Goal: Information Seeking & Learning: Learn about a topic

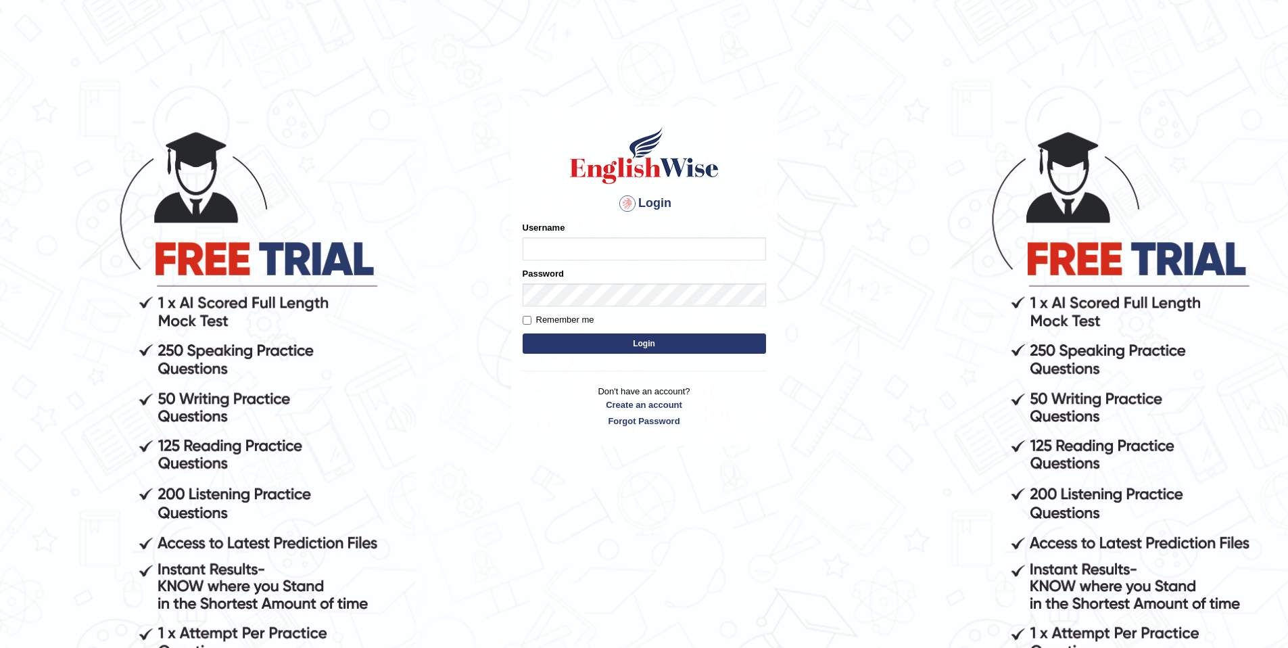
type input "purushottam_parramatta"
click at [690, 254] on input "purushottam_parramatta" at bounding box center [644, 248] width 243 height 23
click at [884, 323] on body "Login Please fix the following errors: Username purushottam_parramatta Password…" at bounding box center [644, 388] width 1288 height 648
click at [759, 348] on button "Login" at bounding box center [644, 343] width 243 height 20
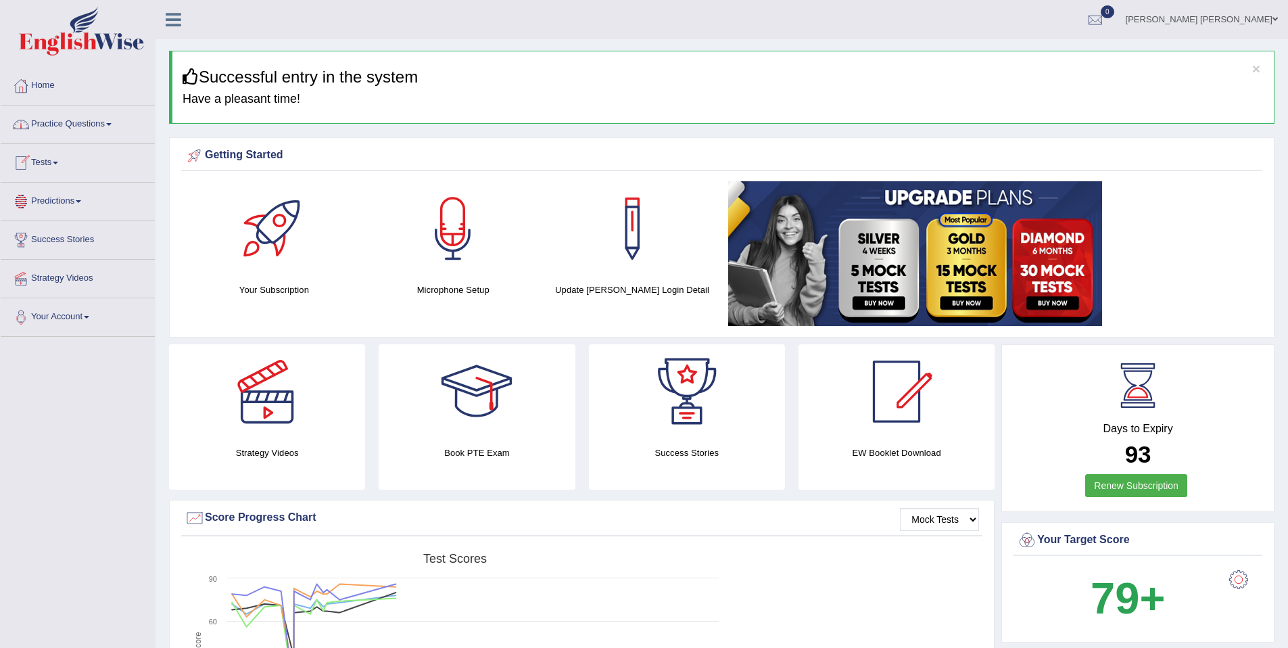
click at [99, 124] on link "Practice Questions" at bounding box center [78, 122] width 154 height 34
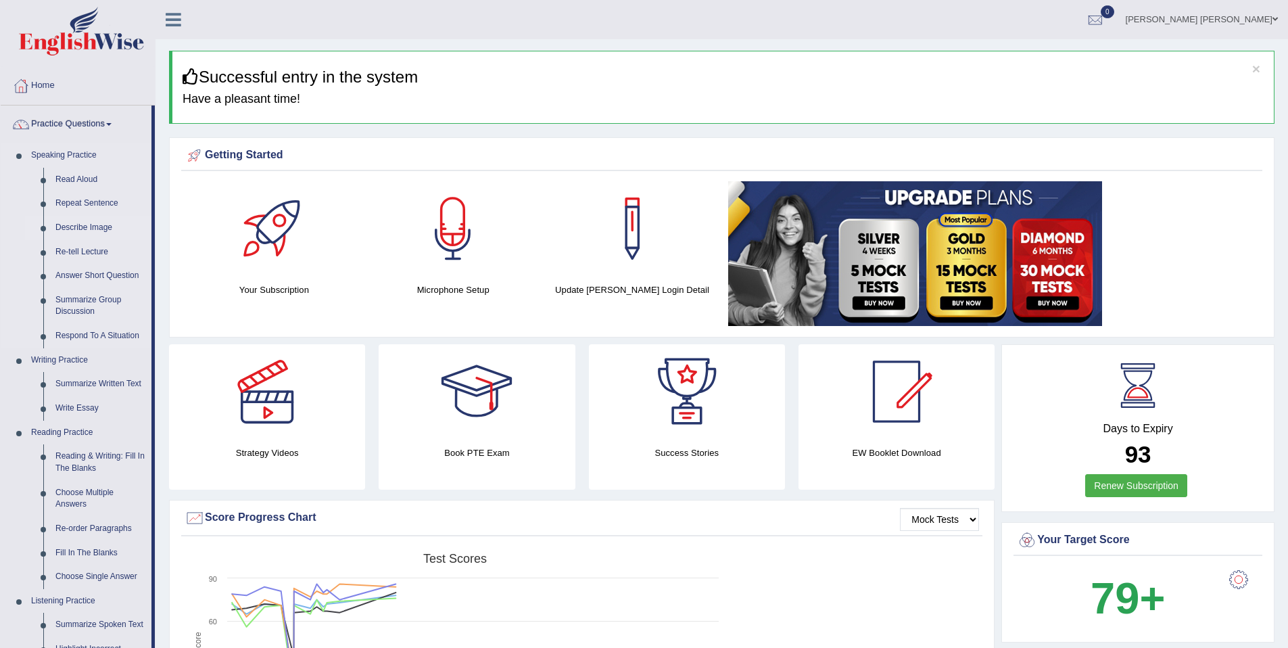
click at [105, 231] on link "Describe Image" at bounding box center [100, 228] width 102 height 24
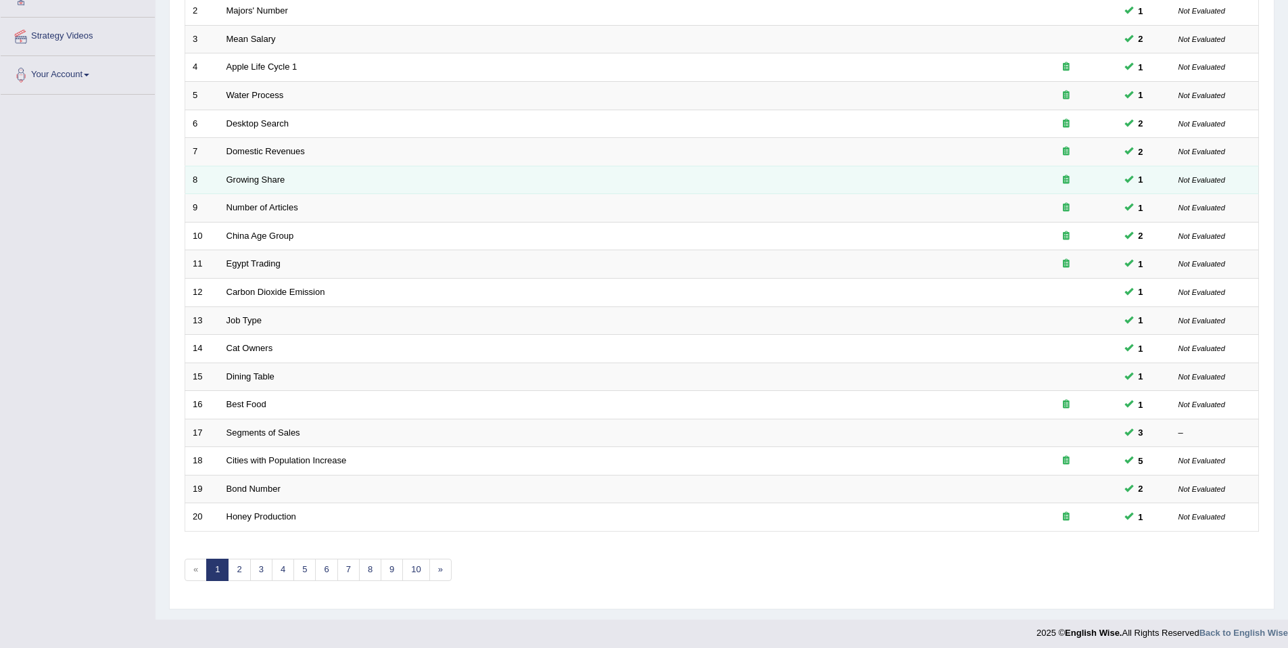
scroll to position [247, 0]
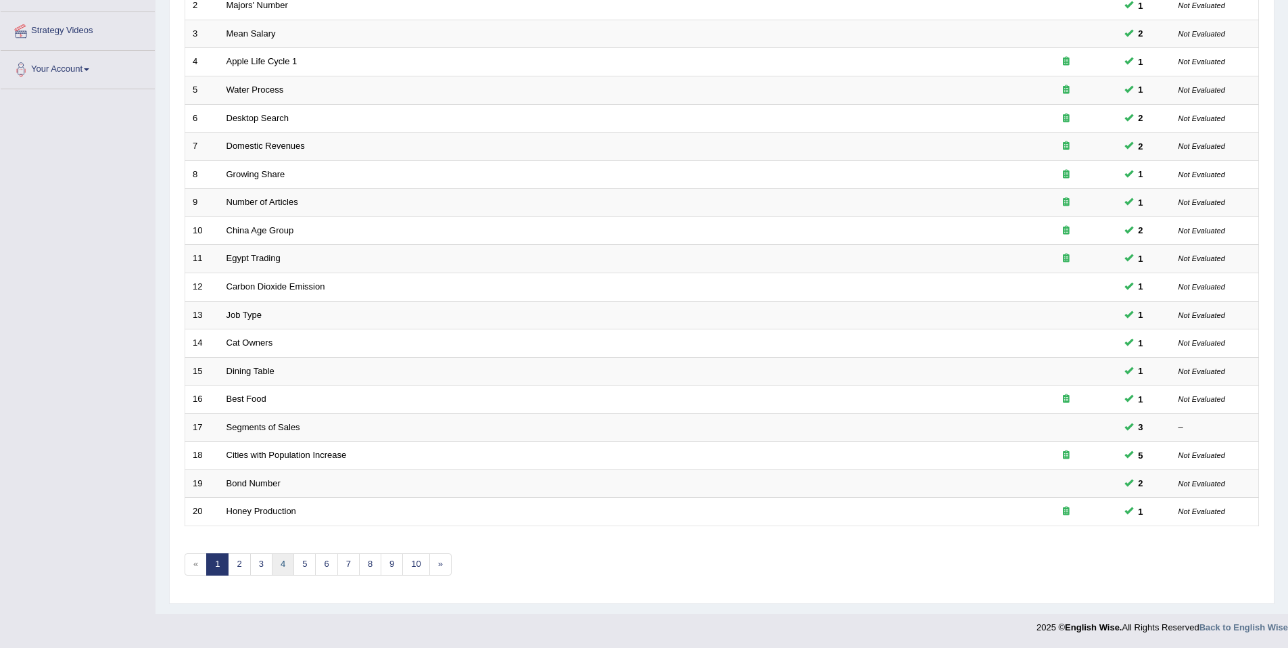
click at [281, 560] on link "4" at bounding box center [283, 564] width 22 height 22
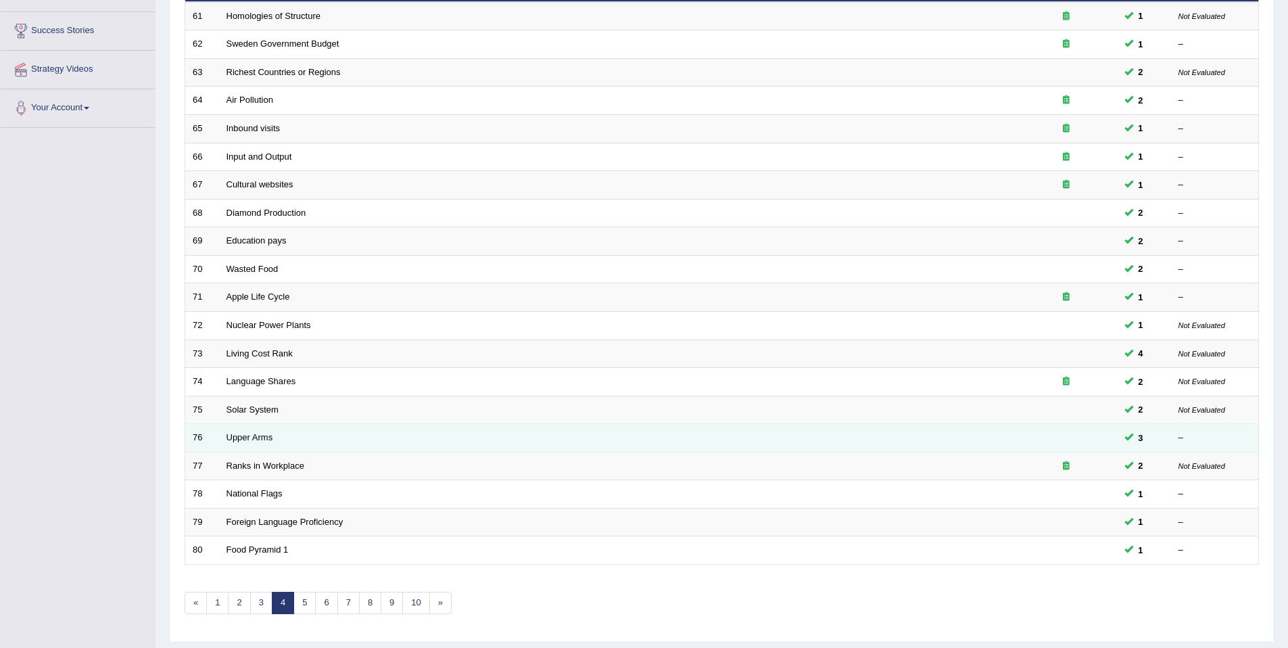
scroll to position [247, 0]
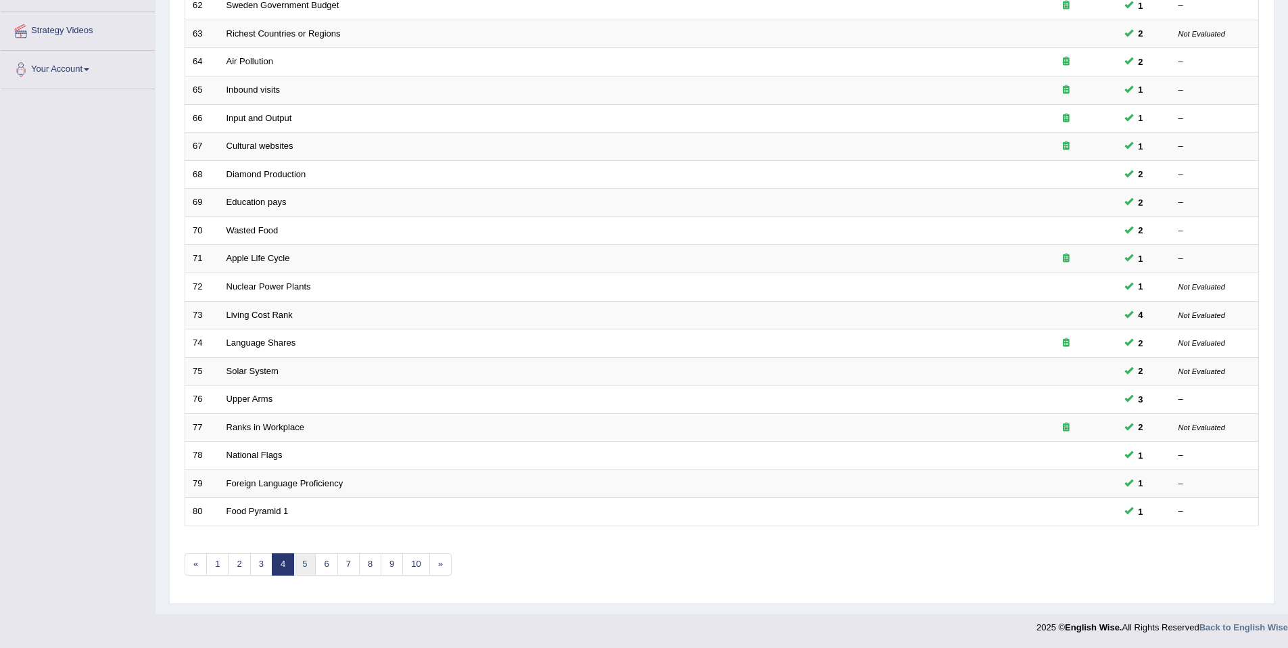
click at [308, 561] on link "5" at bounding box center [304, 564] width 22 height 22
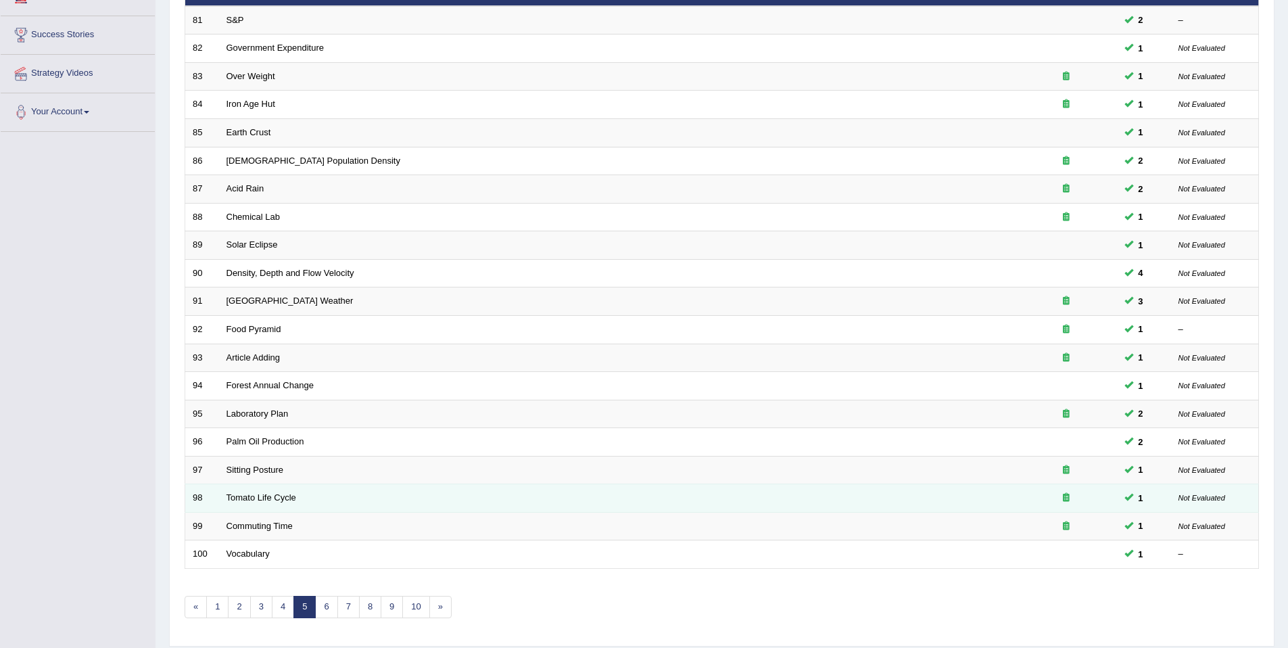
scroll to position [247, 0]
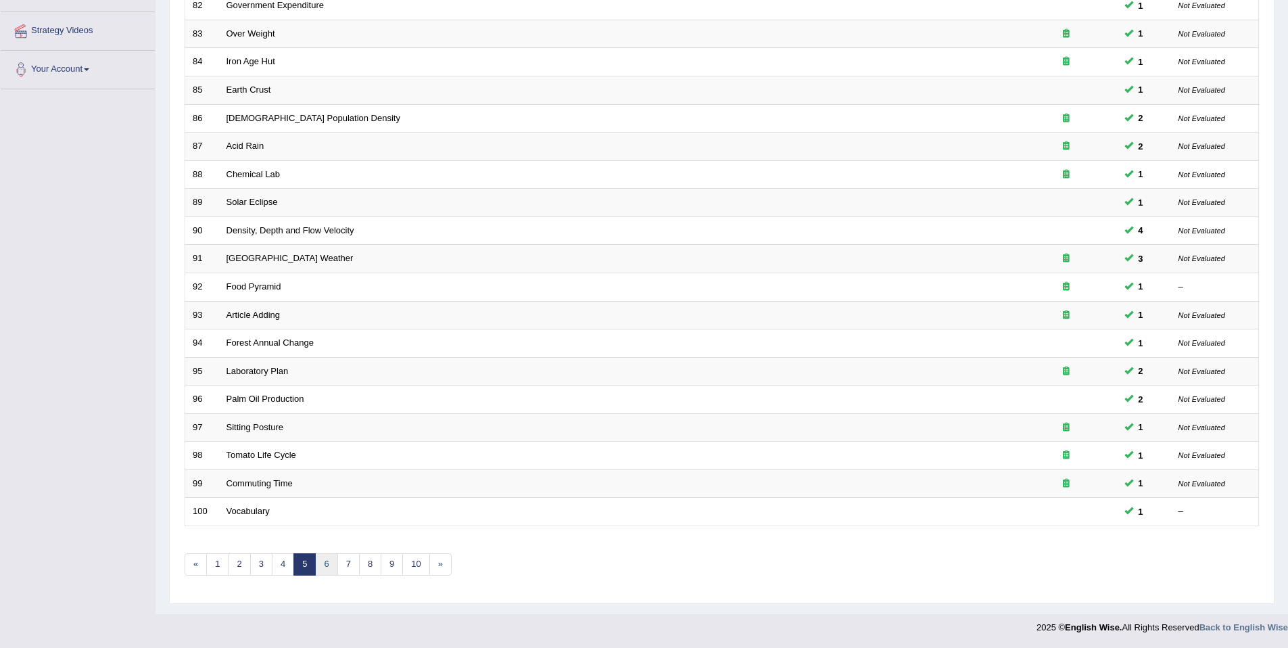
click at [331, 565] on link "6" at bounding box center [326, 564] width 22 height 22
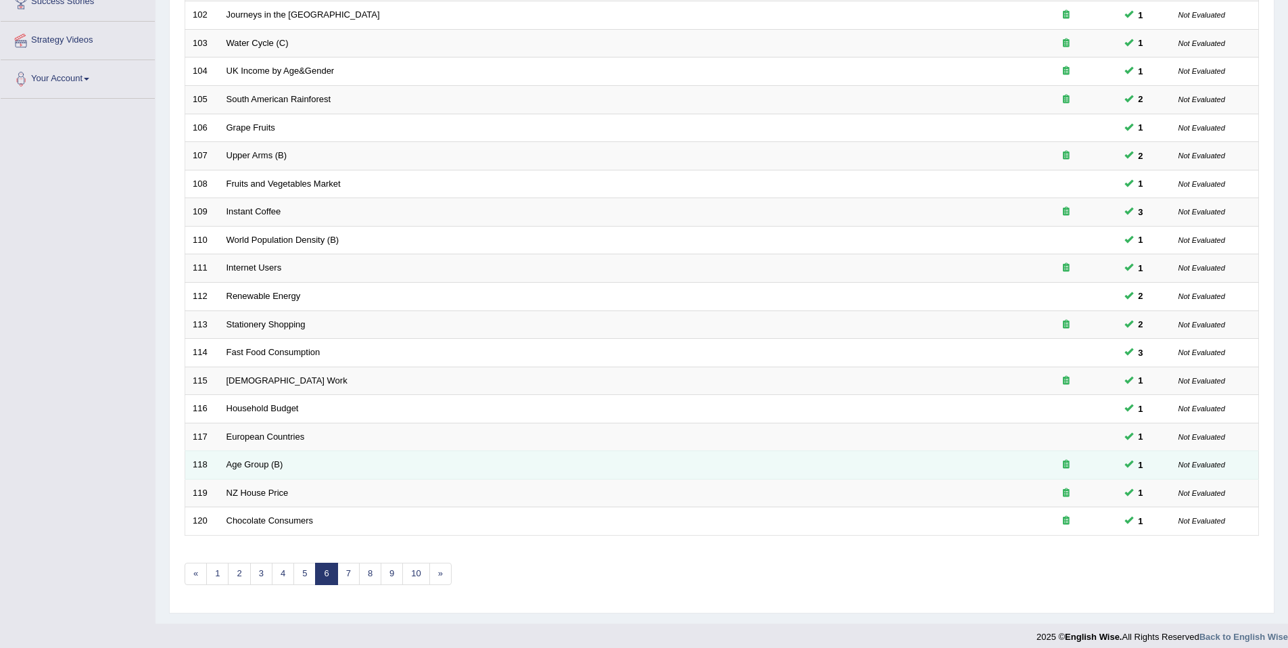
scroll to position [247, 0]
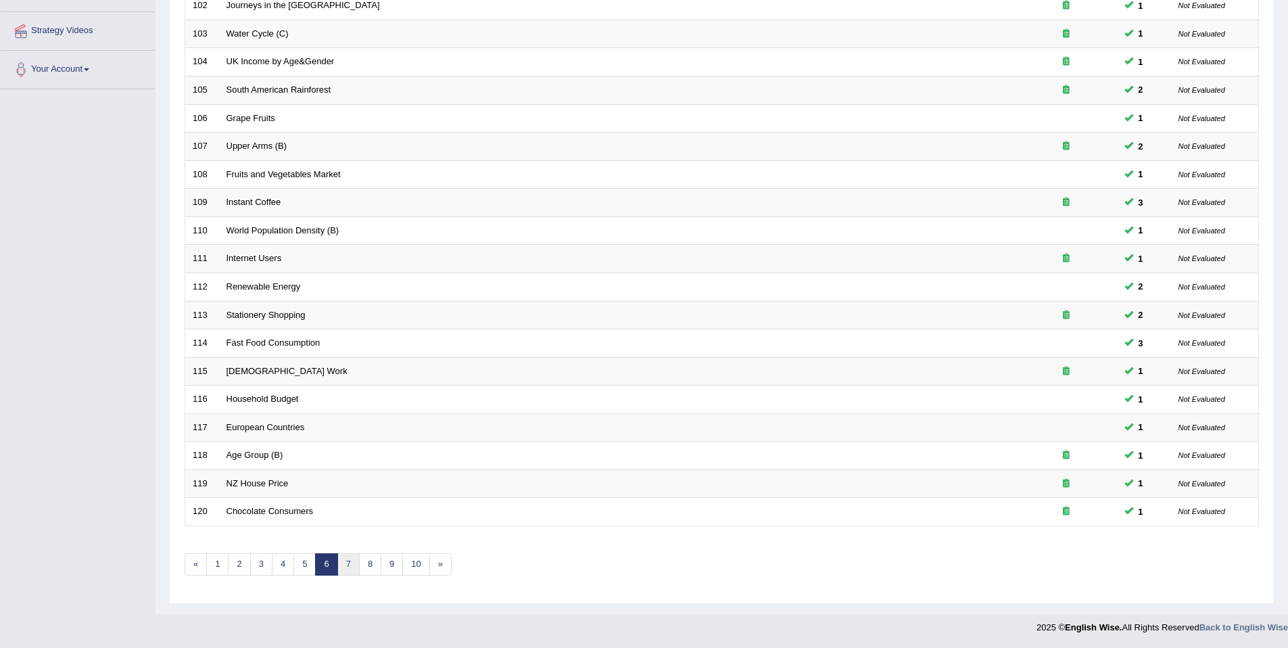
click at [348, 559] on link "7" at bounding box center [348, 564] width 22 height 22
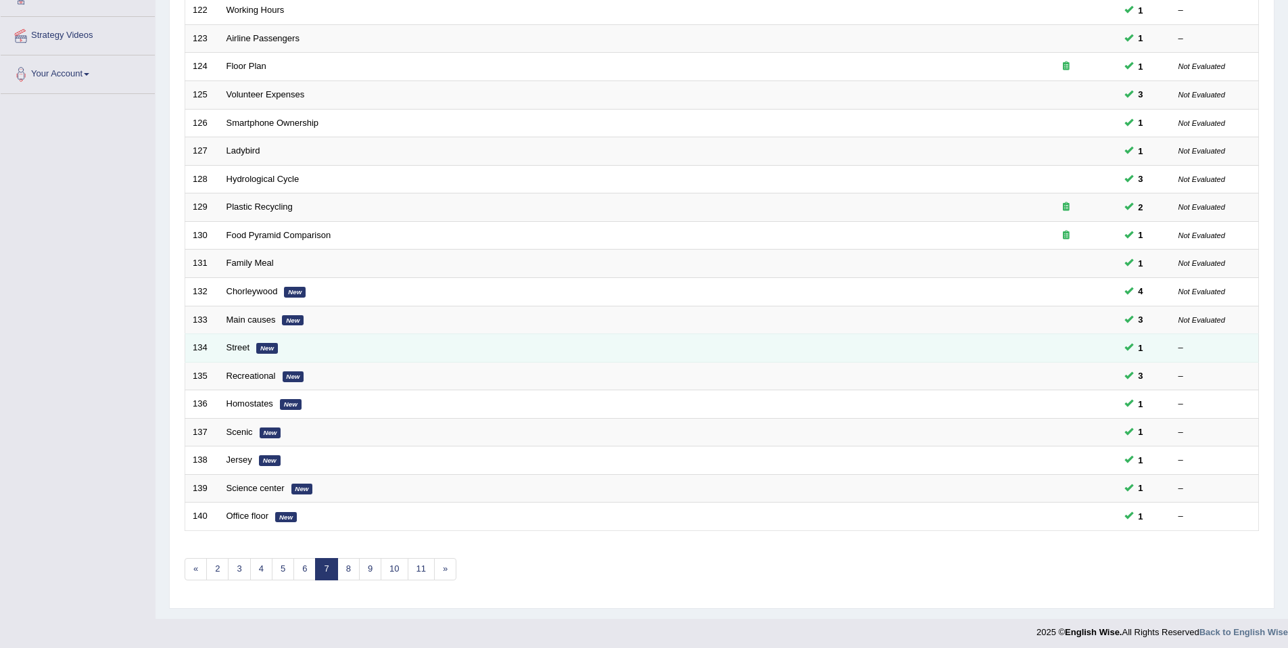
scroll to position [247, 0]
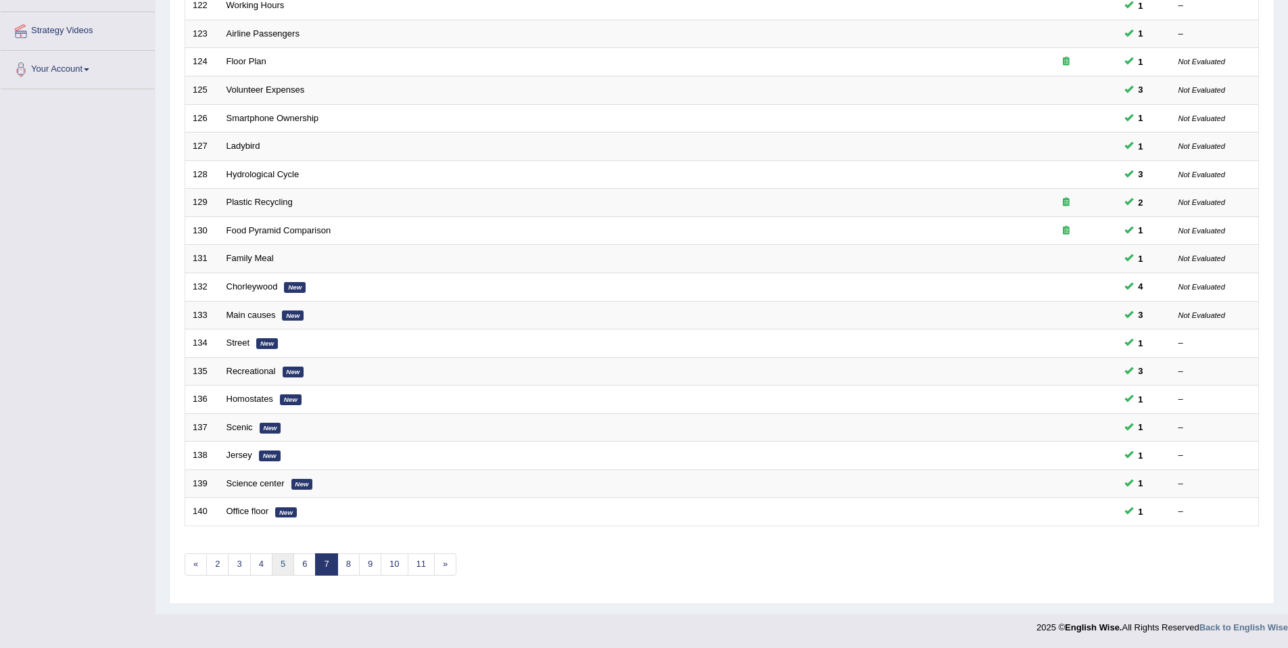
click at [283, 569] on link "5" at bounding box center [283, 564] width 22 height 22
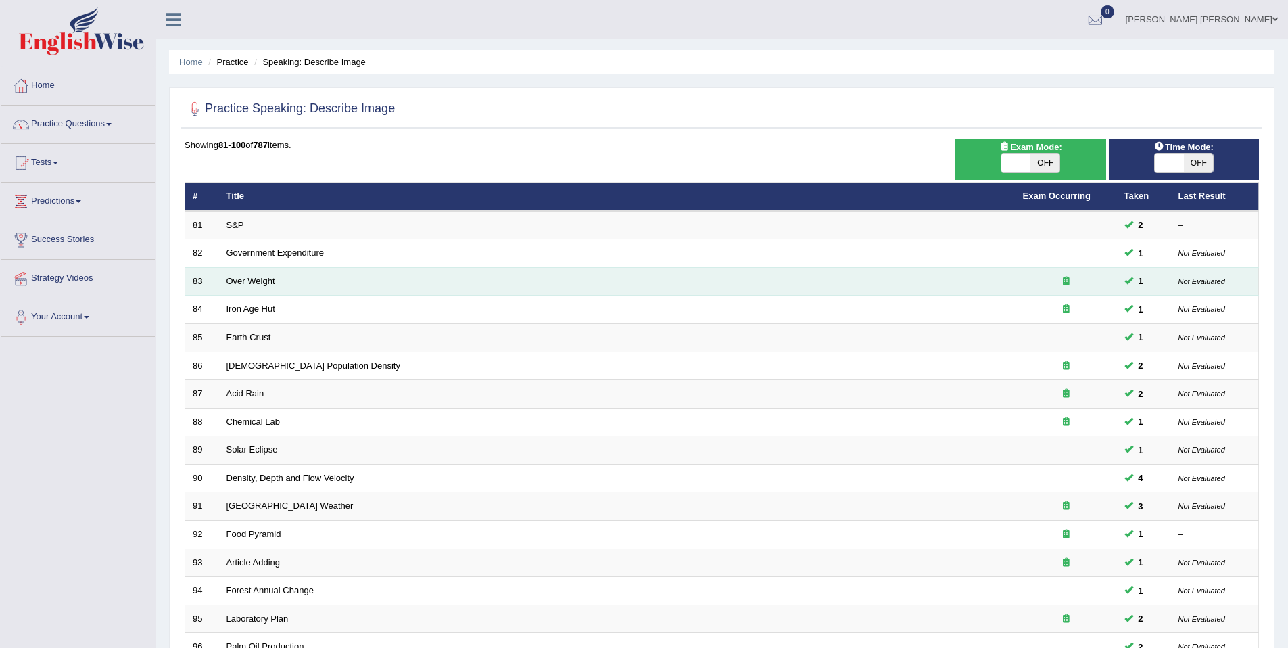
click at [245, 283] on link "Over Weight" at bounding box center [250, 281] width 49 height 10
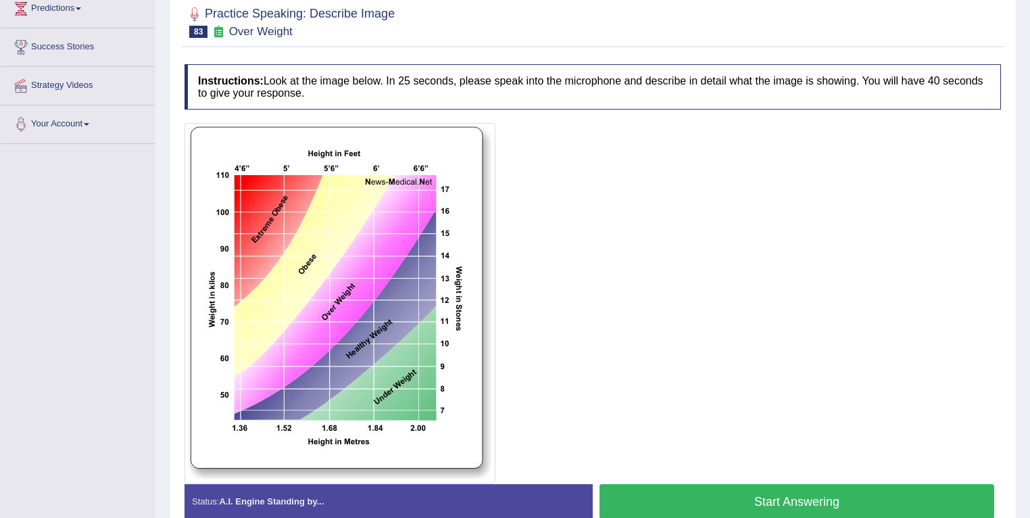
scroll to position [219, 0]
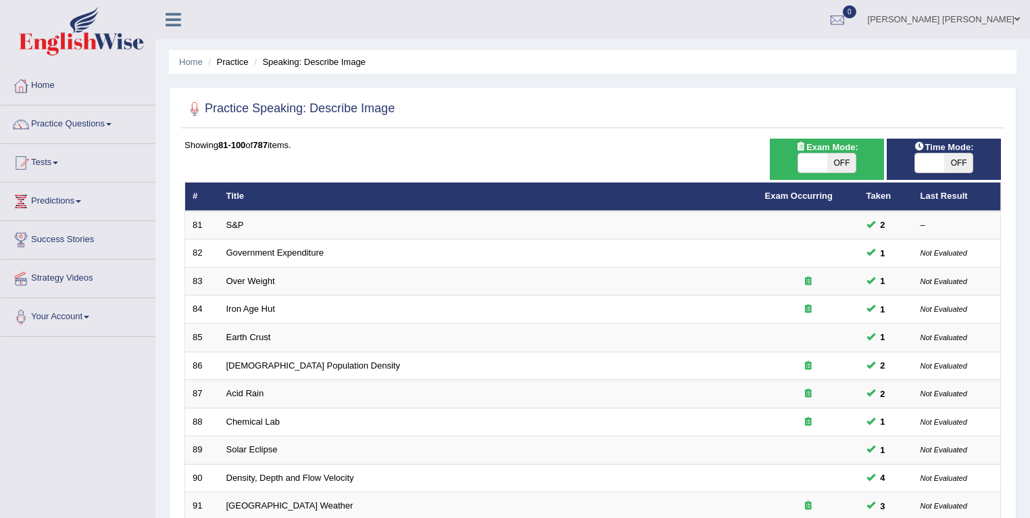
click at [949, 168] on span "OFF" at bounding box center [959, 162] width 29 height 19
checkbox input "true"
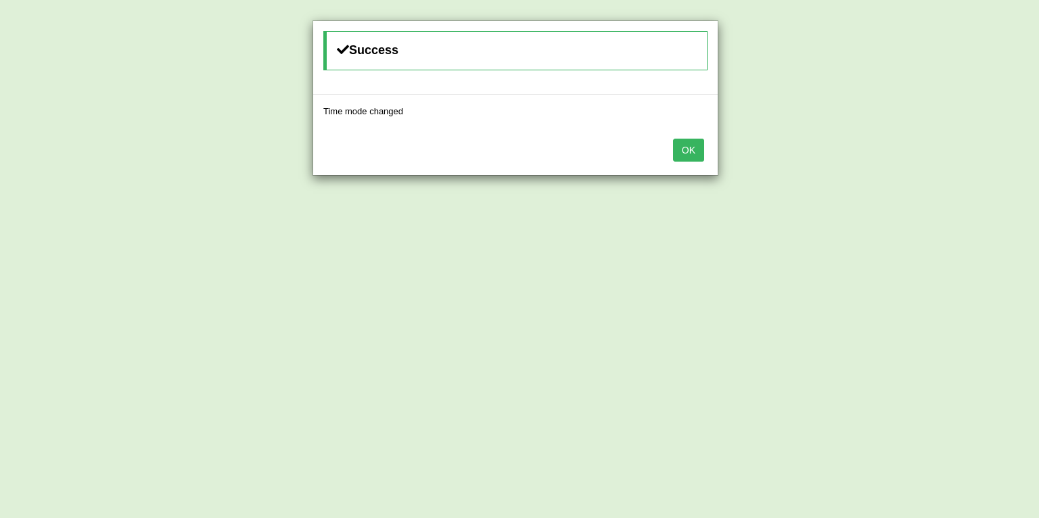
click at [682, 141] on button "OK" at bounding box center [688, 150] width 31 height 23
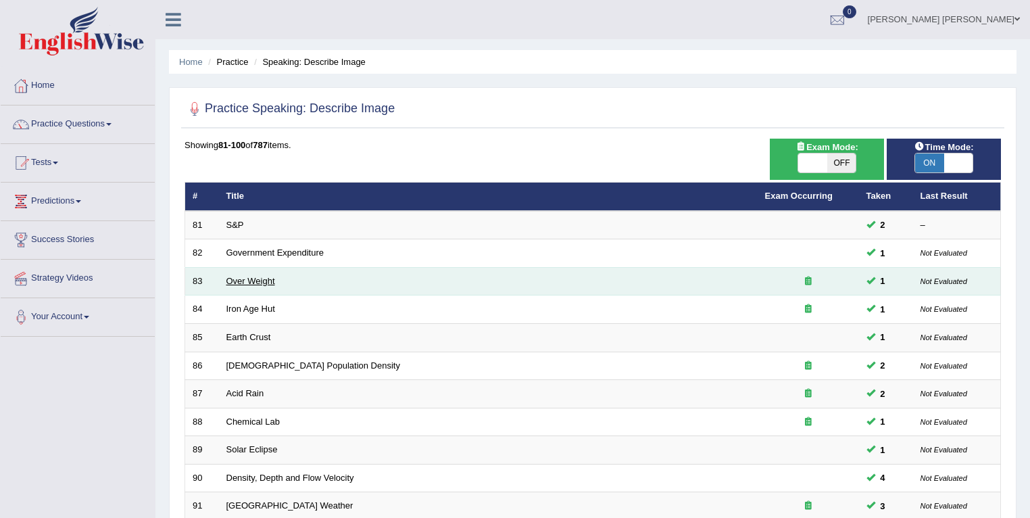
click at [252, 283] on link "Over Weight" at bounding box center [250, 281] width 49 height 10
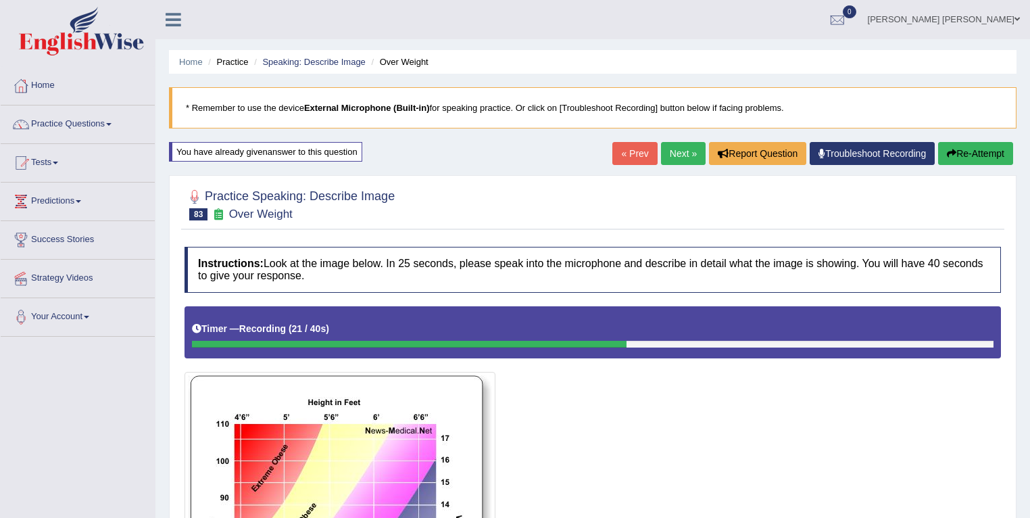
click at [987, 147] on button "Re-Attempt" at bounding box center [975, 153] width 75 height 23
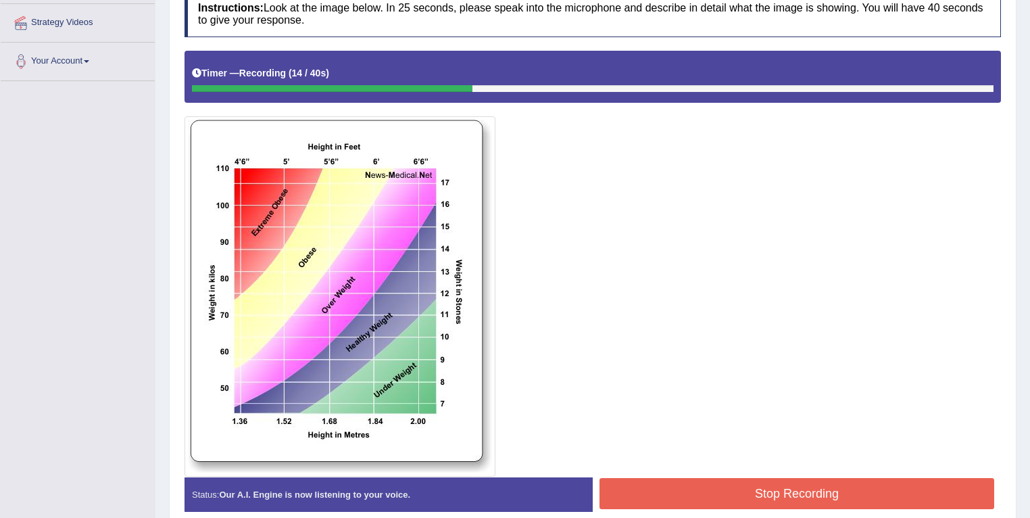
scroll to position [24, 0]
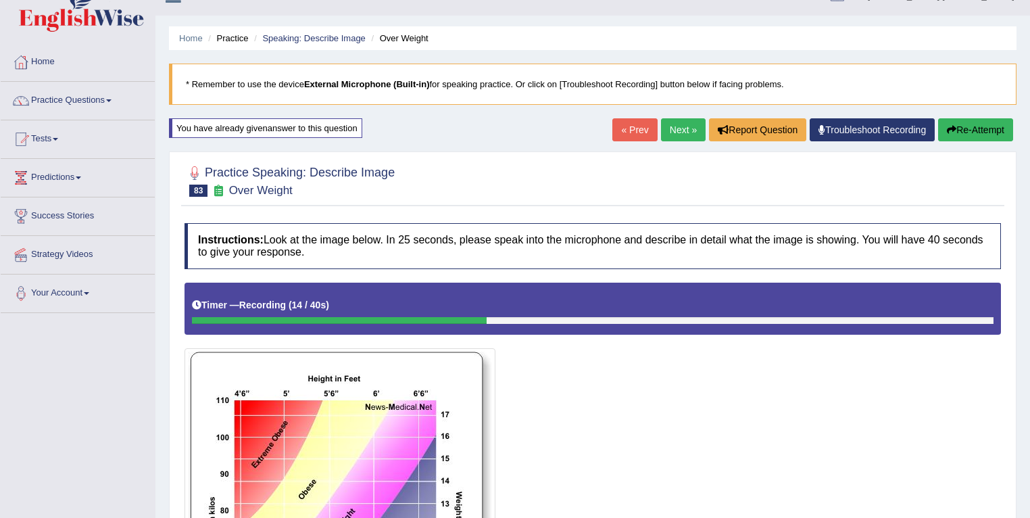
click at [960, 126] on button "Re-Attempt" at bounding box center [975, 129] width 75 height 23
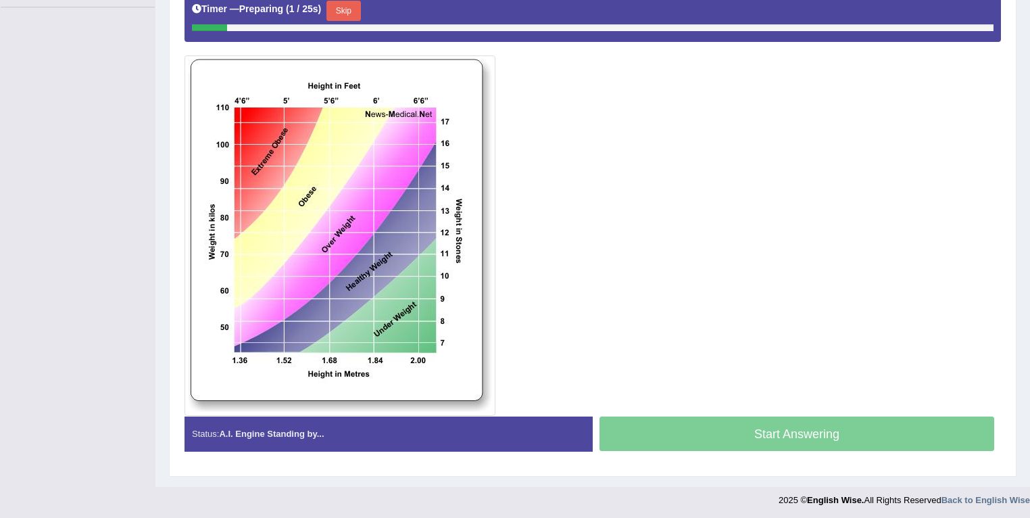
scroll to position [330, 0]
click at [354, 18] on button "Skip" at bounding box center [344, 10] width 34 height 20
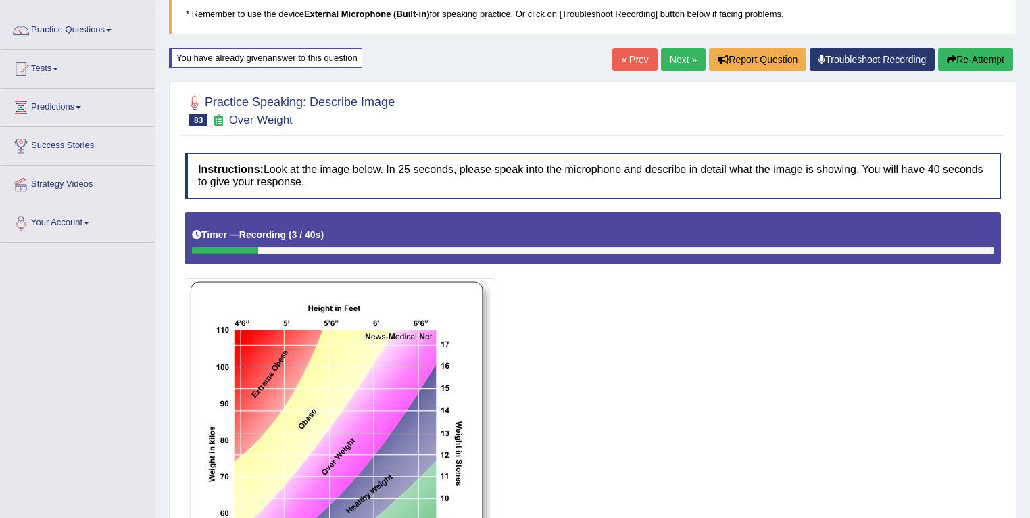
scroll to position [0, 0]
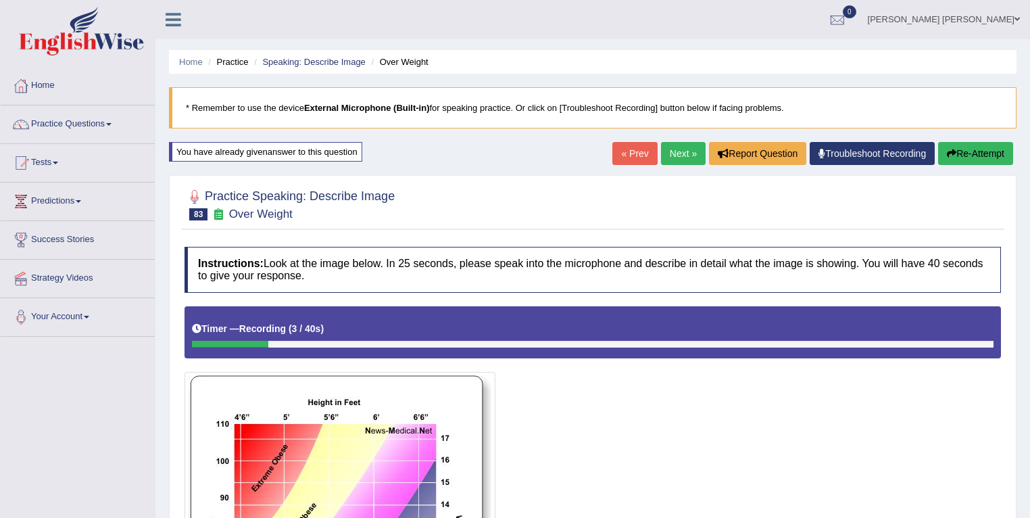
click at [969, 156] on button "Re-Attempt" at bounding box center [975, 153] width 75 height 23
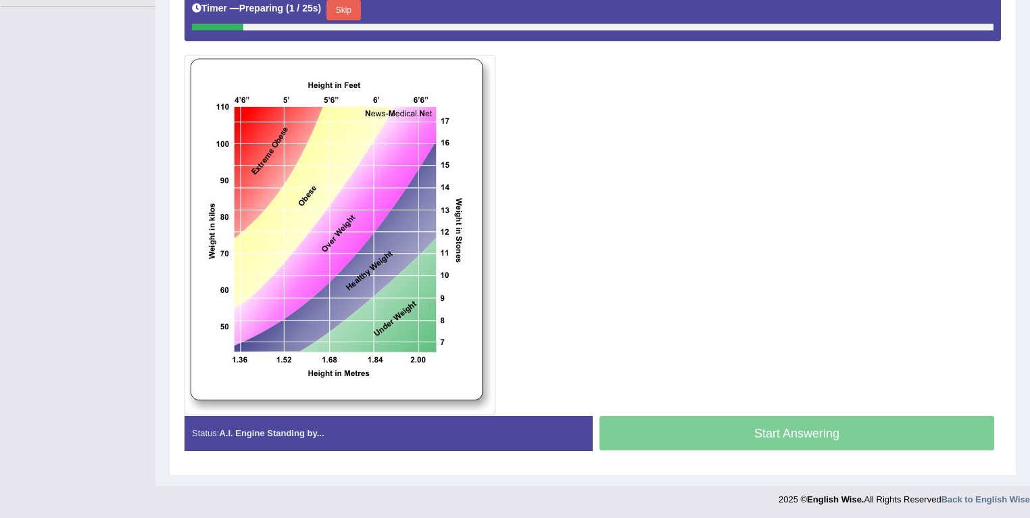
scroll to position [330, 0]
click at [360, 7] on button "Skip" at bounding box center [344, 10] width 34 height 20
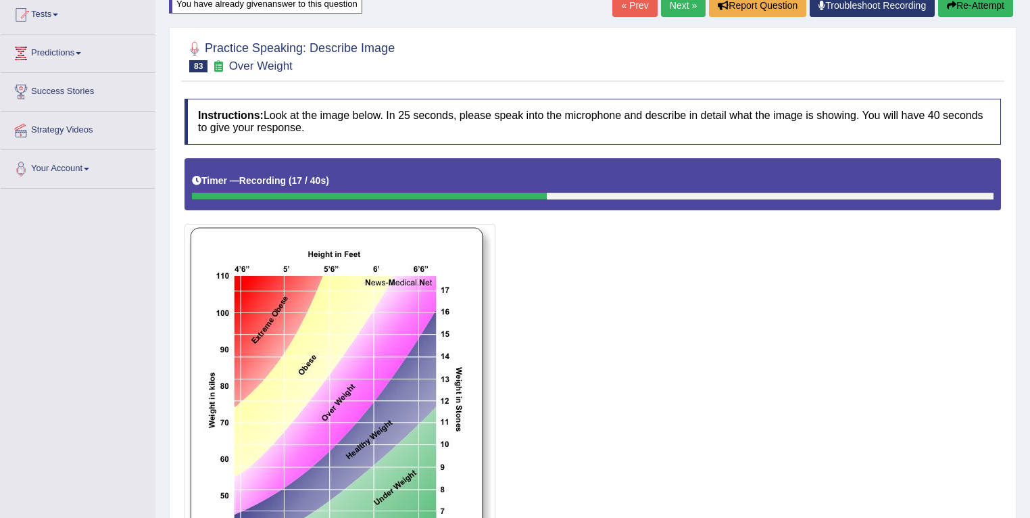
scroll to position [101, 0]
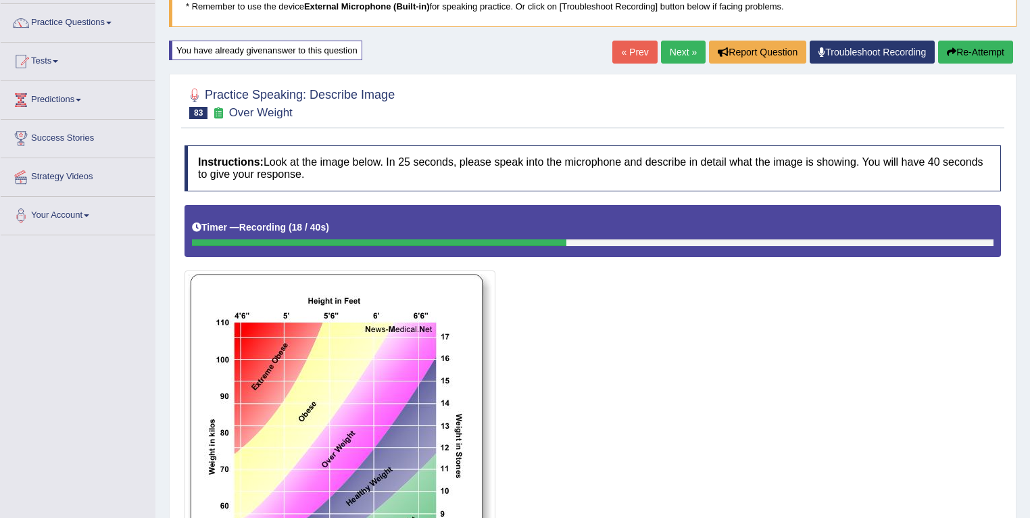
click at [969, 45] on button "Re-Attempt" at bounding box center [975, 52] width 75 height 23
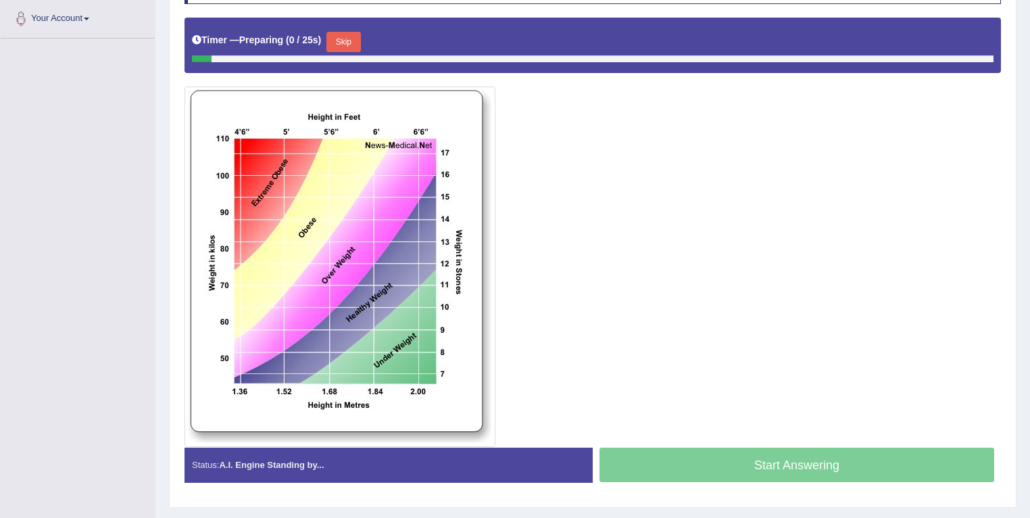
scroll to position [312, 0]
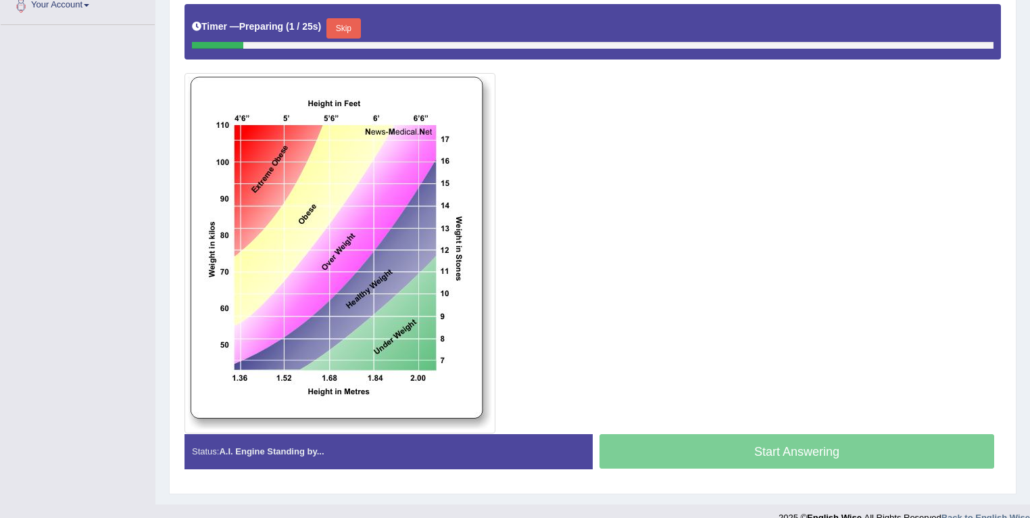
click at [354, 30] on button "Skip" at bounding box center [344, 28] width 34 height 20
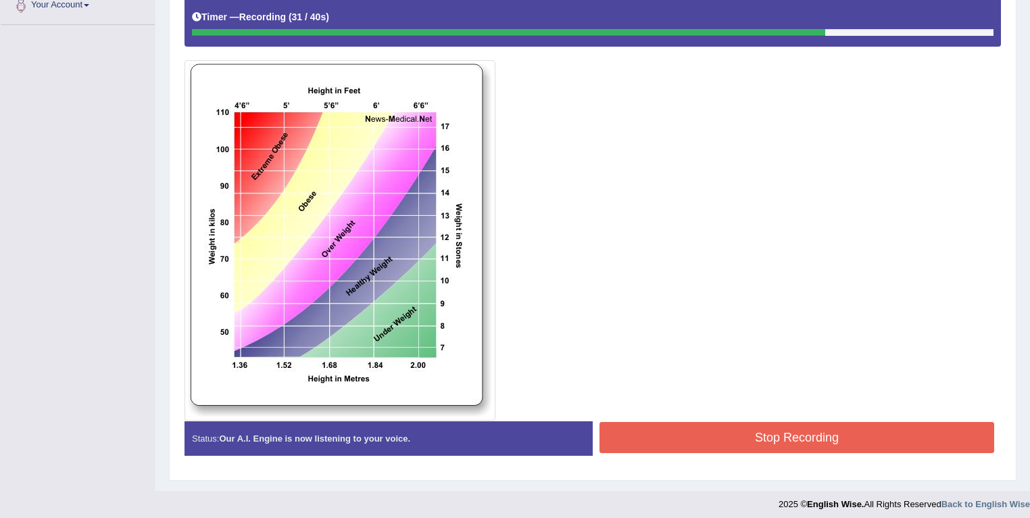
click at [836, 422] on button "Stop Recording" at bounding box center [797, 437] width 395 height 31
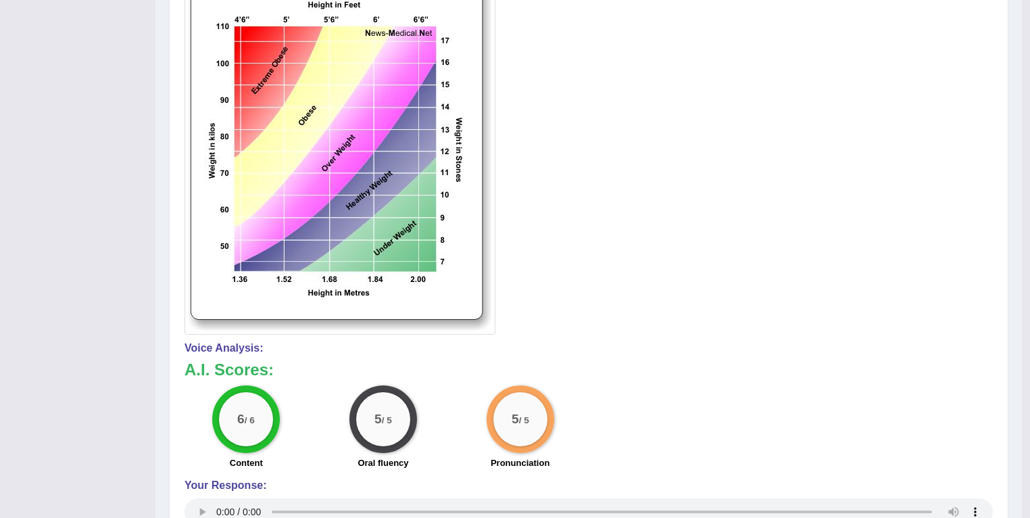
scroll to position [52, 0]
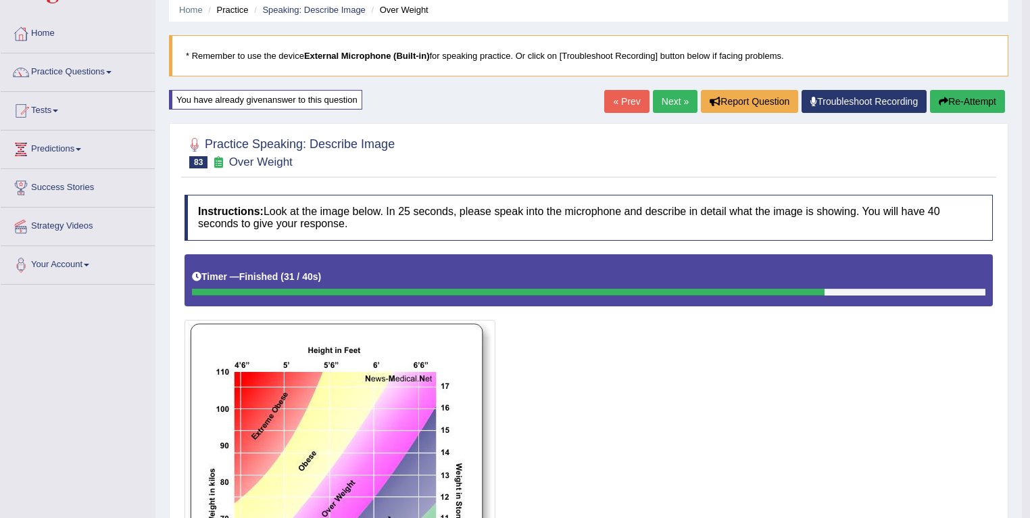
click at [662, 101] on link "Next »" at bounding box center [675, 101] width 45 height 23
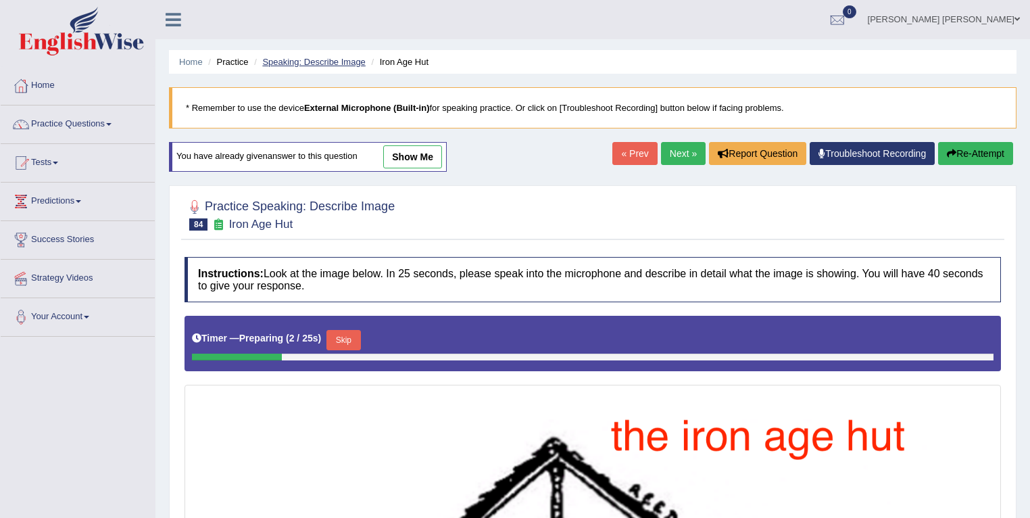
click at [361, 62] on link "Speaking: Describe Image" at bounding box center [313, 62] width 103 height 10
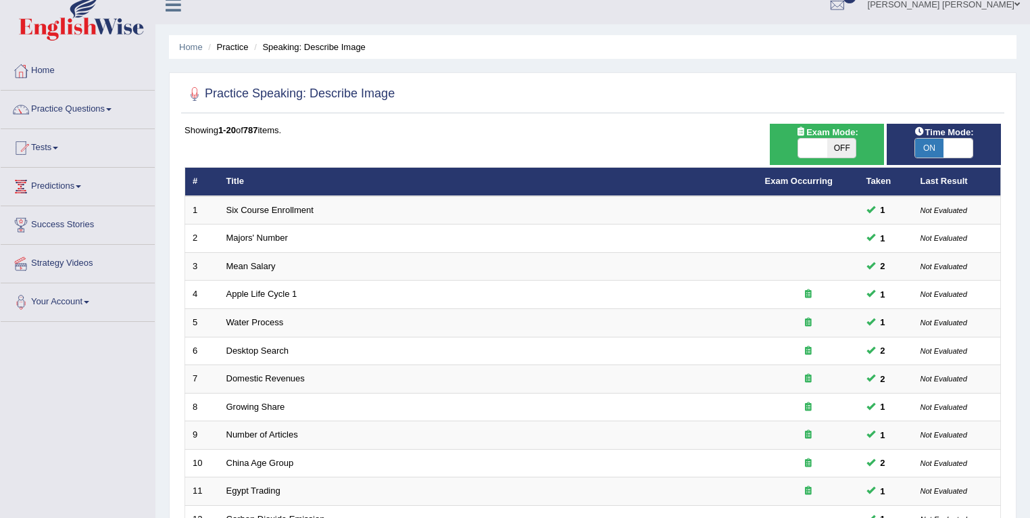
scroll to position [39, 0]
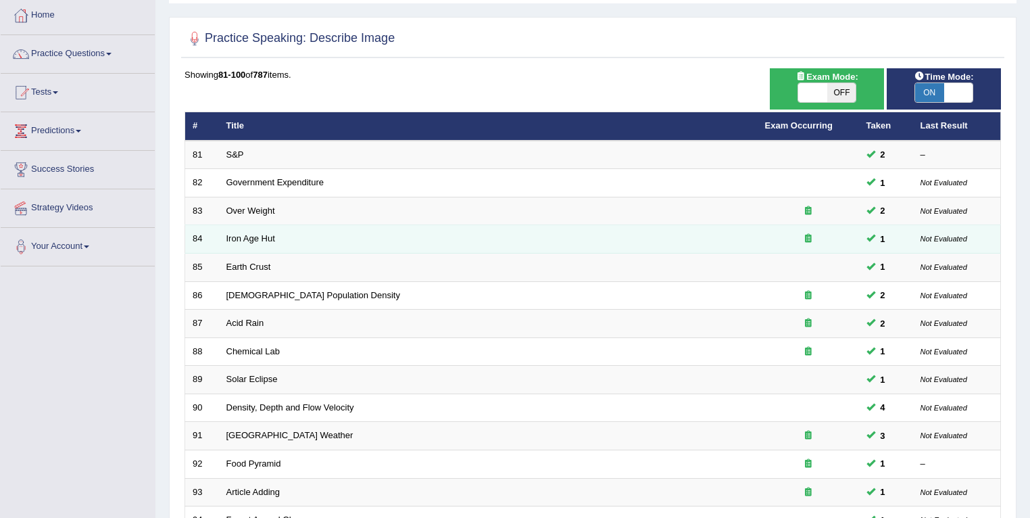
scroll to position [74, 0]
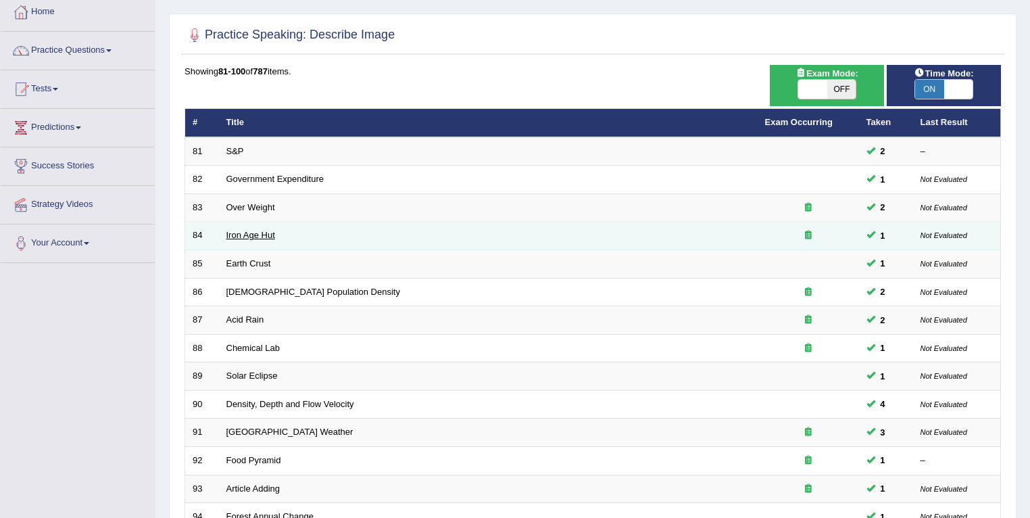
click at [254, 237] on link "Iron Age Hut" at bounding box center [250, 235] width 49 height 10
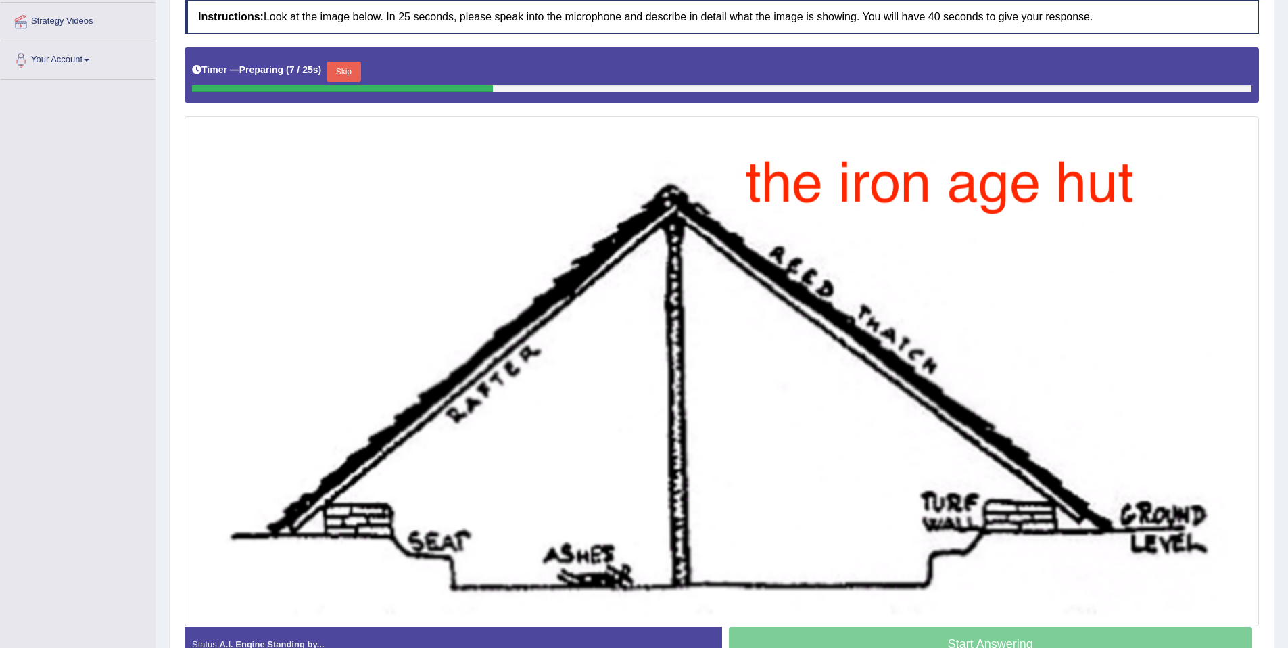
scroll to position [61, 0]
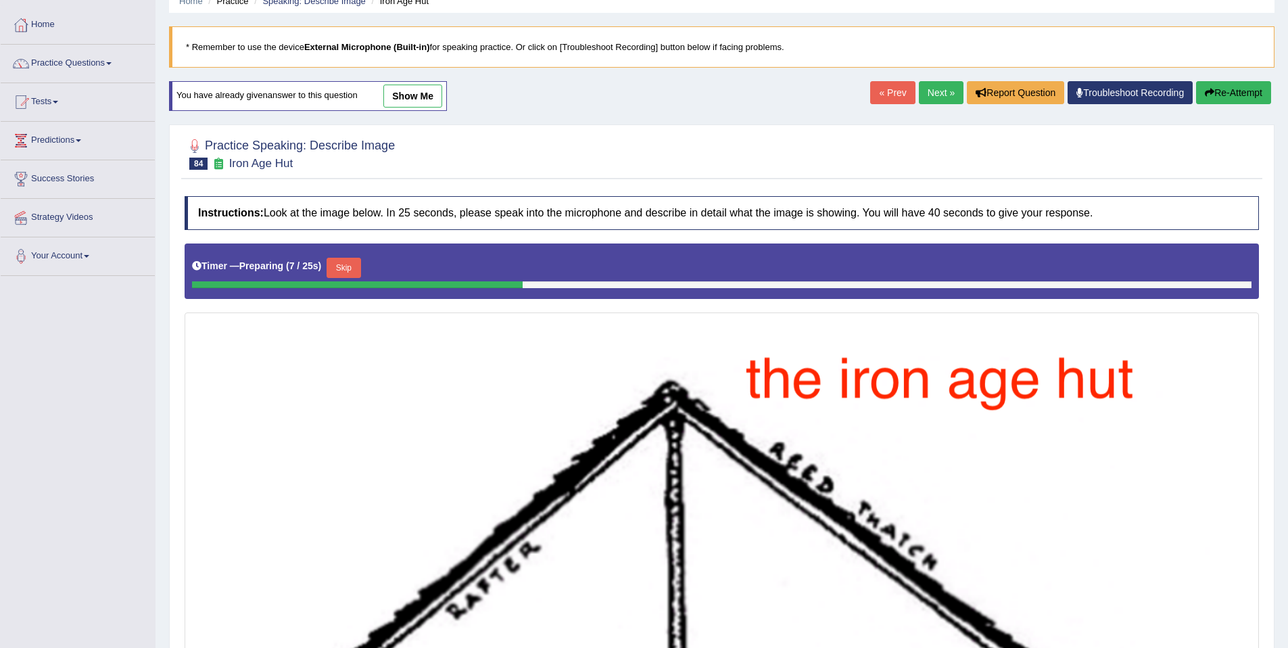
click at [1038, 94] on button "Re-Attempt" at bounding box center [1233, 92] width 75 height 23
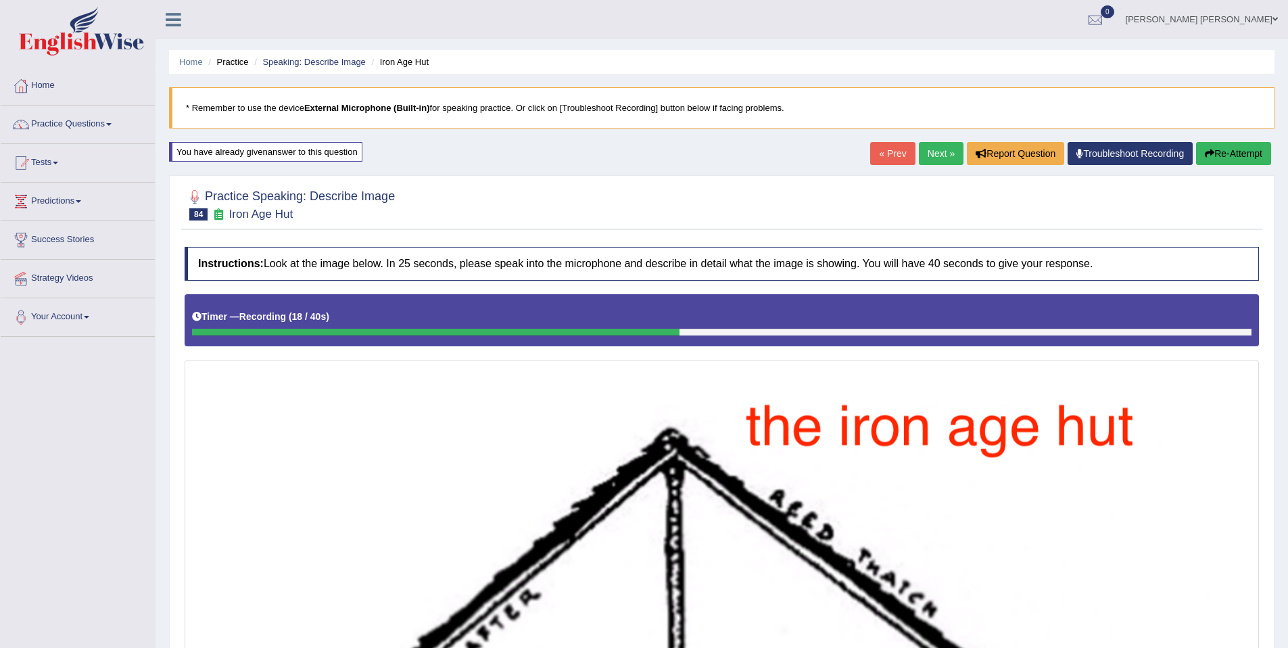
click at [1246, 158] on button "Re-Attempt" at bounding box center [1233, 153] width 75 height 23
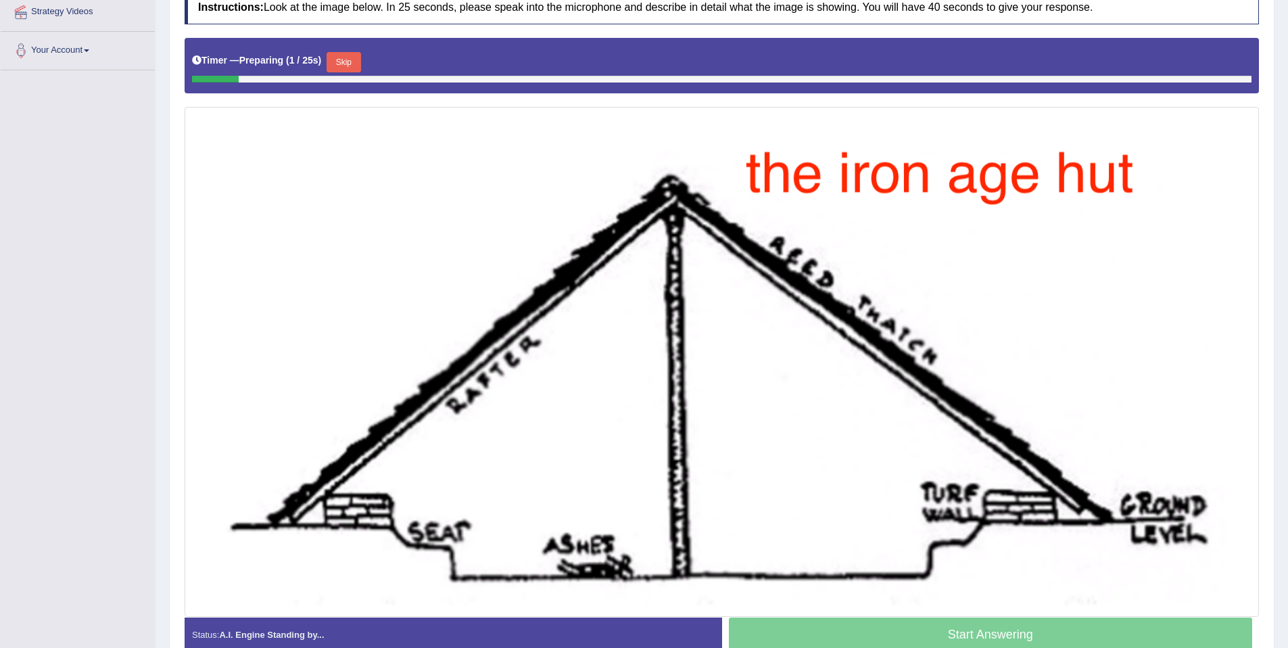
scroll to position [212, 0]
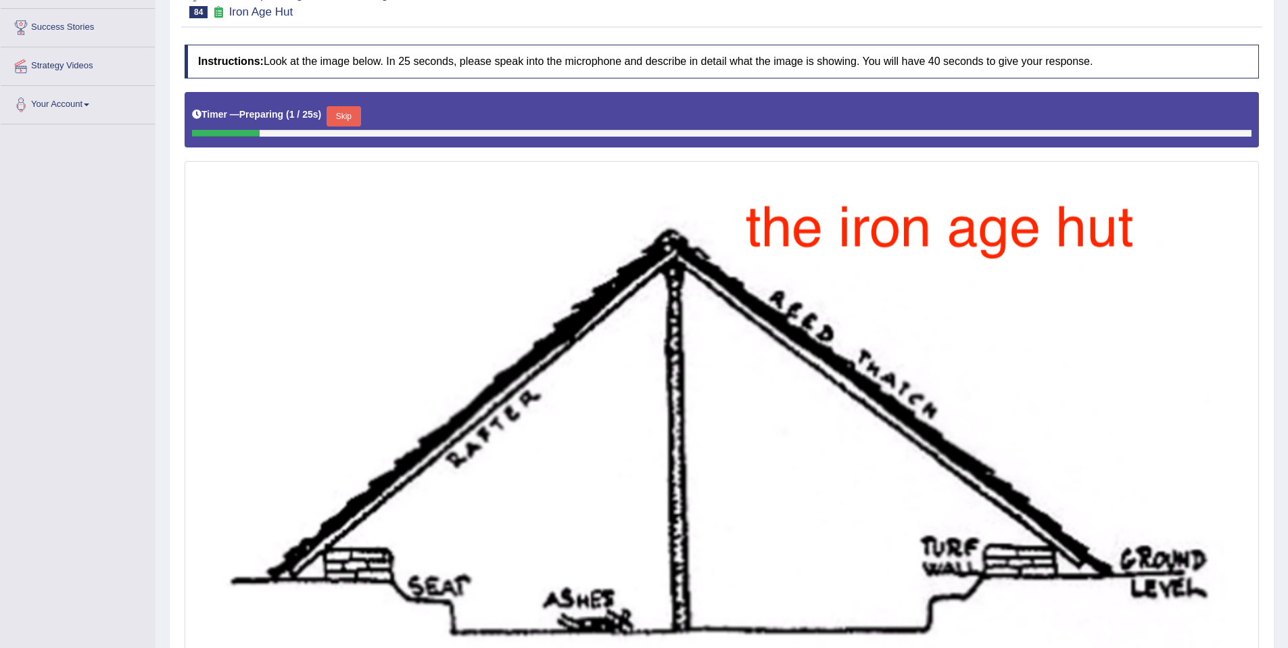
click at [328, 120] on div "Timer — Preparing ( 1 / 25s ) Skip" at bounding box center [721, 116] width 1059 height 27
click at [338, 115] on button "Skip" at bounding box center [344, 116] width 34 height 20
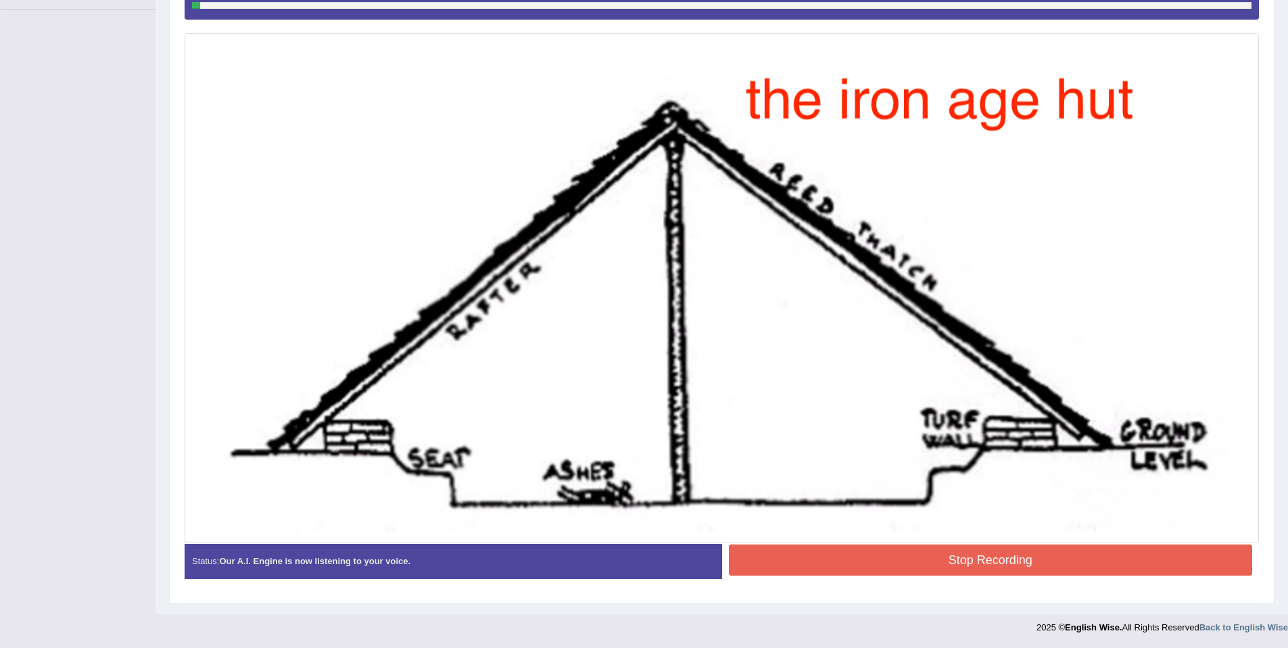
scroll to position [324, 0]
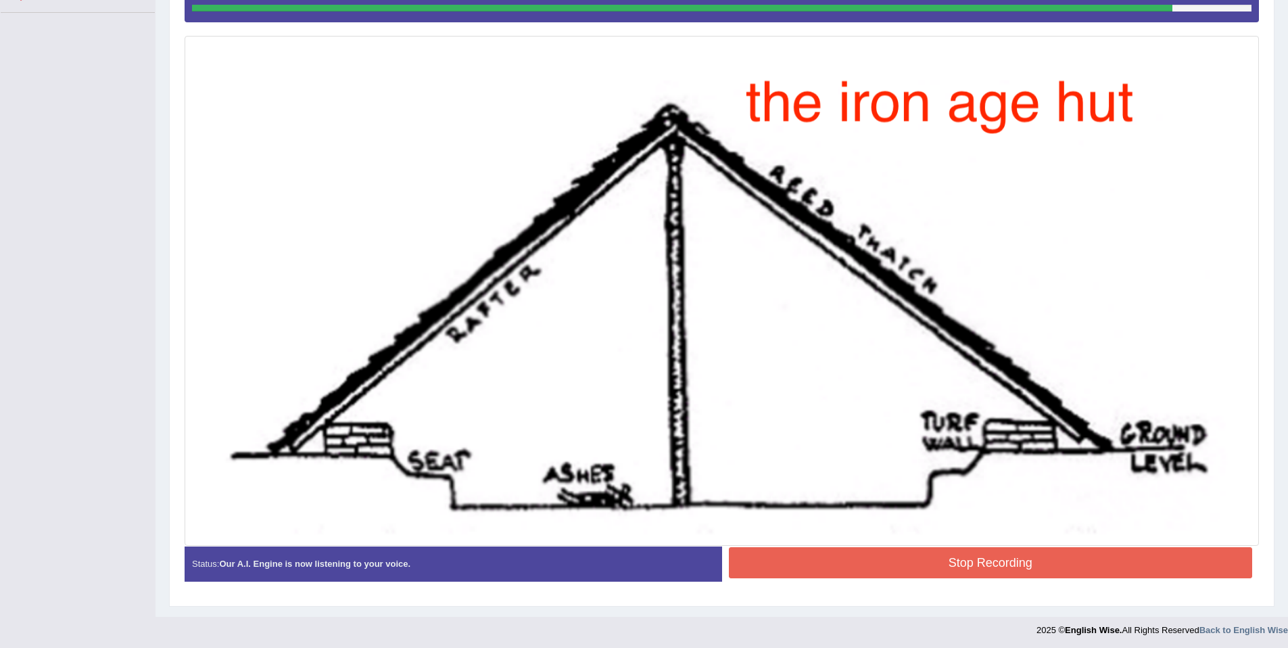
click at [1159, 566] on button "Stop Recording" at bounding box center [991, 562] width 524 height 31
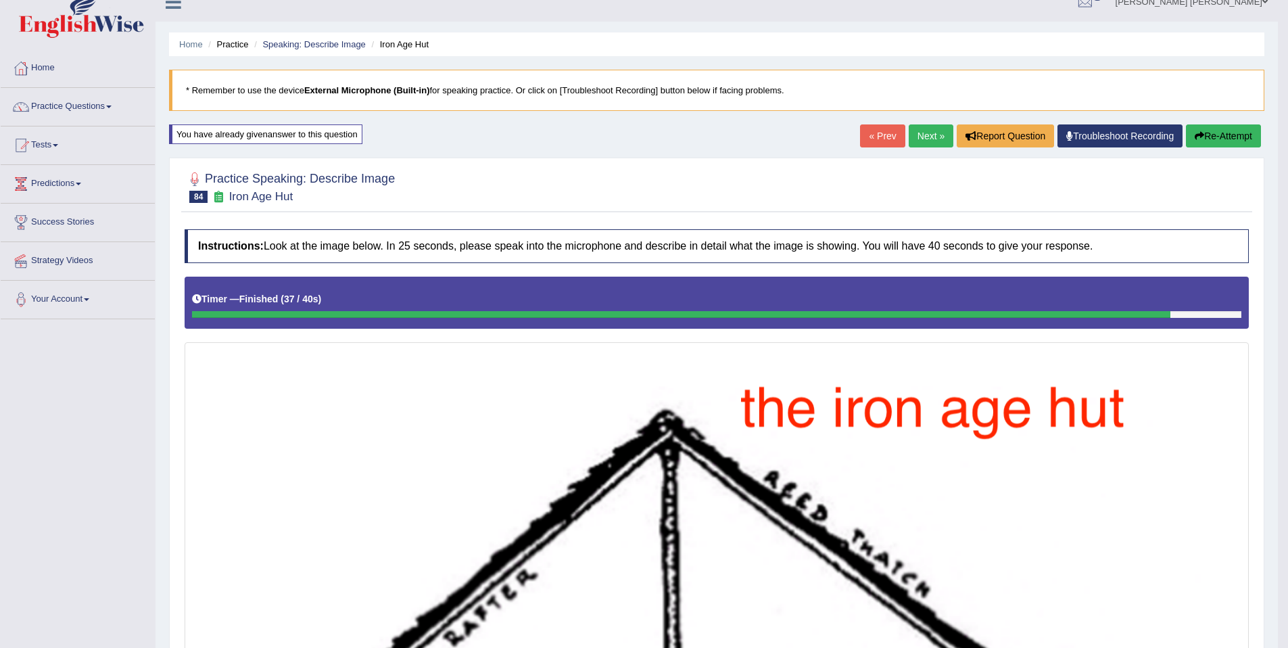
scroll to position [0, 0]
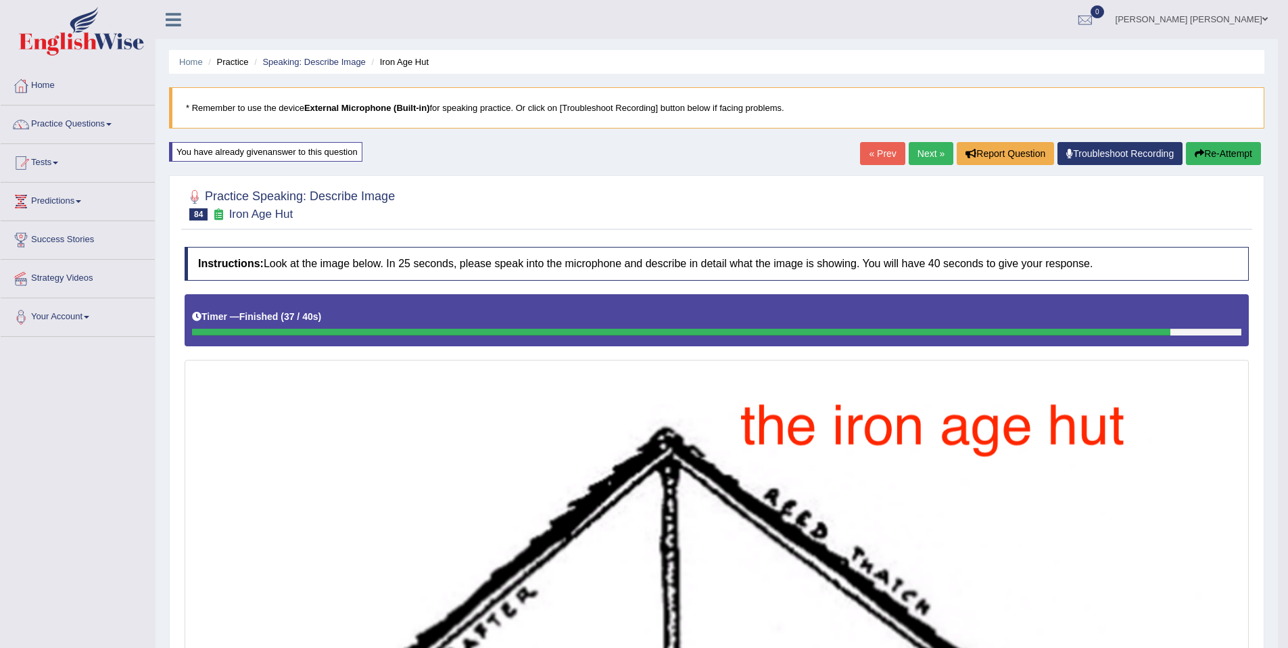
click at [923, 160] on link "Next »" at bounding box center [931, 153] width 45 height 23
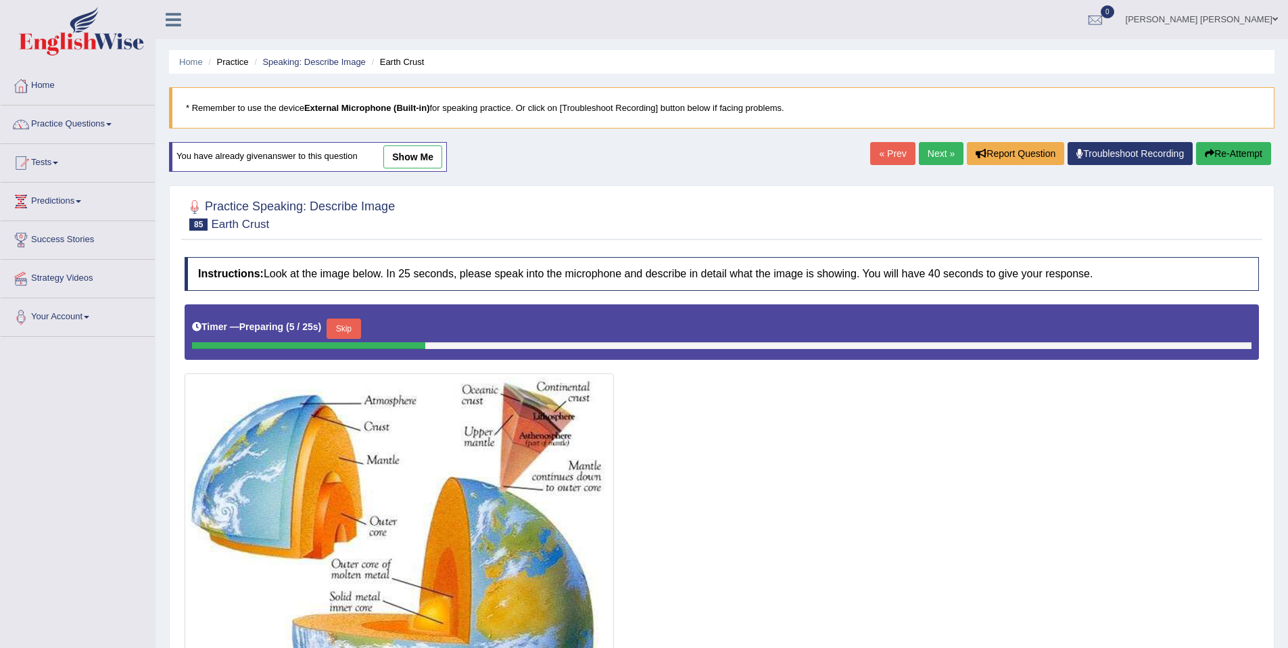
click at [1217, 167] on div "« Prev Next » Report Question Troubleshoot Recording Re-Attempt" at bounding box center [1072, 155] width 404 height 26
click at [1218, 164] on button "Re-Attempt" at bounding box center [1233, 153] width 75 height 23
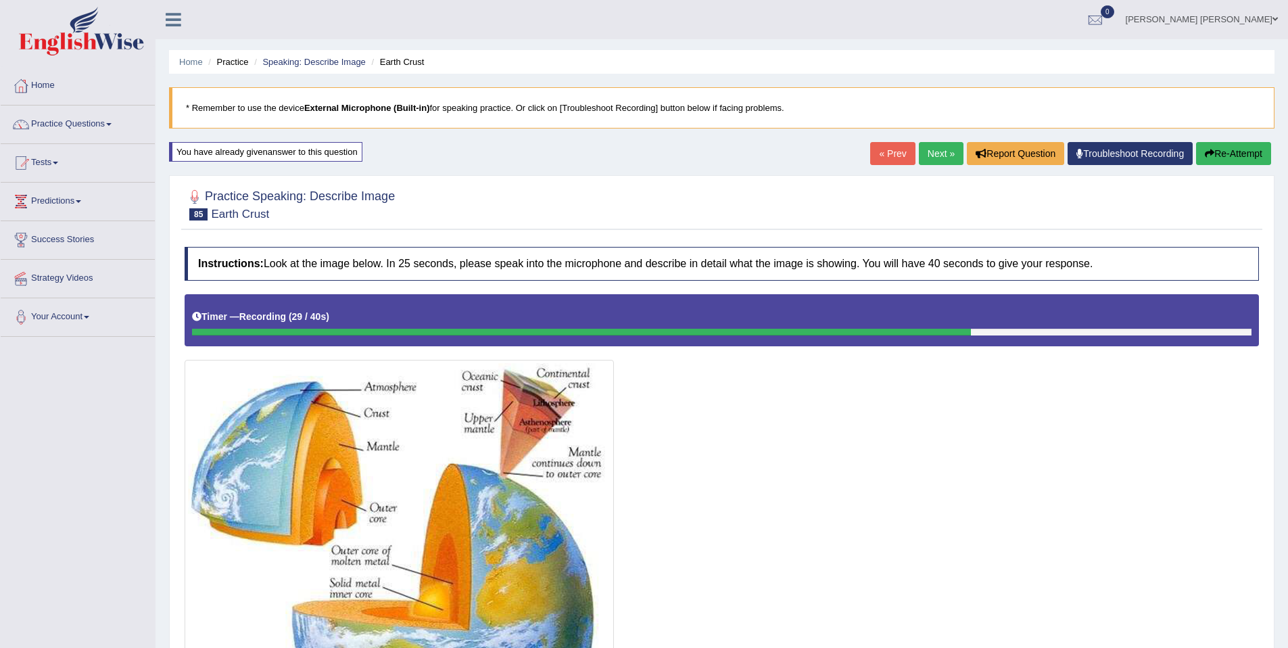
click at [1248, 145] on button "Re-Attempt" at bounding box center [1233, 153] width 75 height 23
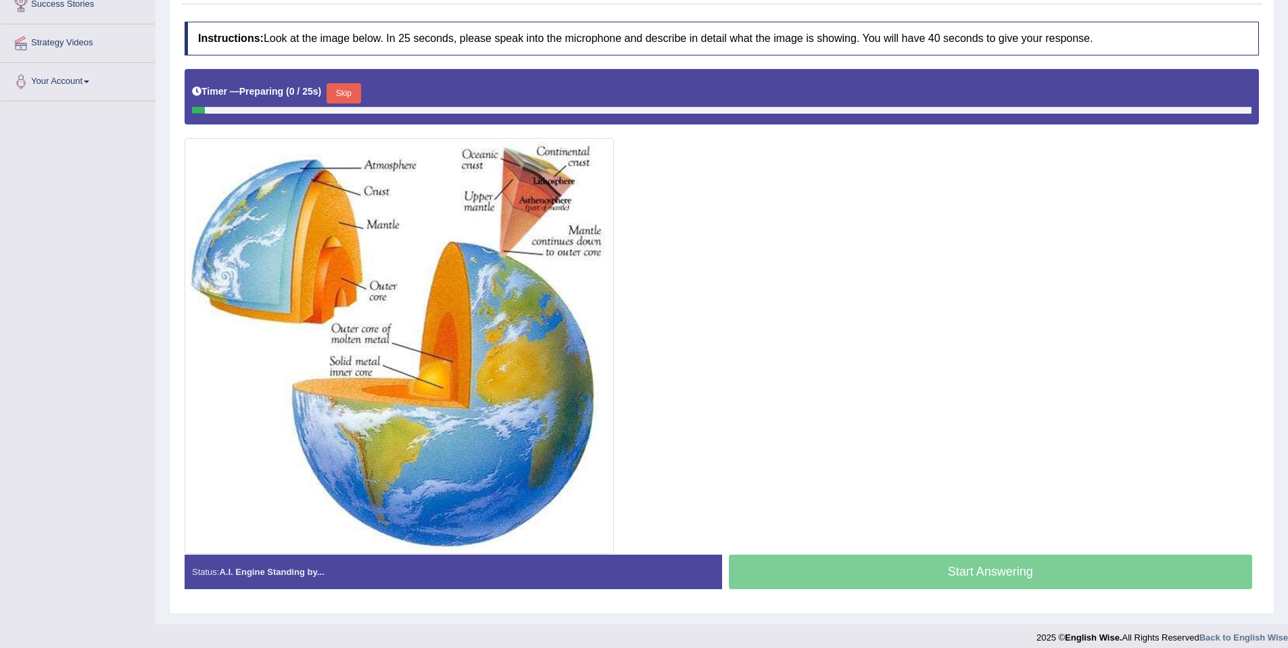
scroll to position [245, 0]
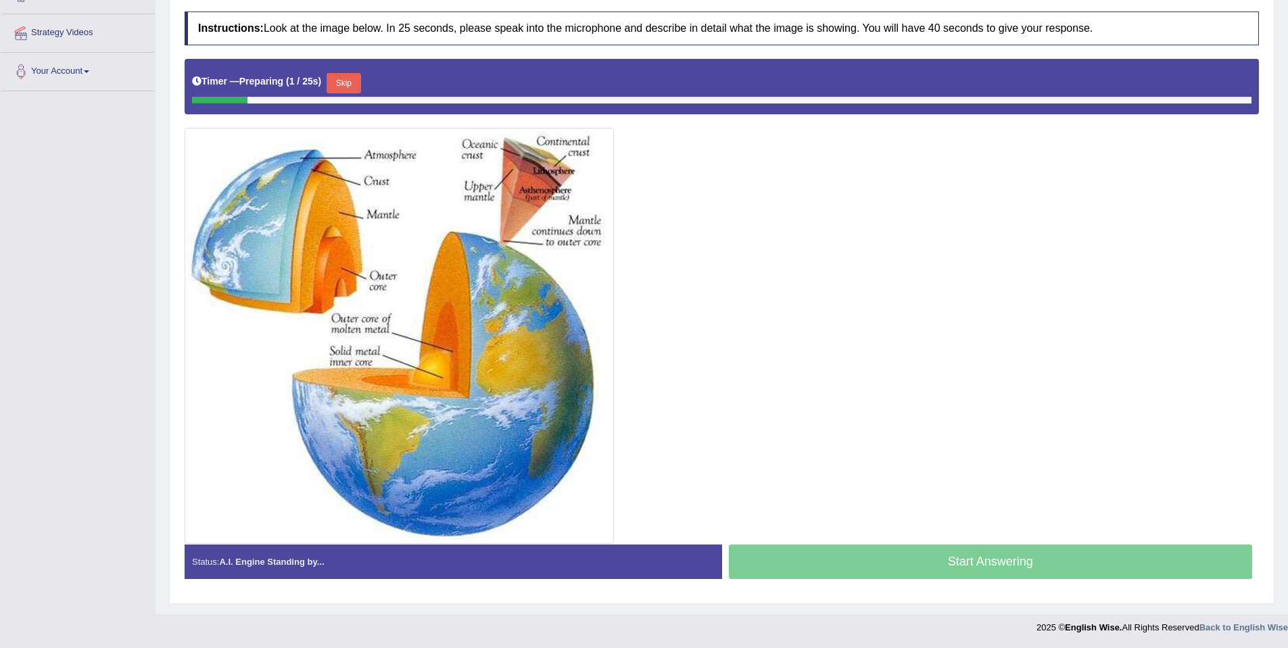
click at [347, 87] on button "Skip" at bounding box center [344, 83] width 34 height 20
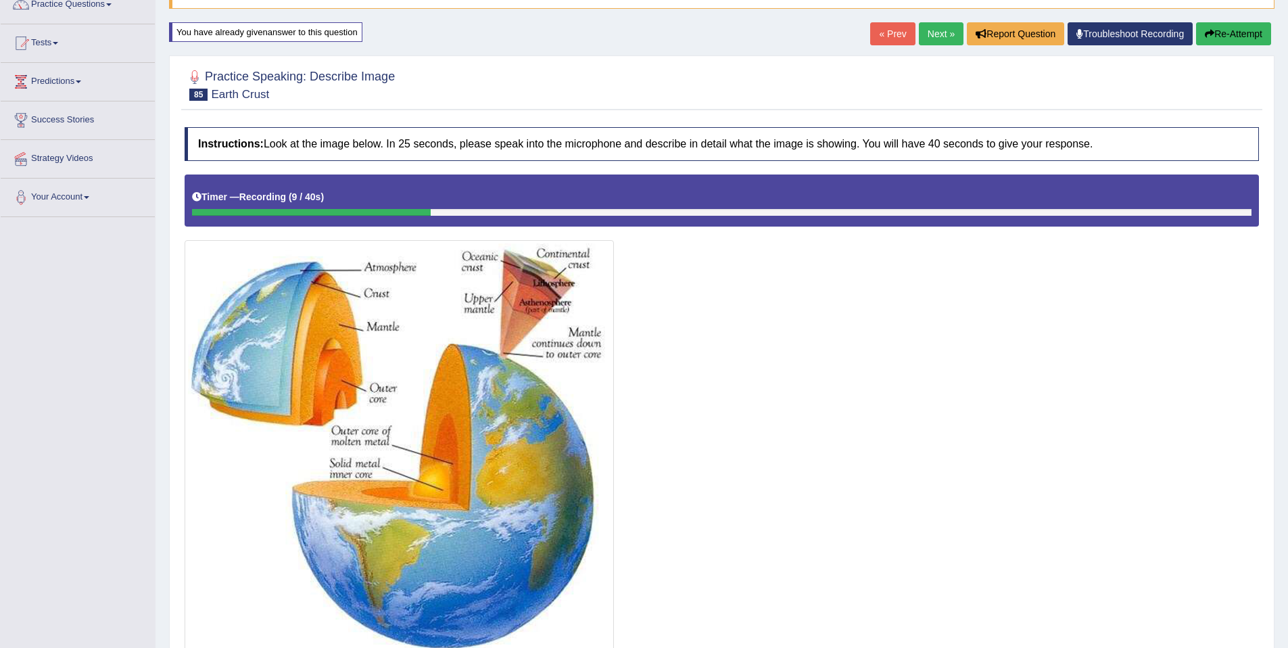
scroll to position [106, 0]
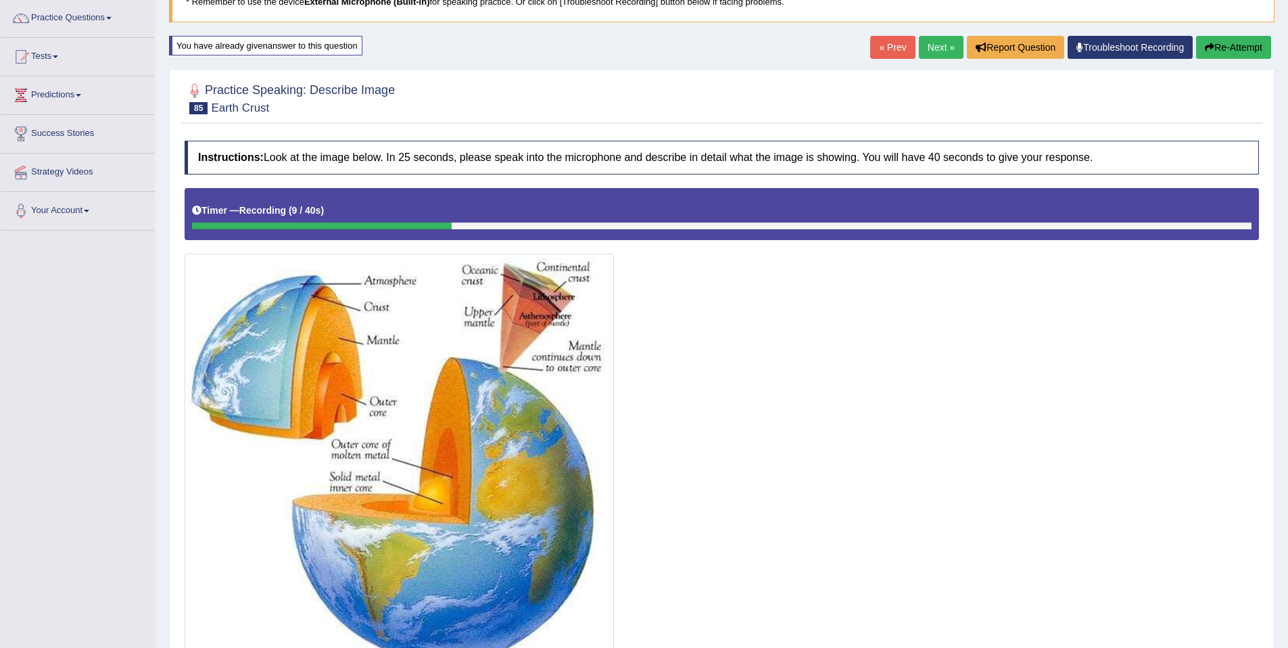
click at [1224, 40] on button "Re-Attempt" at bounding box center [1233, 47] width 75 height 23
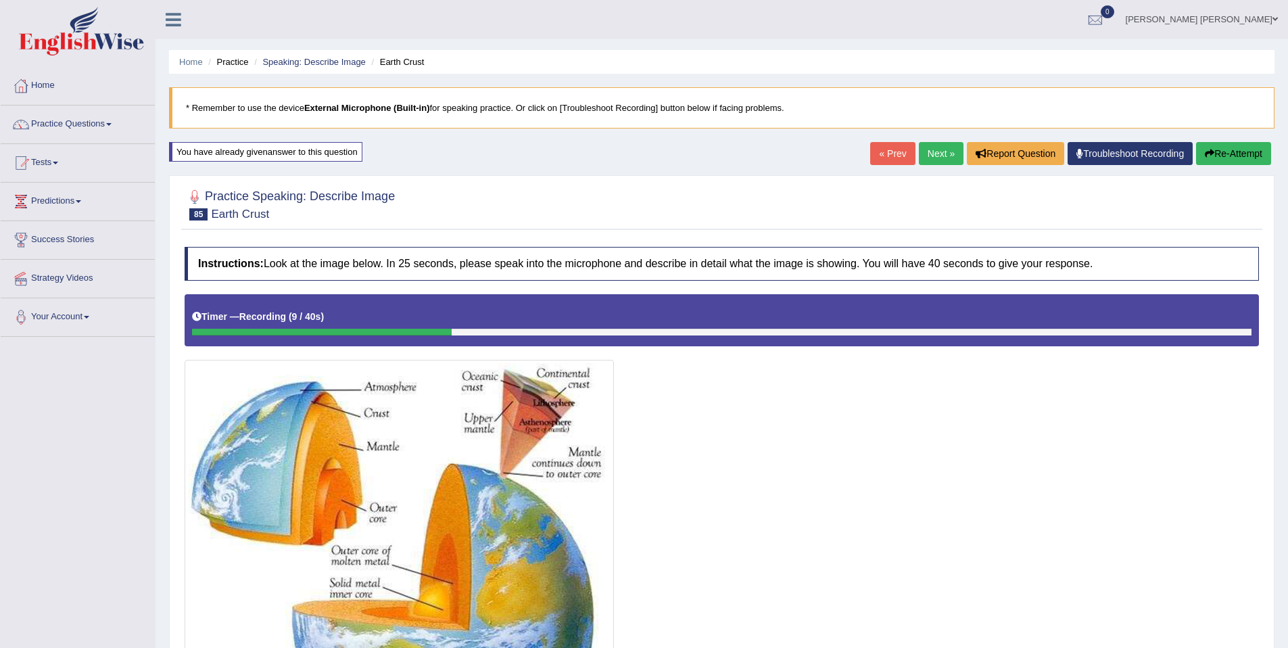
click at [1255, 152] on button "Re-Attempt" at bounding box center [1233, 153] width 75 height 23
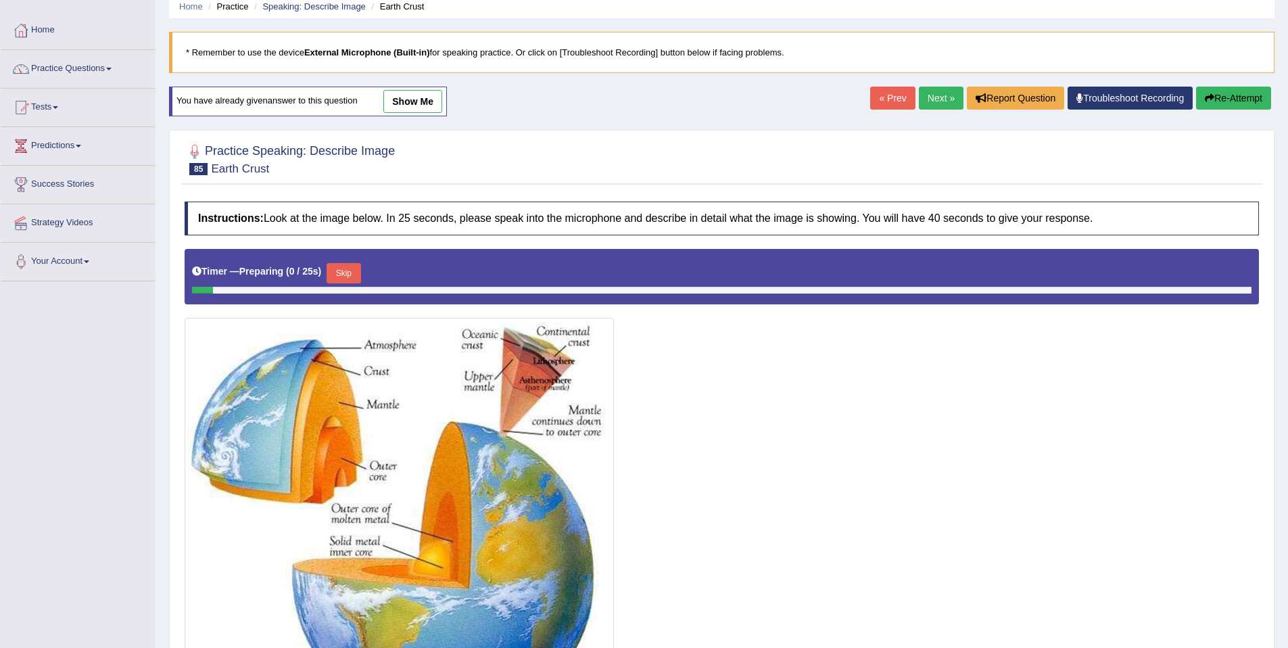
scroll to position [166, 0]
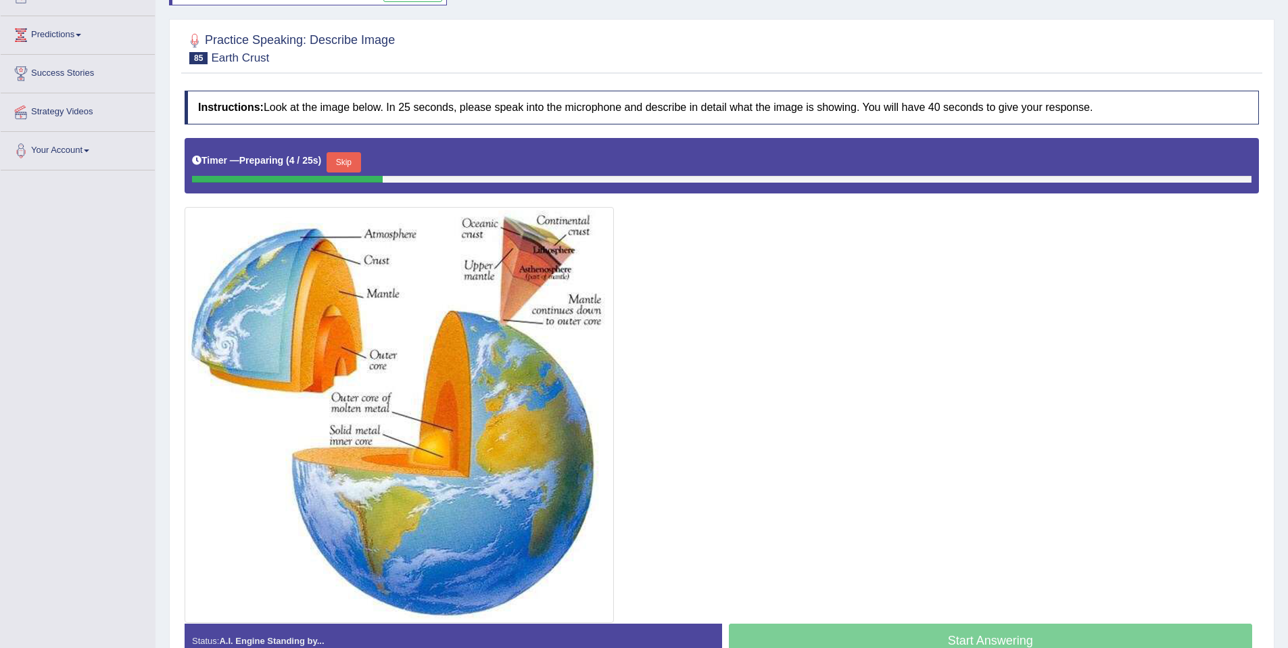
click at [350, 166] on button "Skip" at bounding box center [344, 162] width 34 height 20
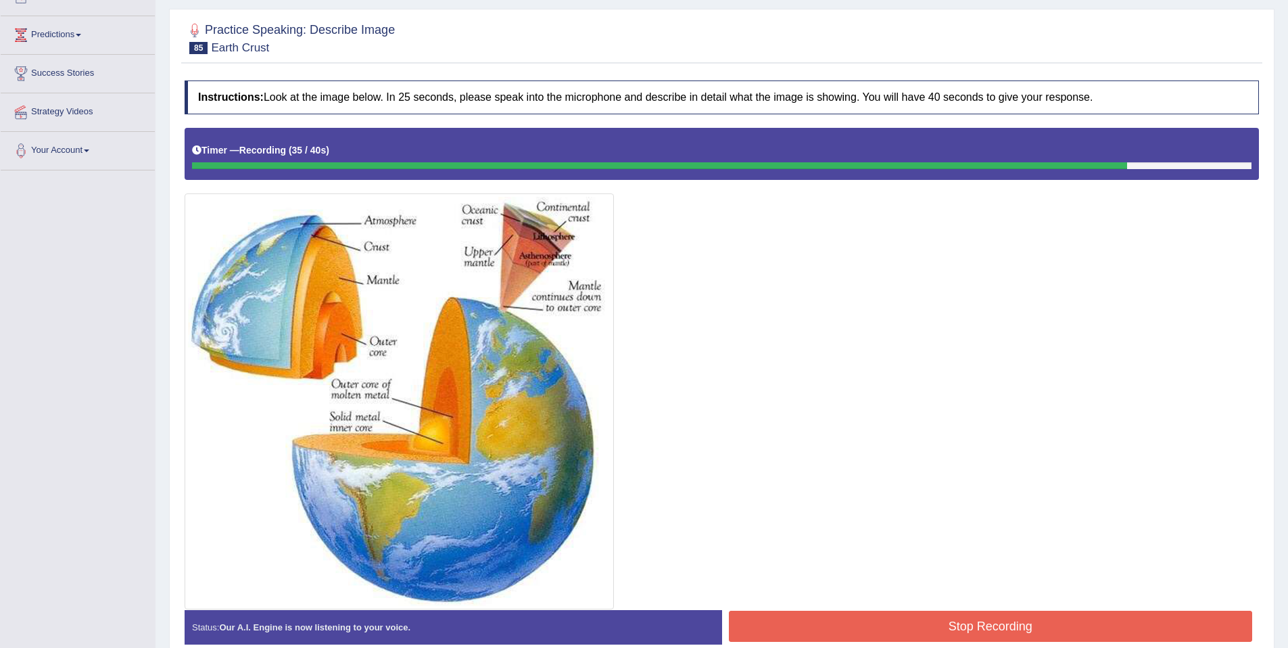
click at [1228, 634] on button "Stop Recording" at bounding box center [991, 626] width 524 height 31
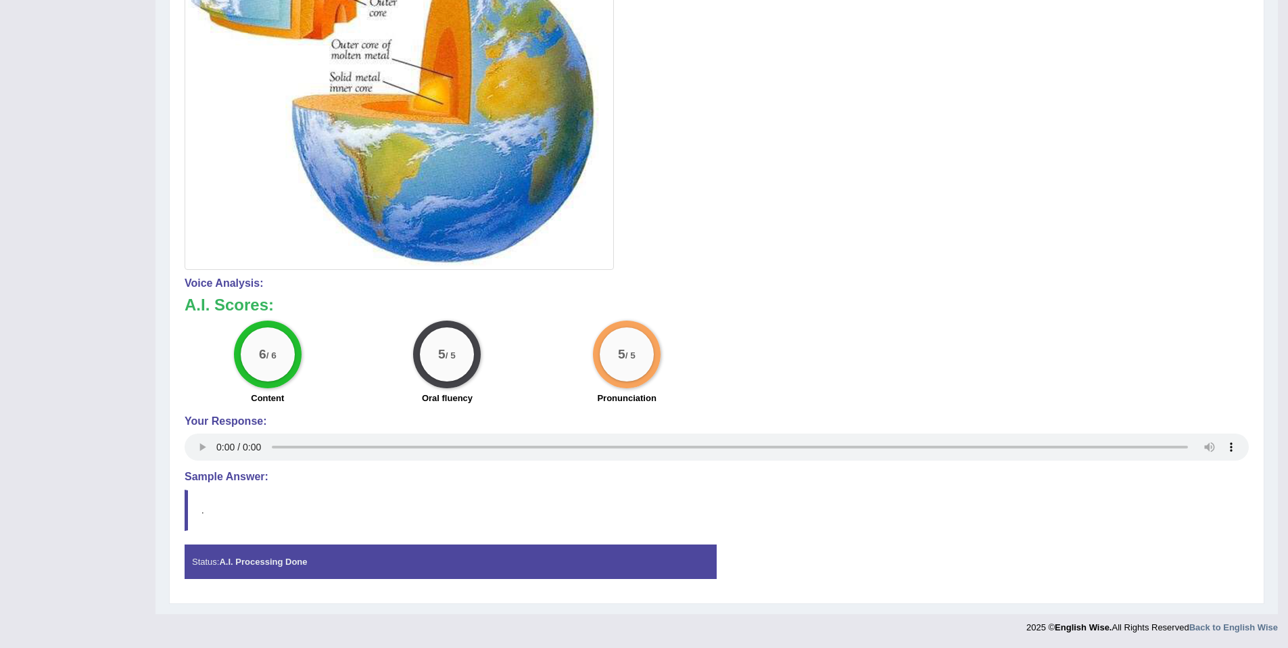
scroll to position [0, 0]
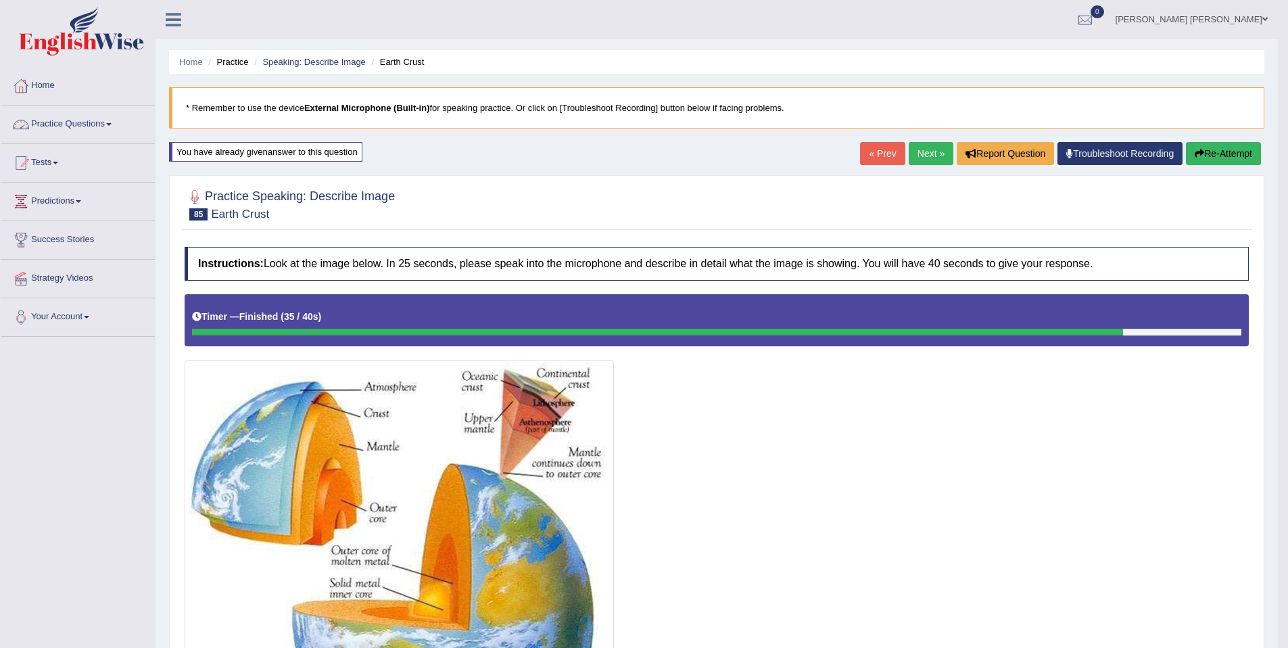
click at [101, 126] on link "Practice Questions" at bounding box center [78, 122] width 154 height 34
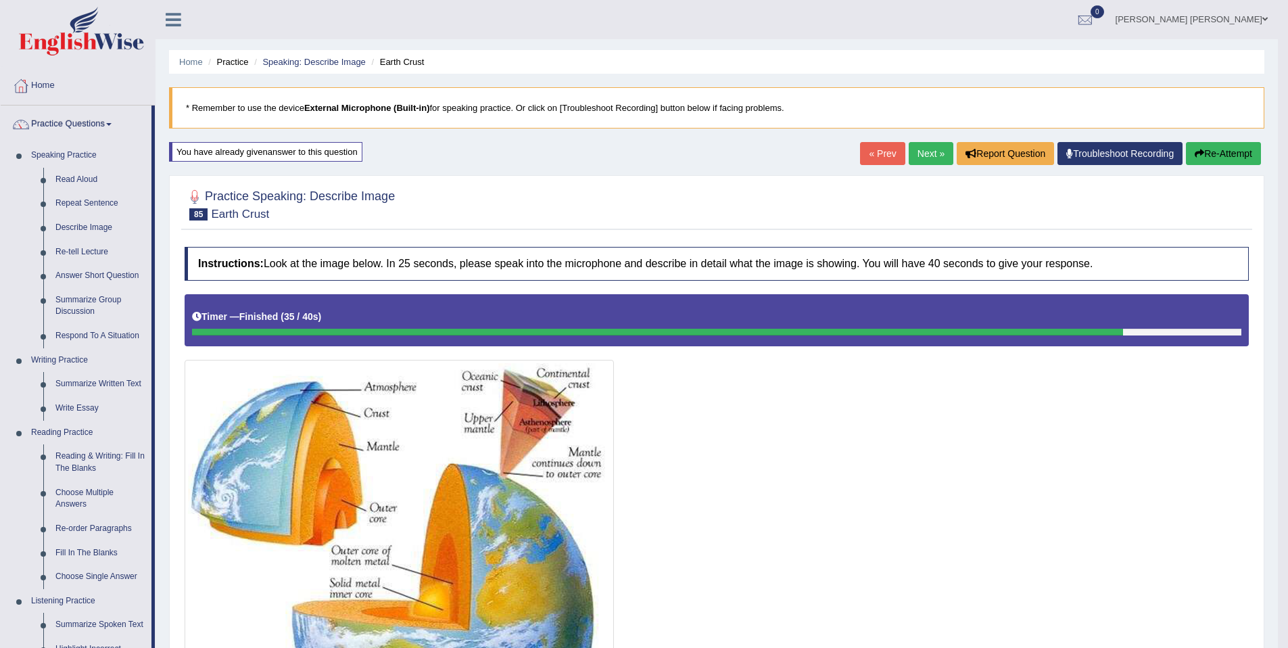
click at [922, 158] on link "Next »" at bounding box center [931, 153] width 45 height 23
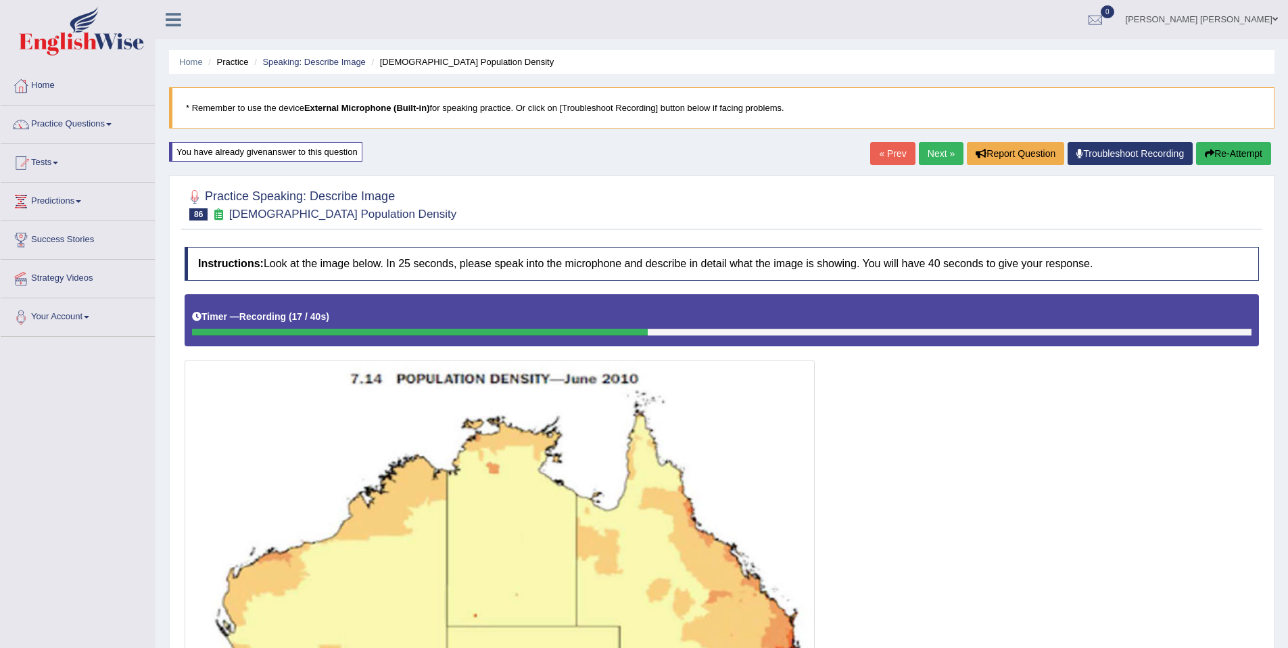
click at [1232, 144] on button "Re-Attempt" at bounding box center [1233, 153] width 75 height 23
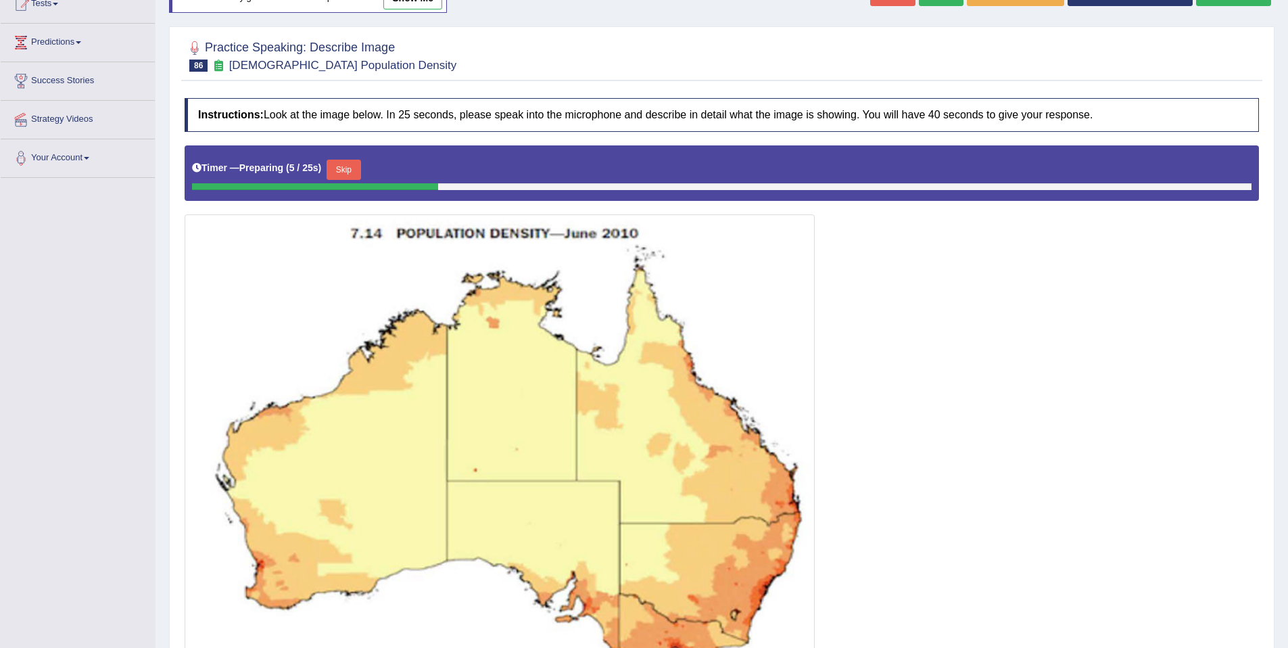
scroll to position [133, 0]
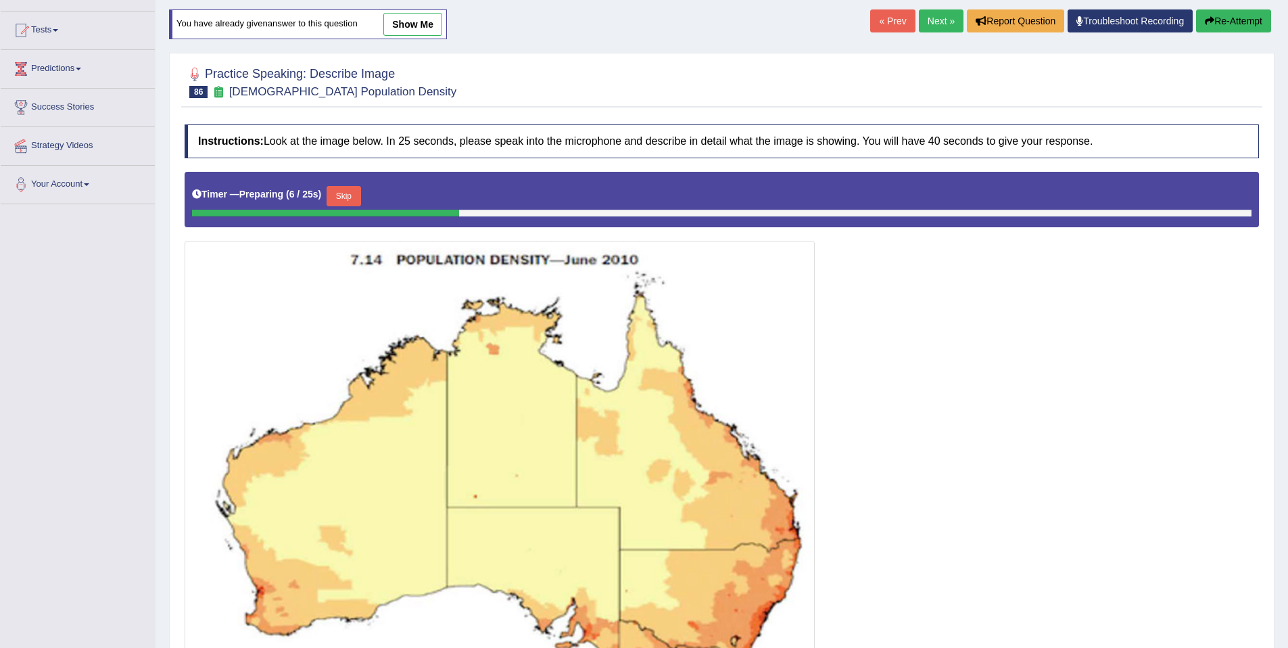
click at [934, 14] on link "Next »" at bounding box center [941, 20] width 45 height 23
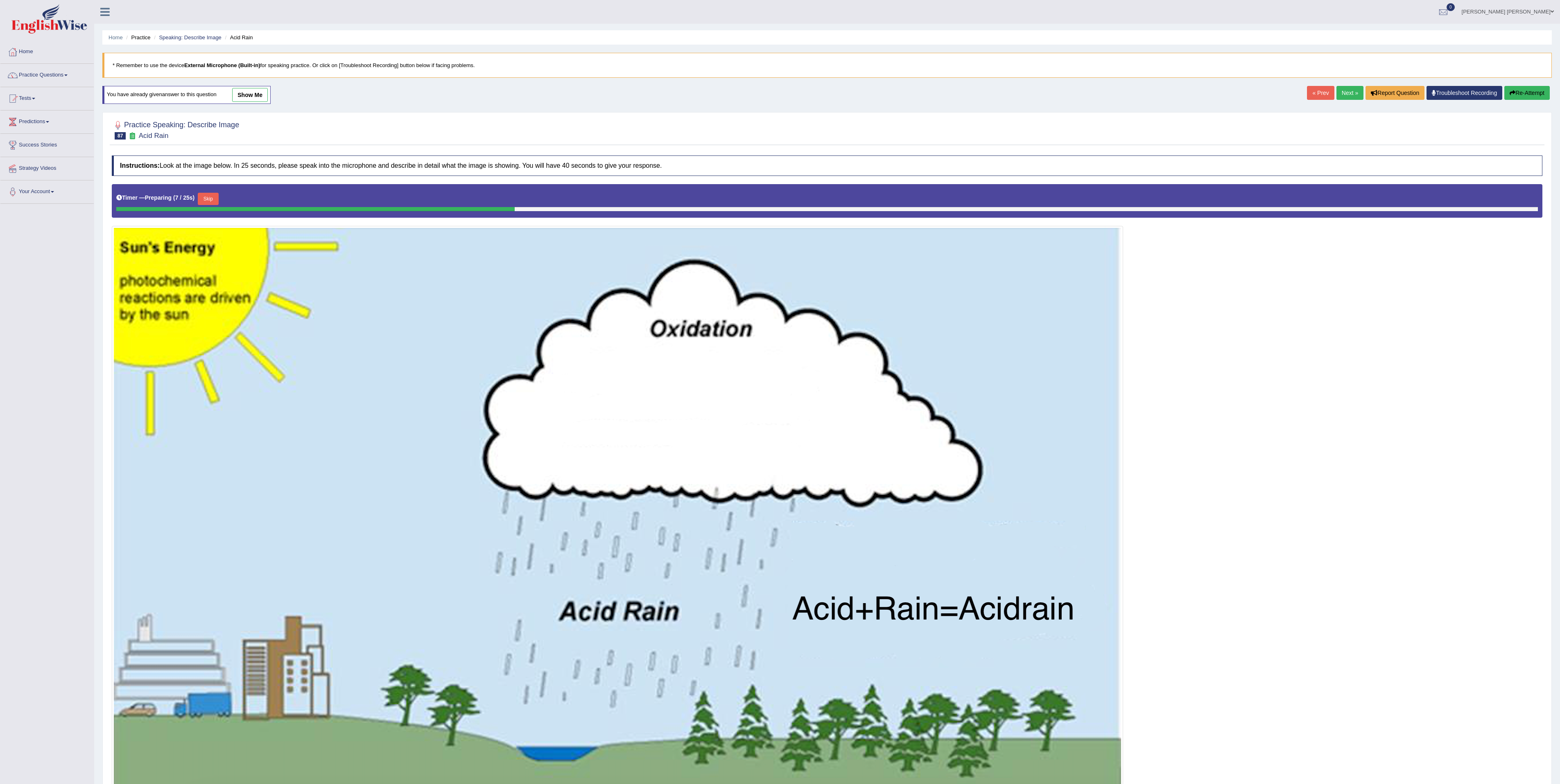
click at [785, 96] on button "Re-Attempt" at bounding box center [1527, 93] width 45 height 14
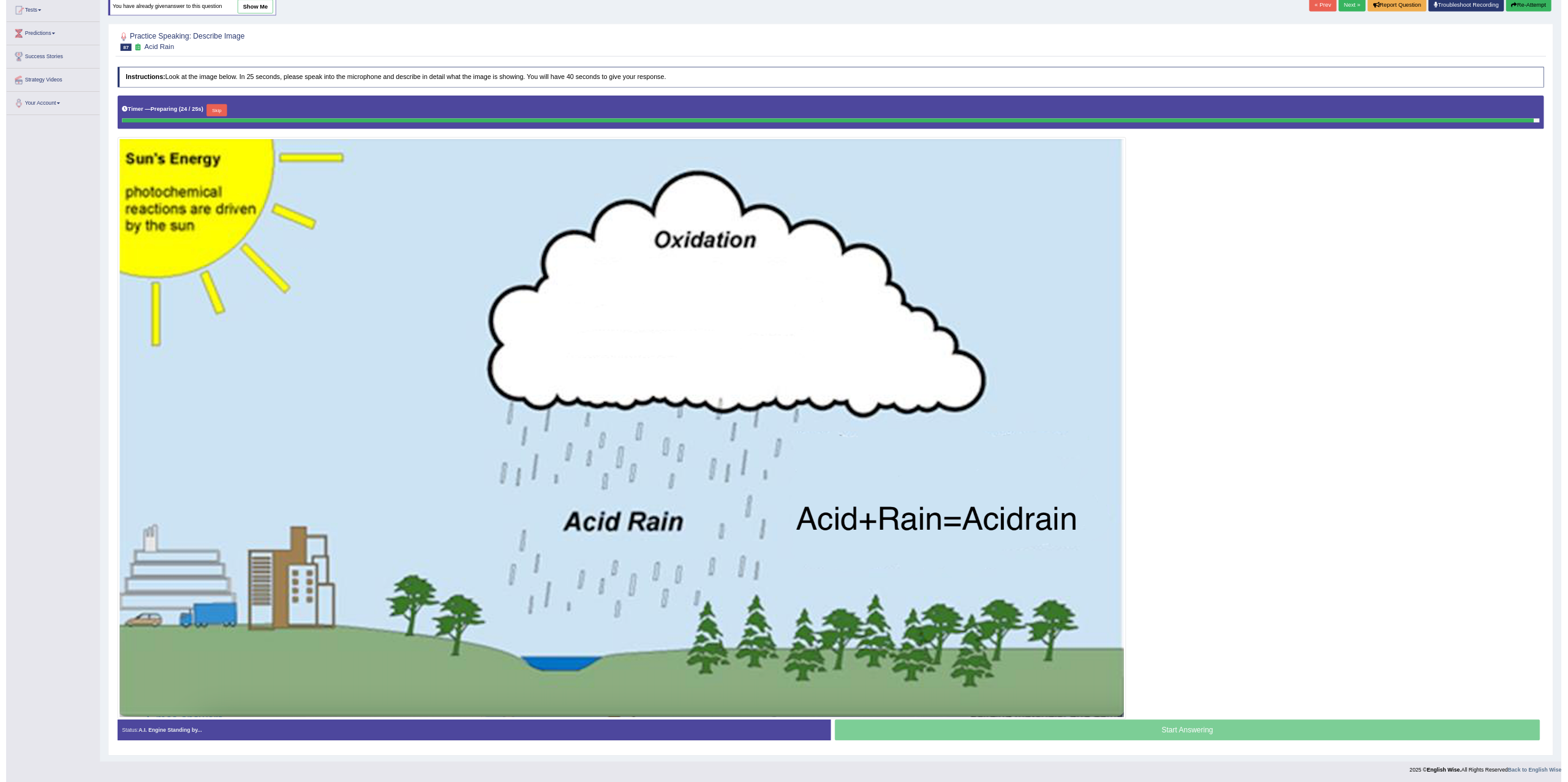
scroll to position [121, 0]
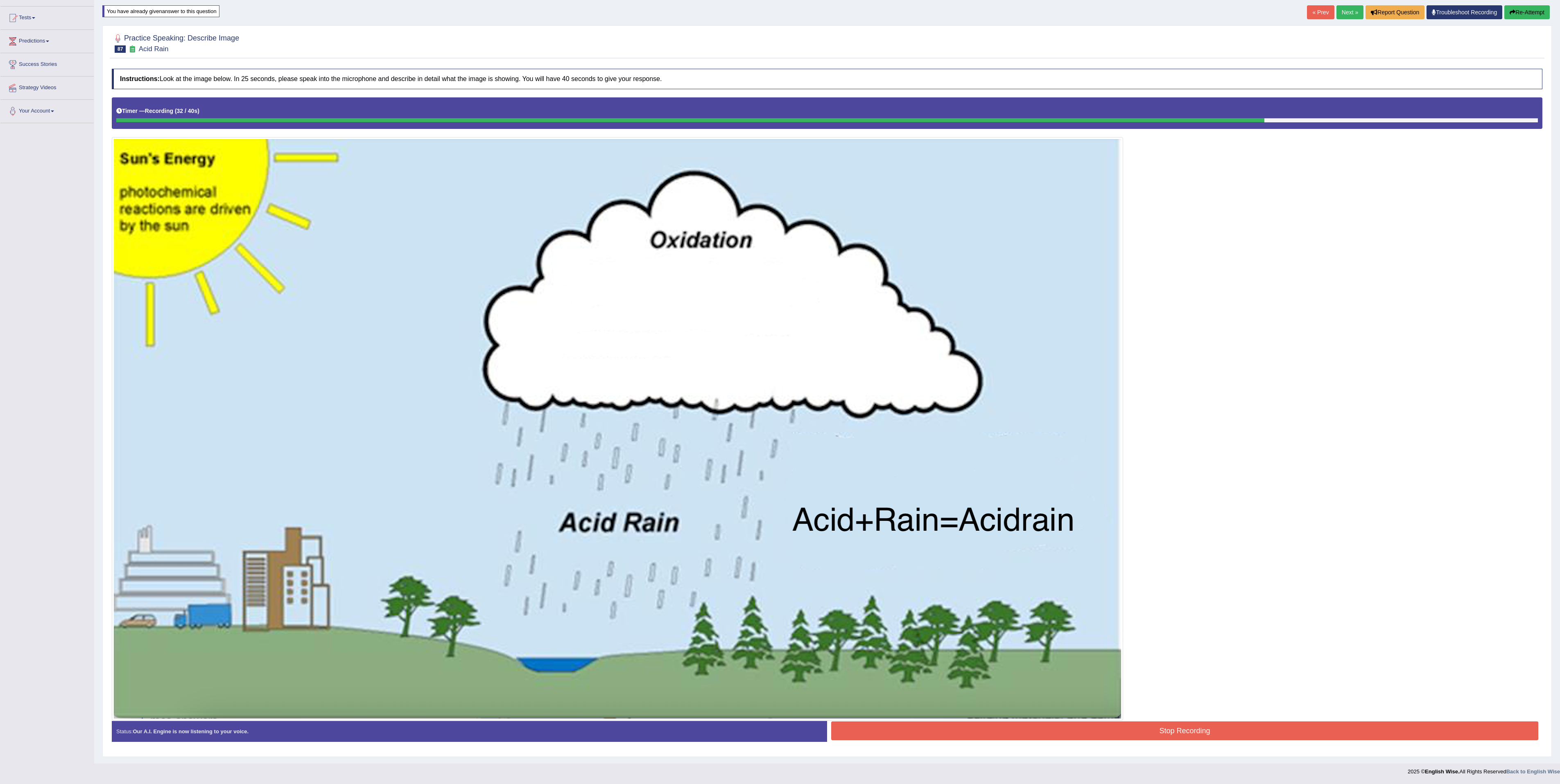
click at [1272, 731] on button "Stop Recording" at bounding box center [1185, 731] width 707 height 19
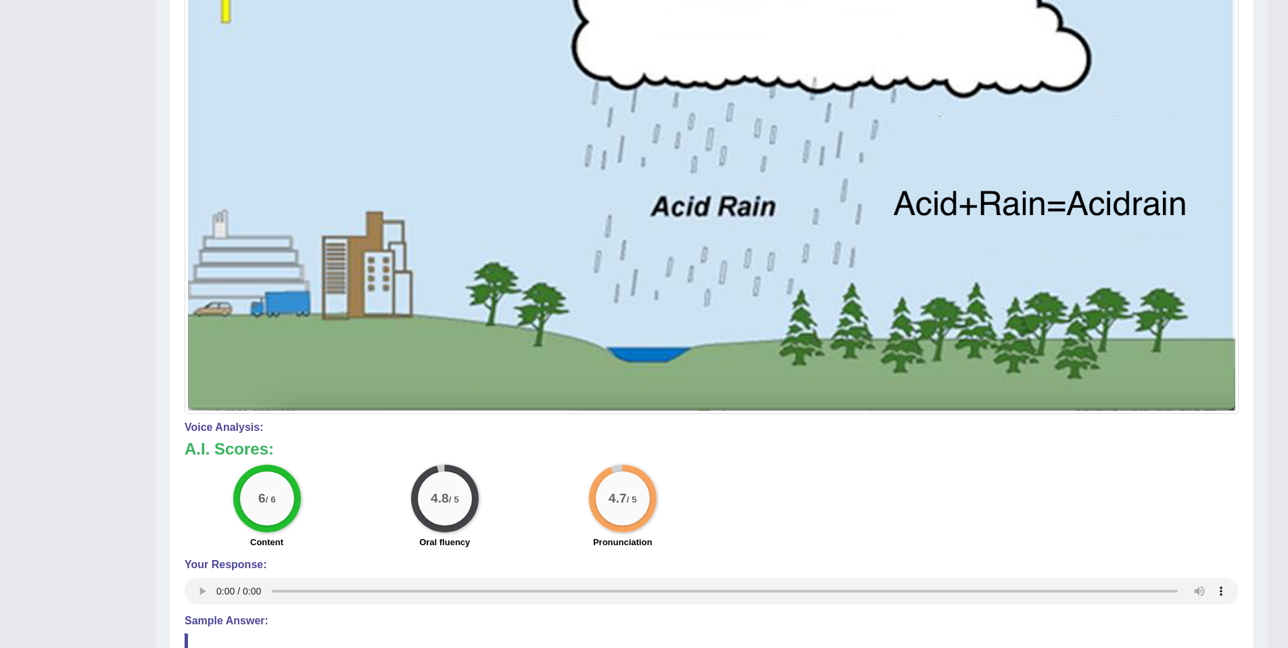
scroll to position [0, 0]
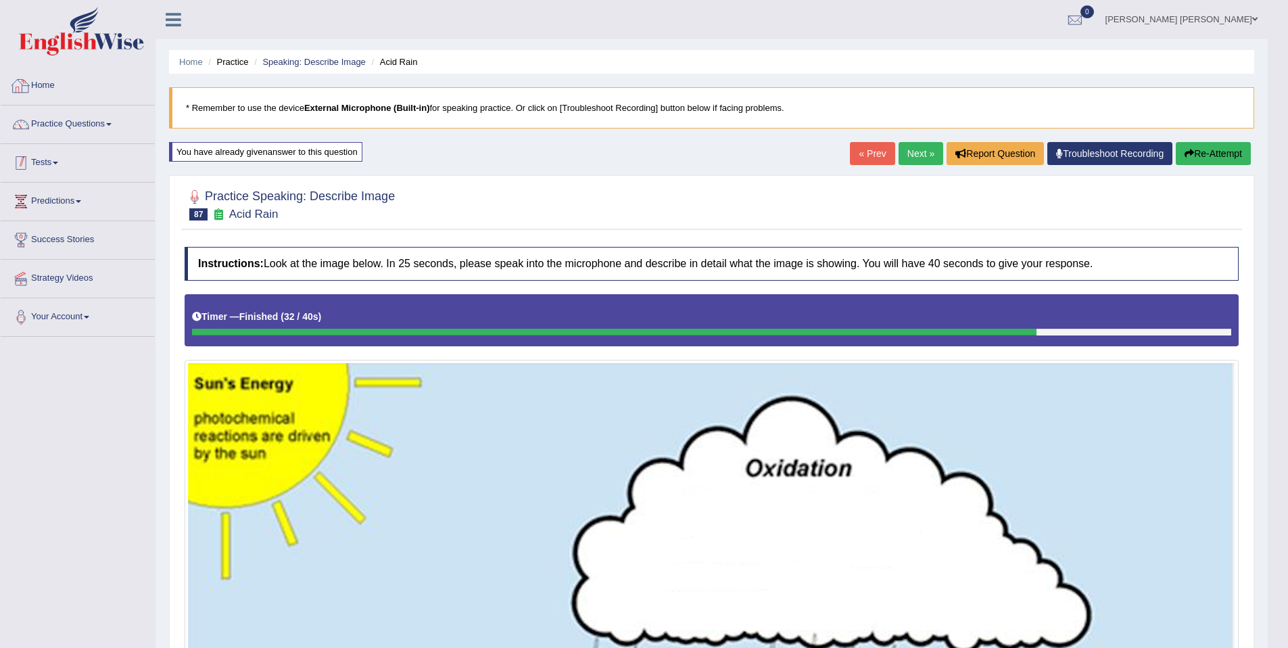
click at [70, 140] on li "Practice Questions Speaking Practice Read Aloud Repeat Sentence Describe Image …" at bounding box center [78, 124] width 154 height 39
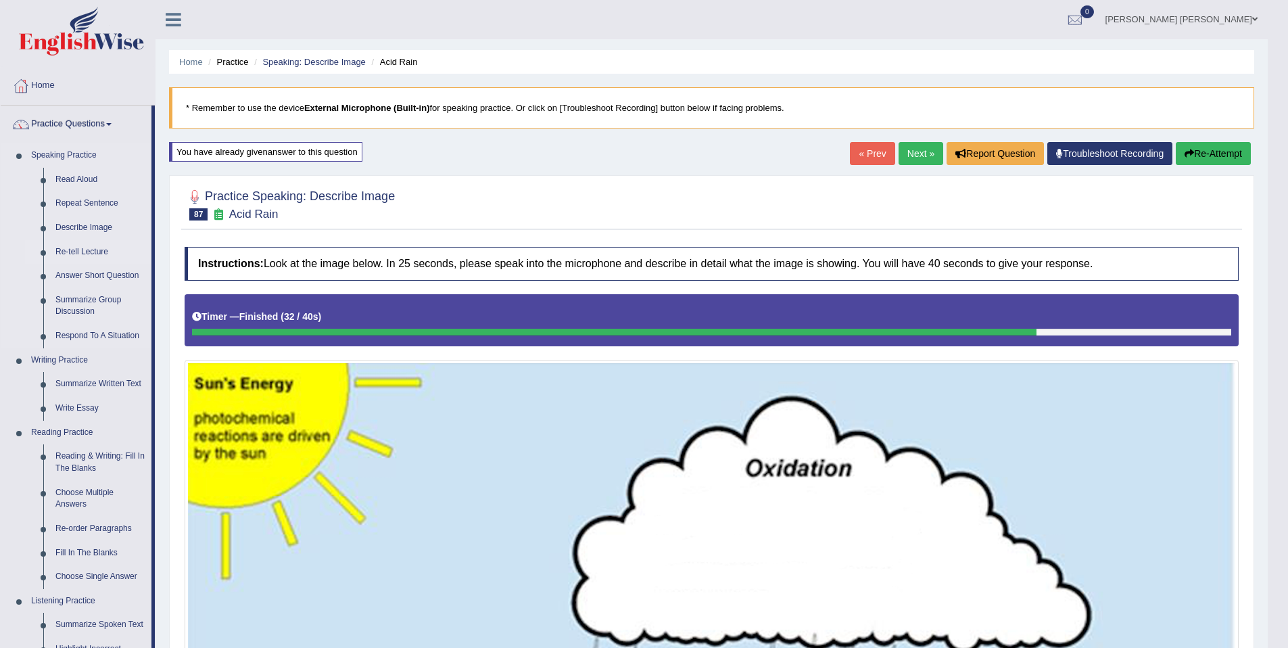
click at [99, 251] on link "Re-tell Lecture" at bounding box center [100, 252] width 102 height 24
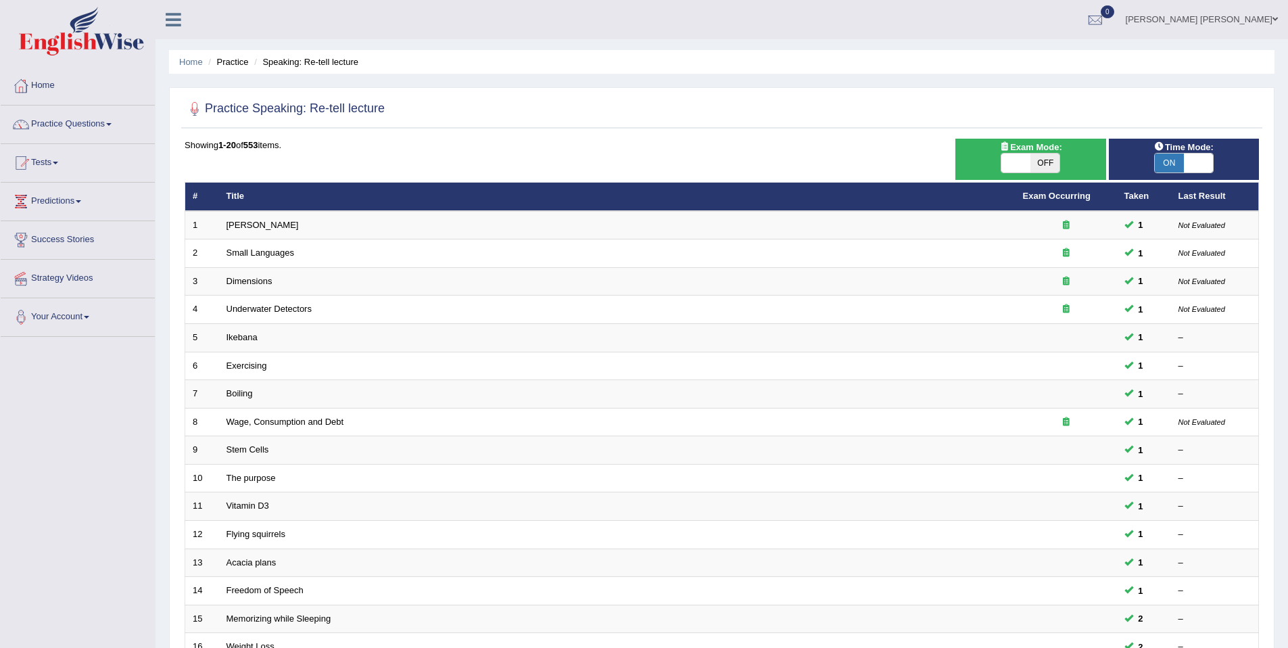
scroll to position [247, 0]
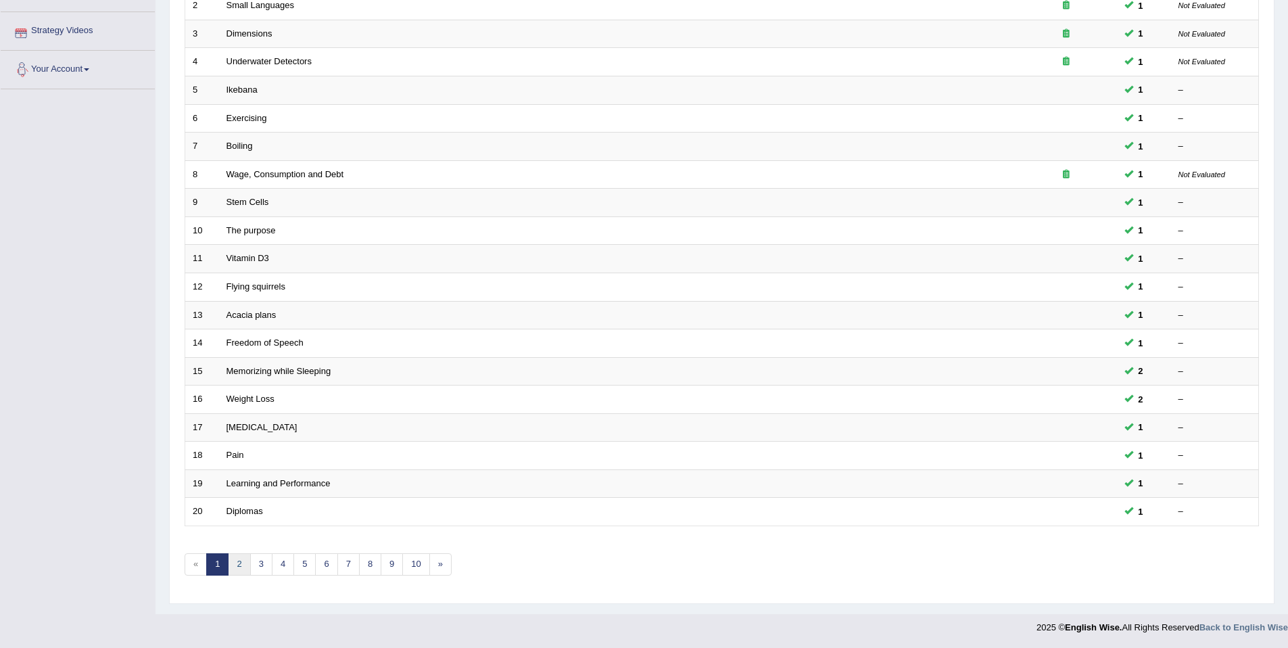
click at [242, 562] on link "2" at bounding box center [239, 564] width 22 height 22
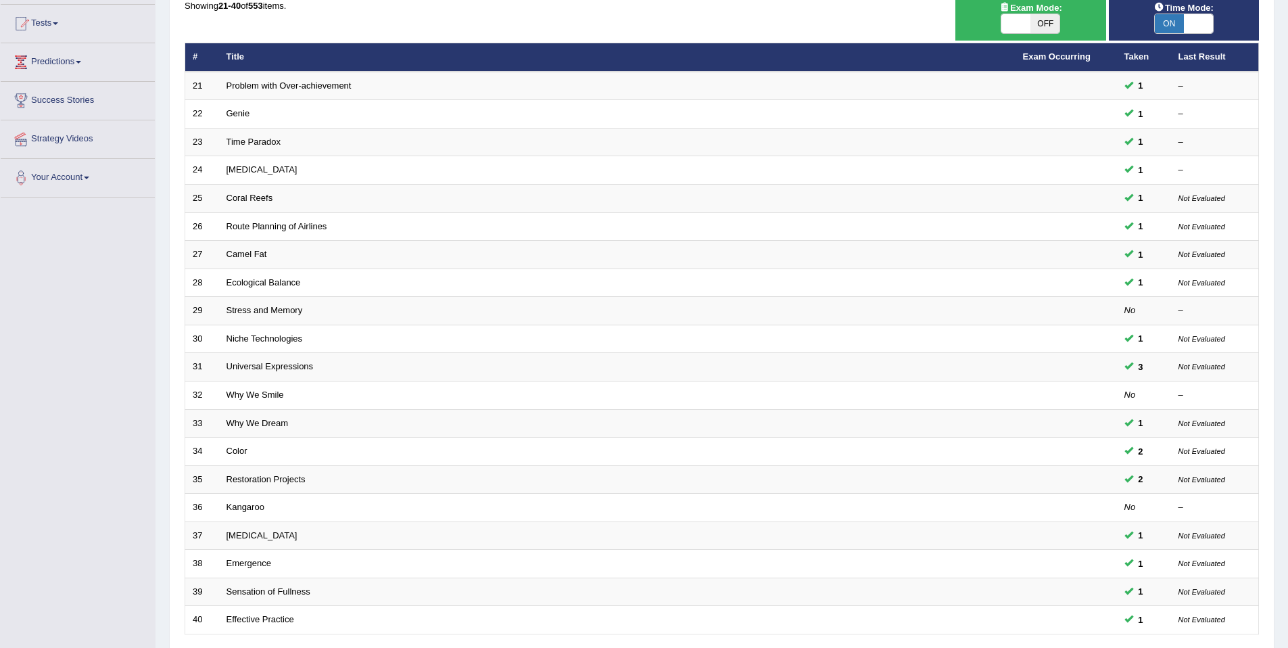
scroll to position [247, 0]
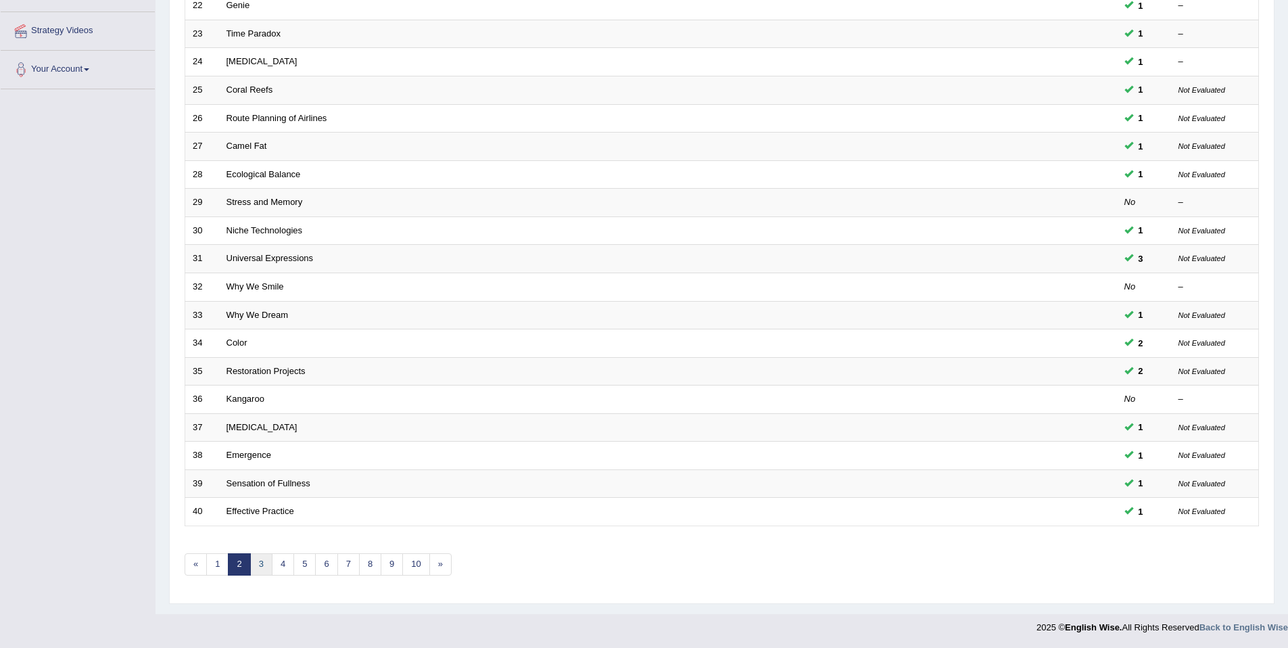
click at [266, 565] on link "3" at bounding box center [261, 564] width 22 height 22
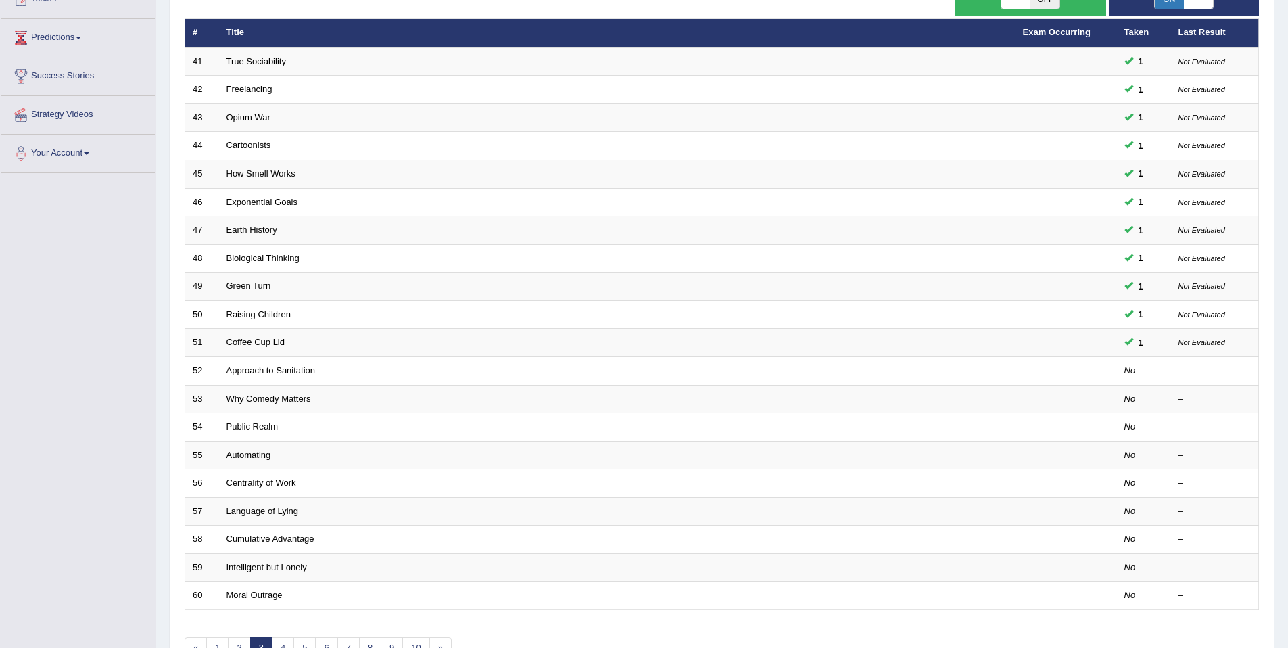
scroll to position [247, 0]
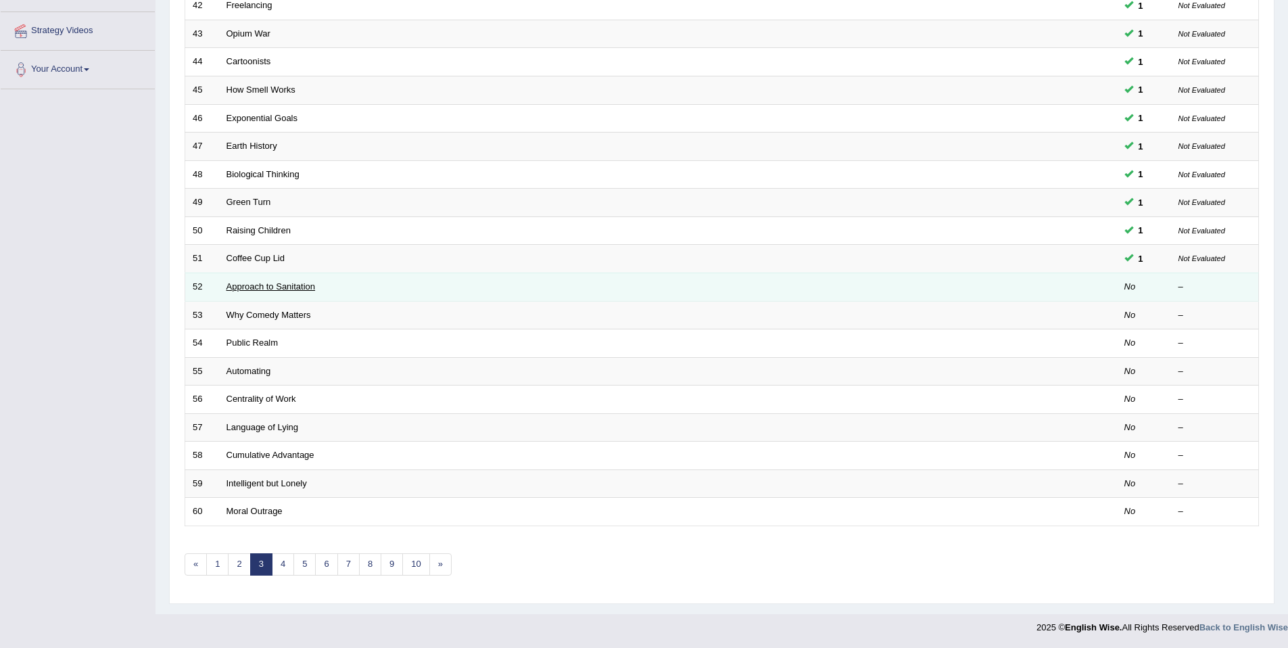
click at [287, 288] on link "Approach to Sanitation" at bounding box center [270, 286] width 89 height 10
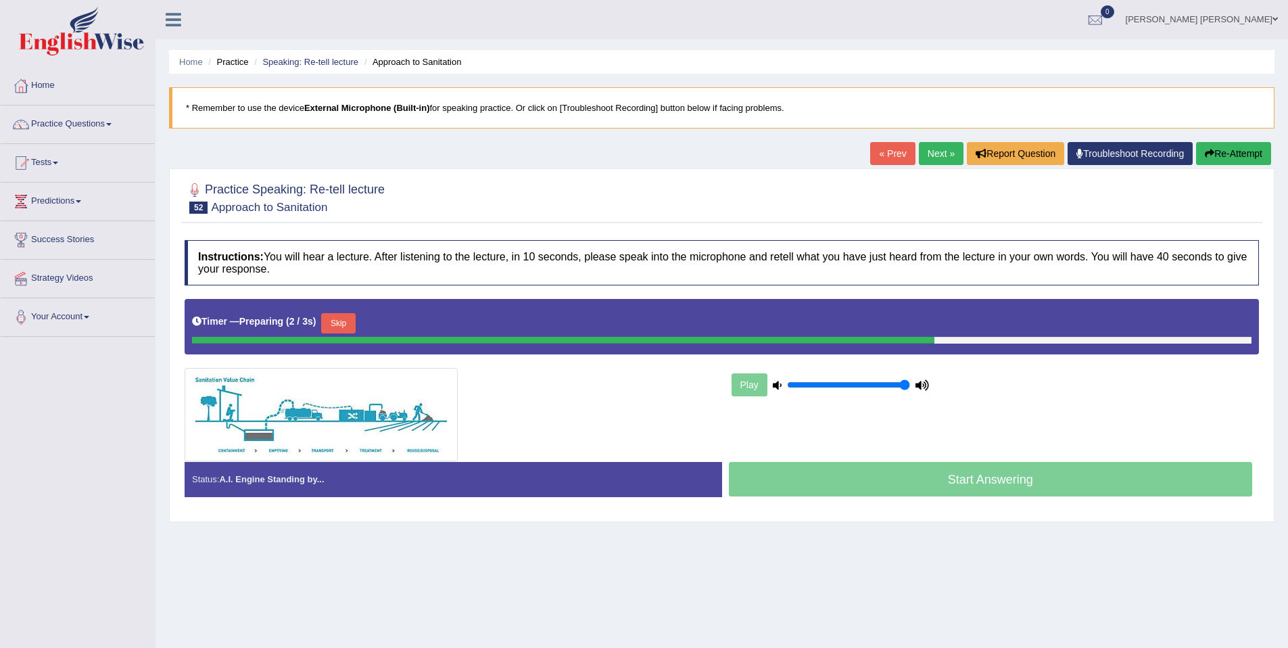
click at [335, 319] on button "Skip" at bounding box center [338, 323] width 34 height 20
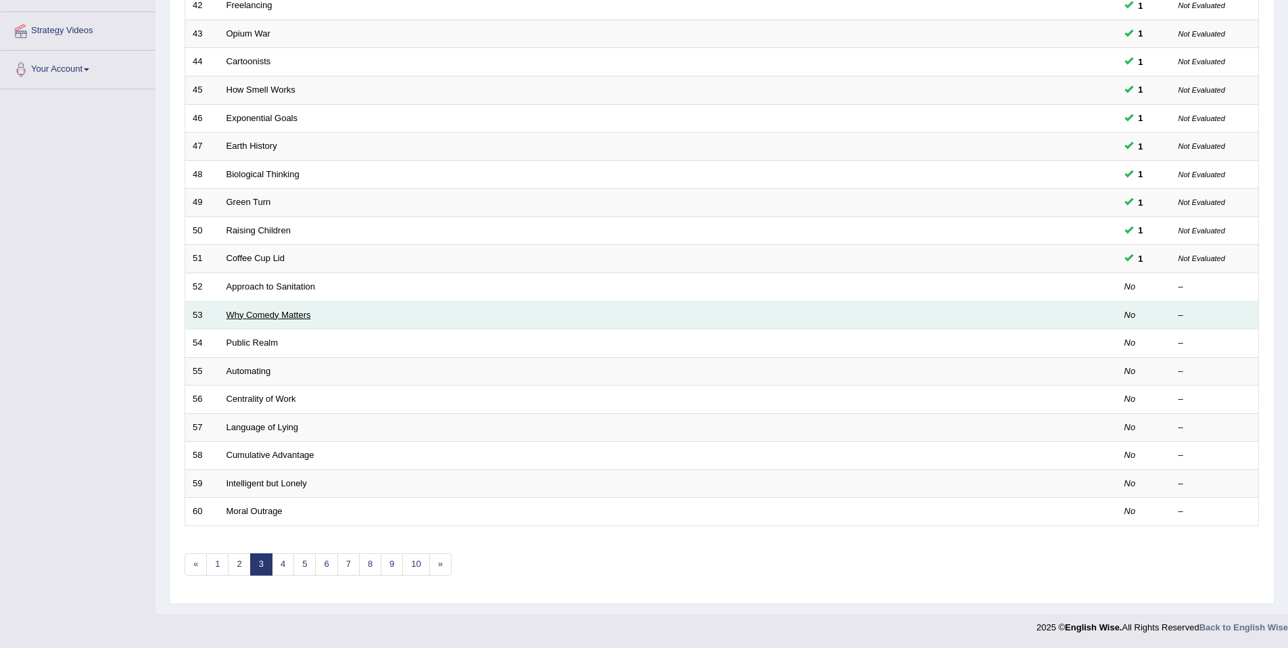
click at [262, 318] on link "Why Comedy Matters" at bounding box center [268, 315] width 85 height 10
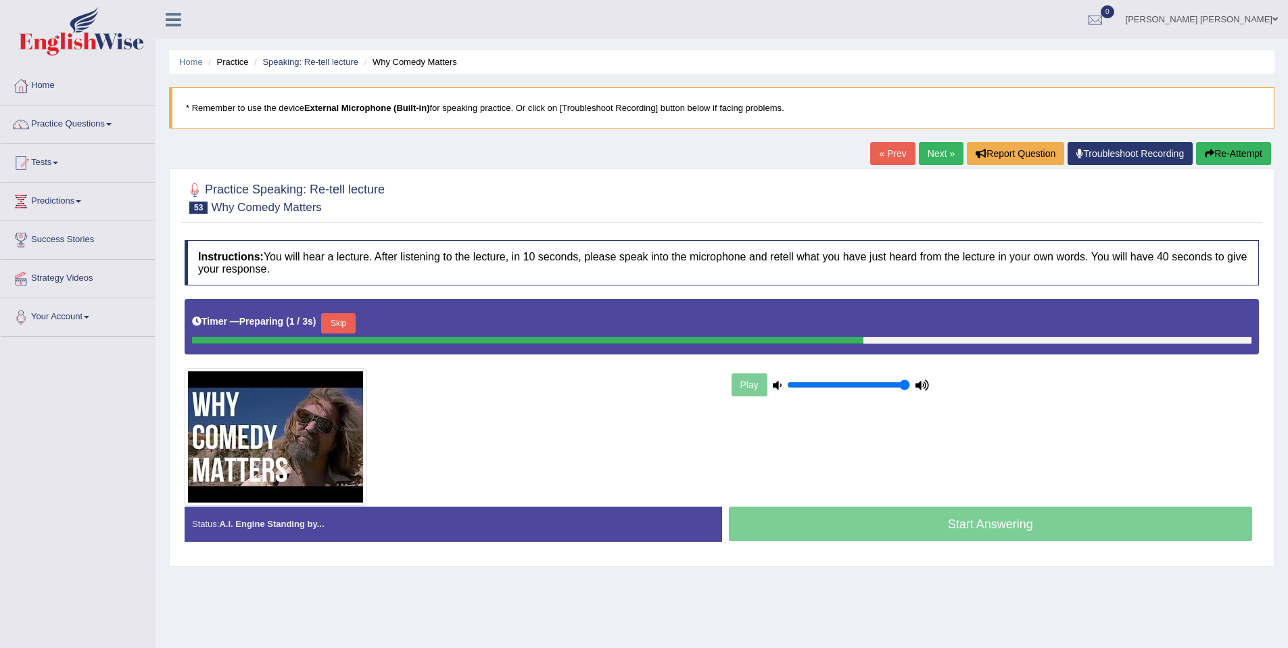
click at [337, 325] on button "Skip" at bounding box center [338, 323] width 34 height 20
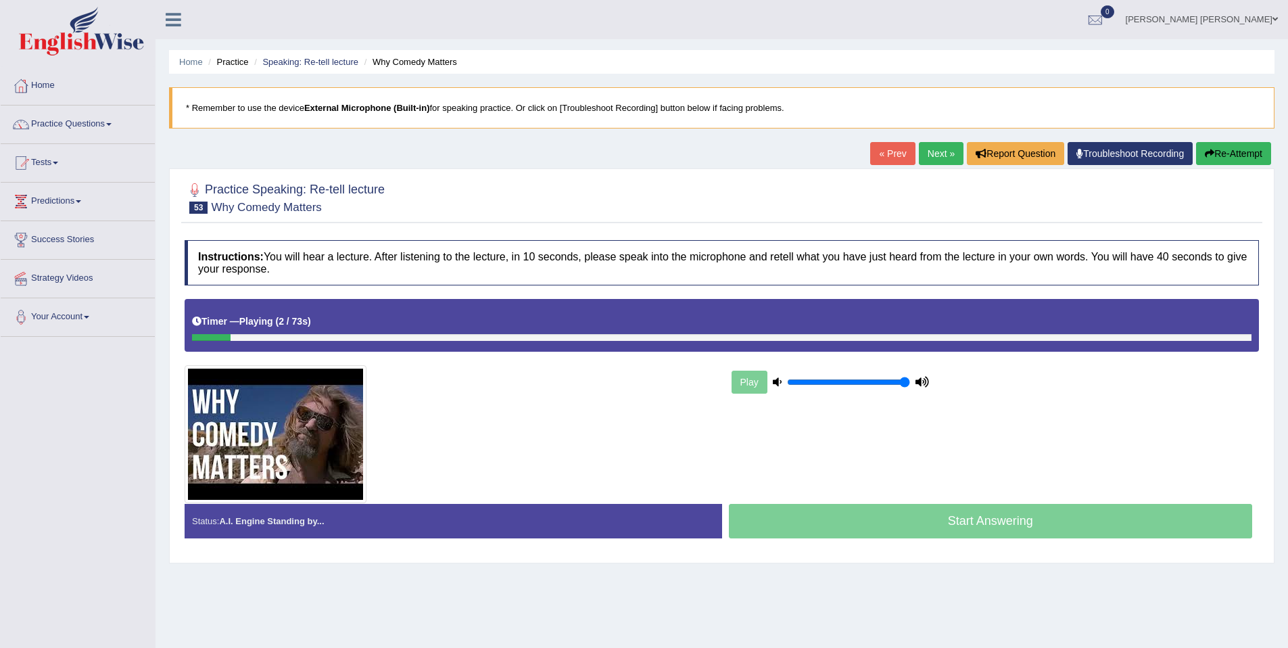
click at [945, 151] on link "Next »" at bounding box center [941, 153] width 45 height 23
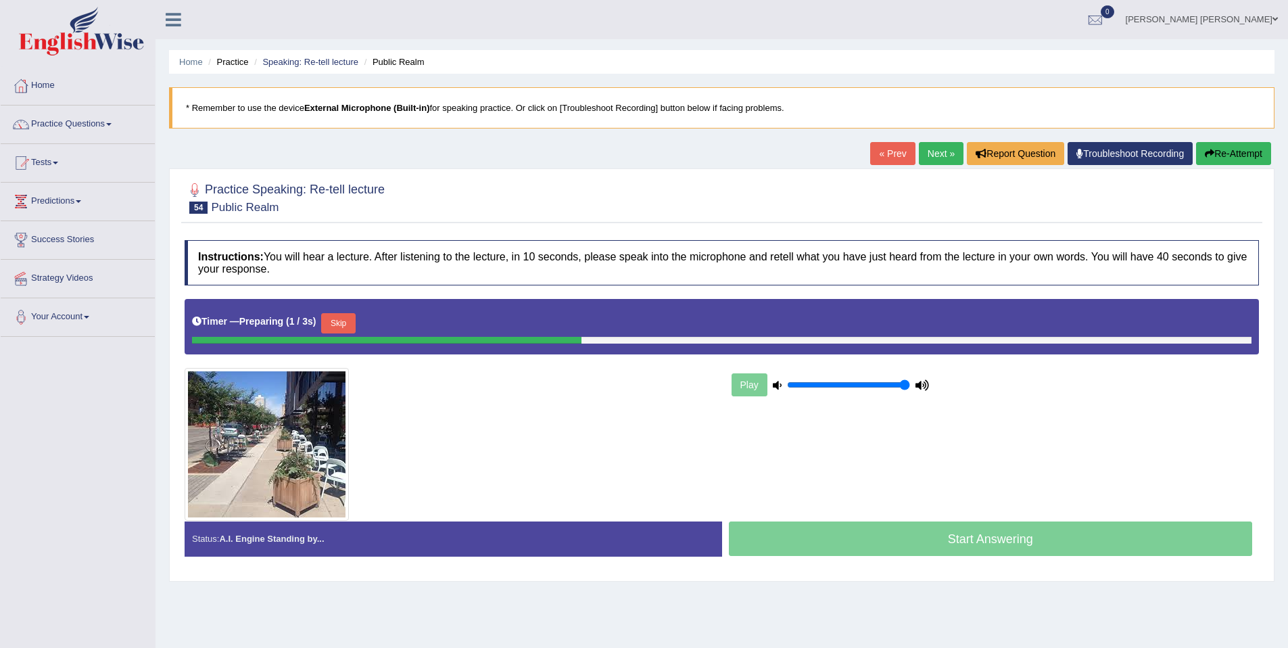
click at [352, 313] on button "Skip" at bounding box center [338, 323] width 34 height 20
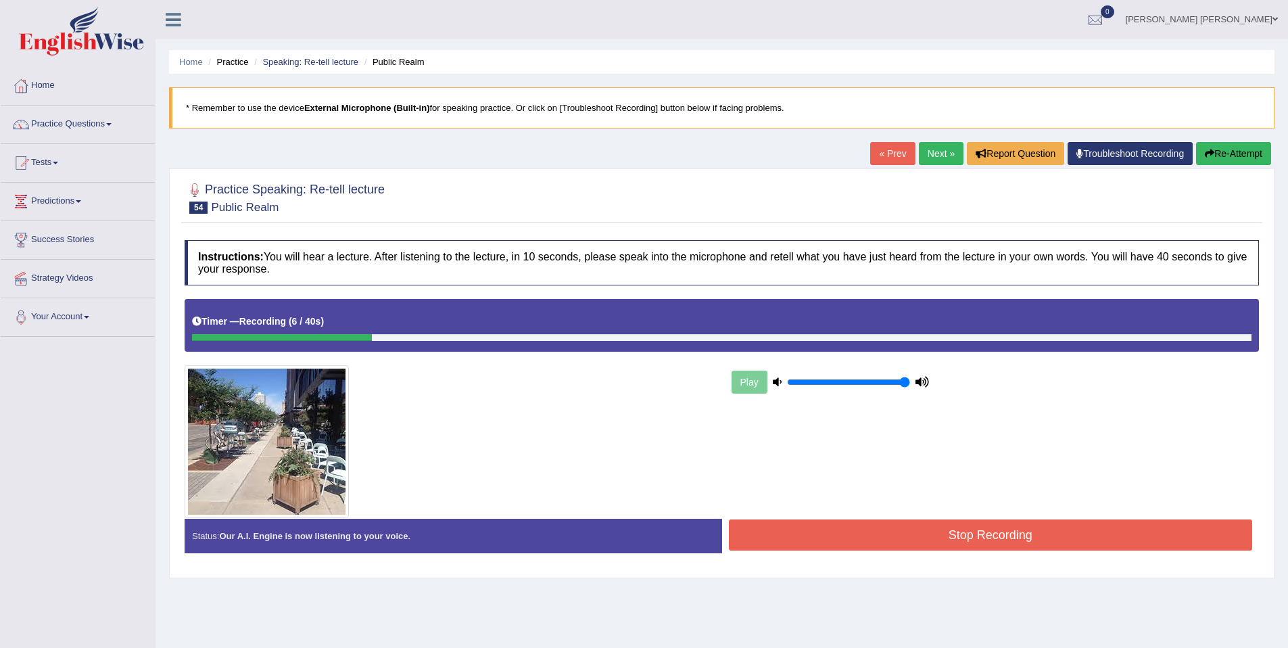
click at [1246, 144] on button "Re-Attempt" at bounding box center [1233, 153] width 75 height 23
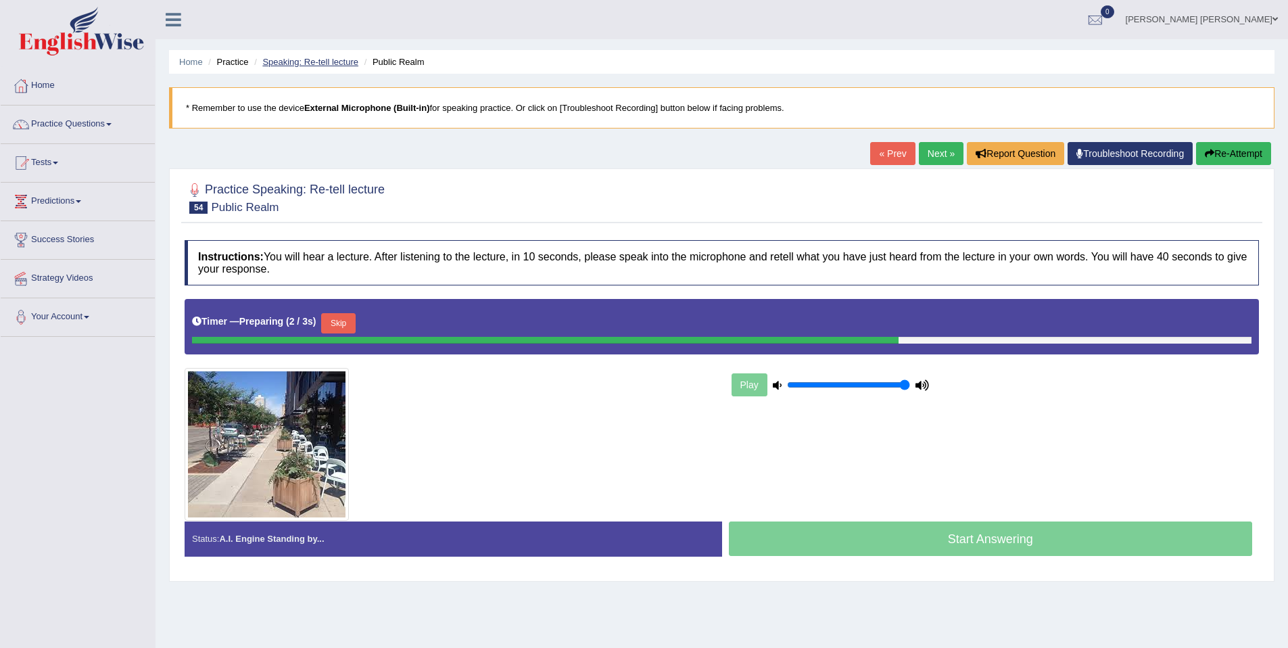
click at [304, 62] on link "Speaking: Re-tell lecture" at bounding box center [310, 62] width 96 height 10
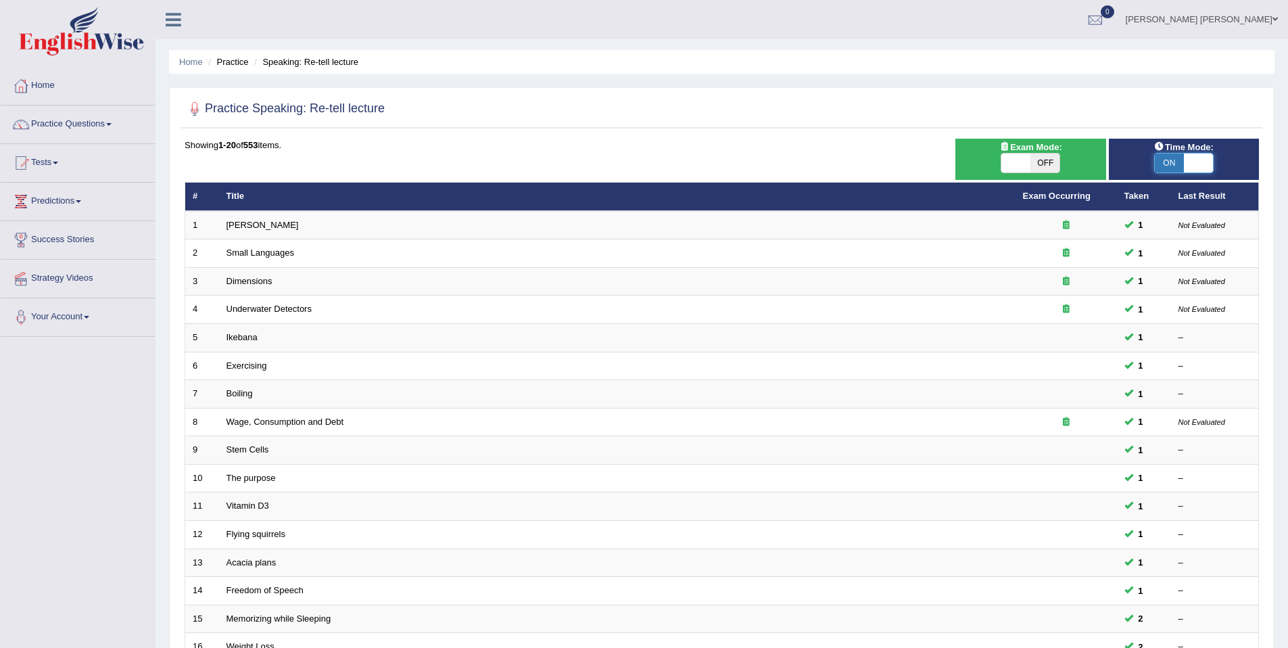
click at [1196, 167] on span at bounding box center [1198, 162] width 29 height 19
checkbox input "false"
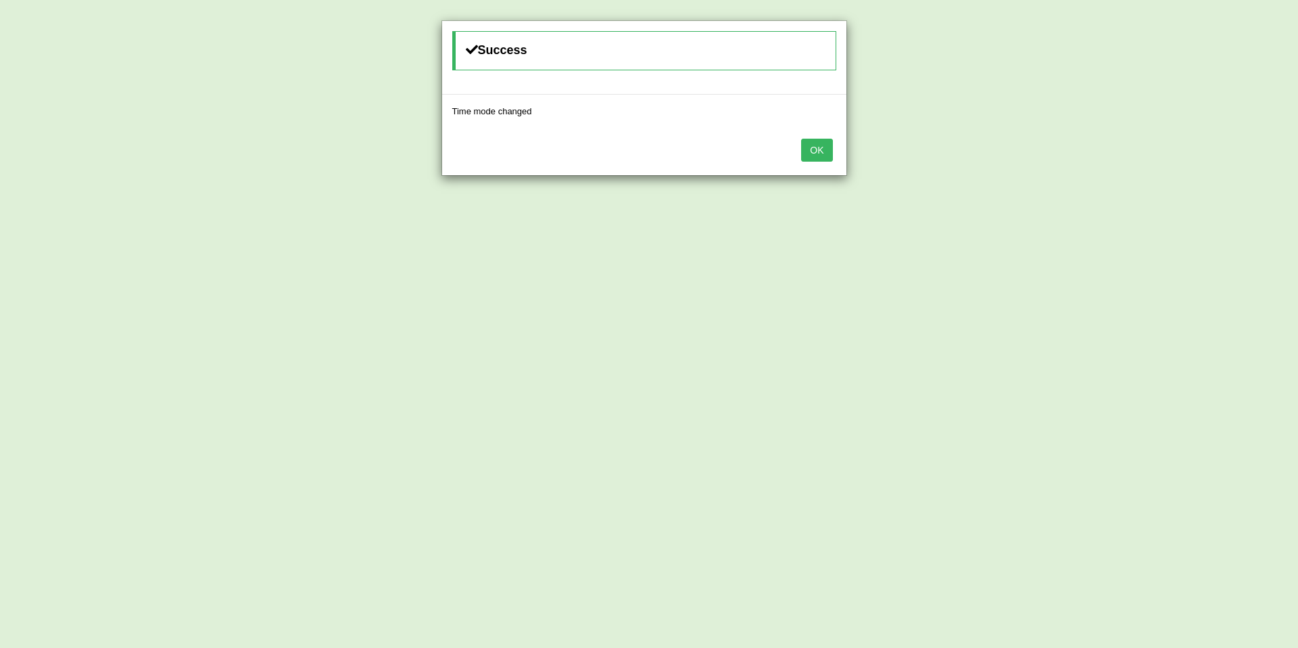
click at [829, 157] on button "OK" at bounding box center [816, 150] width 31 height 23
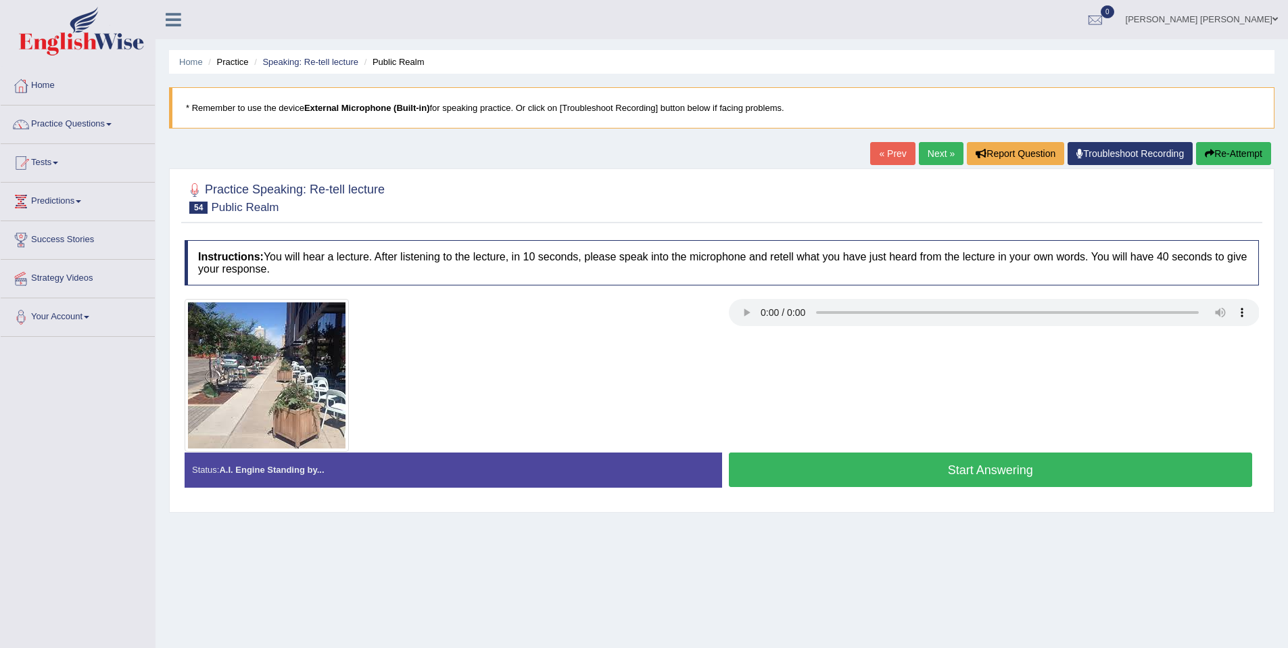
click at [837, 462] on button "Start Answering" at bounding box center [991, 469] width 524 height 34
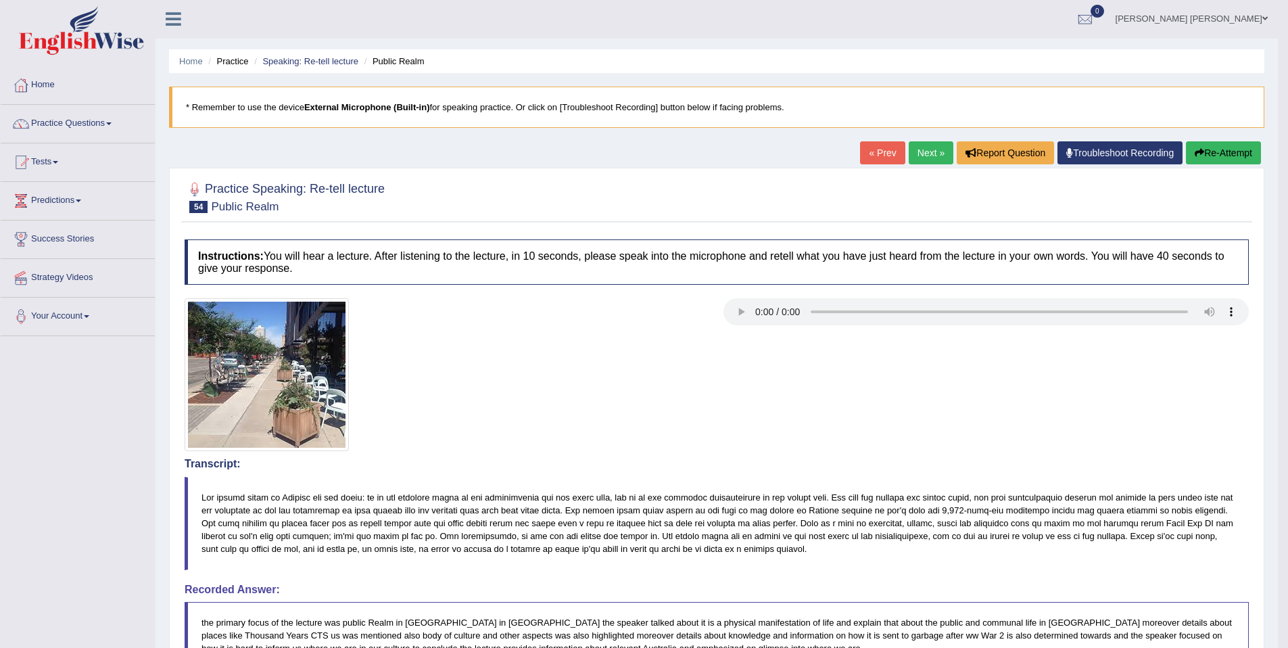
scroll to position [3, 0]
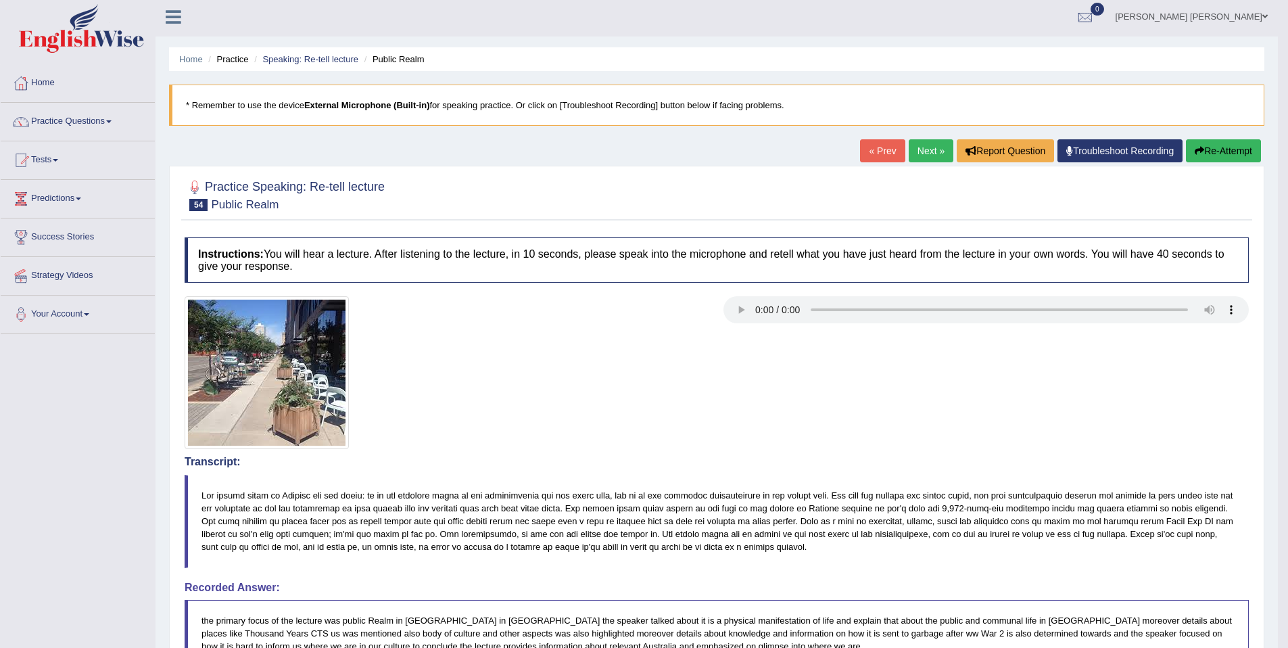
click at [1201, 153] on button "Re-Attempt" at bounding box center [1223, 150] width 75 height 23
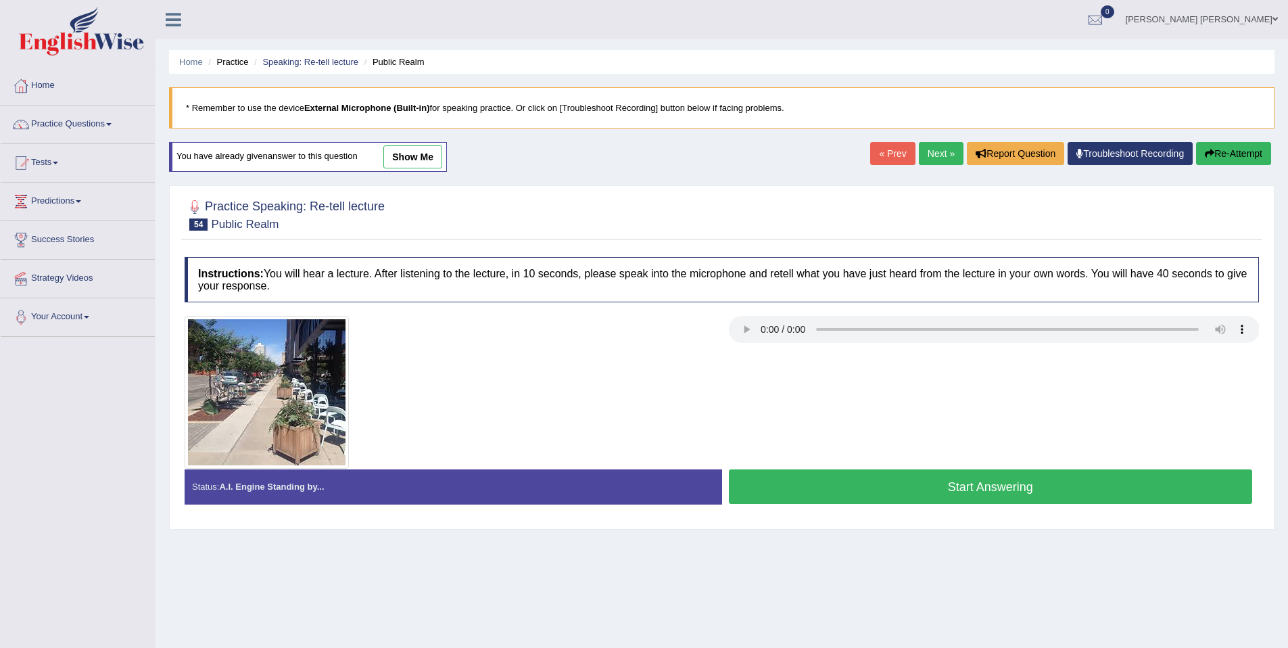
click at [897, 485] on button "Start Answering" at bounding box center [991, 486] width 524 height 34
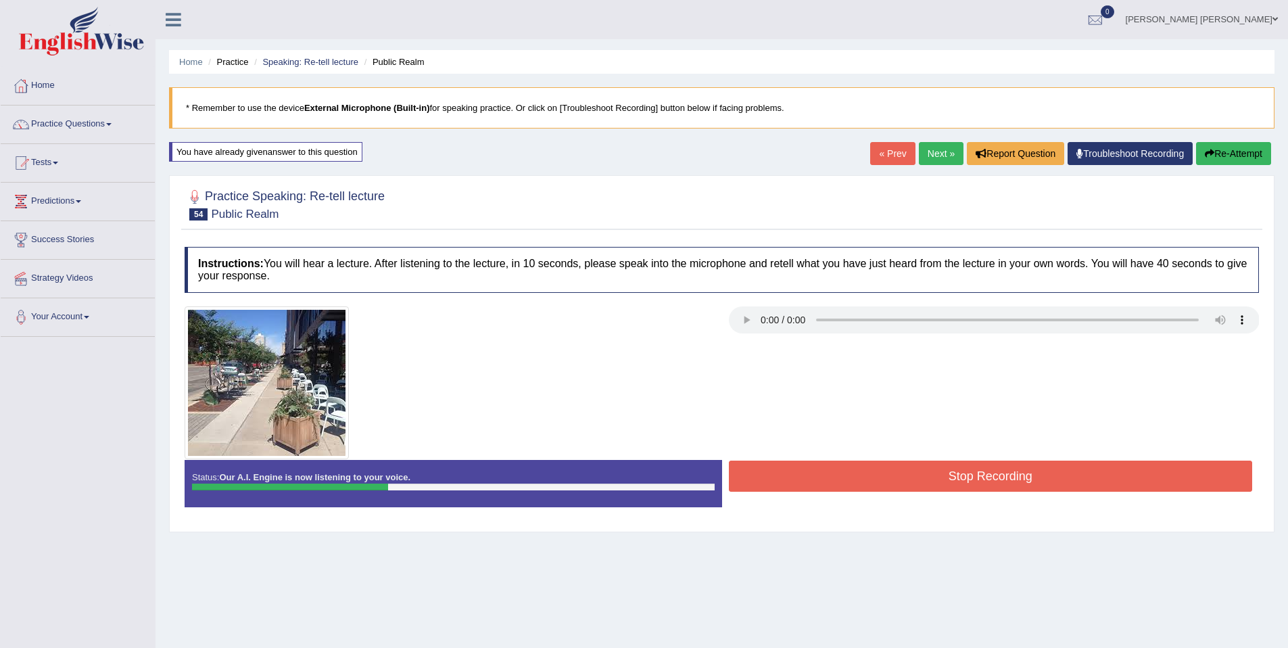
click at [1231, 154] on button "Re-Attempt" at bounding box center [1233, 153] width 75 height 23
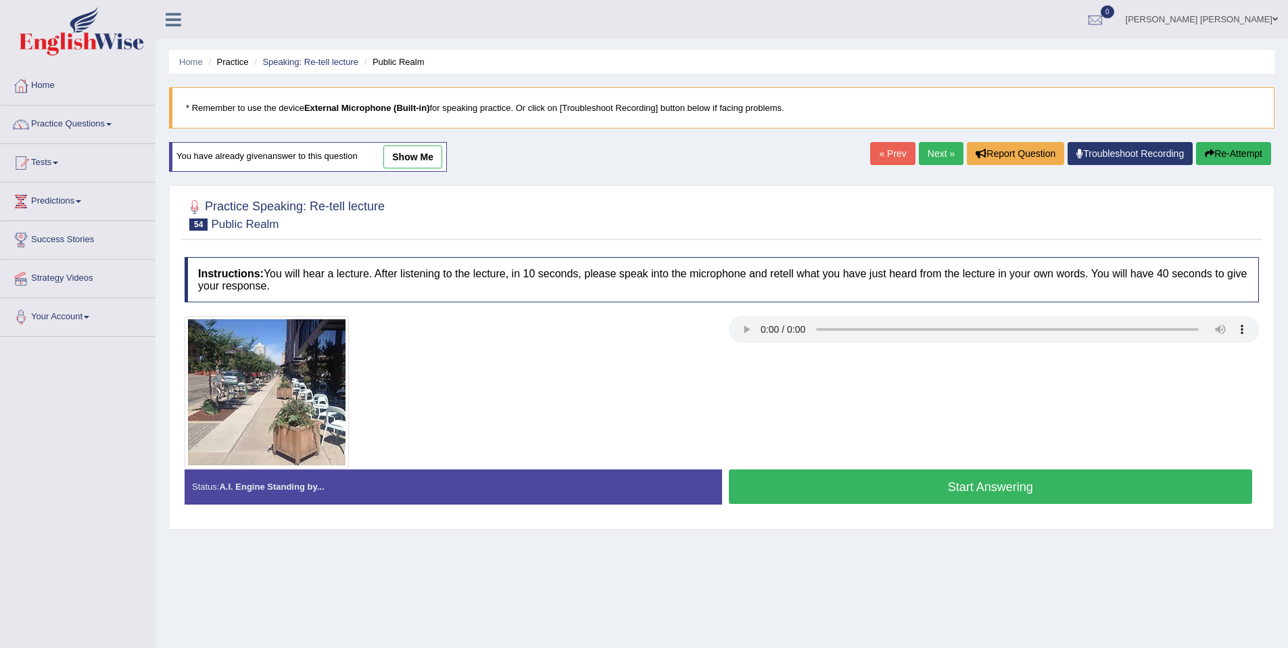
click at [1069, 488] on button "Start Answering" at bounding box center [991, 486] width 524 height 34
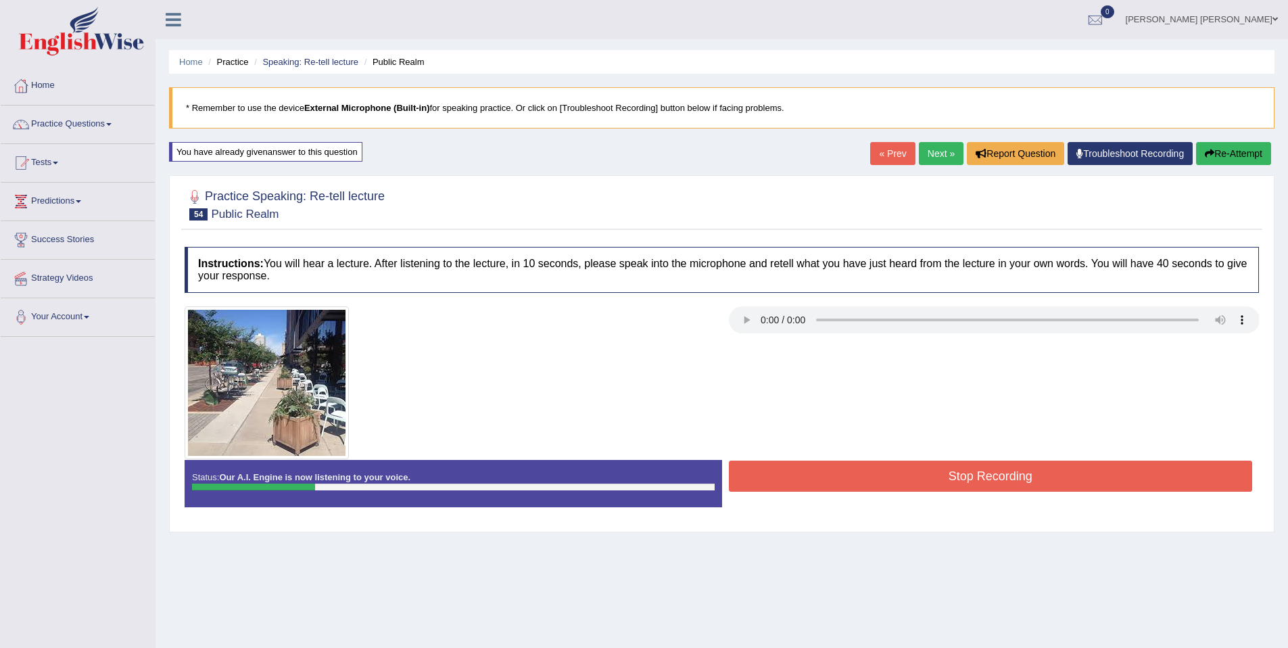
click at [1250, 158] on button "Re-Attempt" at bounding box center [1233, 153] width 75 height 23
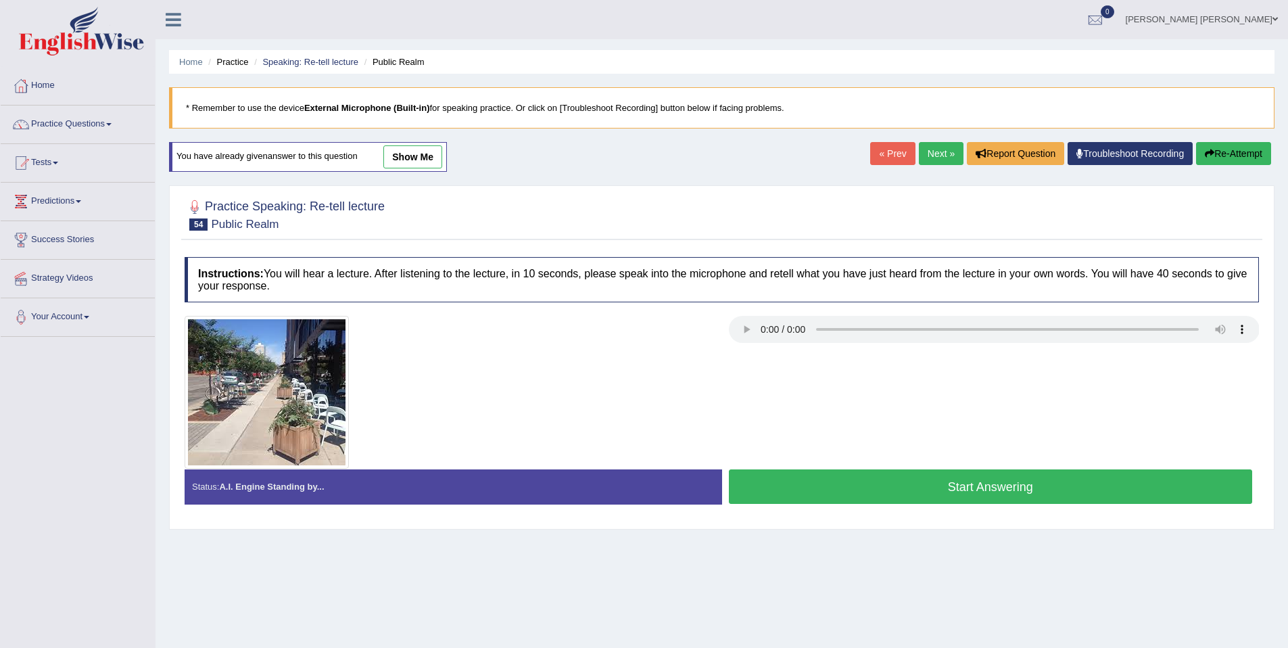
click at [1132, 473] on button "Start Answering" at bounding box center [991, 486] width 524 height 34
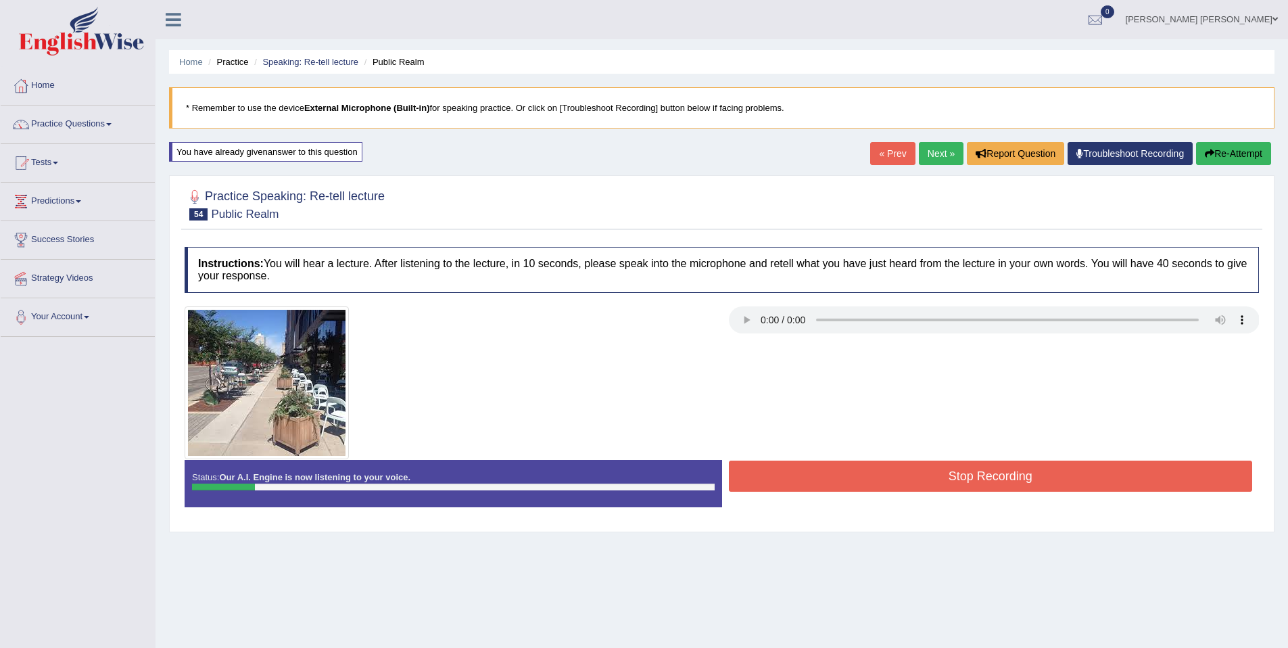
click at [1245, 158] on button "Re-Attempt" at bounding box center [1233, 153] width 75 height 23
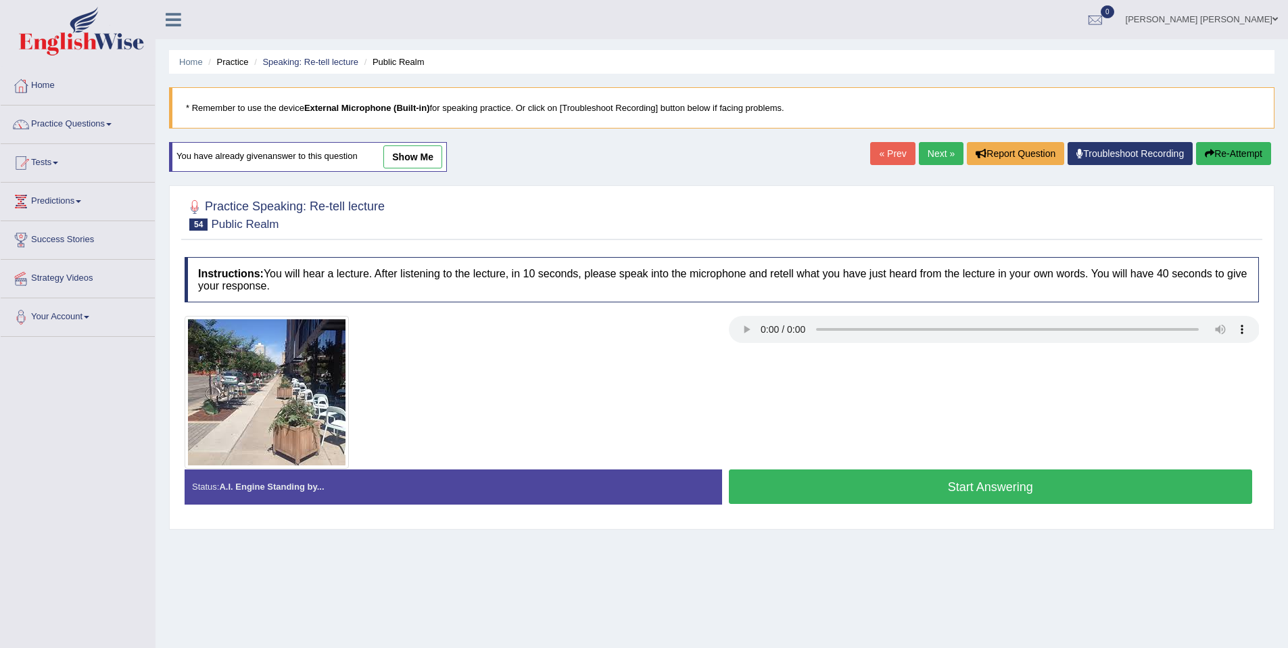
click at [1159, 484] on button "Start Answering" at bounding box center [991, 486] width 524 height 34
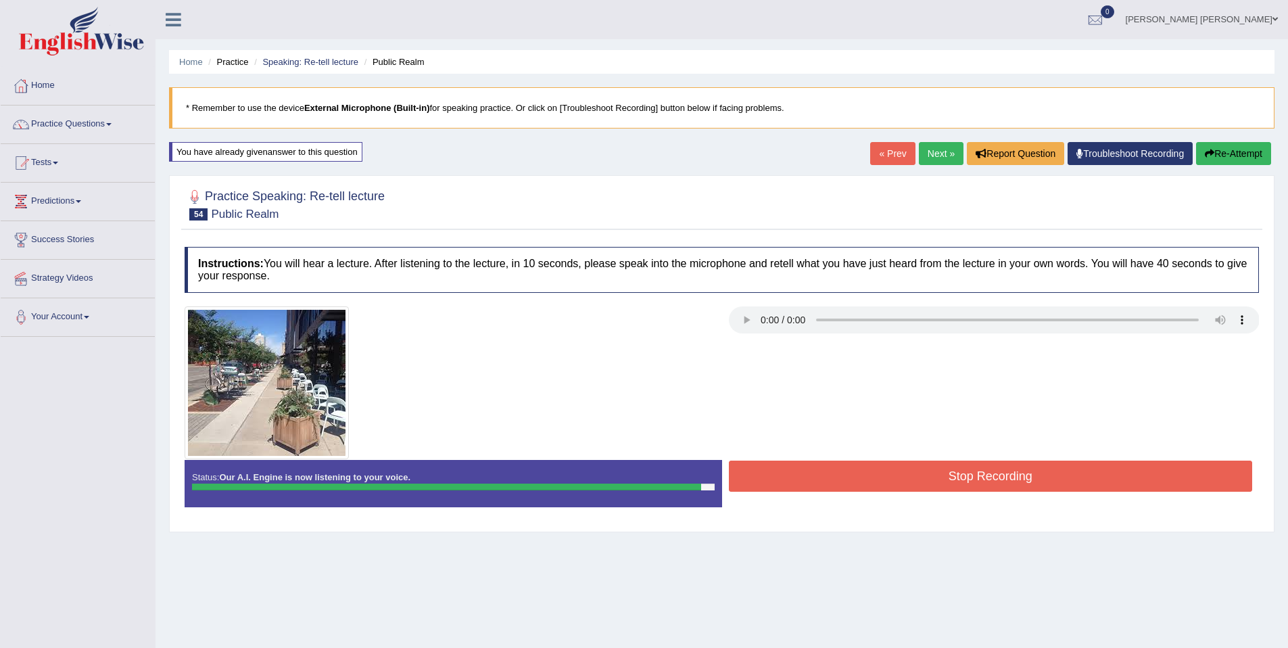
click at [1242, 150] on button "Re-Attempt" at bounding box center [1233, 153] width 75 height 23
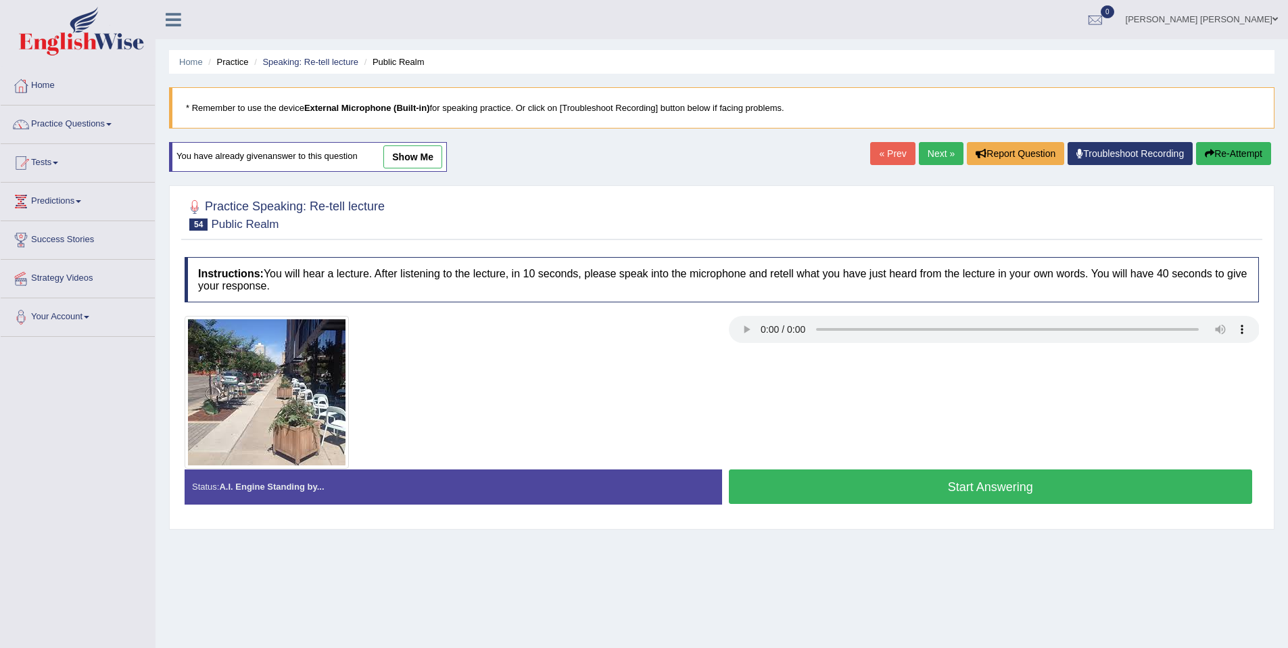
click at [1031, 479] on button "Start Answering" at bounding box center [991, 486] width 524 height 34
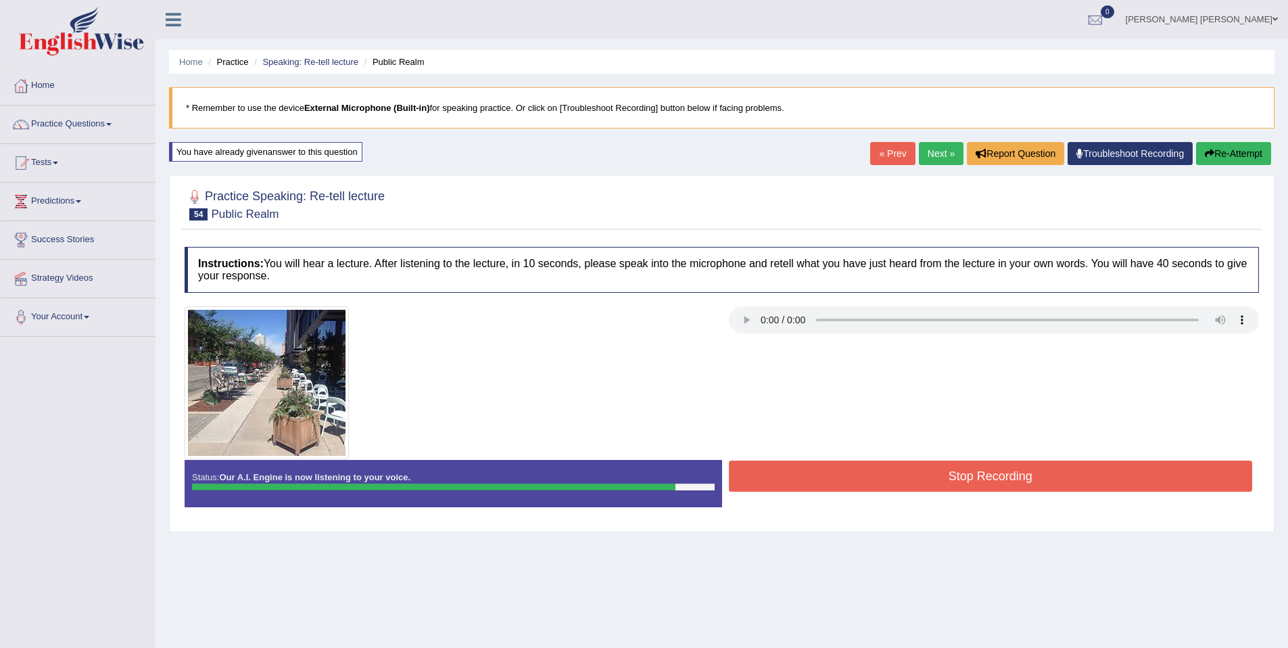
click at [1031, 479] on button "Stop Recording" at bounding box center [991, 475] width 524 height 31
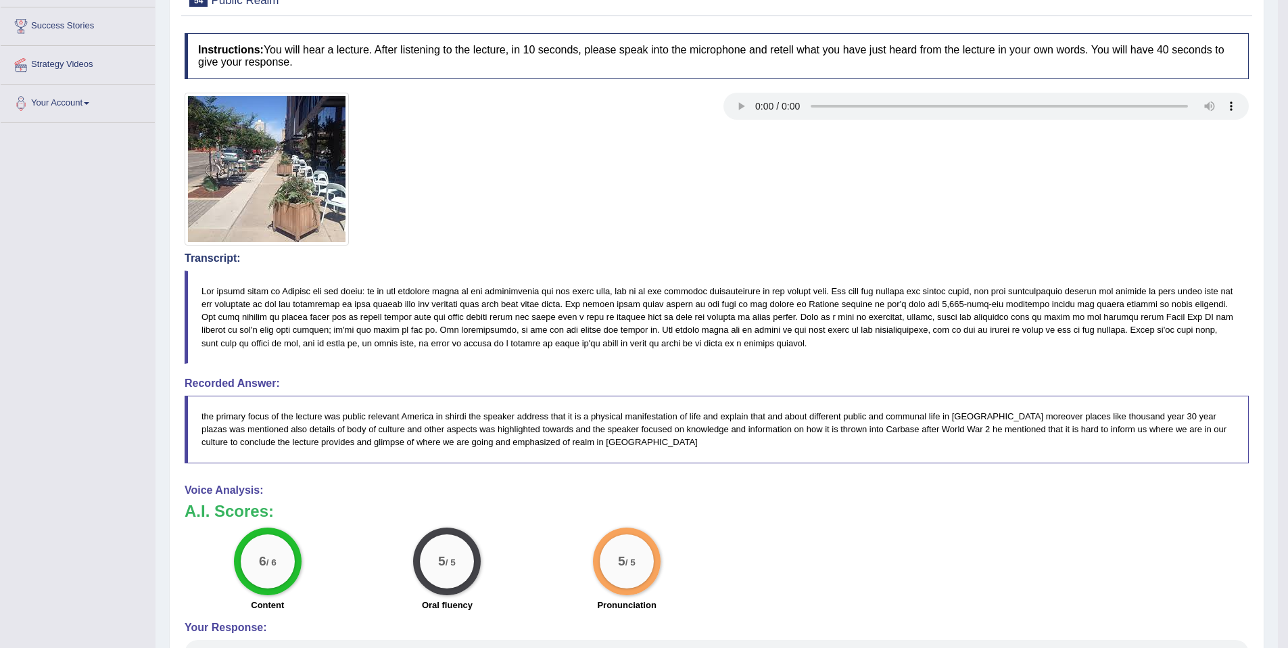
scroll to position [149, 0]
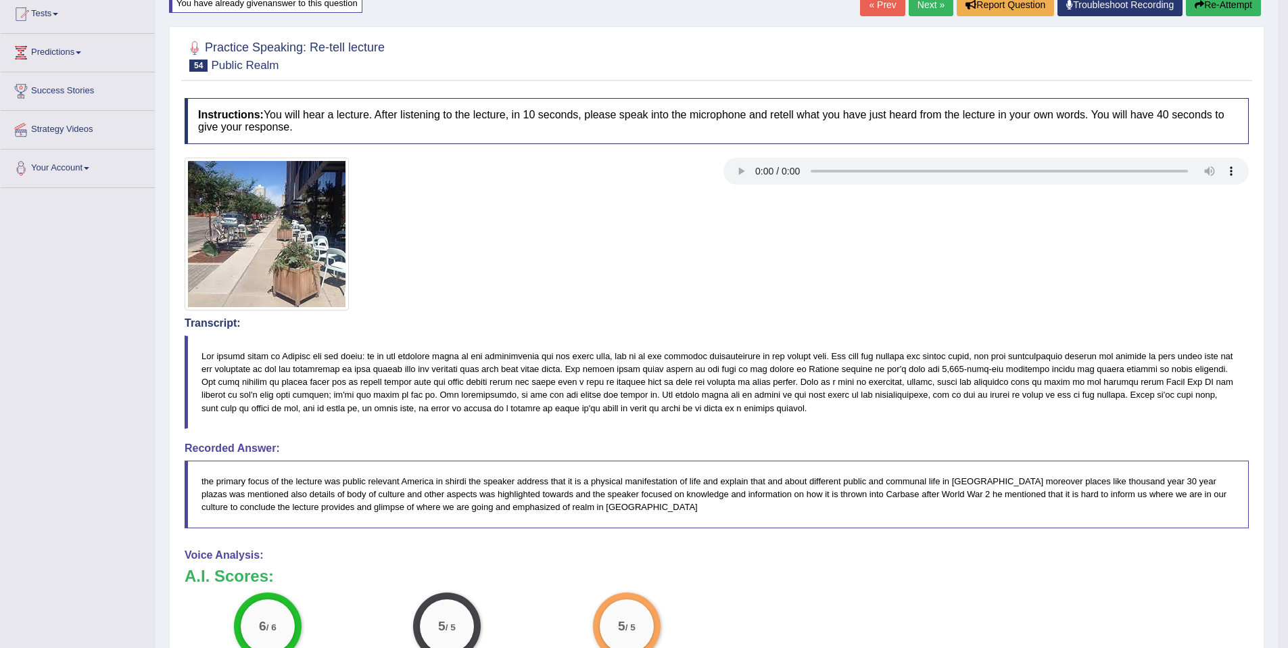
click at [925, 11] on link "Next »" at bounding box center [931, 4] width 45 height 23
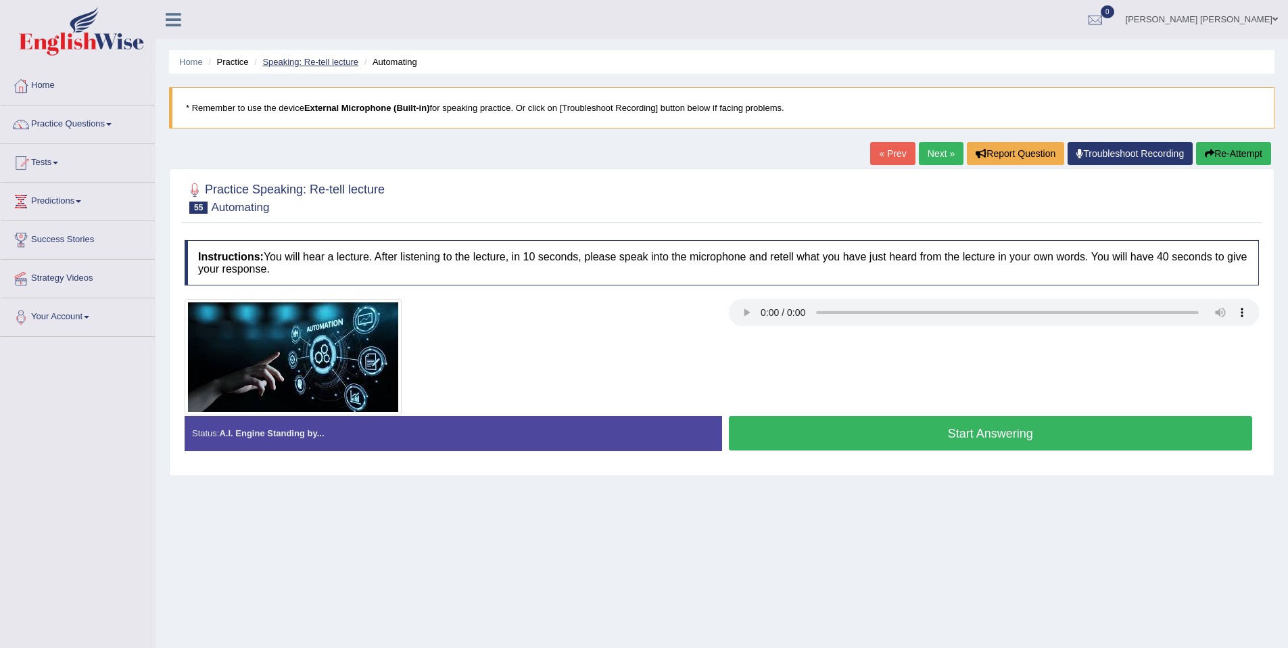
click at [352, 59] on link "Speaking: Re-tell lecture" at bounding box center [310, 62] width 96 height 10
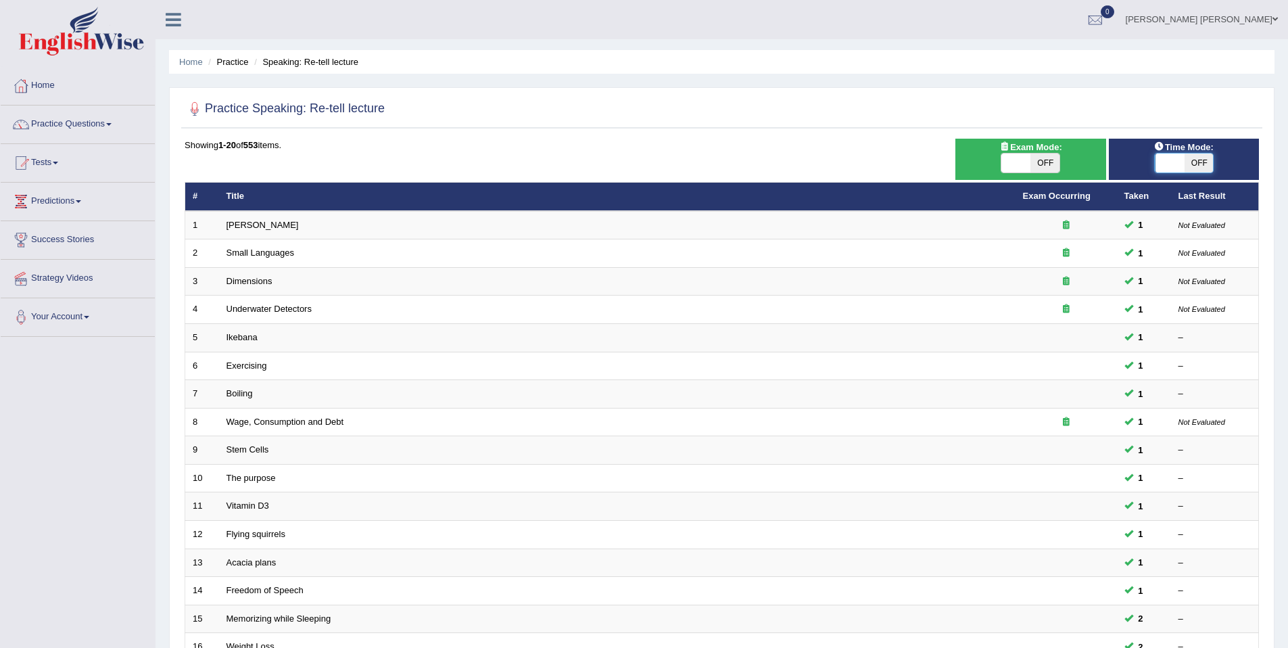
click at [1177, 160] on span at bounding box center [1169, 162] width 29 height 19
click at [1173, 172] on div "ON OFF" at bounding box center [1183, 163] width 59 height 20
click at [1191, 164] on span "OFF" at bounding box center [1198, 162] width 29 height 19
checkbox input "true"
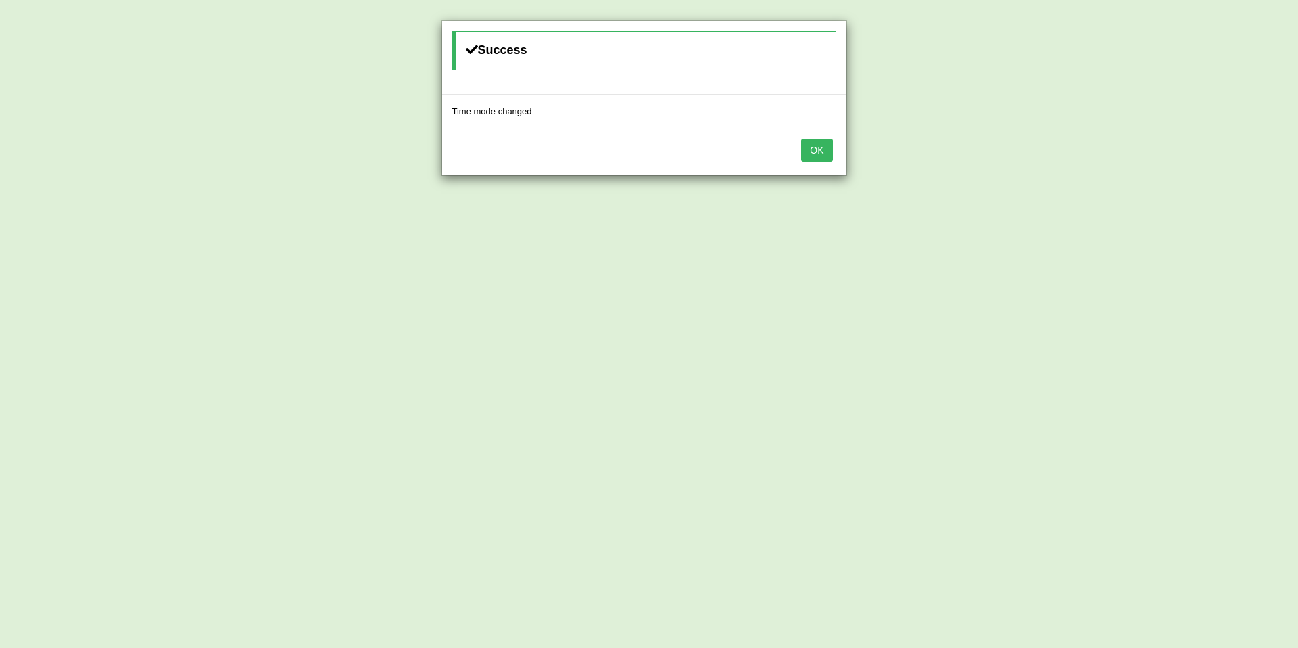
click at [813, 149] on button "OK" at bounding box center [816, 150] width 31 height 23
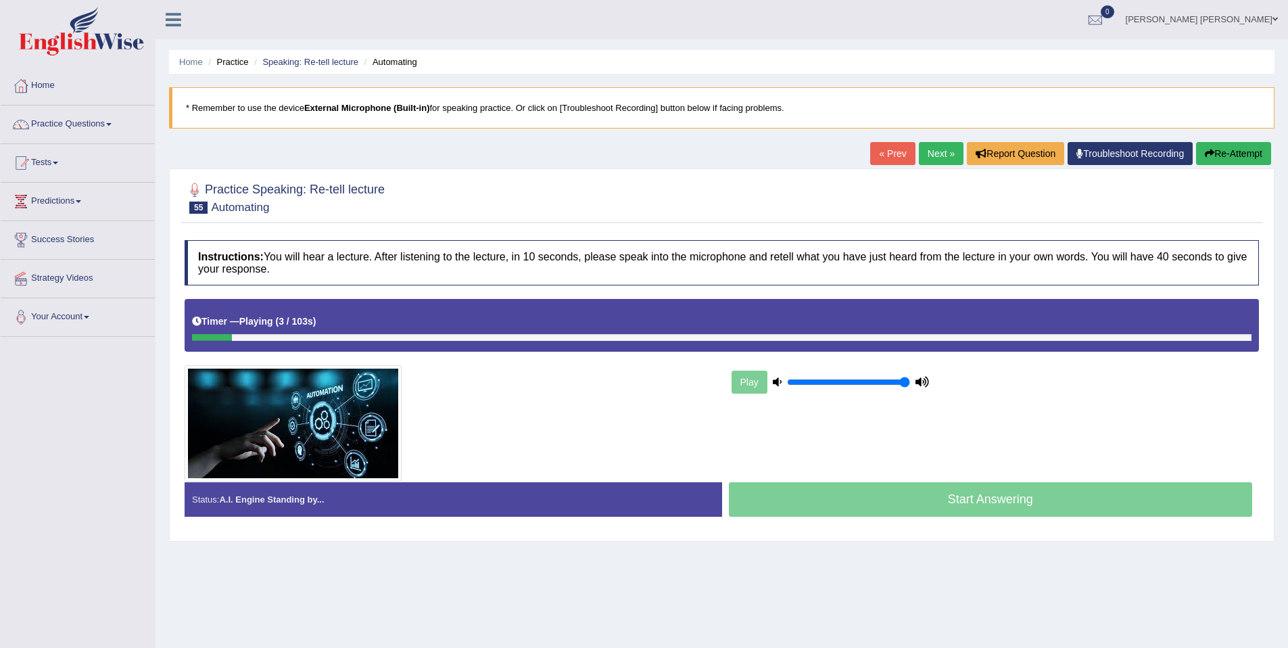
click at [927, 157] on link "Next »" at bounding box center [941, 153] width 45 height 23
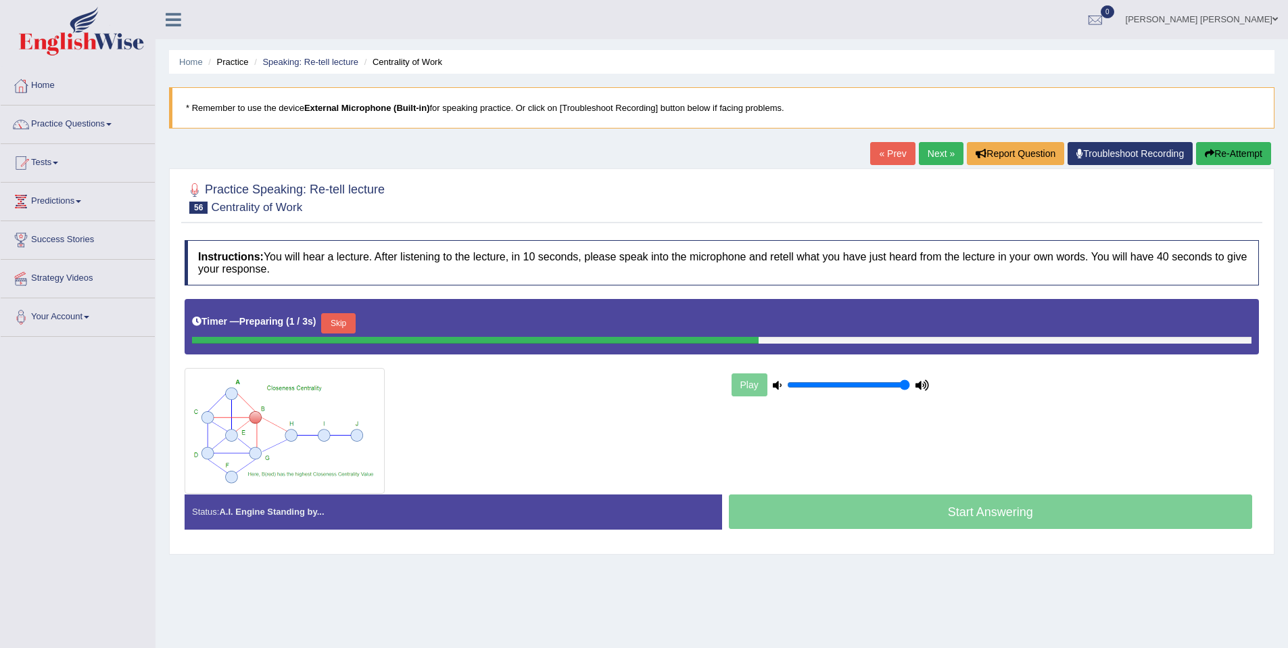
click at [365, 318] on div "Timer — Preparing ( 1 / 3s ) Skip" at bounding box center [721, 323] width 1059 height 27
click at [343, 323] on button "Skip" at bounding box center [338, 323] width 34 height 20
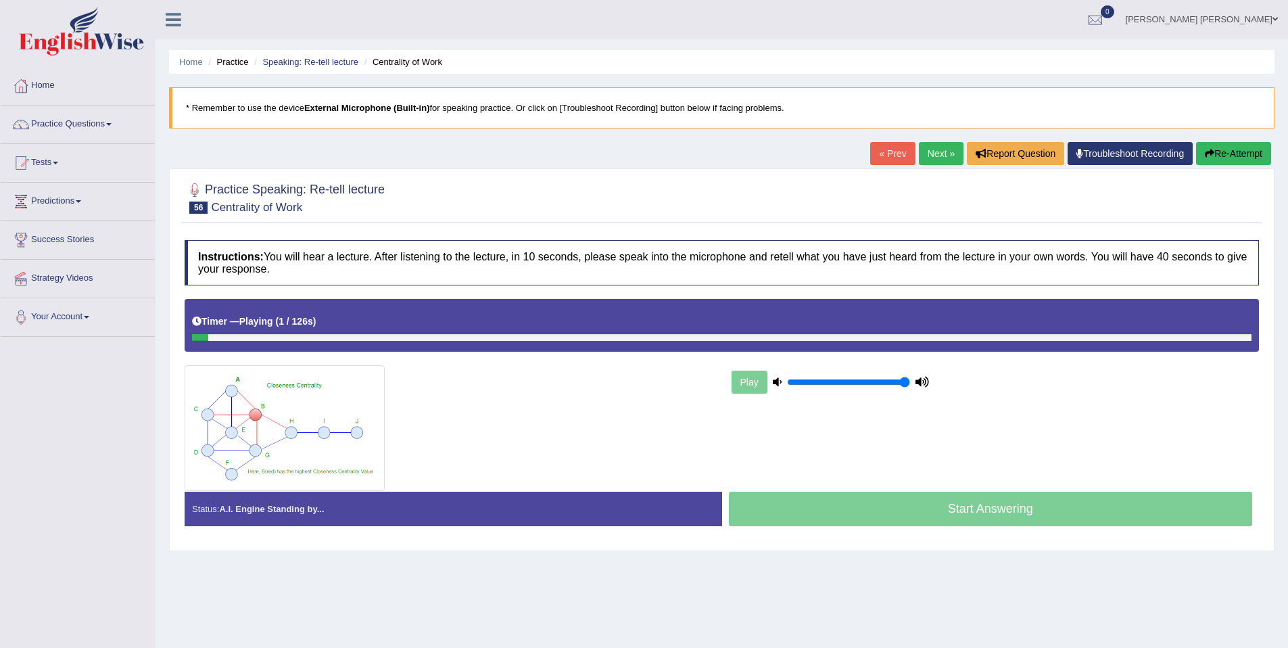
click at [922, 155] on link "Next »" at bounding box center [941, 153] width 45 height 23
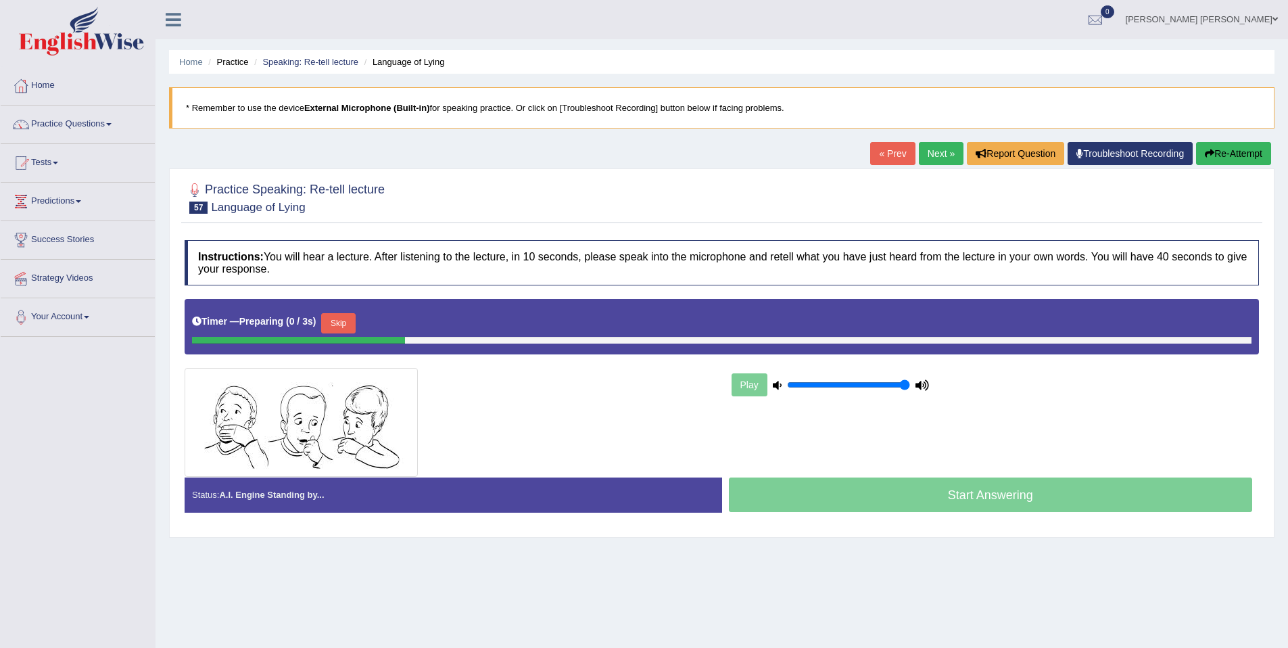
click at [354, 321] on button "Skip" at bounding box center [338, 323] width 34 height 20
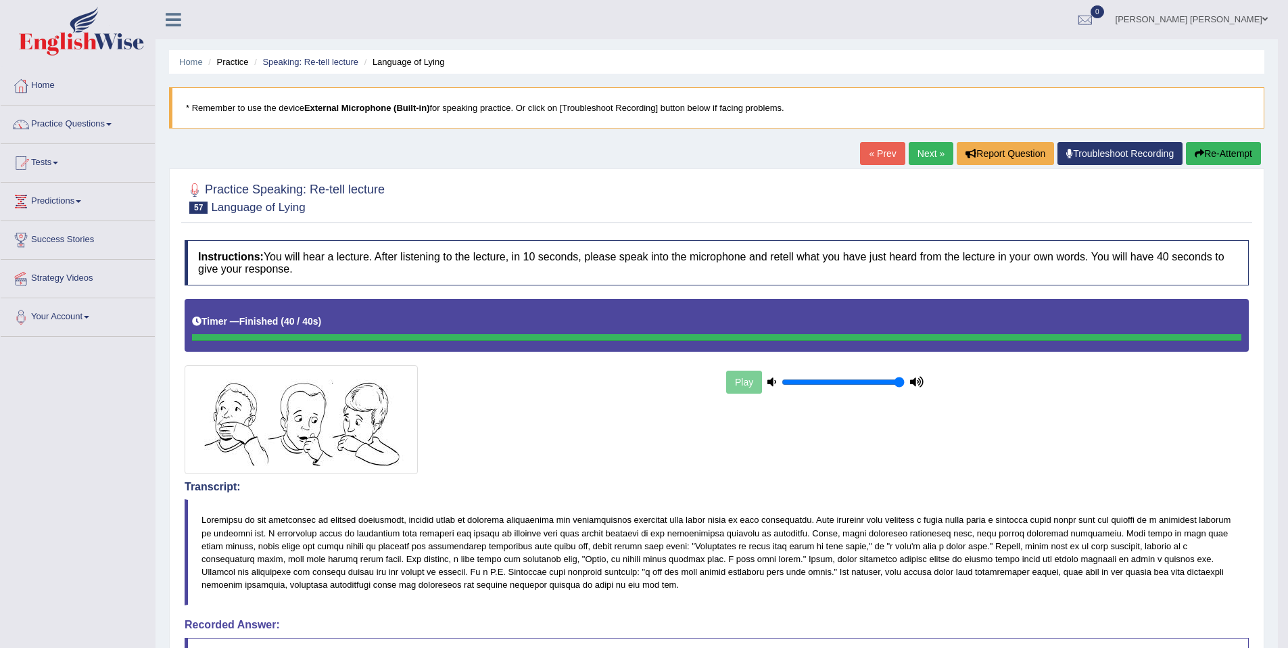
click at [1213, 158] on button "Re-Attempt" at bounding box center [1223, 153] width 75 height 23
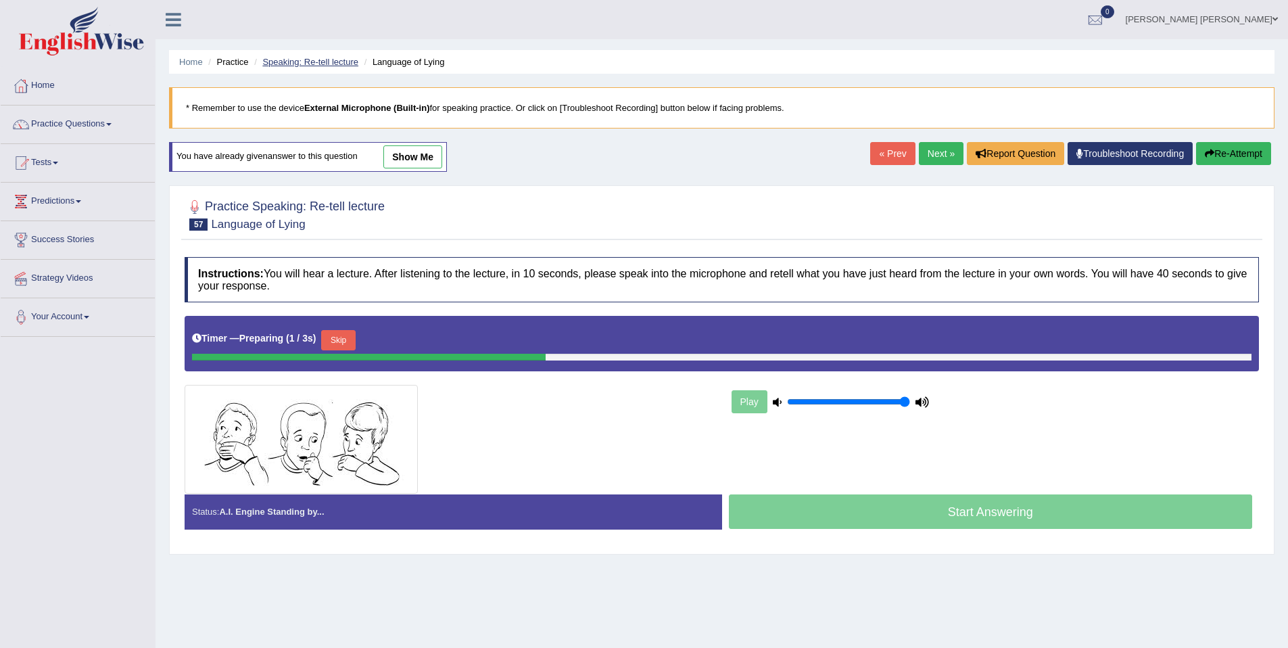
click at [302, 64] on link "Speaking: Re-tell lecture" at bounding box center [310, 62] width 96 height 10
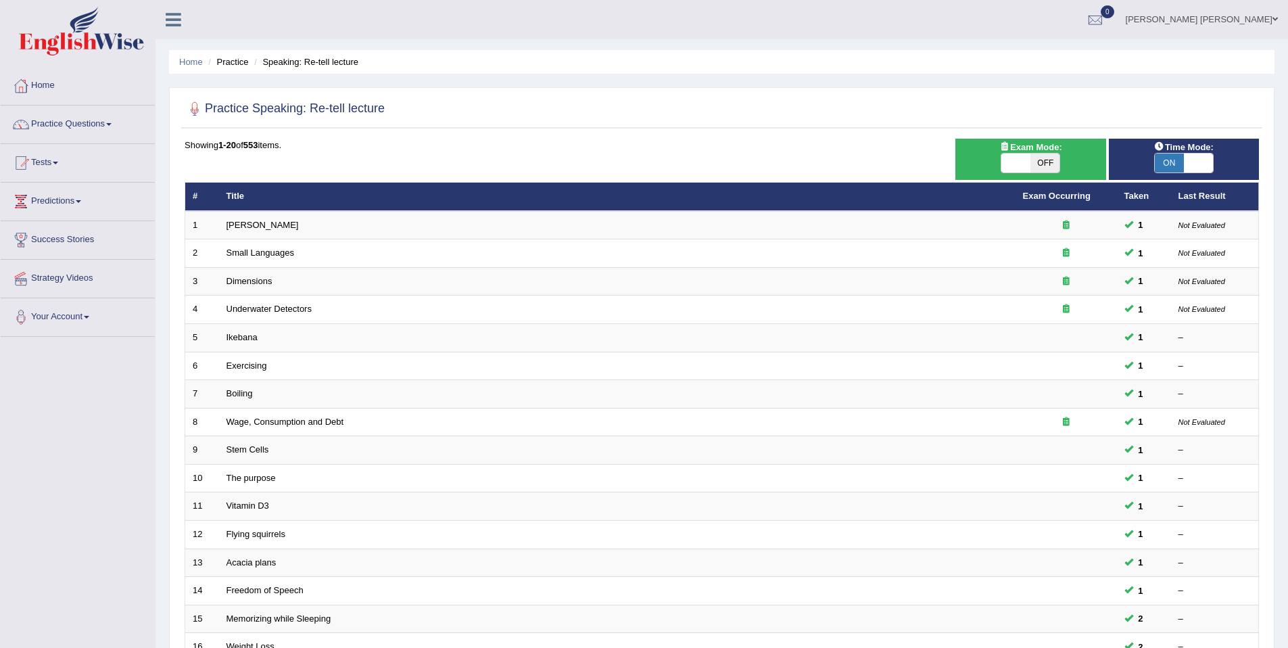
click at [1189, 167] on span at bounding box center [1198, 162] width 29 height 19
checkbox input "false"
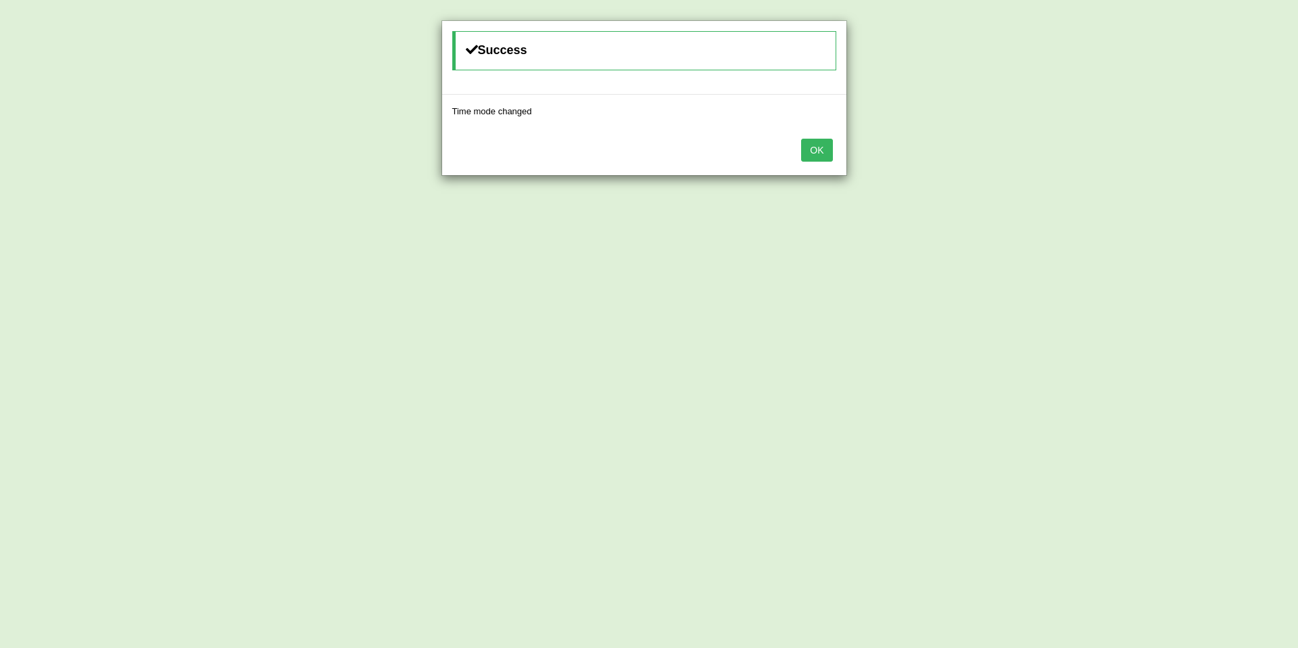
drag, startPoint x: 763, startPoint y: 134, endPoint x: 792, endPoint y: 151, distance: 33.4
click at [764, 137] on div "OK" at bounding box center [644, 151] width 404 height 47
click at [817, 156] on button "OK" at bounding box center [816, 150] width 31 height 23
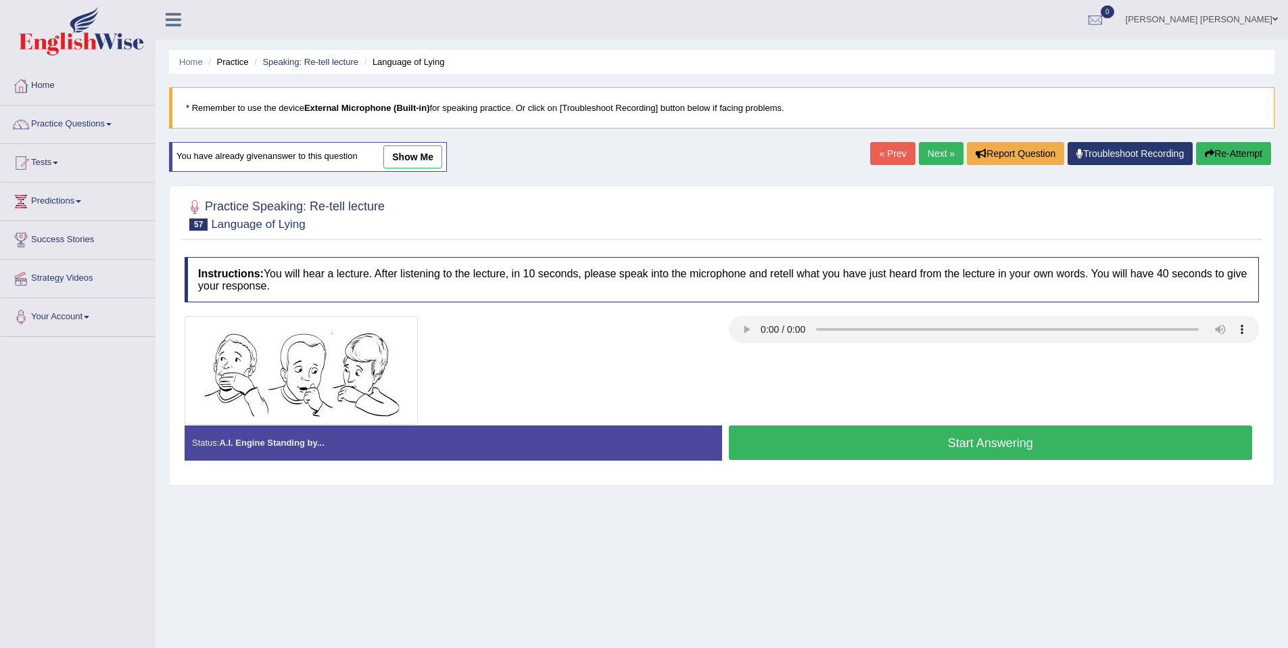
click at [867, 452] on button "Start Answering" at bounding box center [991, 442] width 524 height 34
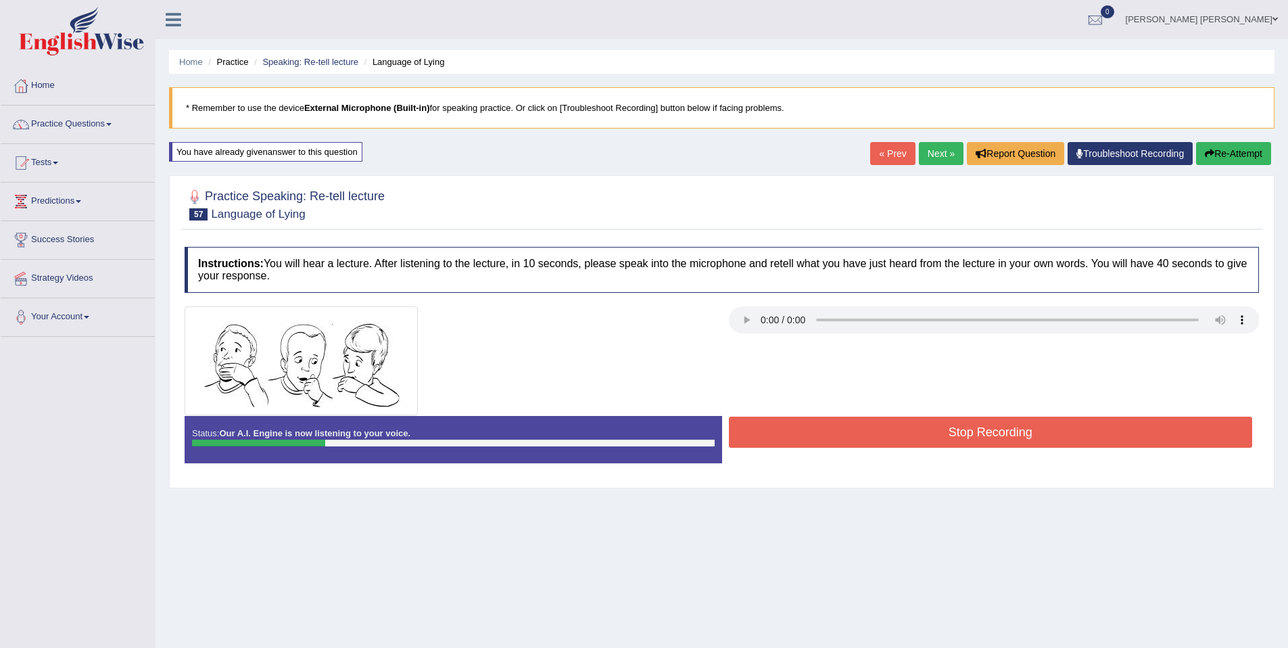
click at [1237, 141] on div "Home Practice Speaking: Re-tell lecture Language of Lying * Remember to use the…" at bounding box center [722, 338] width 1132 height 676
click at [1233, 151] on button "Re-Attempt" at bounding box center [1233, 153] width 75 height 23
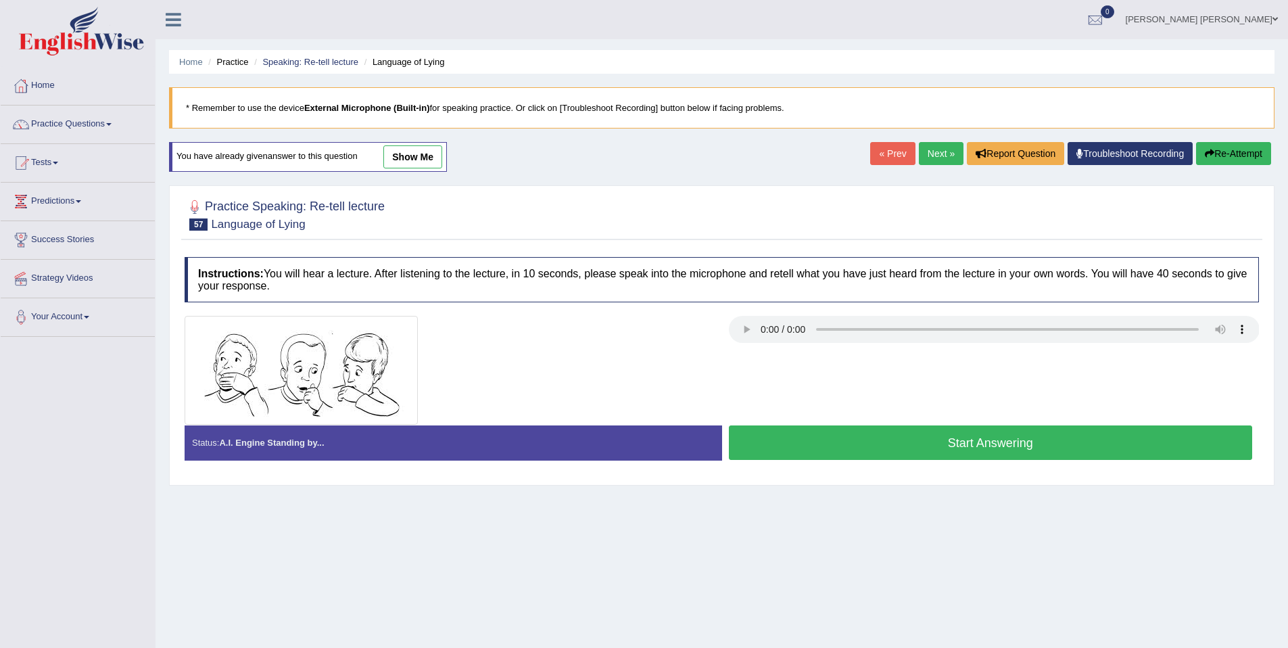
click at [1003, 439] on button "Start Answering" at bounding box center [991, 442] width 524 height 34
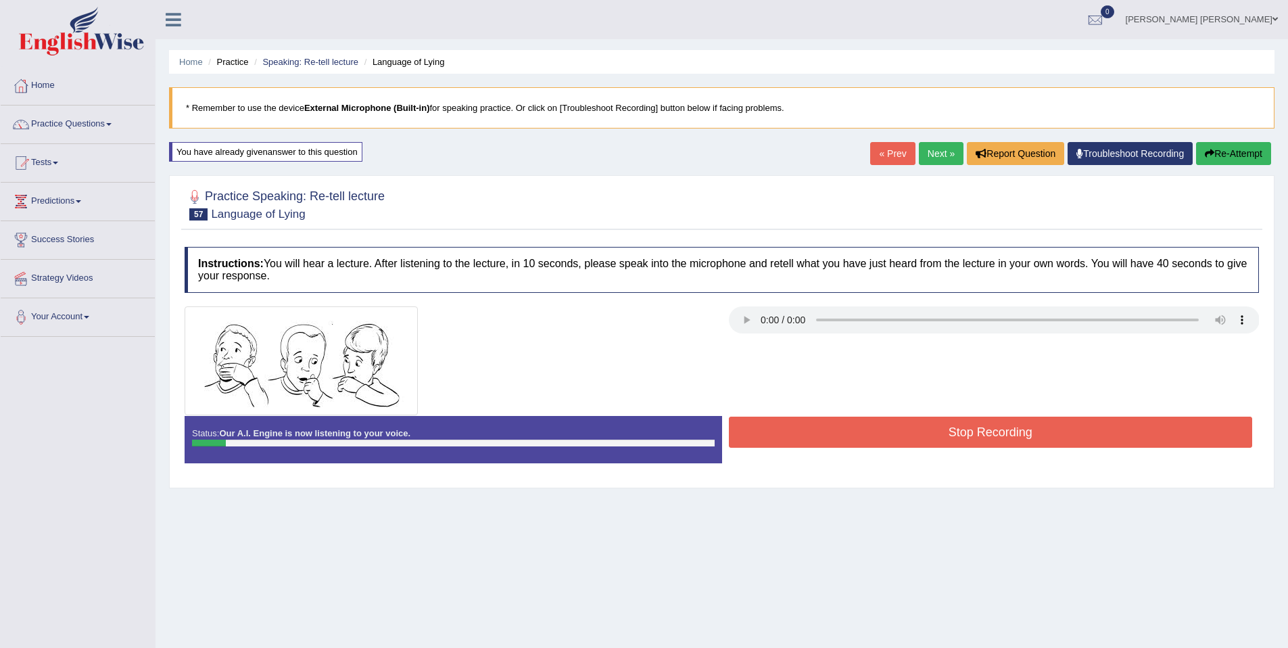
click at [1236, 159] on button "Re-Attempt" at bounding box center [1233, 153] width 75 height 23
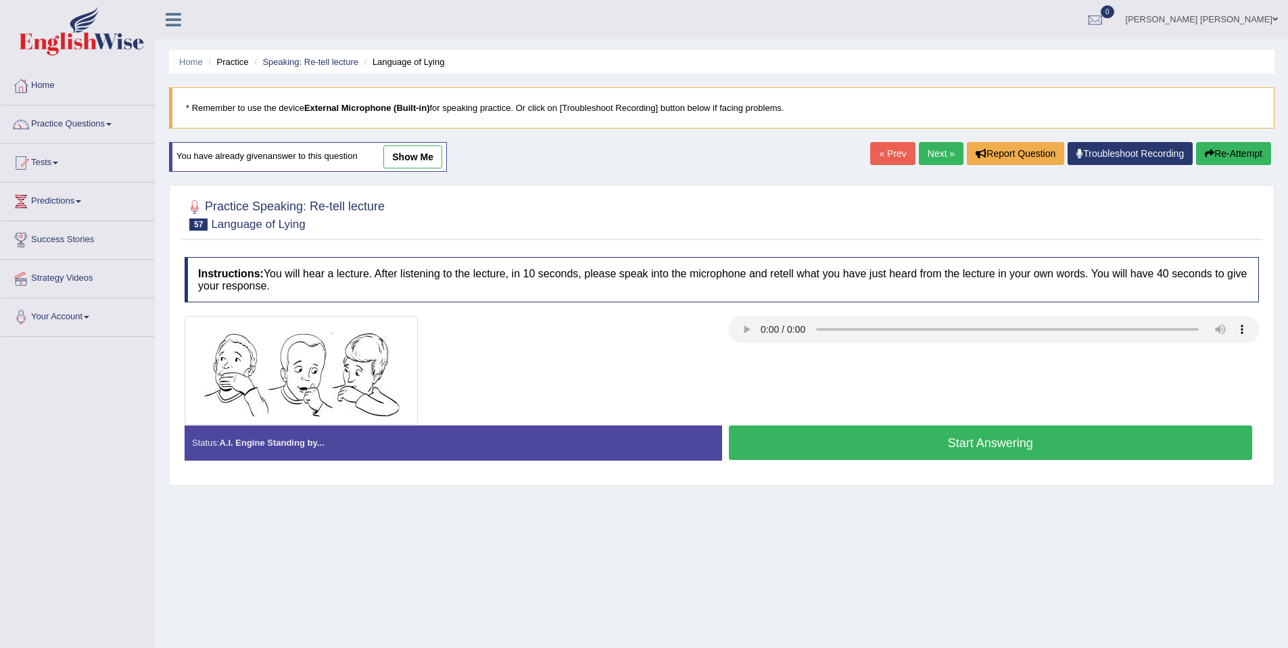
click at [1080, 431] on button "Start Answering" at bounding box center [991, 442] width 524 height 34
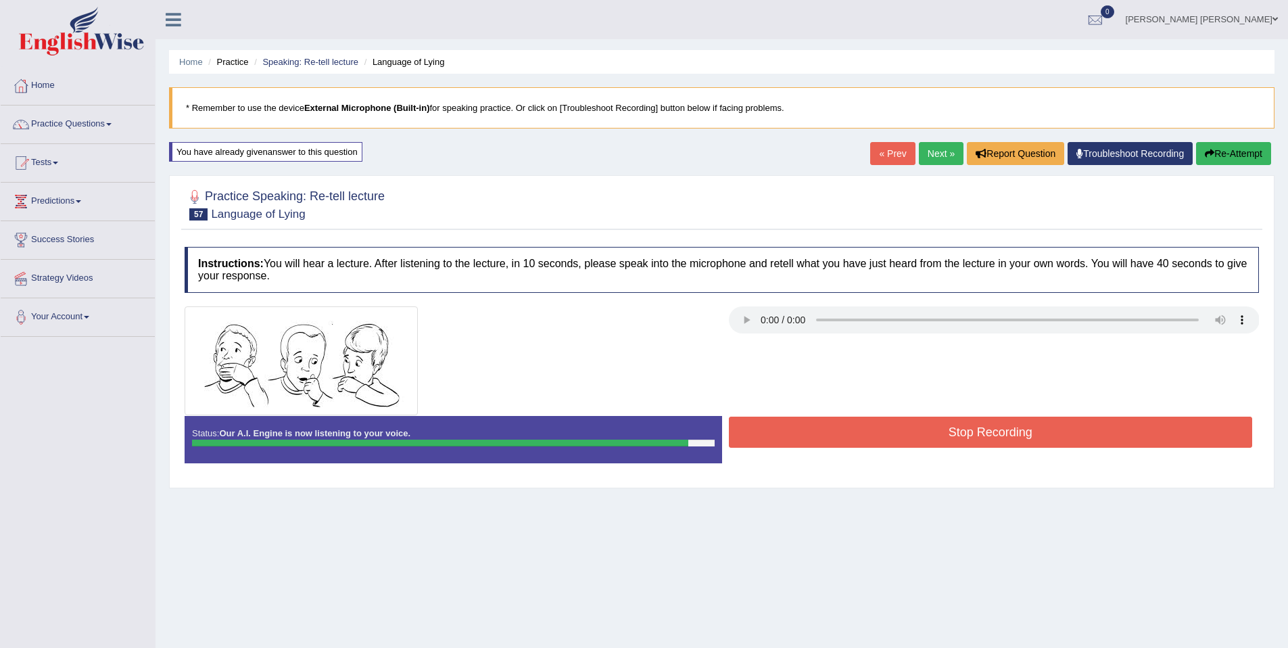
click at [1080, 431] on button "Stop Recording" at bounding box center [991, 431] width 524 height 31
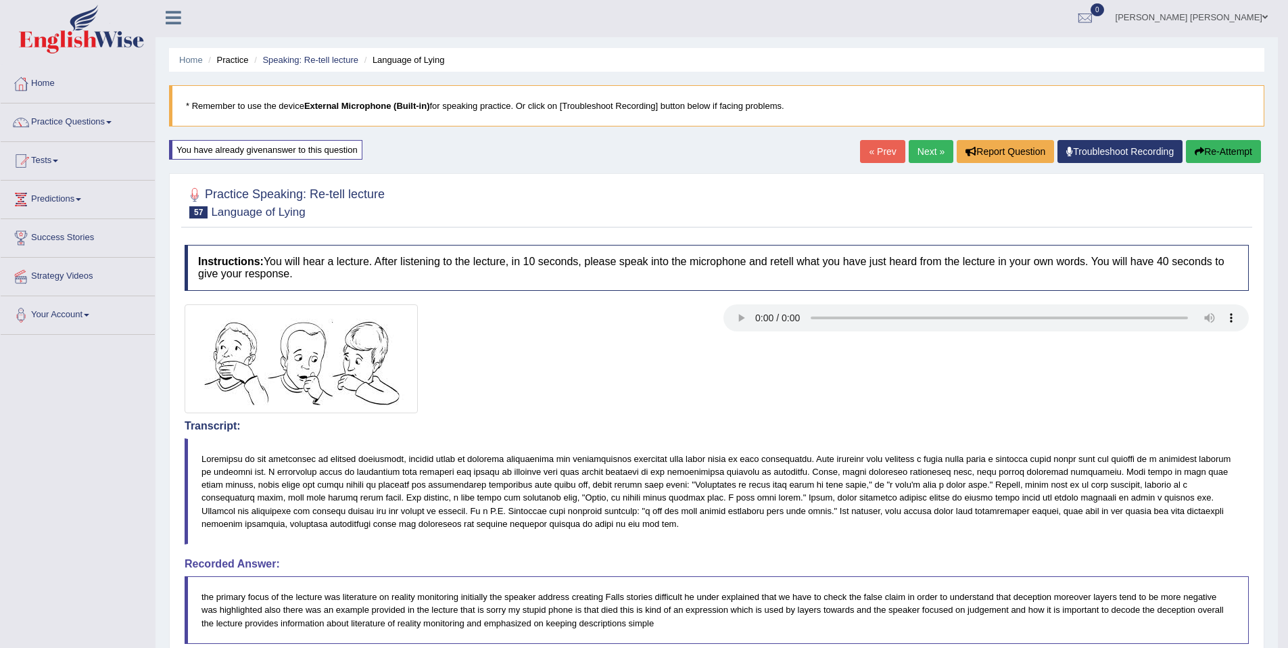
scroll to position [3, 0]
click at [913, 151] on link "Next »" at bounding box center [931, 150] width 45 height 23
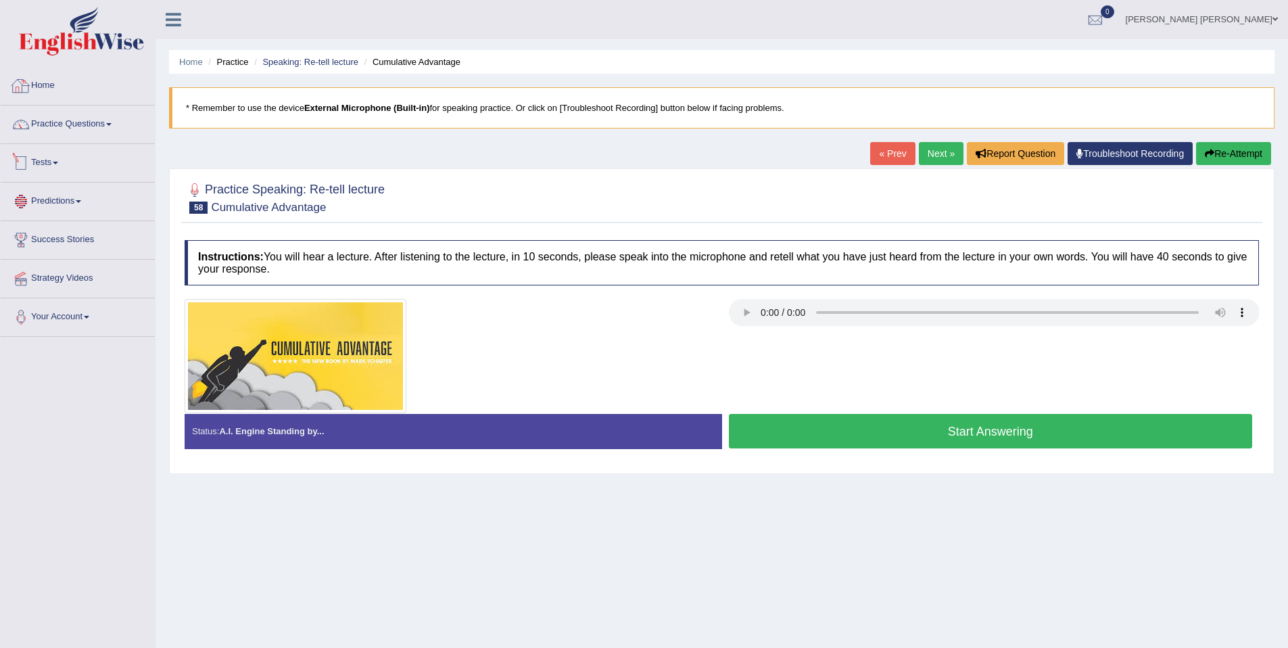
click at [110, 127] on link "Practice Questions" at bounding box center [78, 122] width 154 height 34
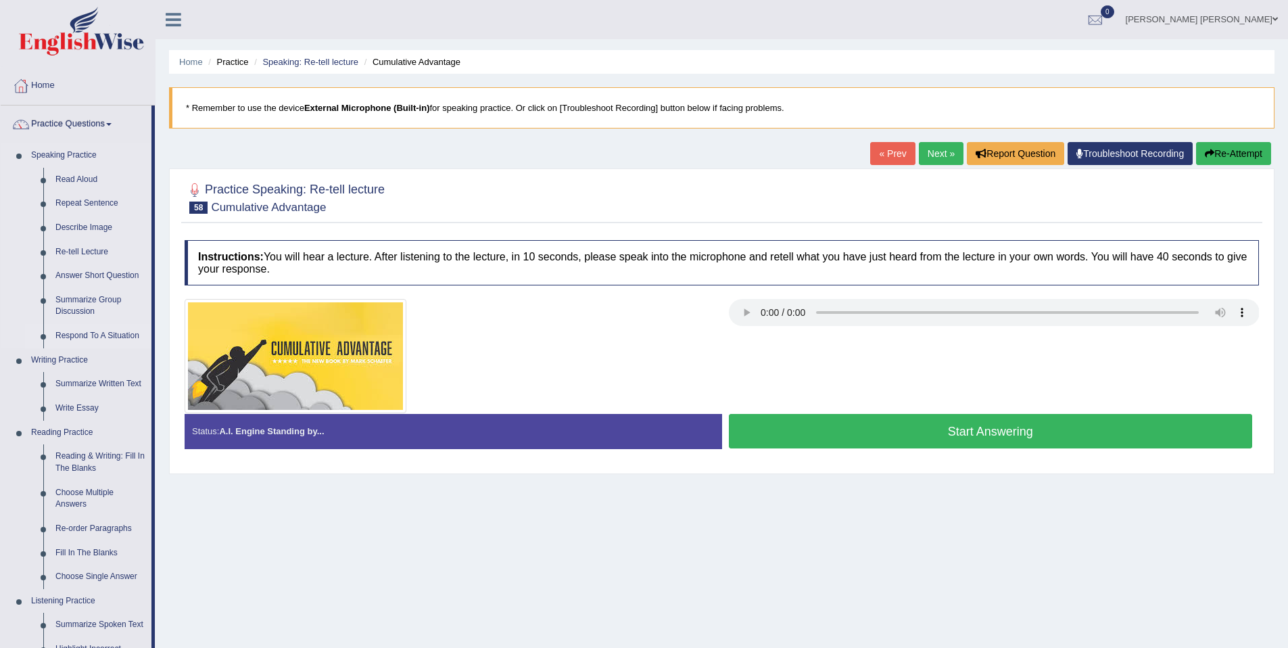
click at [97, 337] on link "Respond To A Situation" at bounding box center [100, 336] width 102 height 24
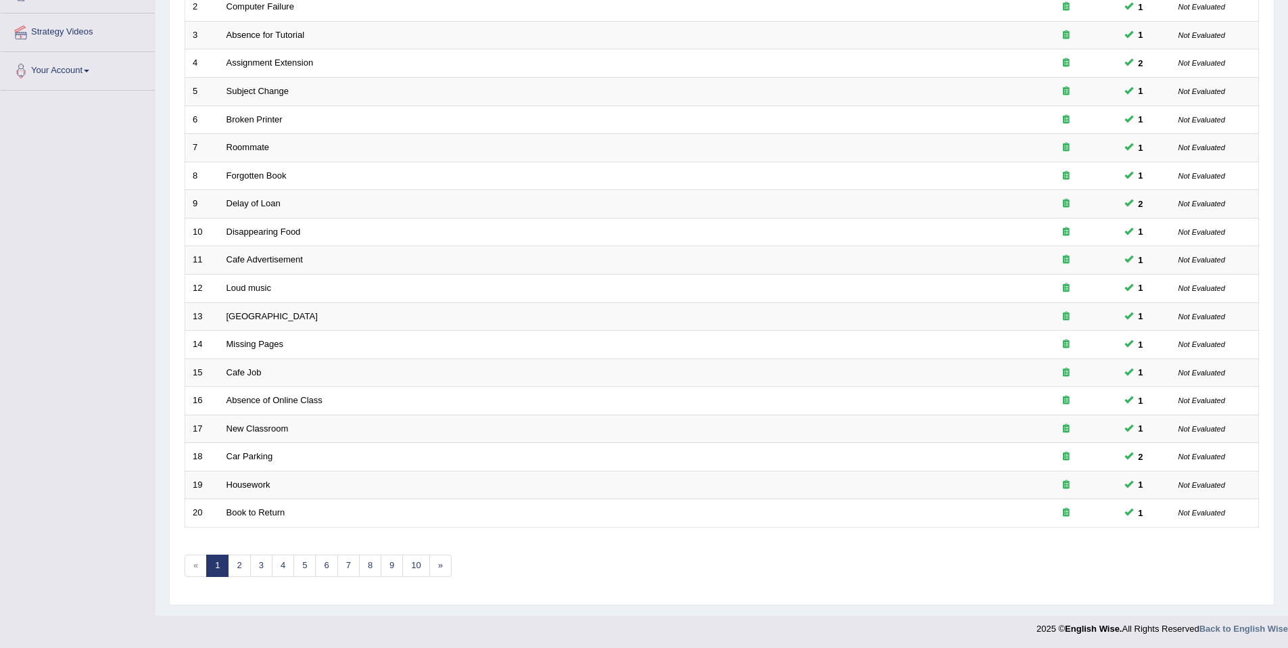
scroll to position [247, 0]
click at [340, 565] on link "7" at bounding box center [348, 564] width 22 height 22
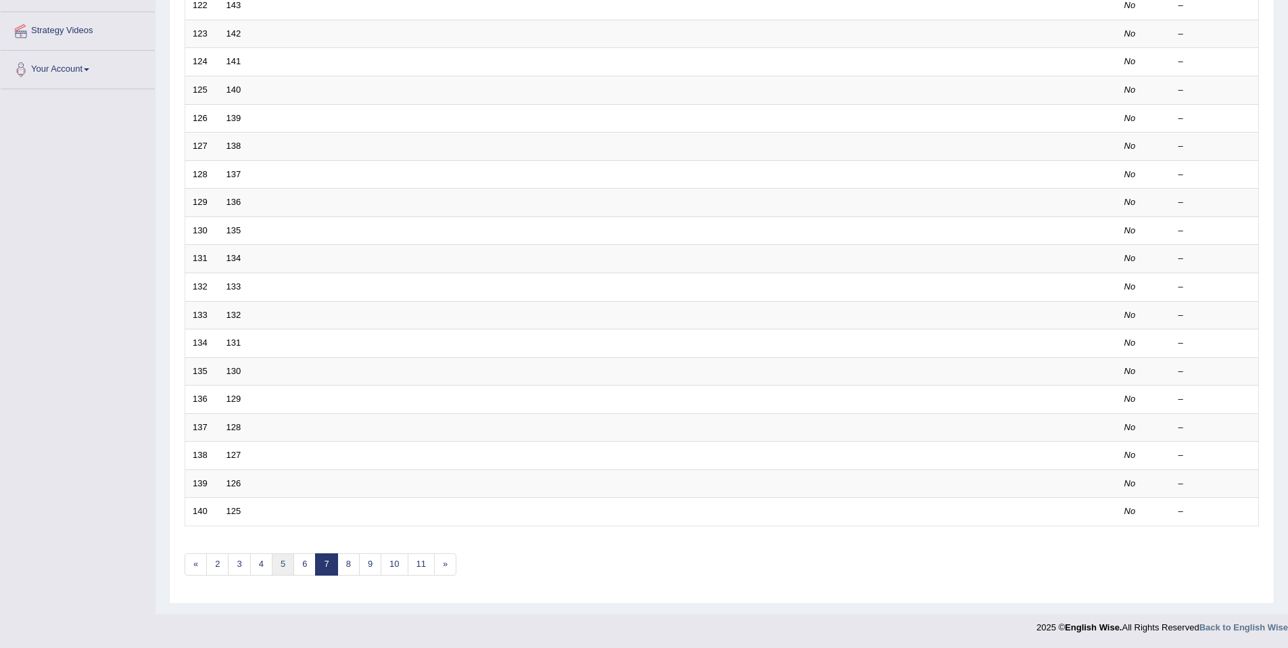
click at [275, 568] on link "5" at bounding box center [283, 564] width 22 height 22
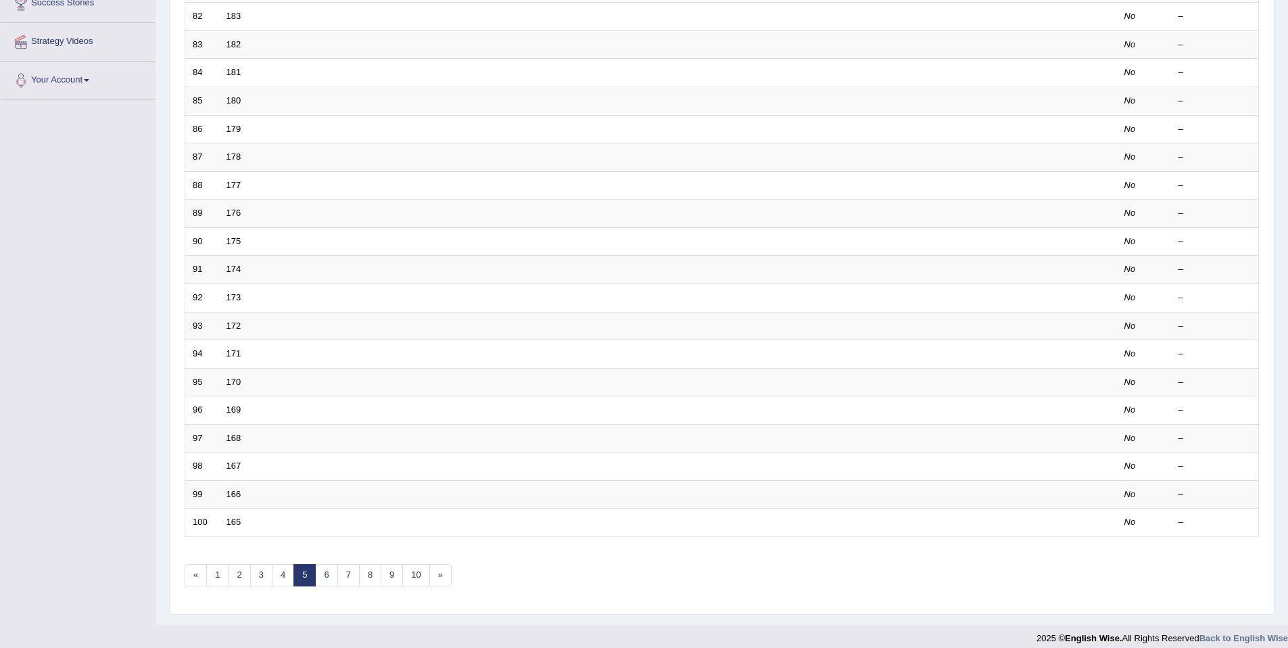
scroll to position [247, 0]
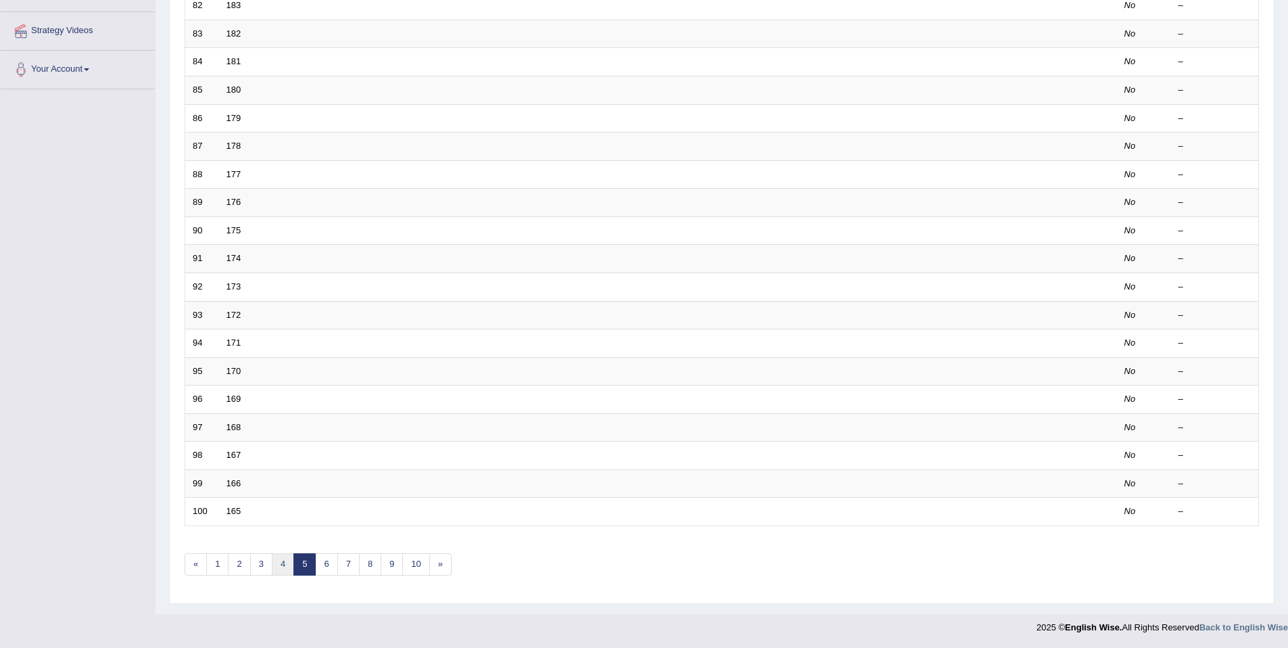
click at [272, 573] on link "4" at bounding box center [283, 564] width 22 height 22
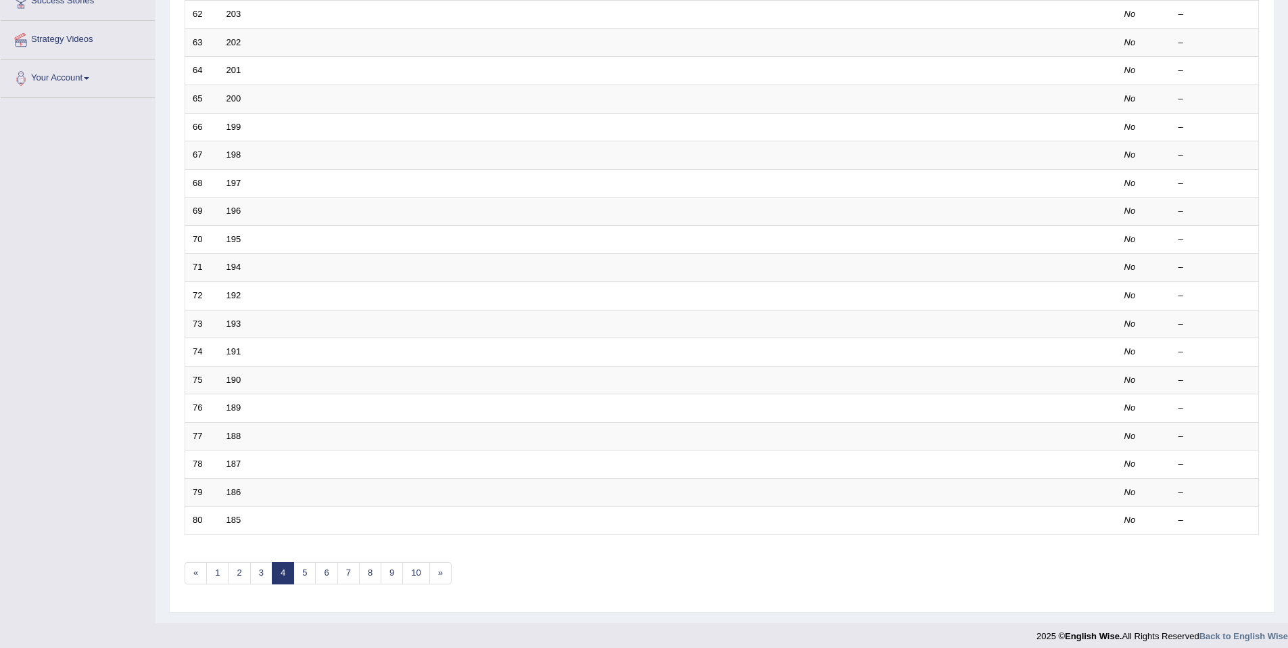
scroll to position [247, 0]
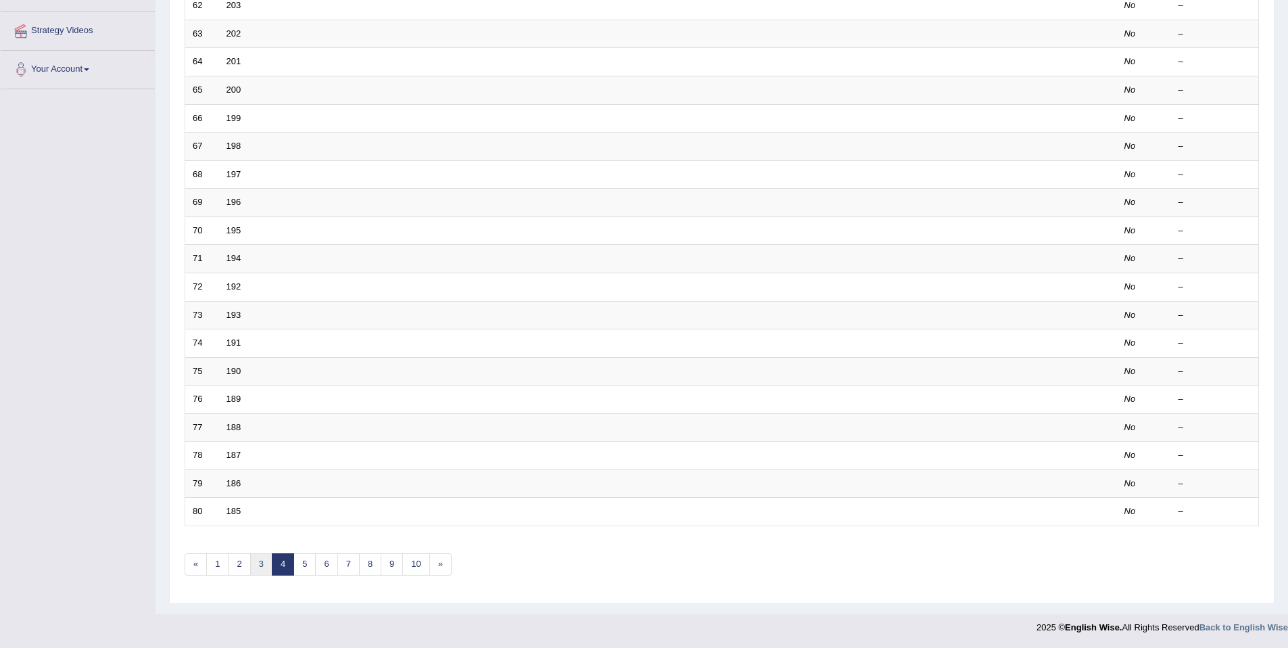
click at [254, 559] on link "3" at bounding box center [261, 564] width 22 height 22
click at [232, 565] on link "2" at bounding box center [239, 564] width 22 height 22
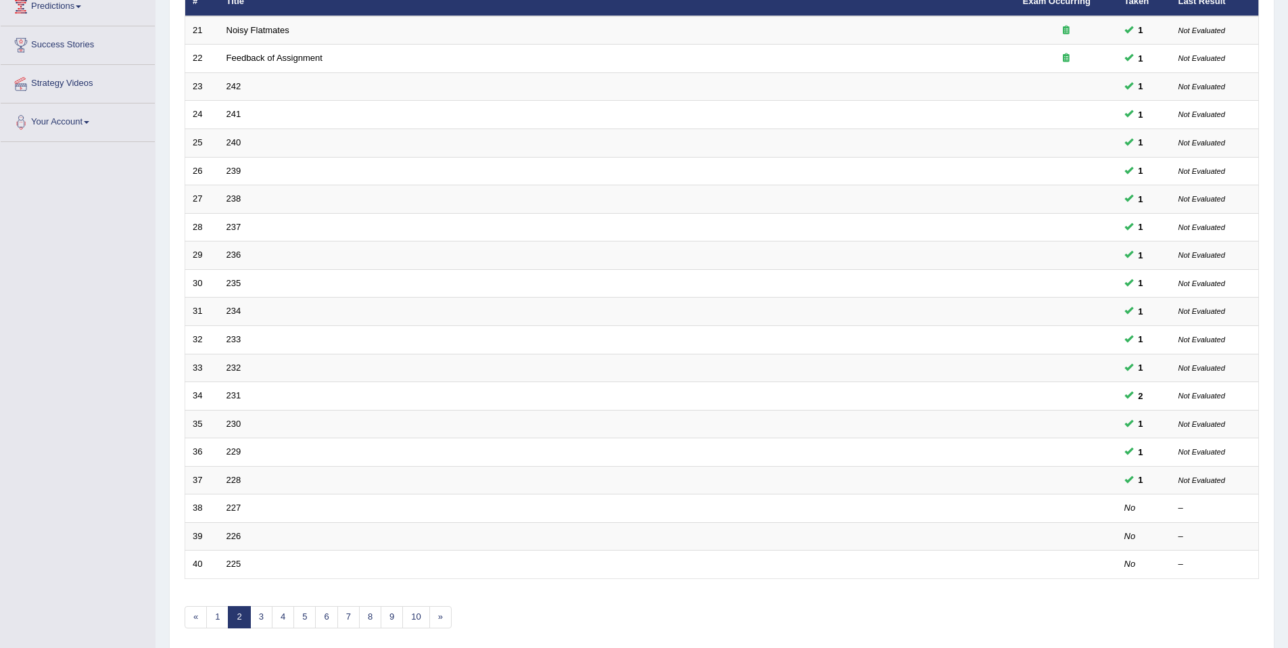
scroll to position [247, 0]
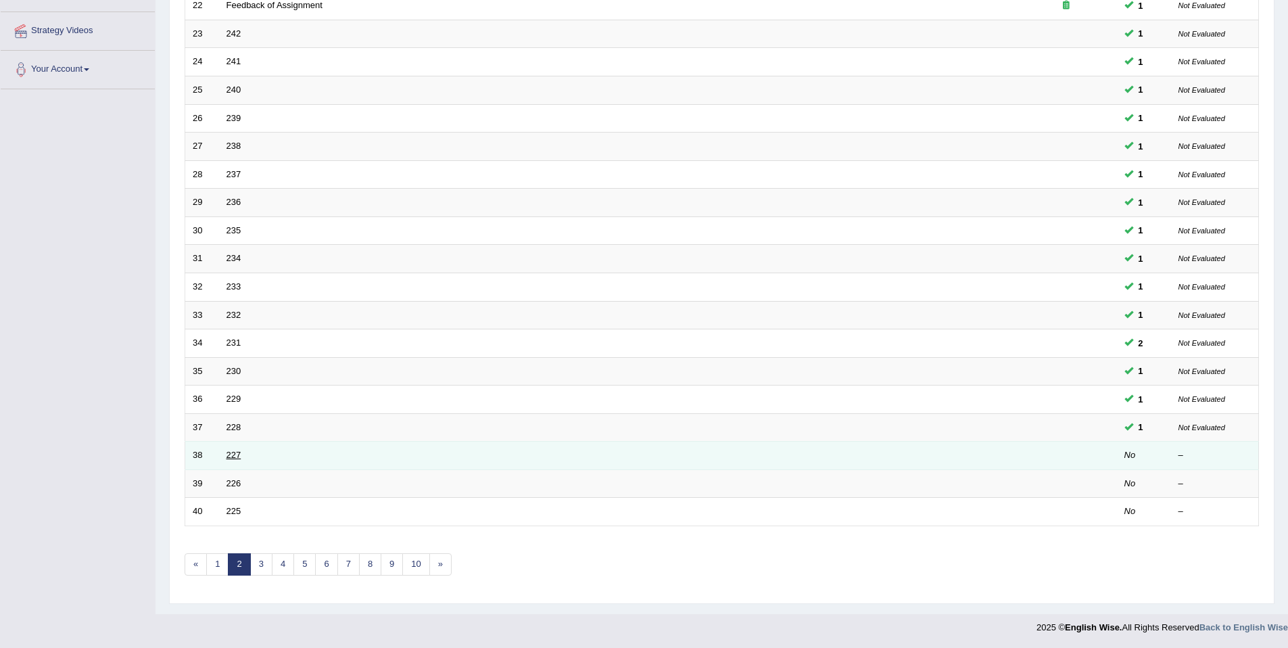
click at [233, 458] on link "227" at bounding box center [233, 455] width 15 height 10
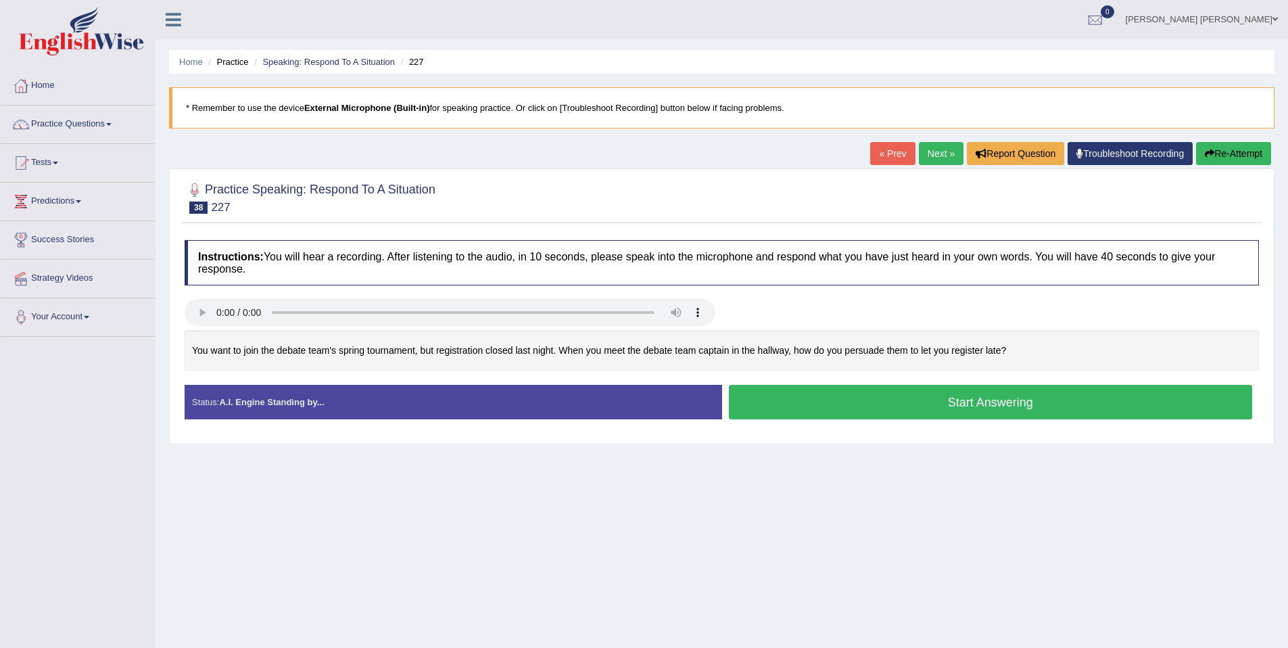
click at [1019, 397] on button "Start Answering" at bounding box center [991, 402] width 524 height 34
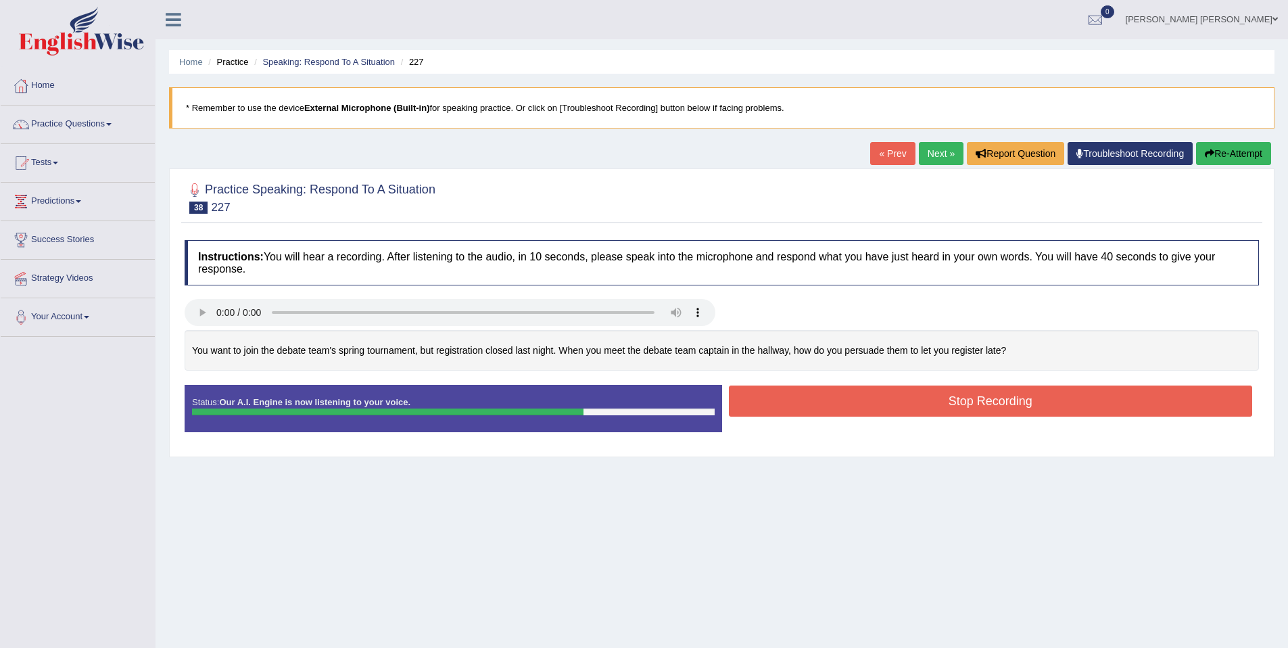
click at [1130, 411] on button "Stop Recording" at bounding box center [991, 400] width 524 height 31
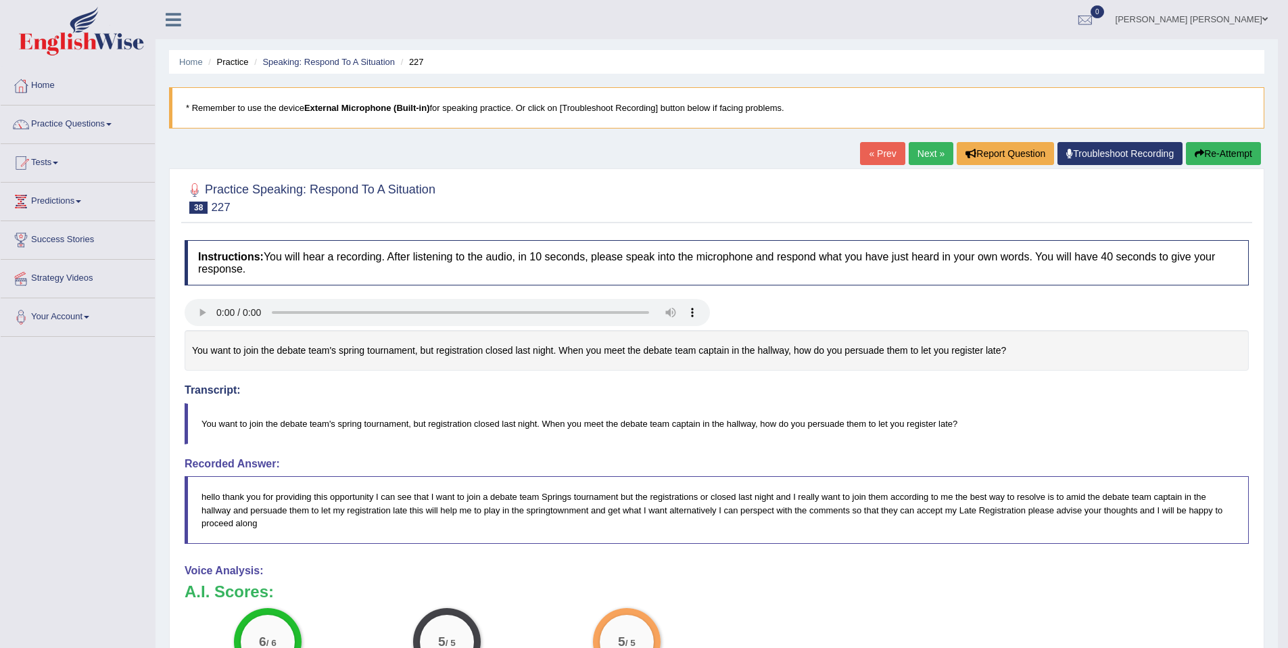
click at [920, 152] on link "Next »" at bounding box center [931, 153] width 45 height 23
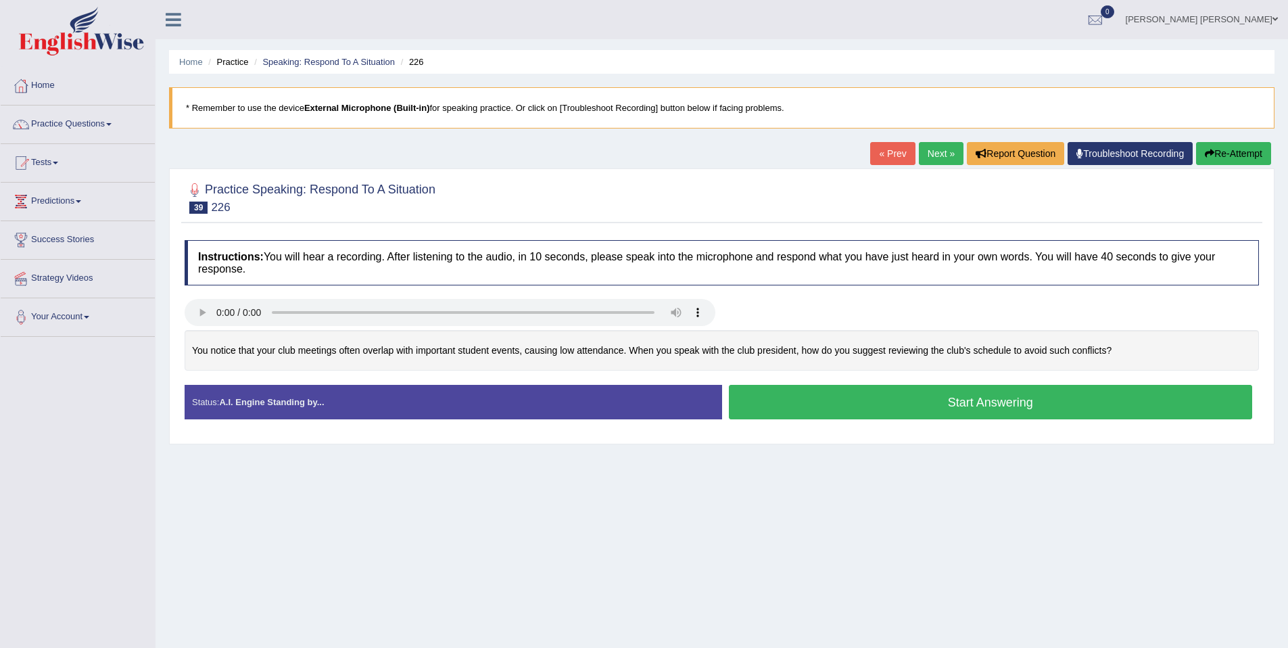
click at [954, 389] on button "Start Answering" at bounding box center [991, 402] width 524 height 34
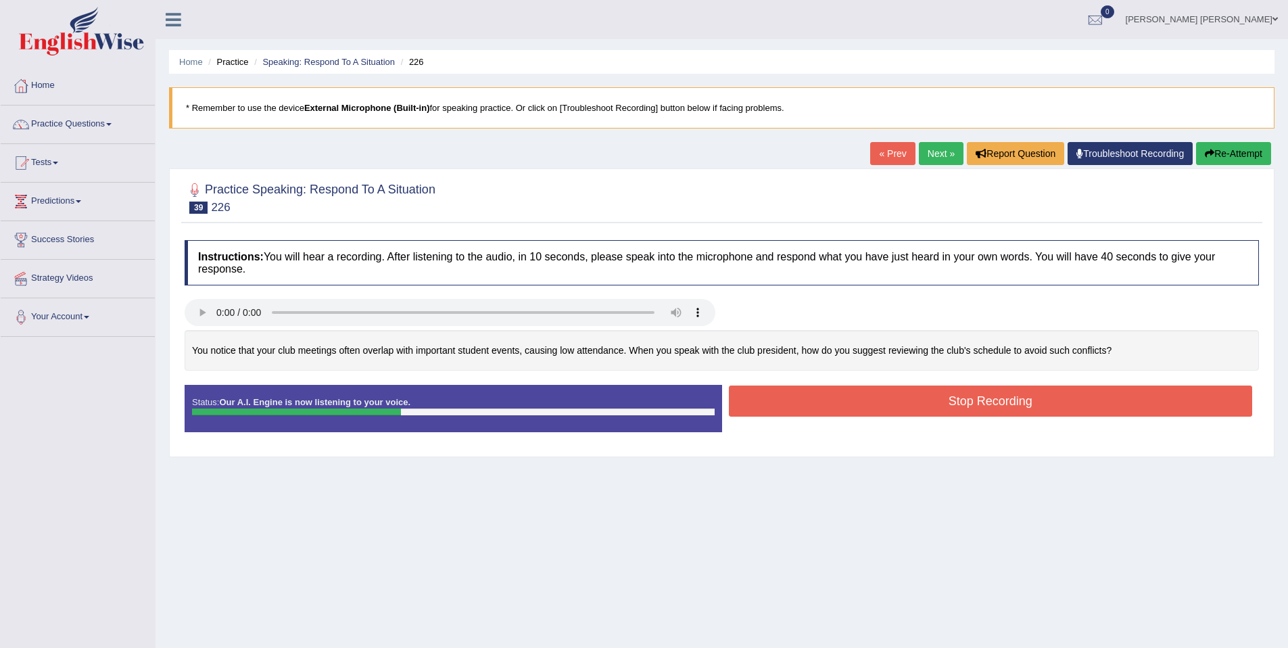
click at [1260, 149] on button "Re-Attempt" at bounding box center [1233, 153] width 75 height 23
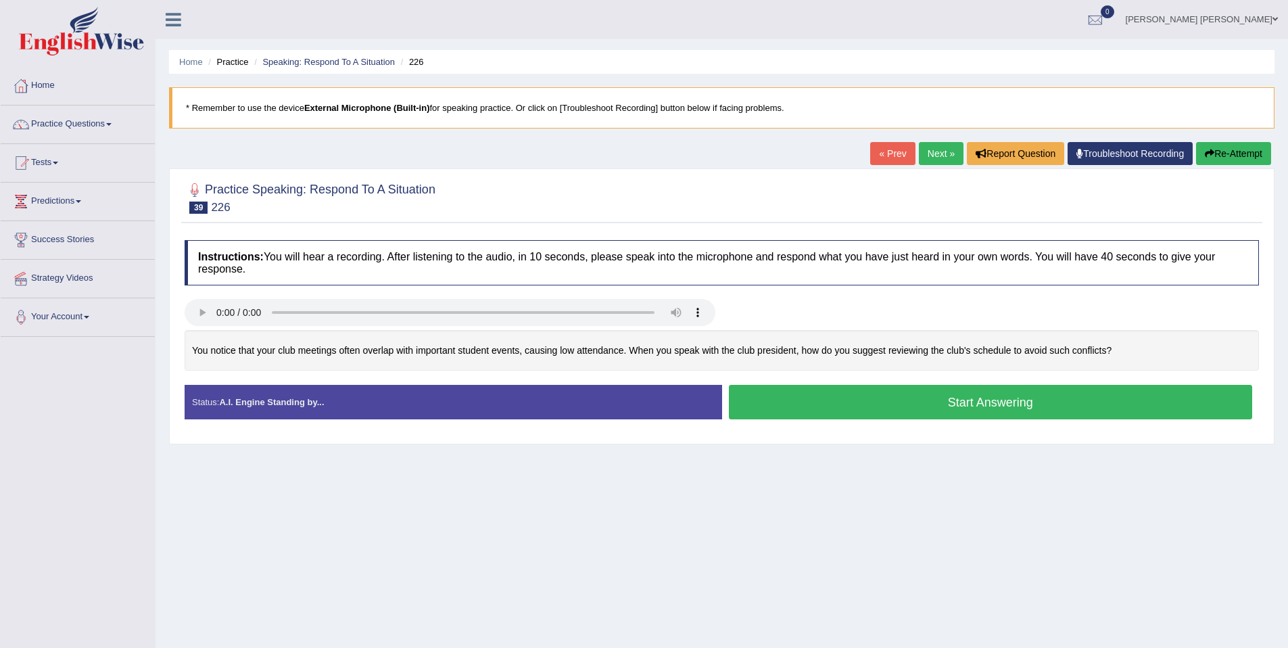
click at [943, 408] on button "Start Answering" at bounding box center [991, 402] width 524 height 34
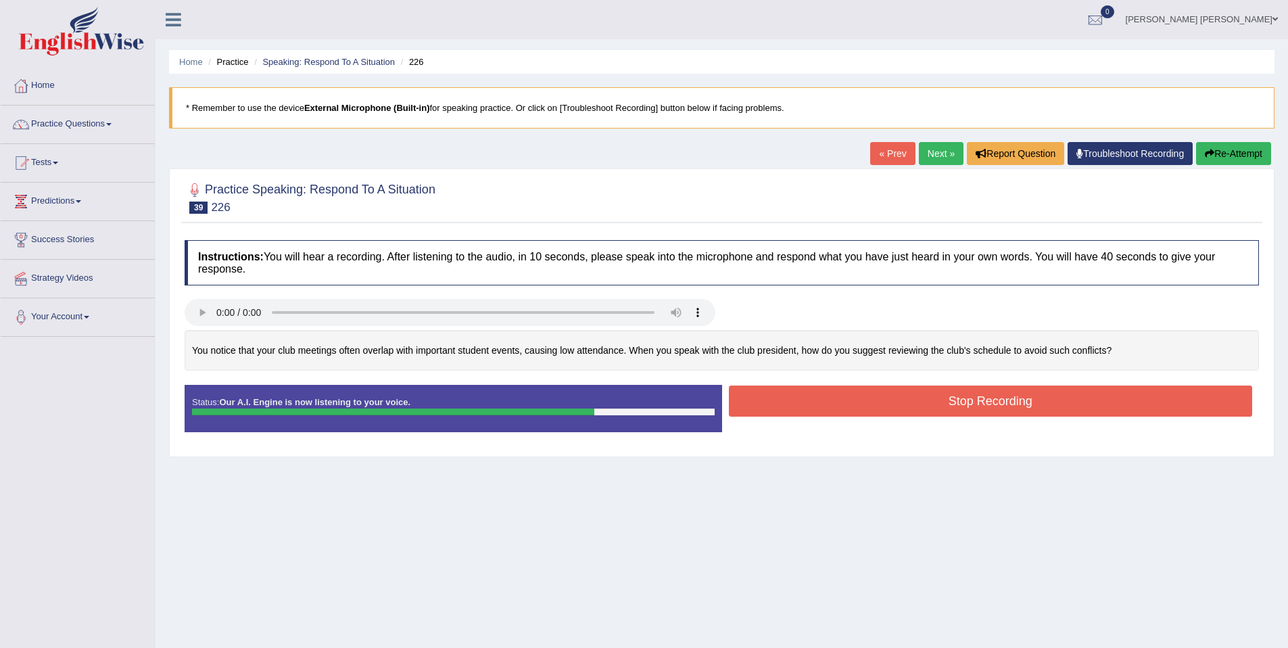
click at [1114, 400] on button "Stop Recording" at bounding box center [991, 400] width 524 height 31
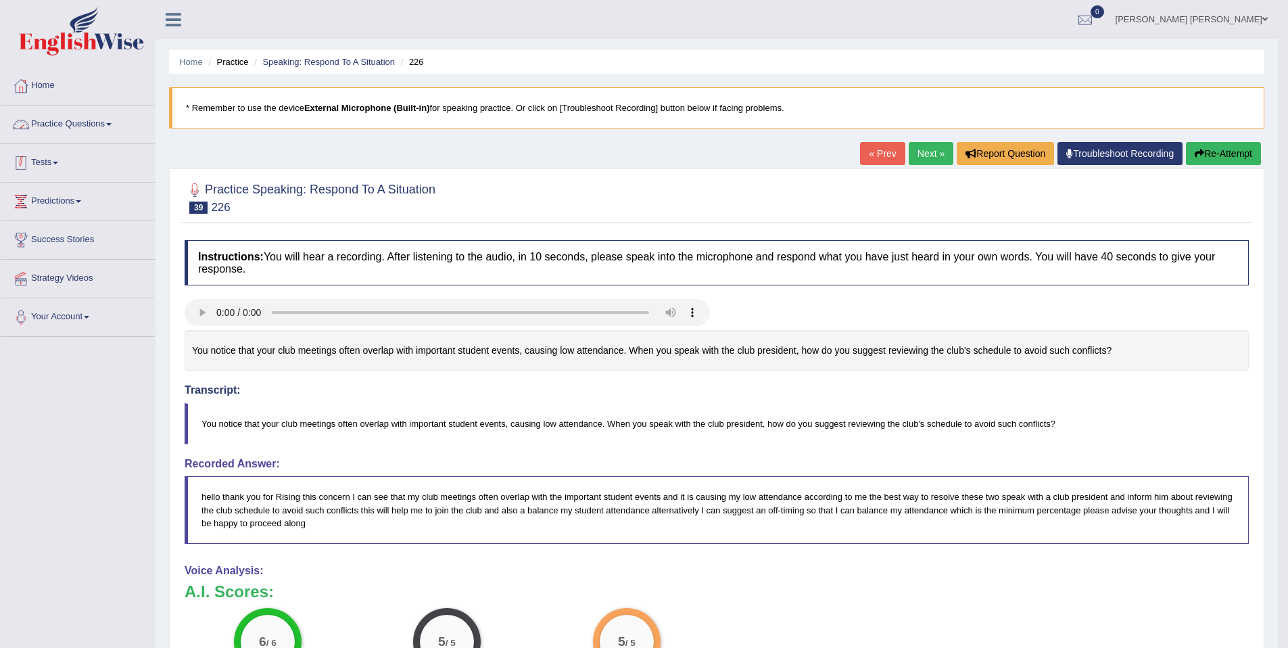
click at [101, 133] on link "Practice Questions" at bounding box center [78, 122] width 154 height 34
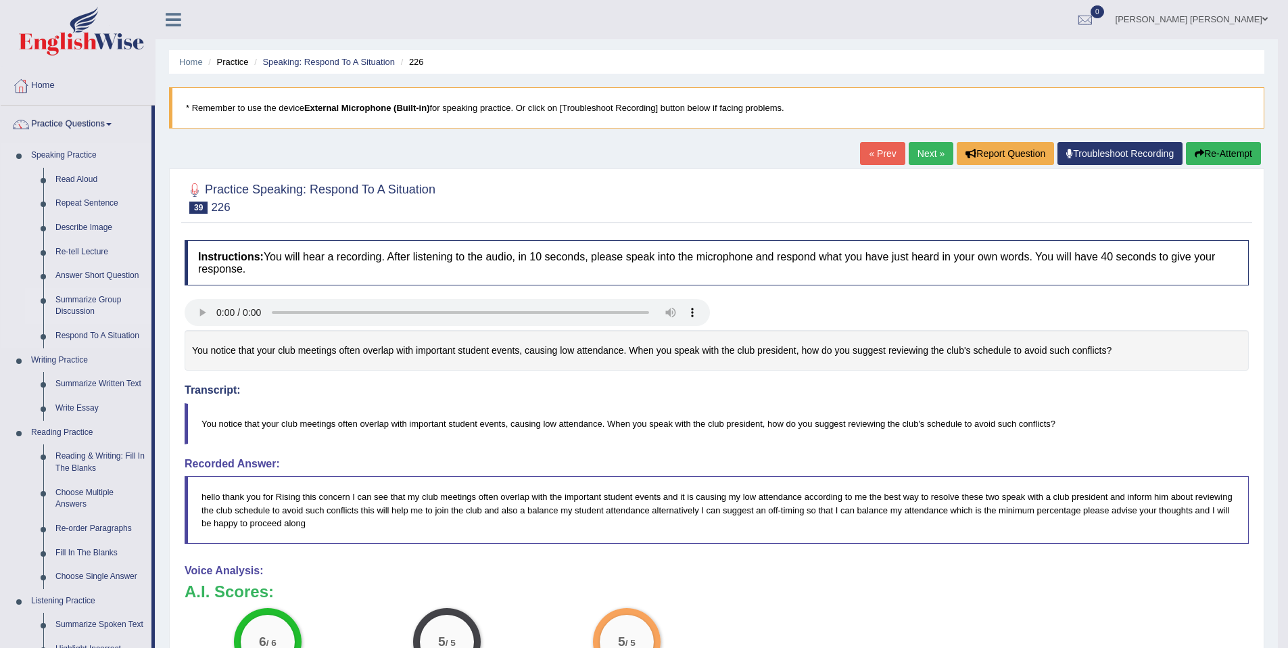
click at [105, 298] on link "Summarize Group Discussion" at bounding box center [100, 306] width 102 height 36
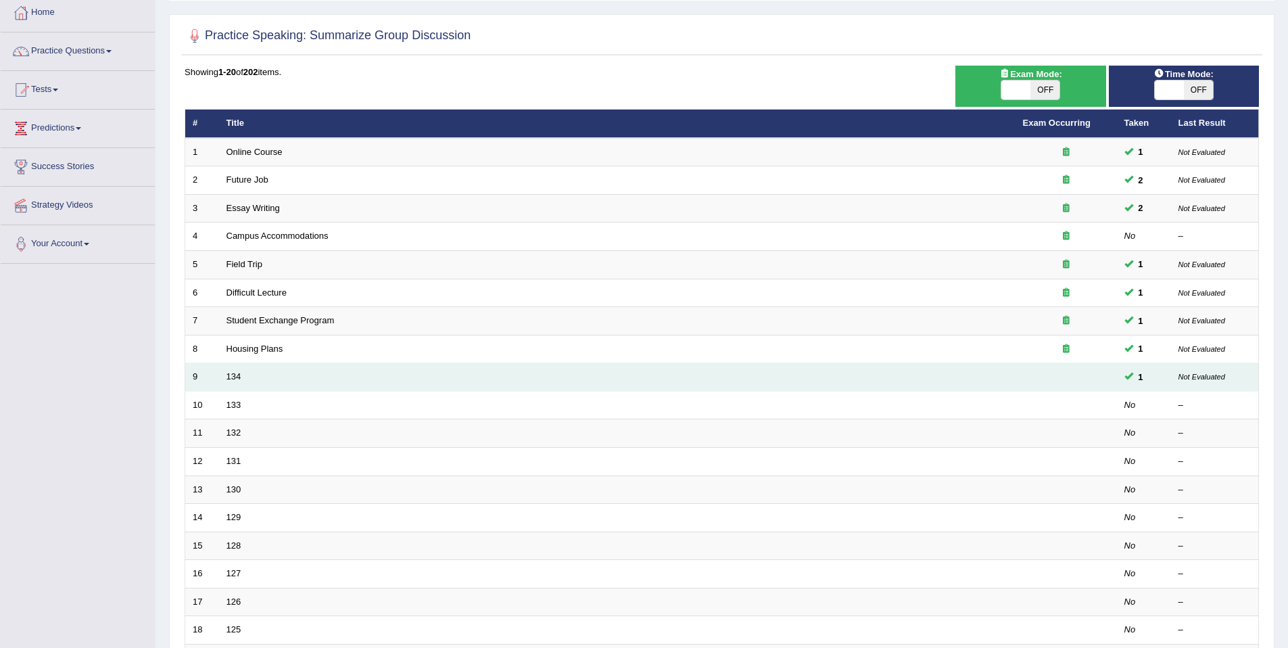
scroll to position [243, 0]
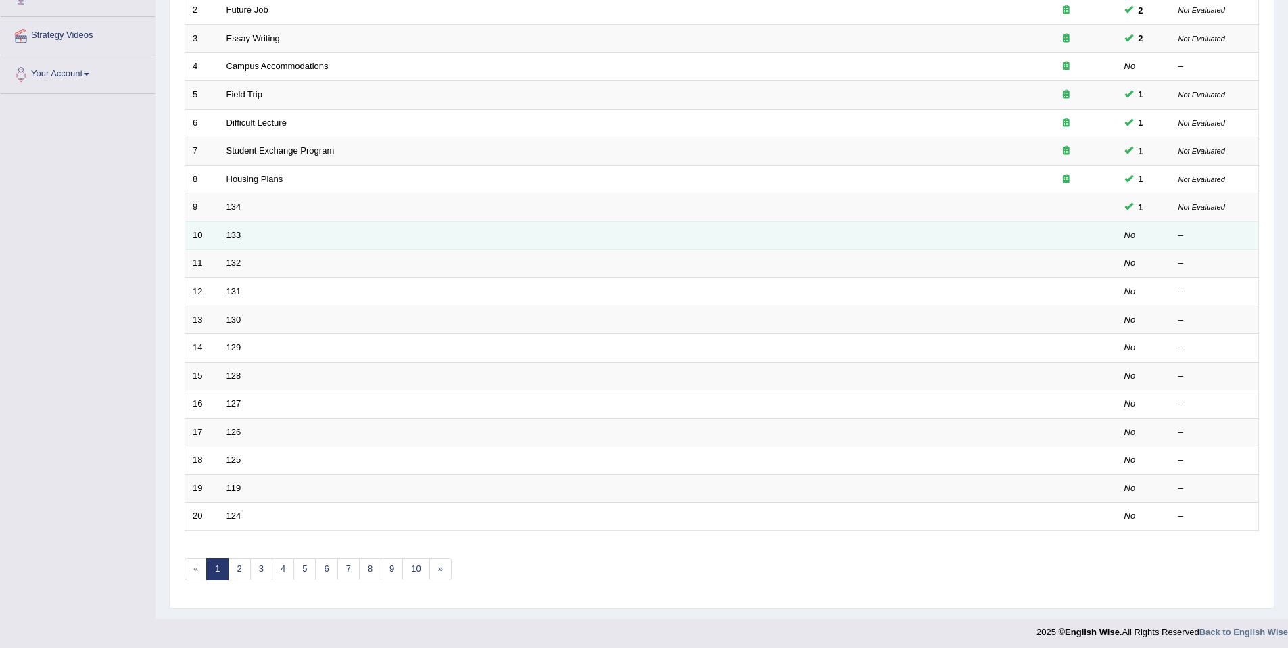
click at [229, 235] on link "133" at bounding box center [233, 235] width 15 height 10
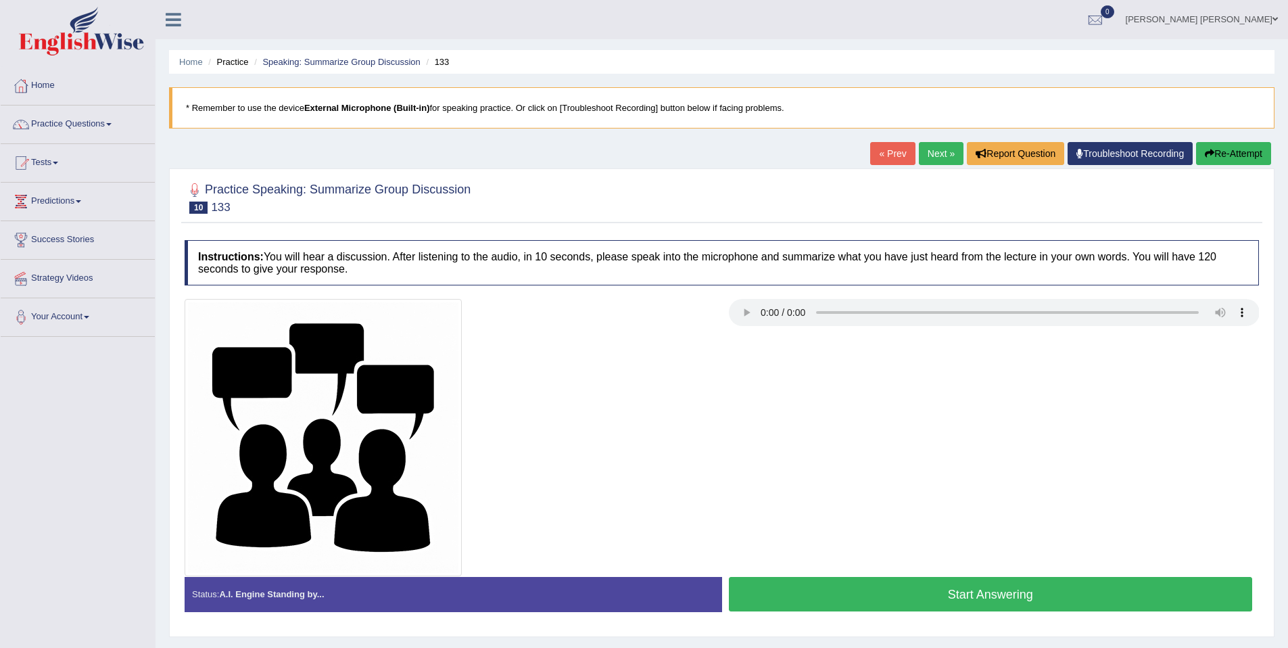
click at [1001, 582] on button "Start Answering" at bounding box center [991, 594] width 524 height 34
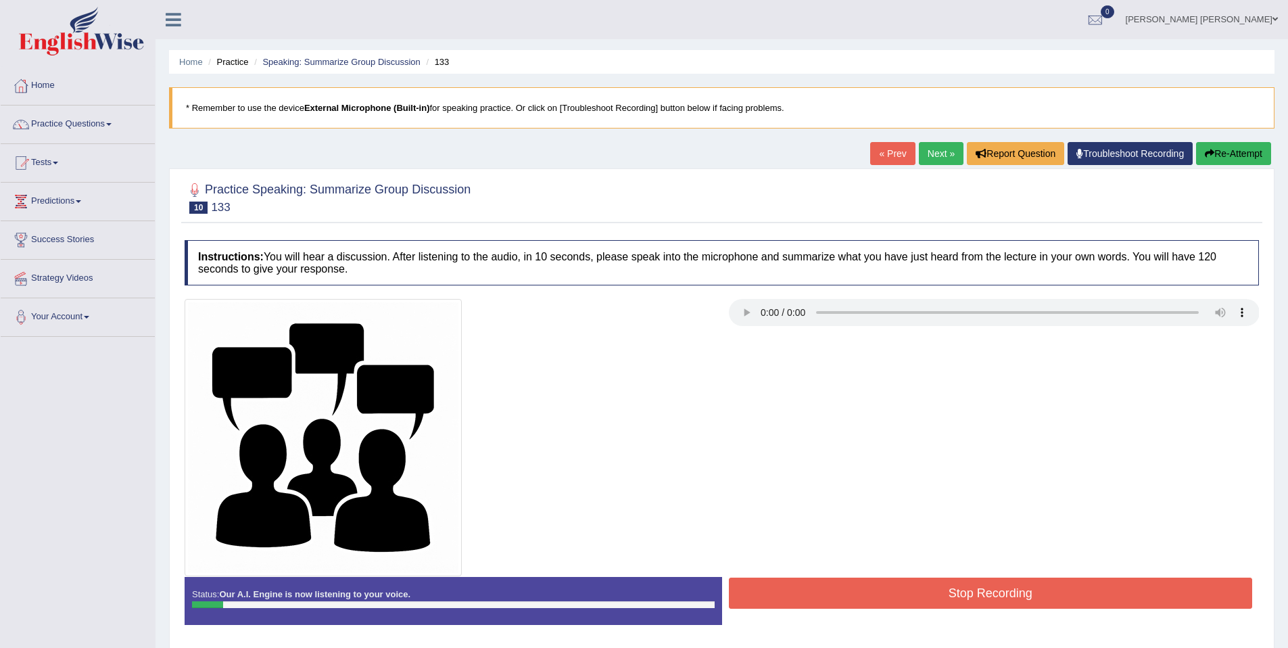
click at [1235, 153] on button "Re-Attempt" at bounding box center [1233, 153] width 75 height 23
click at [1041, 595] on button "Stop Recording" at bounding box center [991, 592] width 524 height 31
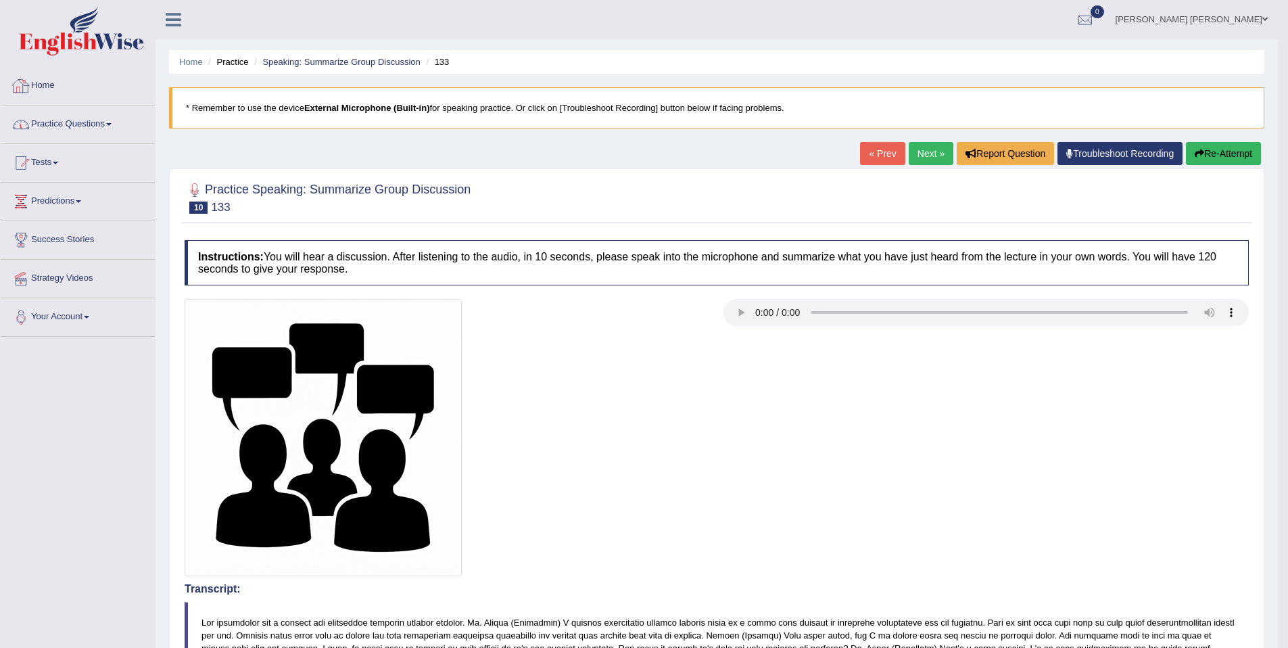
click at [62, 133] on link "Practice Questions" at bounding box center [78, 122] width 154 height 34
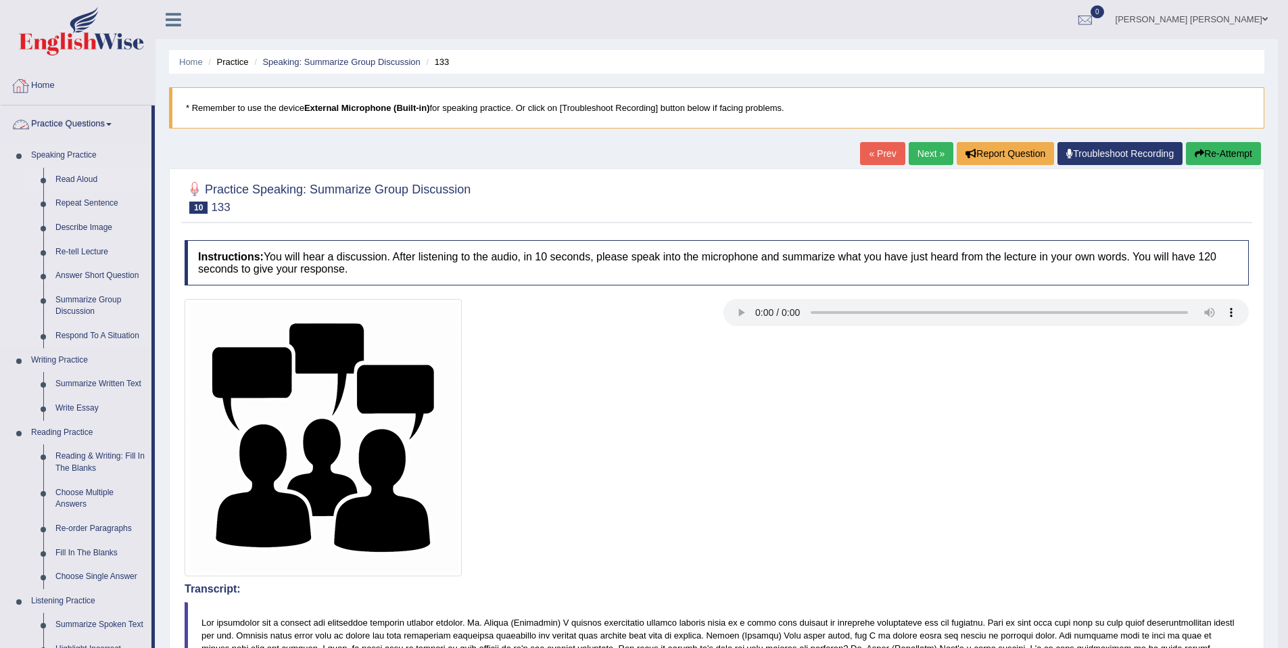
click at [74, 183] on link "Read Aloud" at bounding box center [100, 180] width 102 height 24
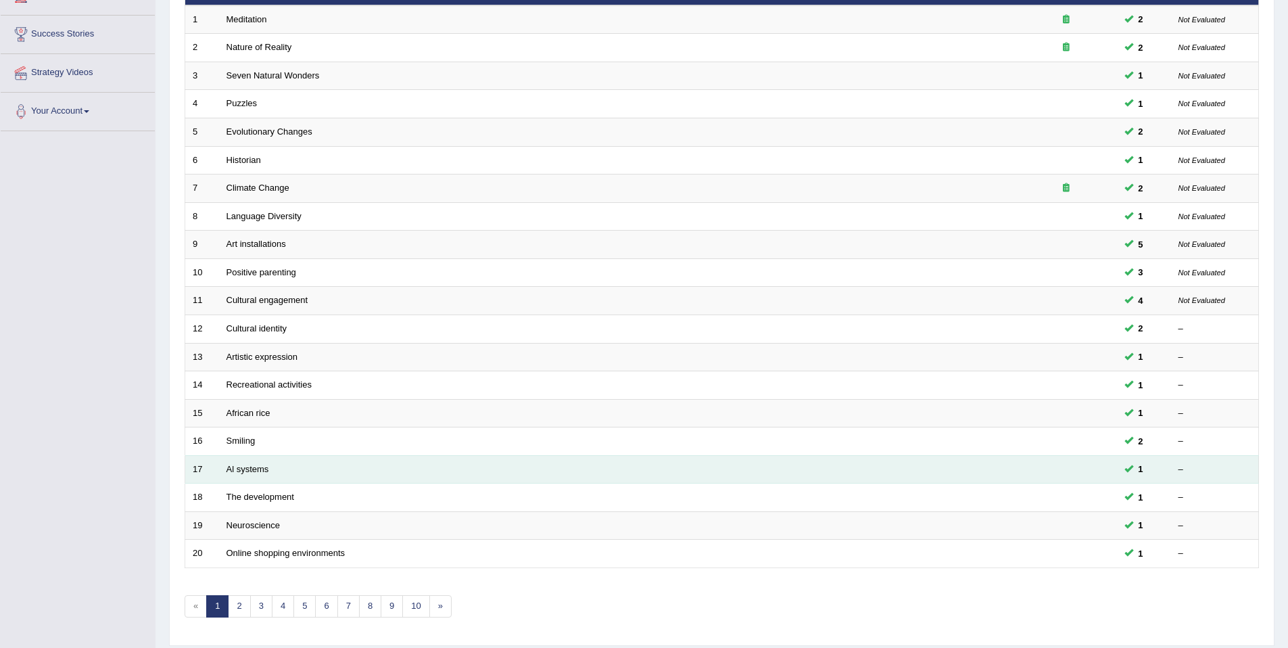
scroll to position [247, 0]
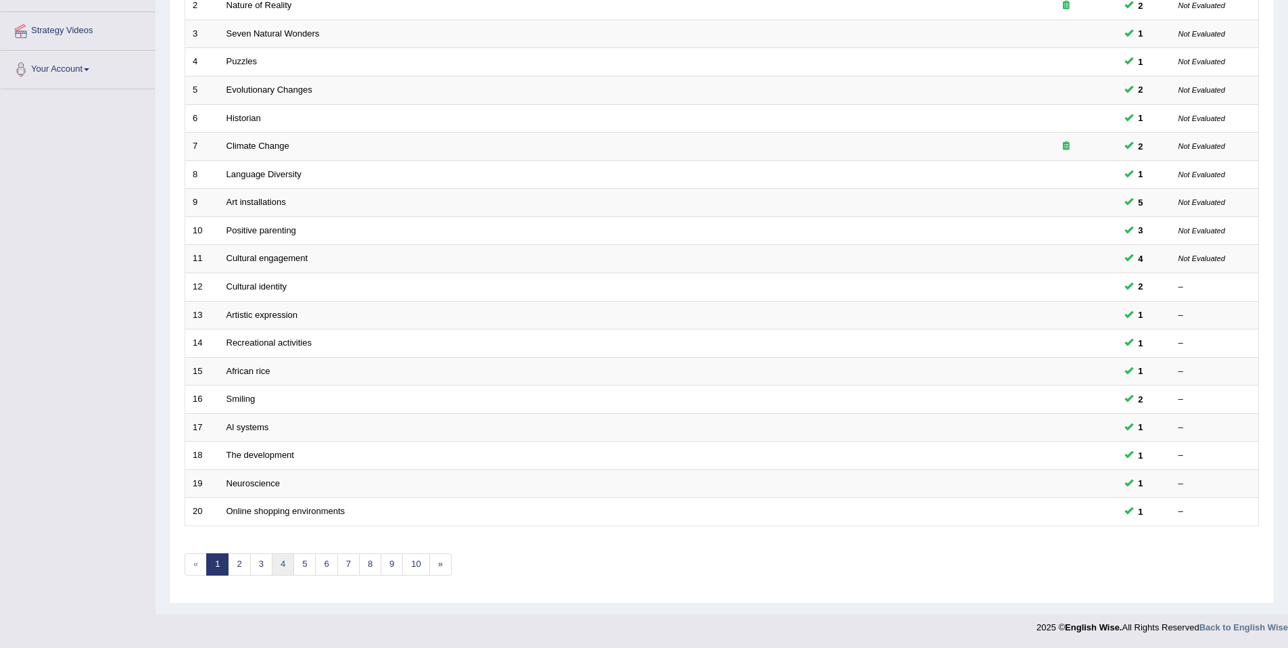
click at [287, 566] on link "4" at bounding box center [283, 564] width 22 height 22
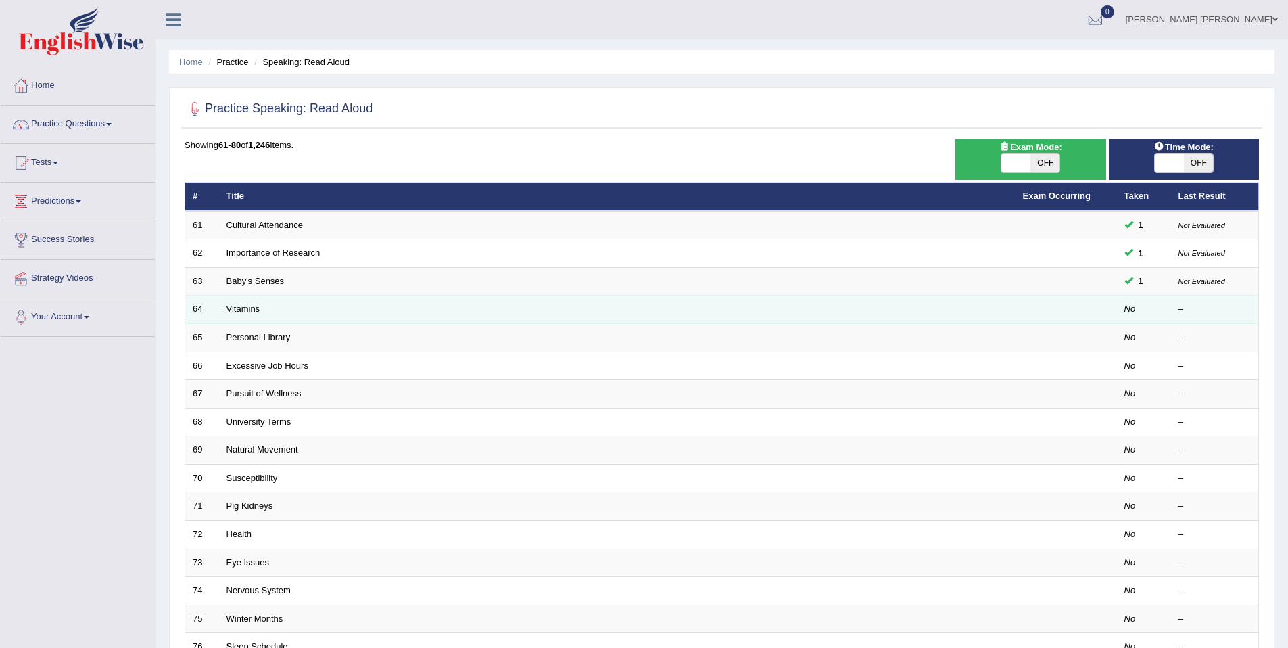
click at [251, 311] on link "Vitamins" at bounding box center [243, 309] width 34 height 10
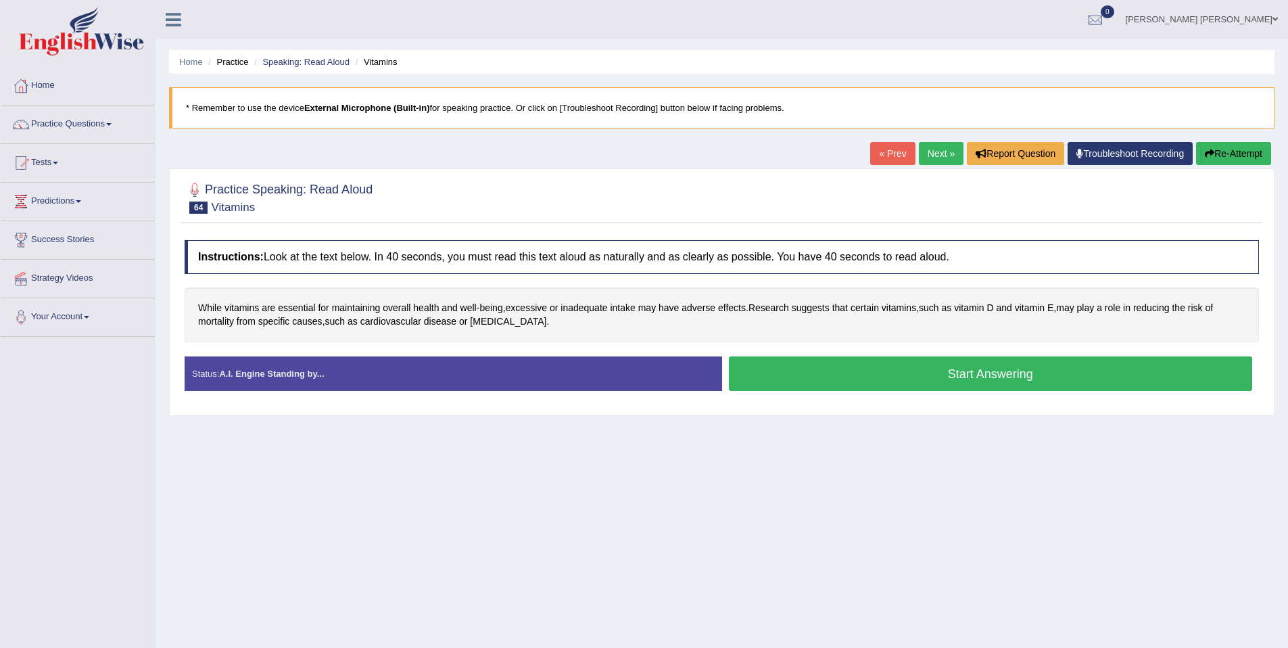
drag, startPoint x: 809, startPoint y: 377, endPoint x: 853, endPoint y: 437, distance: 74.5
click at [809, 378] on button "Start Answering" at bounding box center [991, 373] width 524 height 34
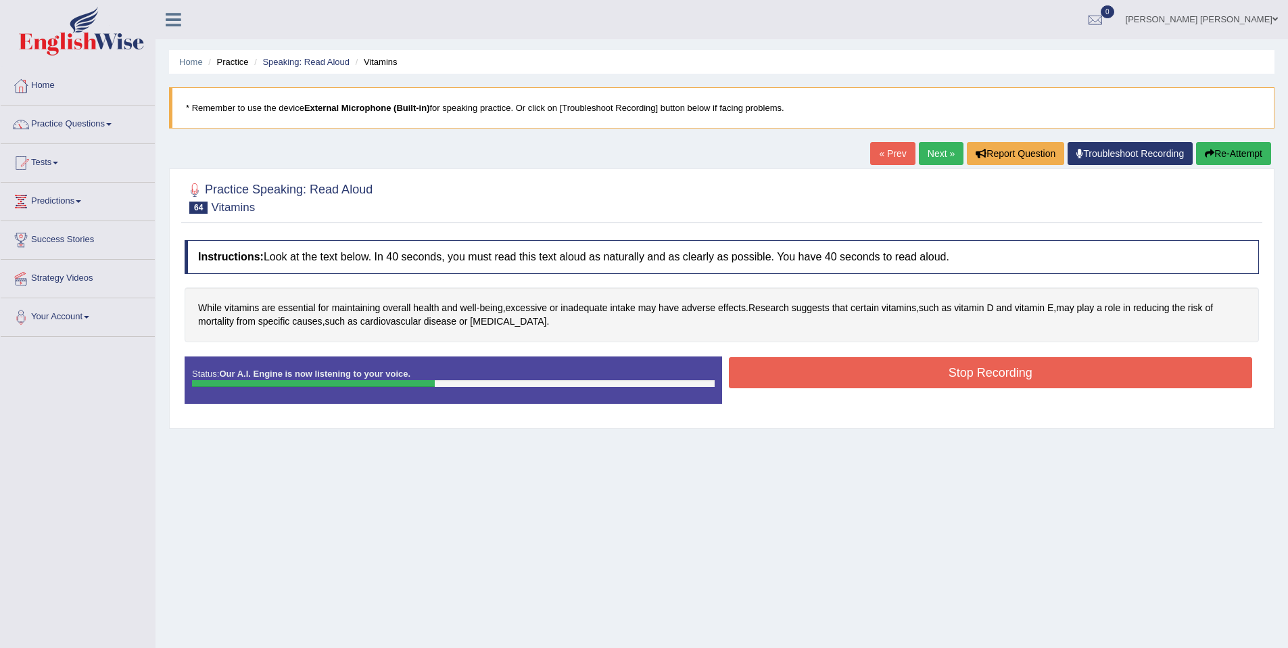
click at [951, 367] on button "Stop Recording" at bounding box center [991, 372] width 524 height 31
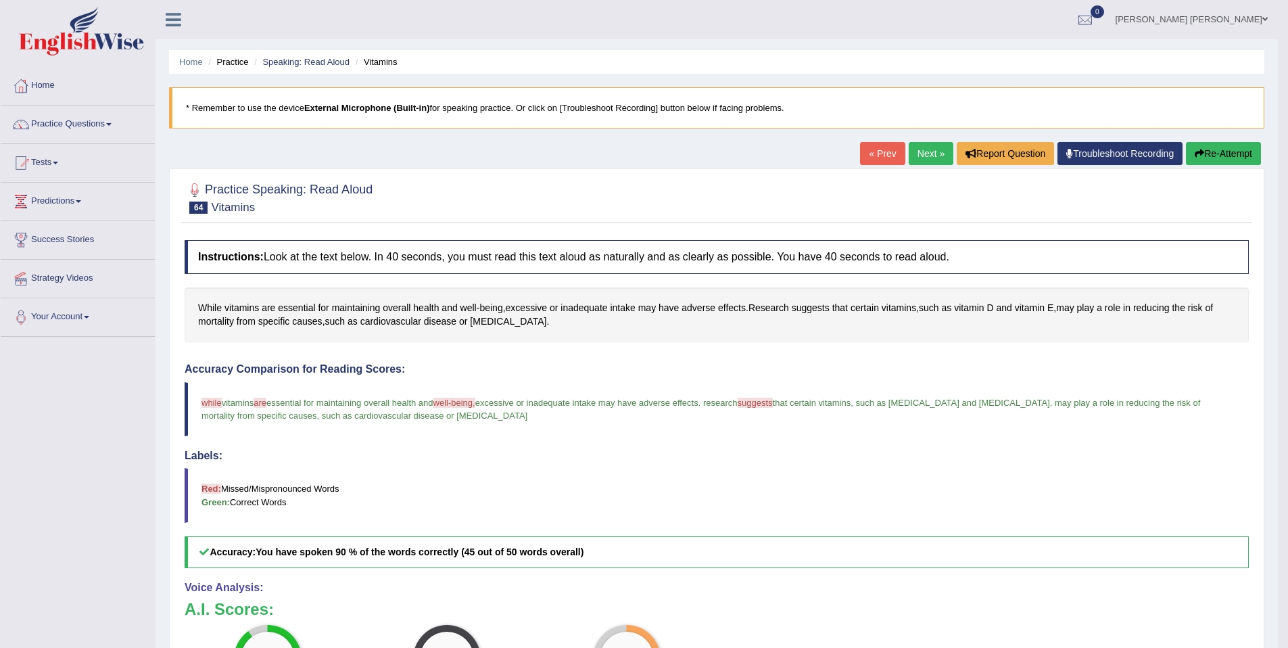
click at [930, 149] on link "Next »" at bounding box center [931, 153] width 45 height 23
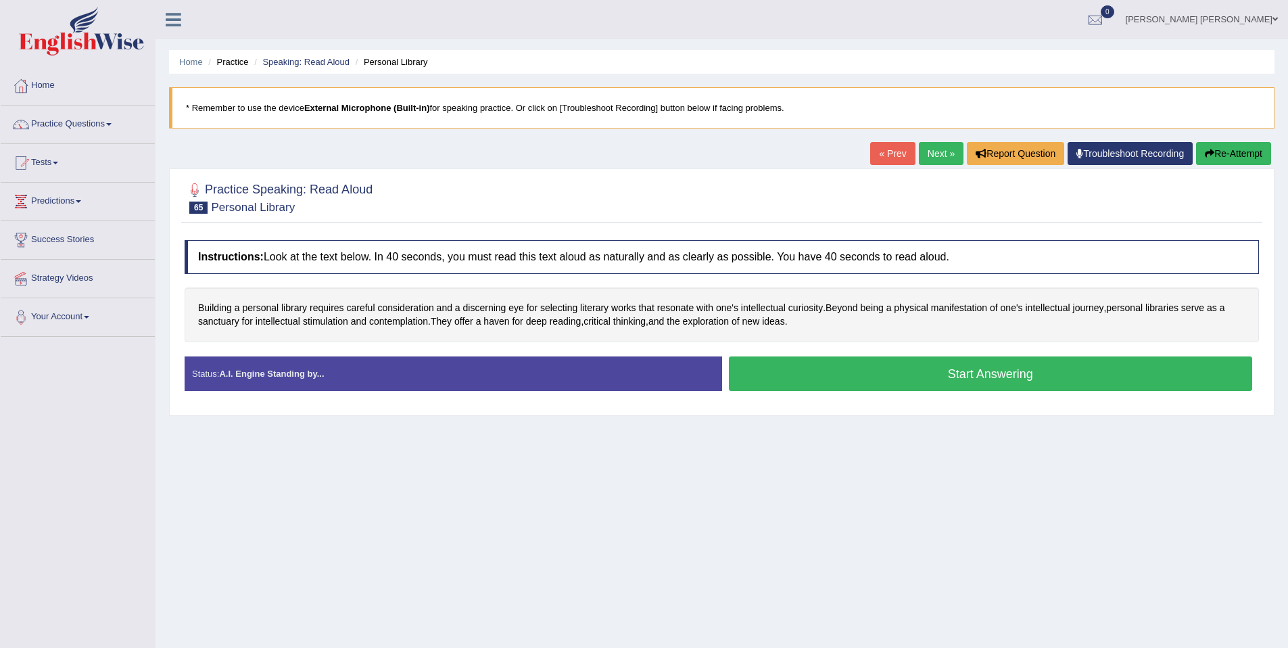
click at [819, 368] on button "Start Answering" at bounding box center [991, 373] width 524 height 34
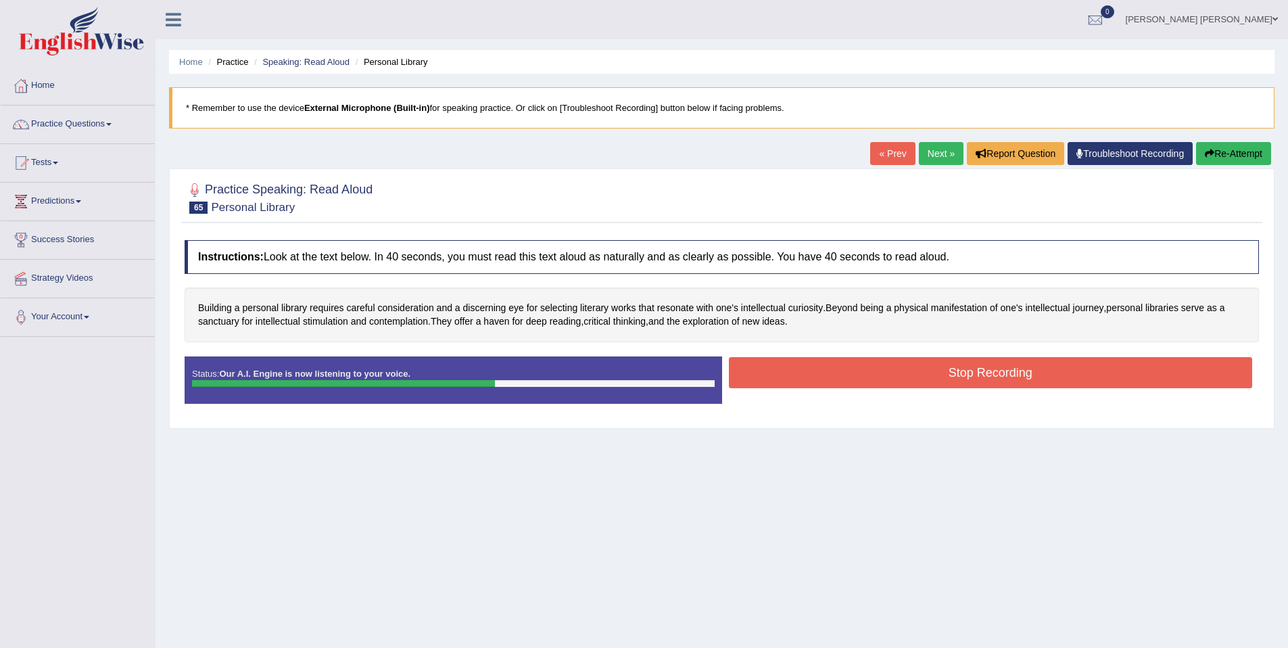
click at [988, 375] on button "Stop Recording" at bounding box center [991, 372] width 524 height 31
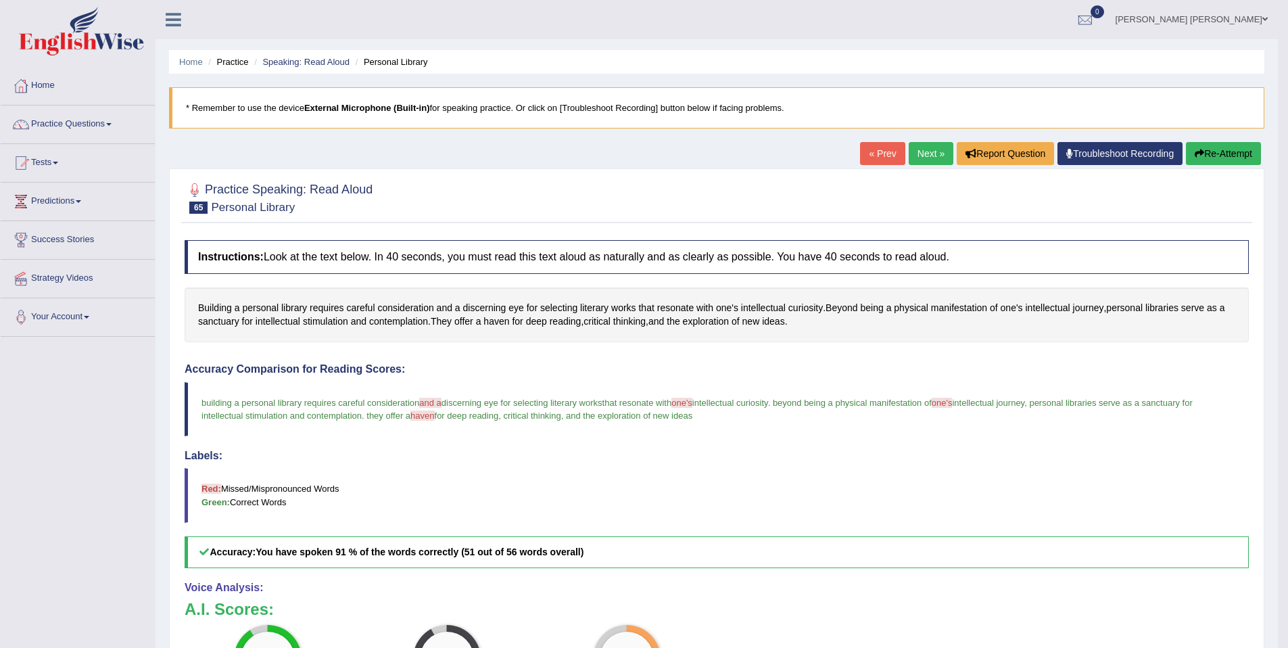
click at [1225, 168] on div "Practice Speaking: Read Aloud 65 Personal Library Instructions: Look at the tex…" at bounding box center [716, 504] width 1095 height 672
click at [1226, 163] on button "Re-Attempt" at bounding box center [1223, 153] width 75 height 23
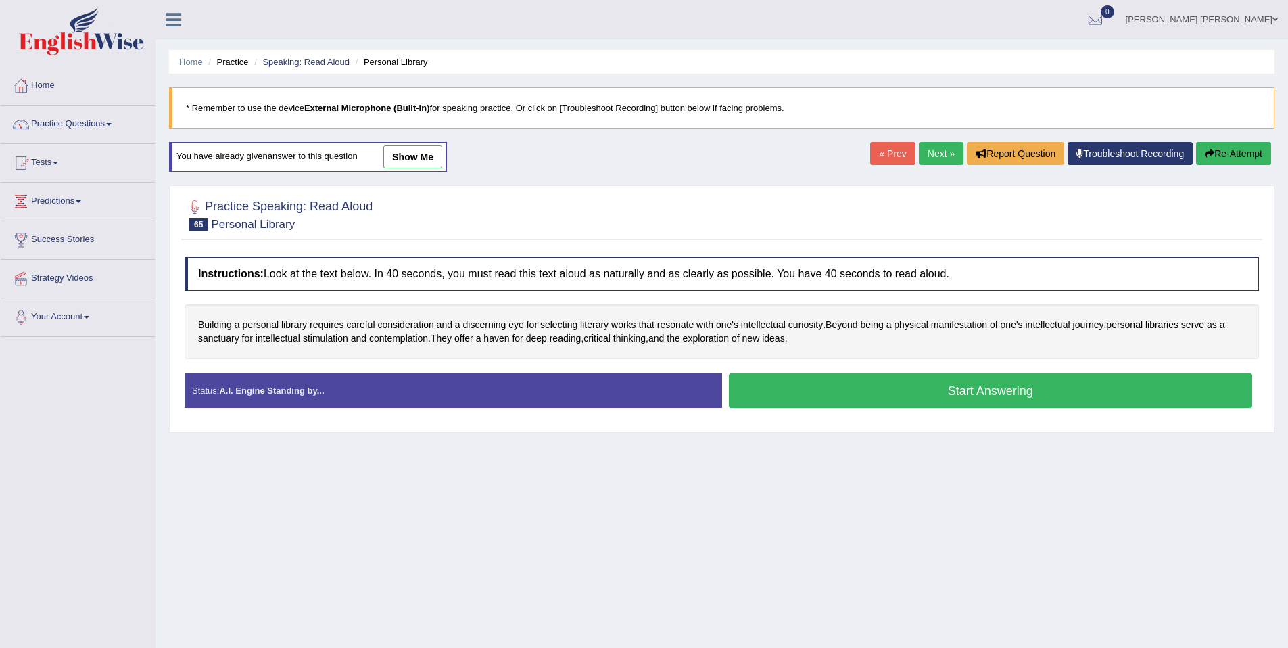
click at [828, 399] on button "Start Answering" at bounding box center [991, 390] width 524 height 34
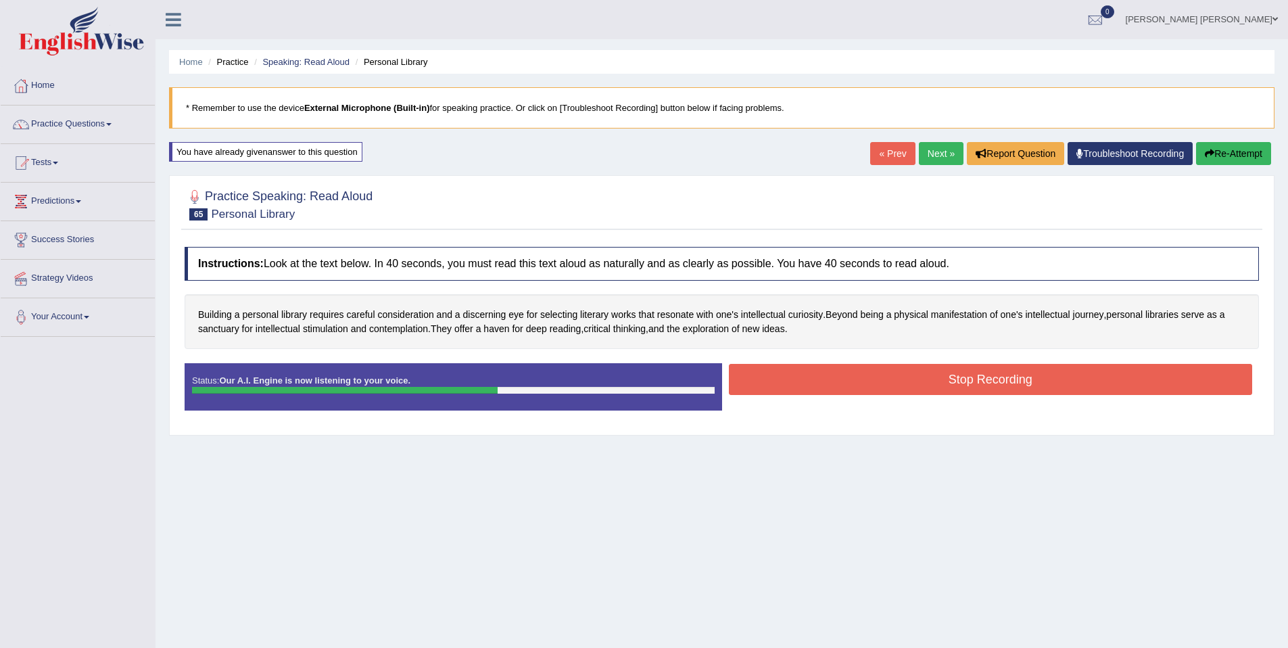
click at [942, 382] on button "Stop Recording" at bounding box center [991, 379] width 524 height 31
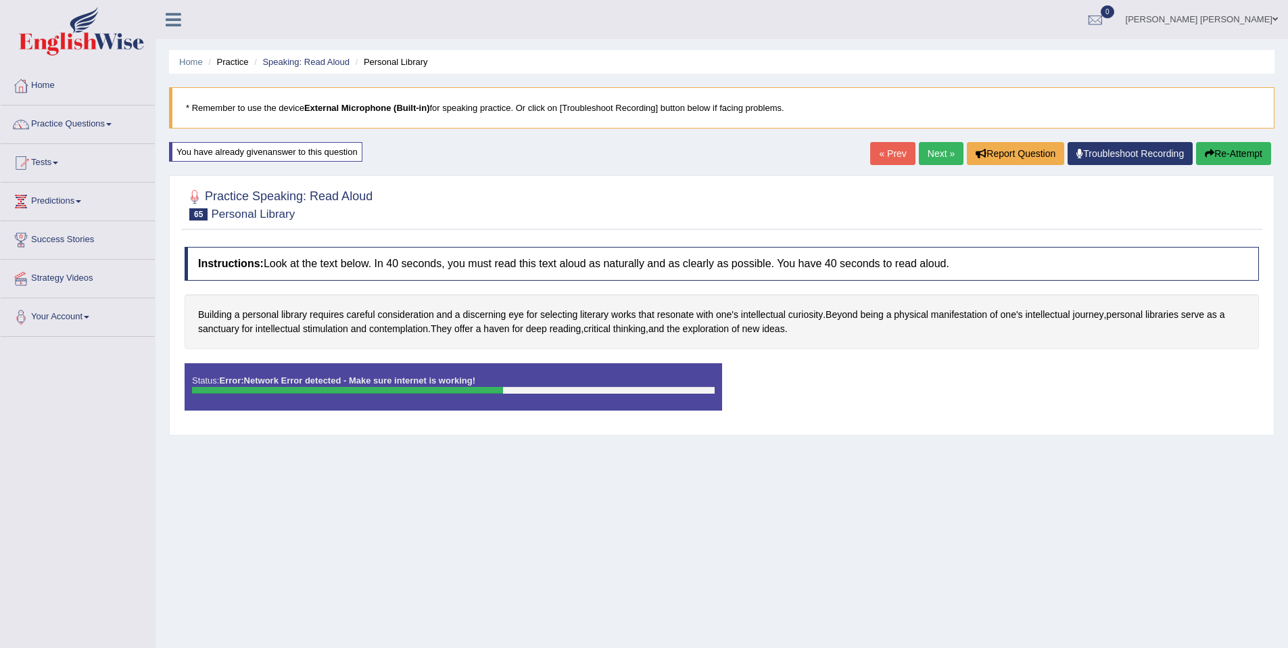
click at [942, 155] on link "Next »" at bounding box center [941, 153] width 45 height 23
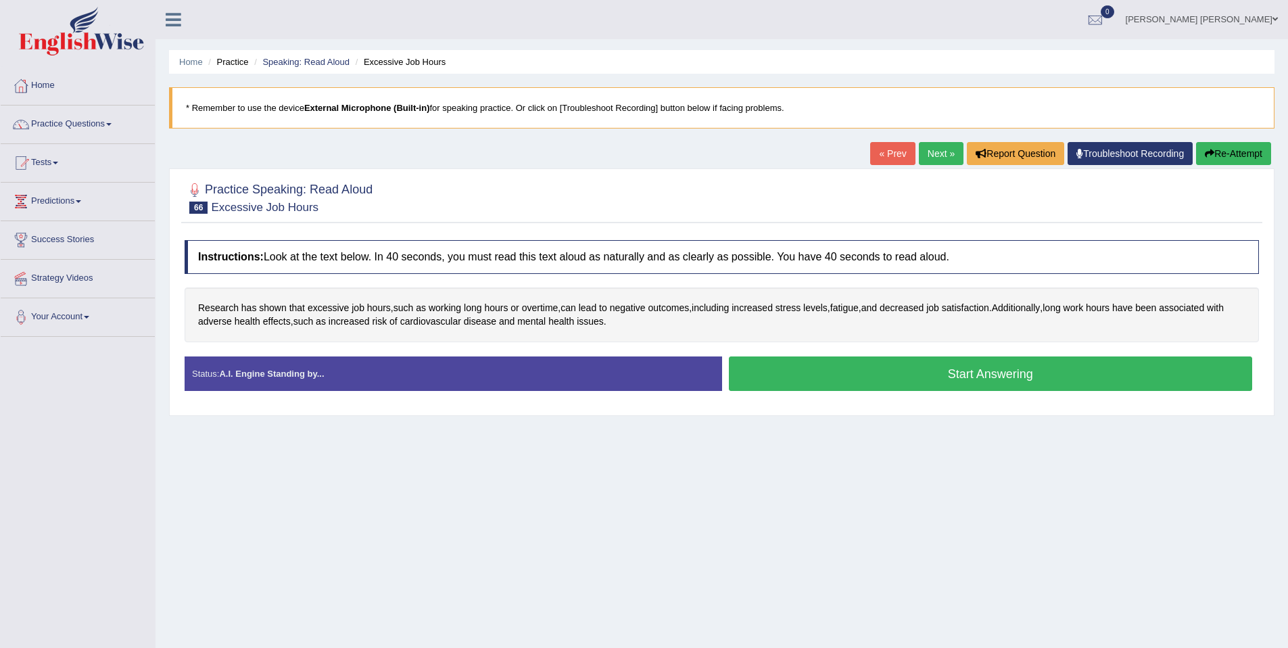
click at [800, 370] on button "Start Answering" at bounding box center [991, 373] width 524 height 34
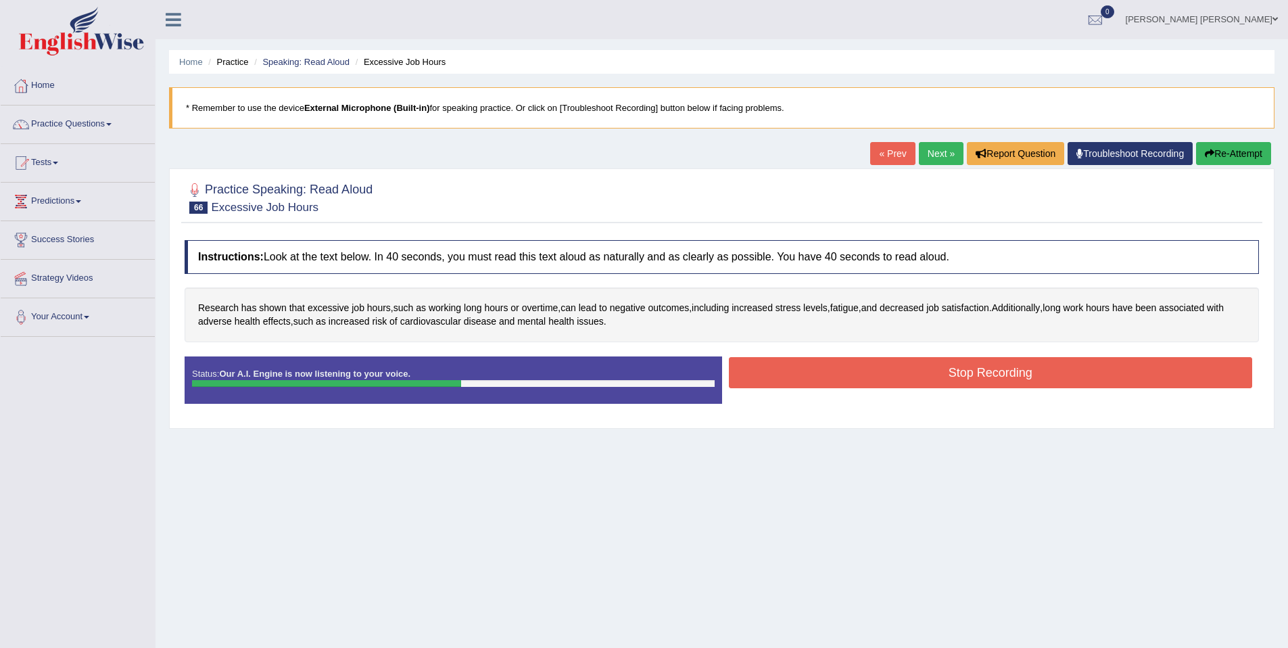
click at [942, 372] on button "Stop Recording" at bounding box center [991, 372] width 524 height 31
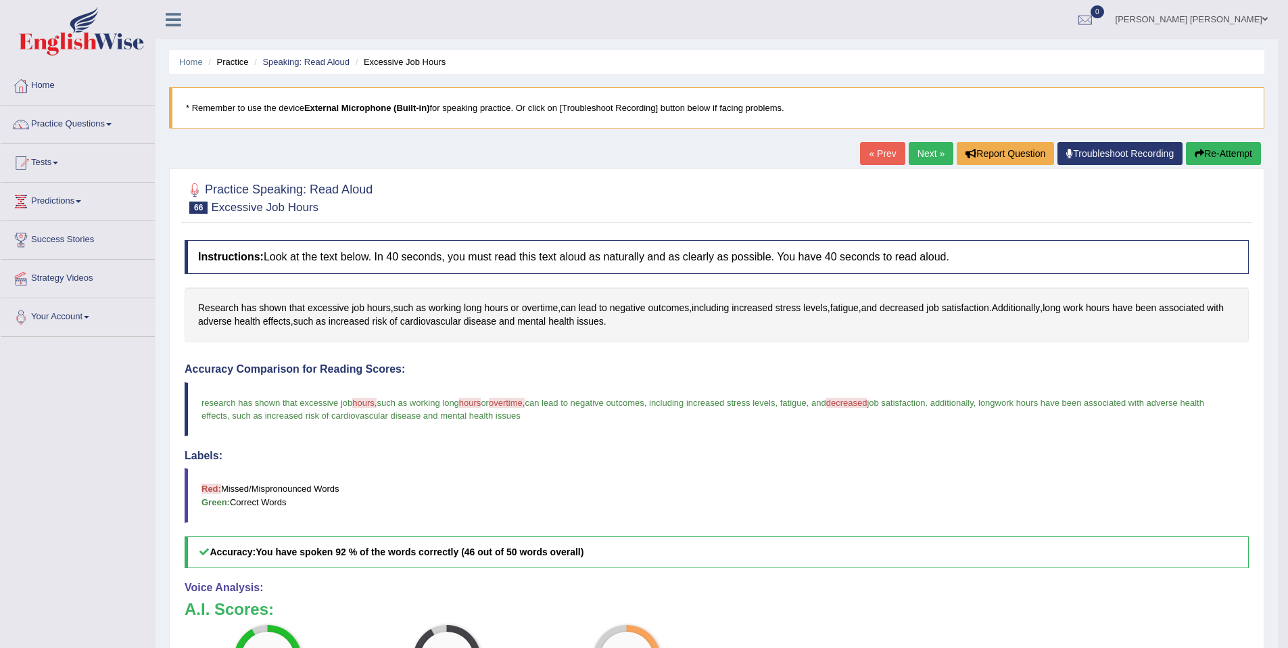
click at [1206, 153] on button "Re-Attempt" at bounding box center [1223, 153] width 75 height 23
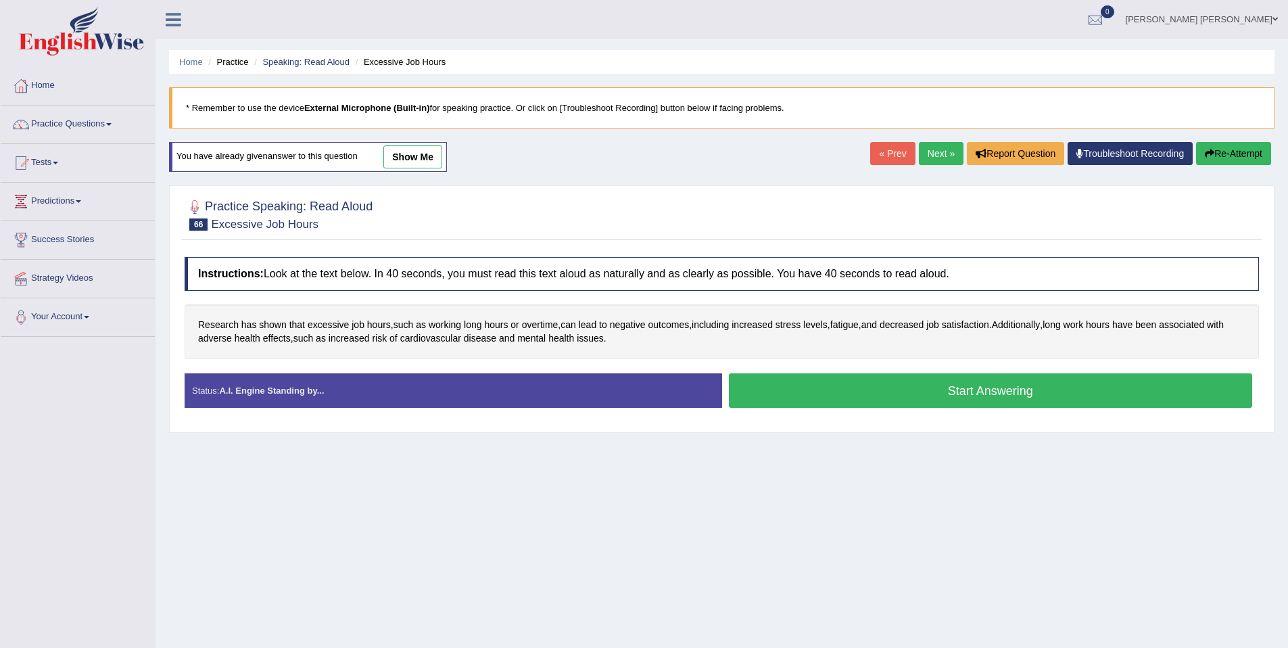
click at [949, 388] on button "Start Answering" at bounding box center [991, 390] width 524 height 34
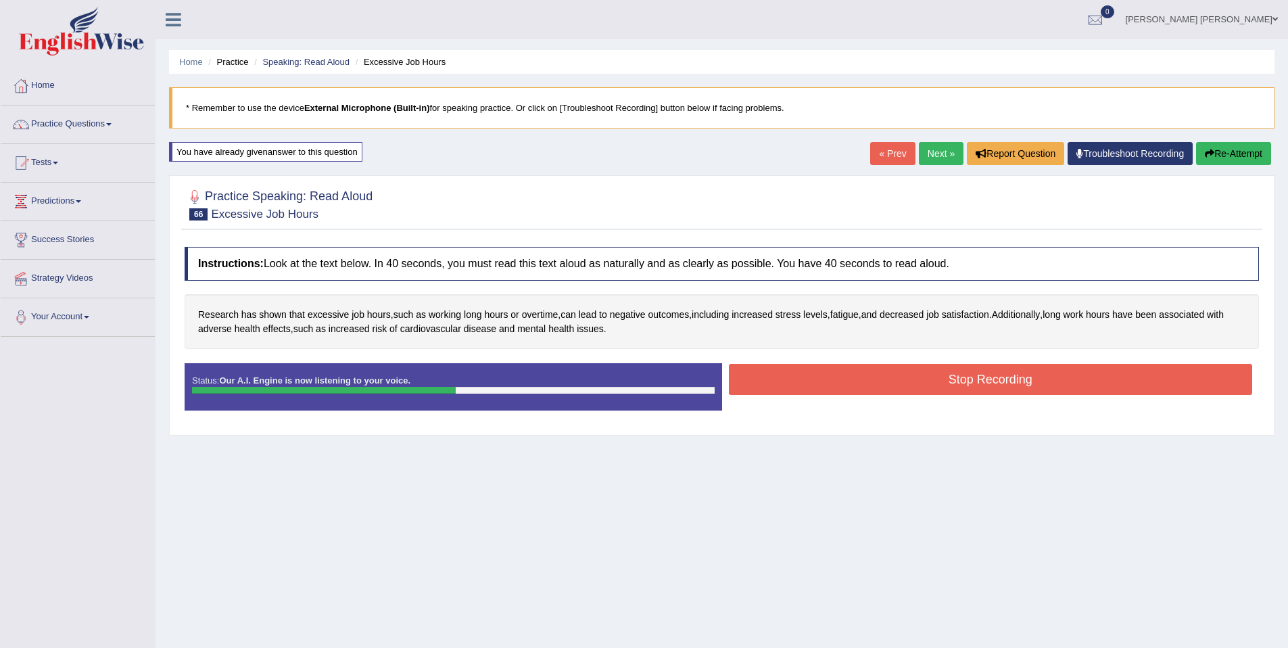
click at [950, 389] on button "Stop Recording" at bounding box center [991, 379] width 524 height 31
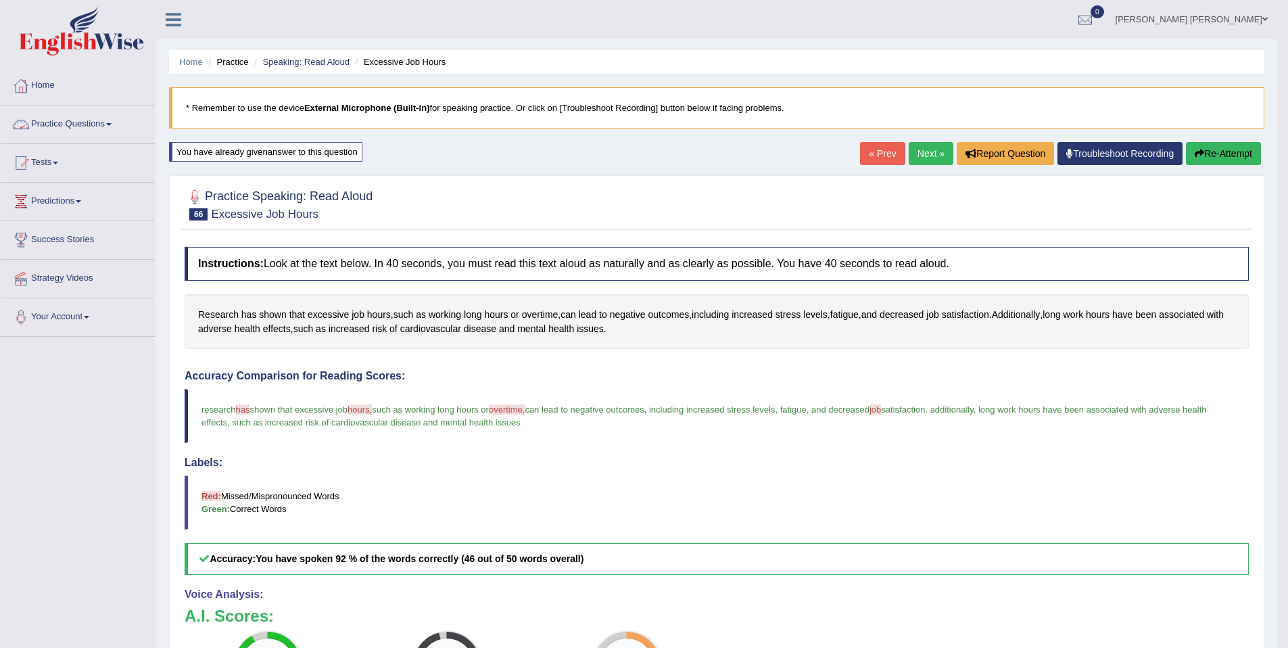
click at [924, 147] on link "Next »" at bounding box center [931, 153] width 45 height 23
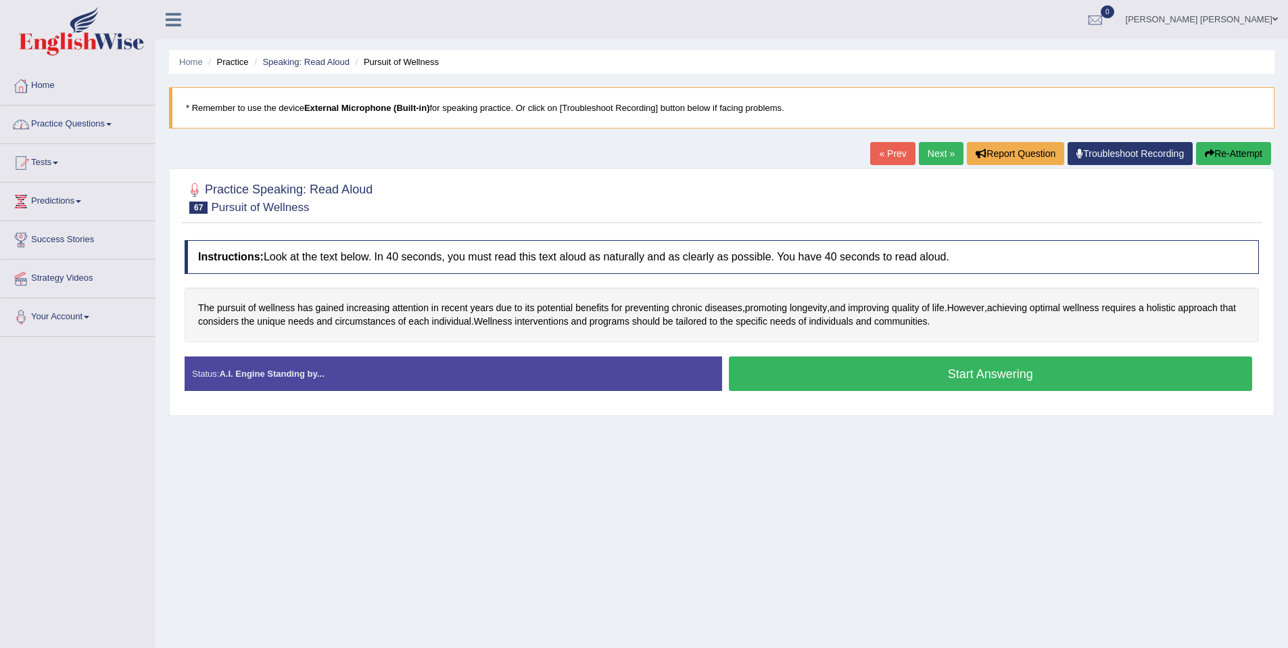
click at [134, 126] on link "Practice Questions" at bounding box center [78, 122] width 154 height 34
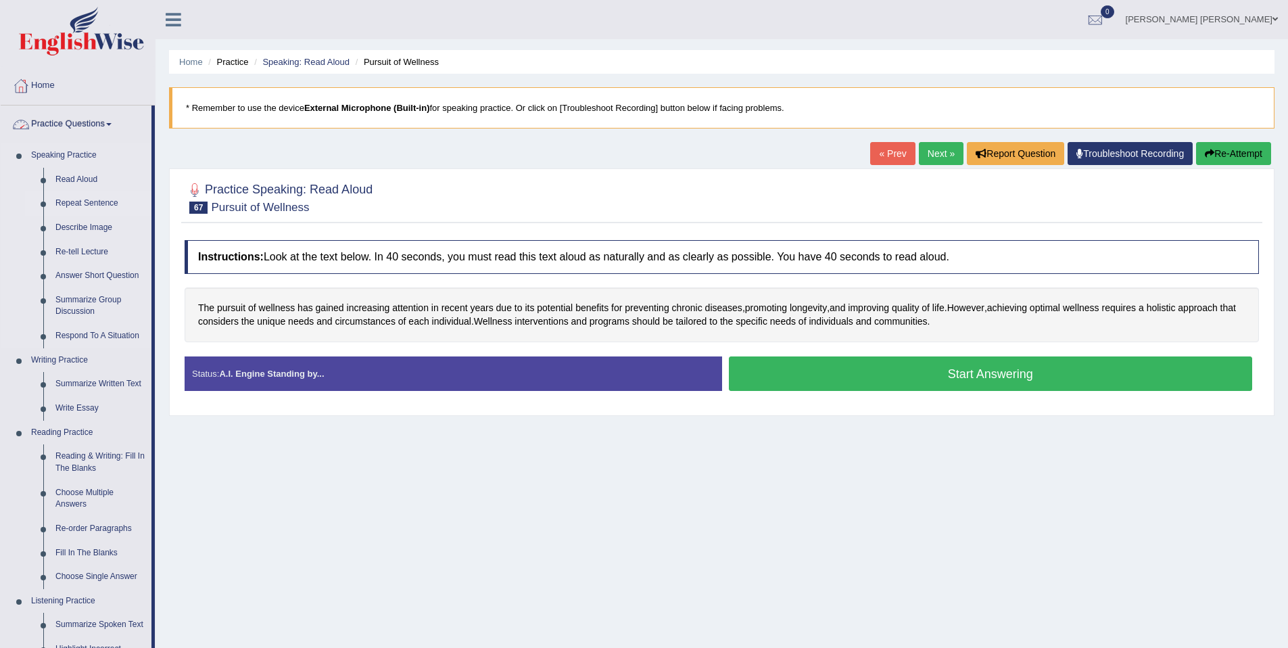
click at [92, 209] on link "Repeat Sentence" at bounding box center [100, 203] width 102 height 24
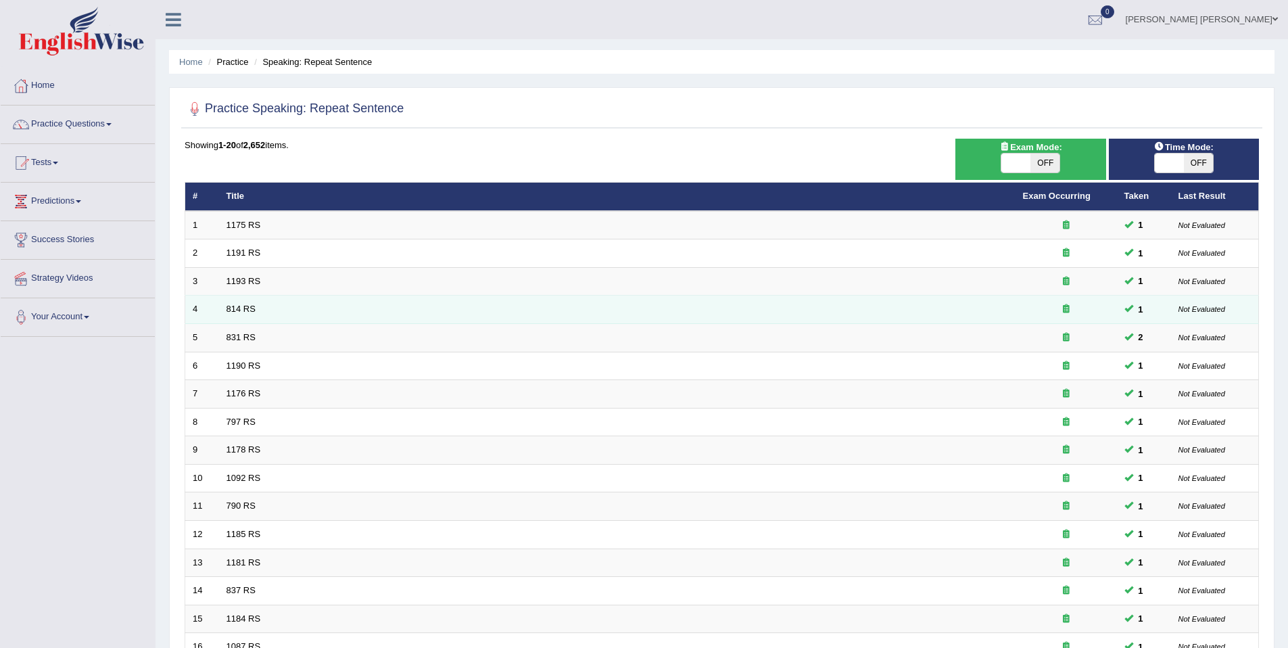
scroll to position [247, 0]
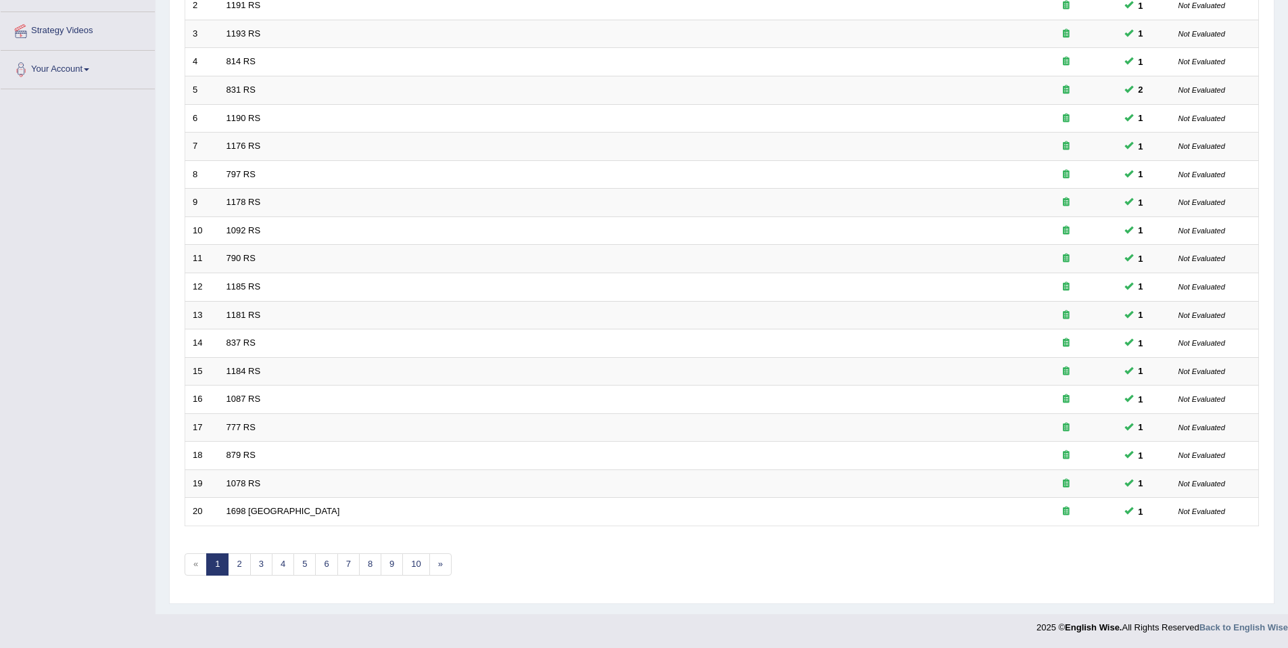
click at [304, 577] on div "Showing 1-20 of 2,652 items. # Title Exam Occurring Taken Last Result 1 1175 RS…" at bounding box center [722, 241] width 1074 height 701
click at [269, 569] on link "3" at bounding box center [261, 564] width 22 height 22
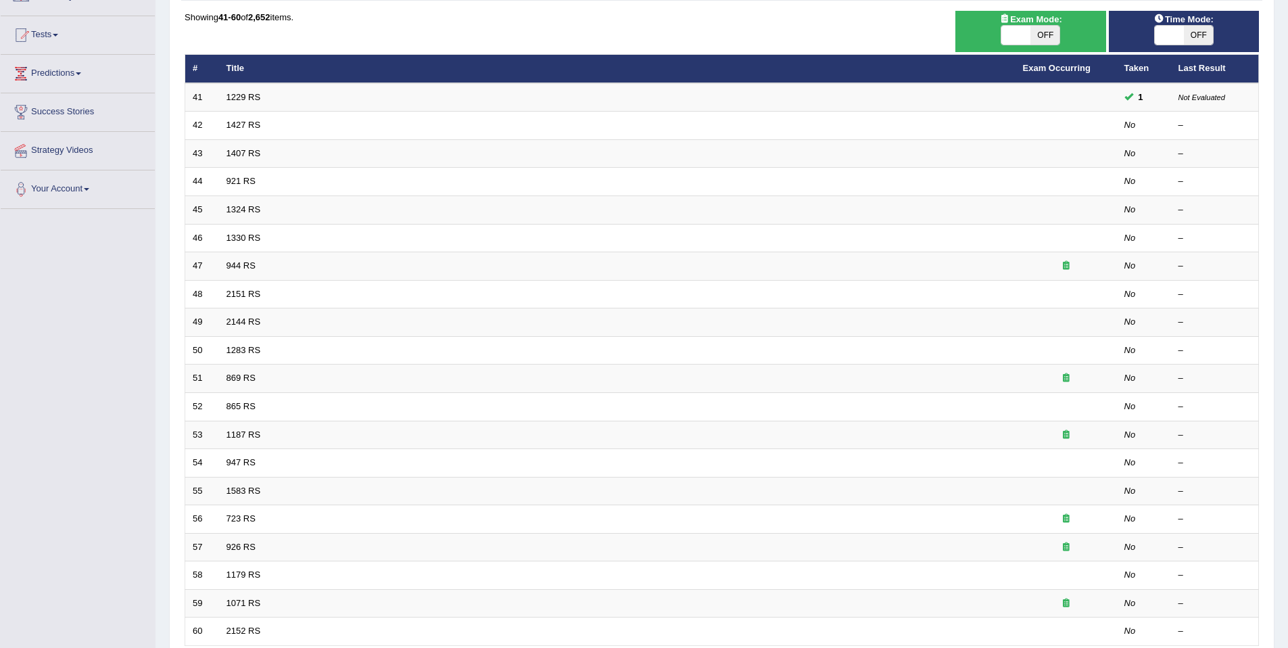
scroll to position [141, 0]
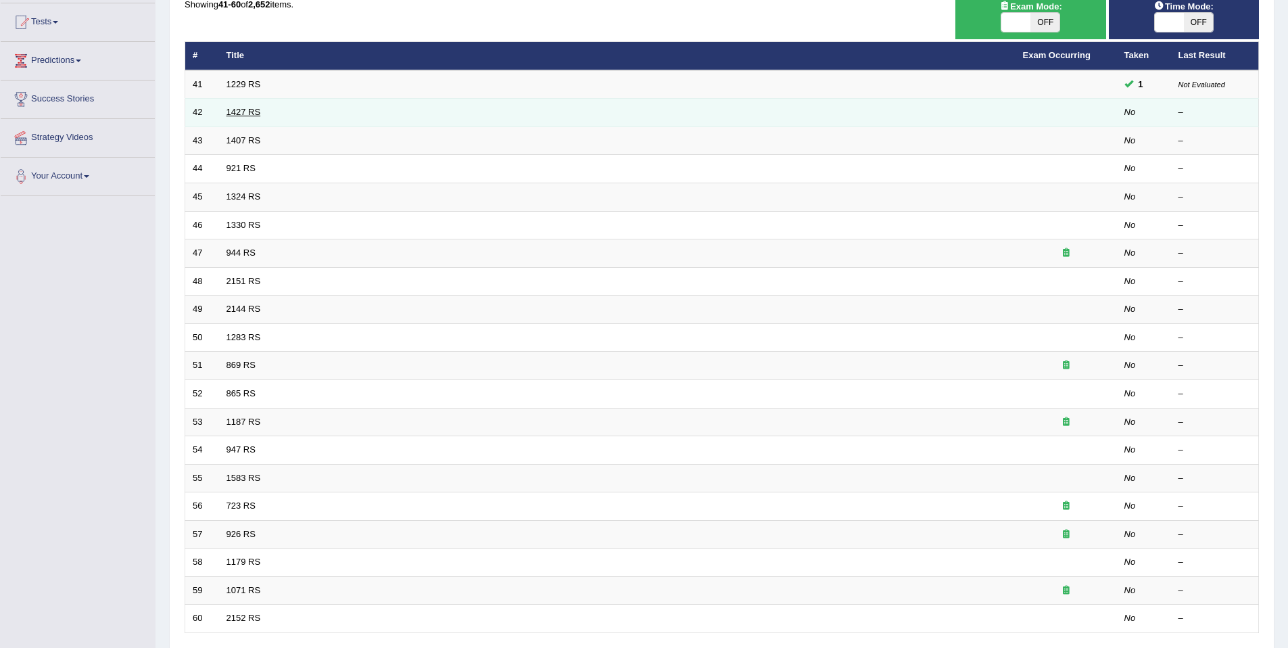
click at [231, 112] on link "1427 RS" at bounding box center [243, 112] width 34 height 10
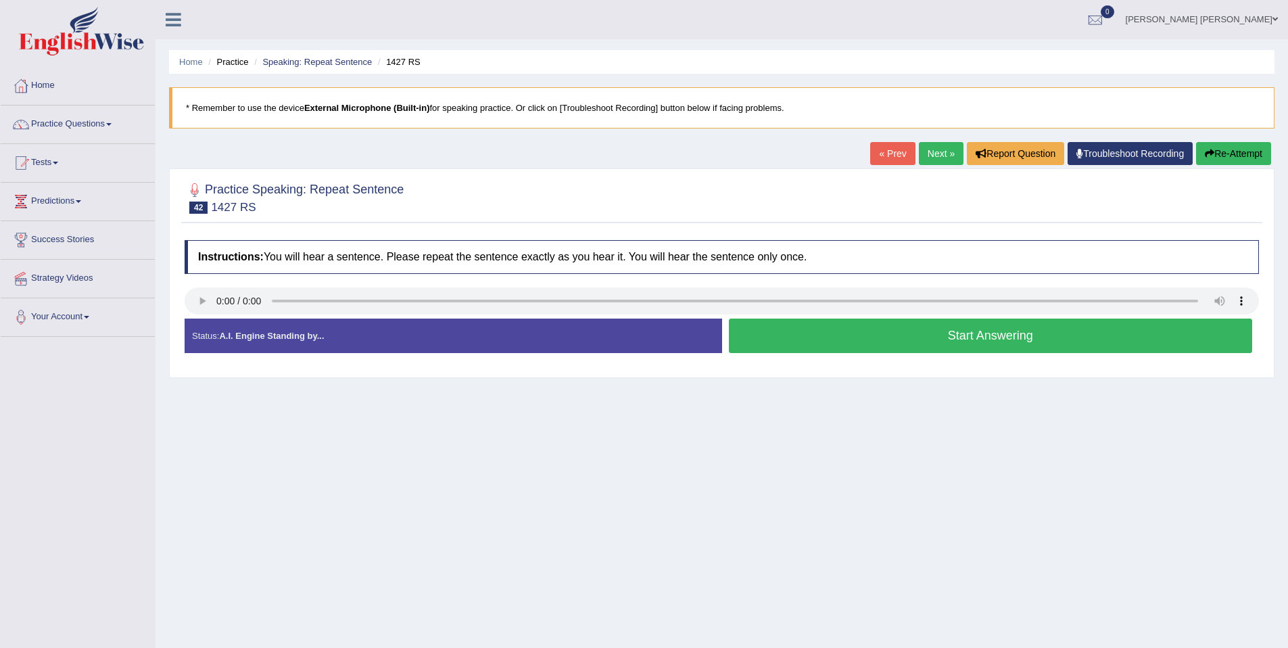
click at [959, 345] on button "Start Answering" at bounding box center [991, 335] width 524 height 34
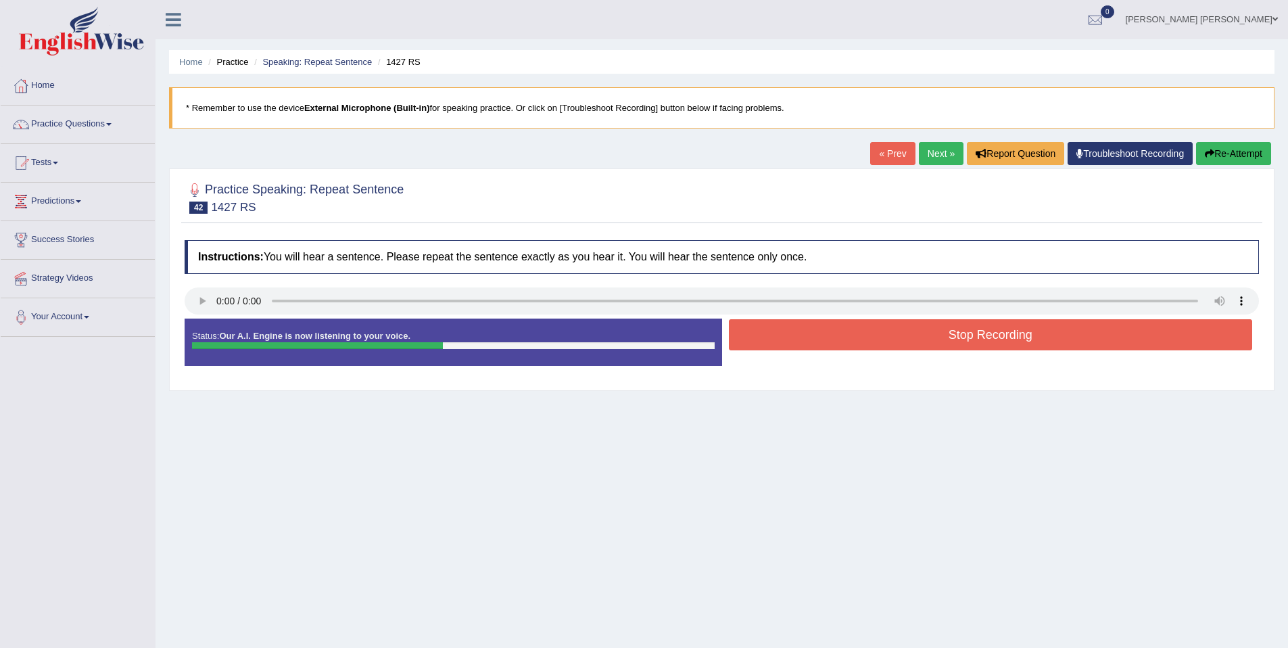
click at [1019, 350] on button "Stop Recording" at bounding box center [991, 334] width 524 height 31
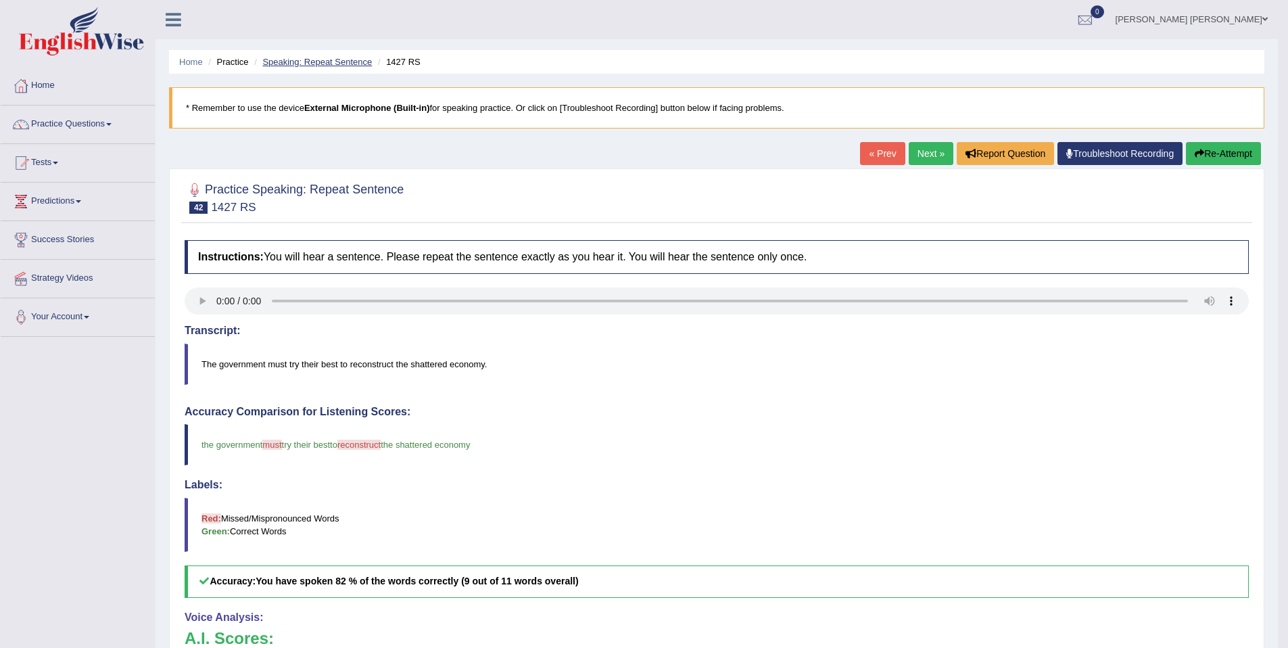
click at [302, 58] on link "Speaking: Repeat Sentence" at bounding box center [317, 62] width 110 height 10
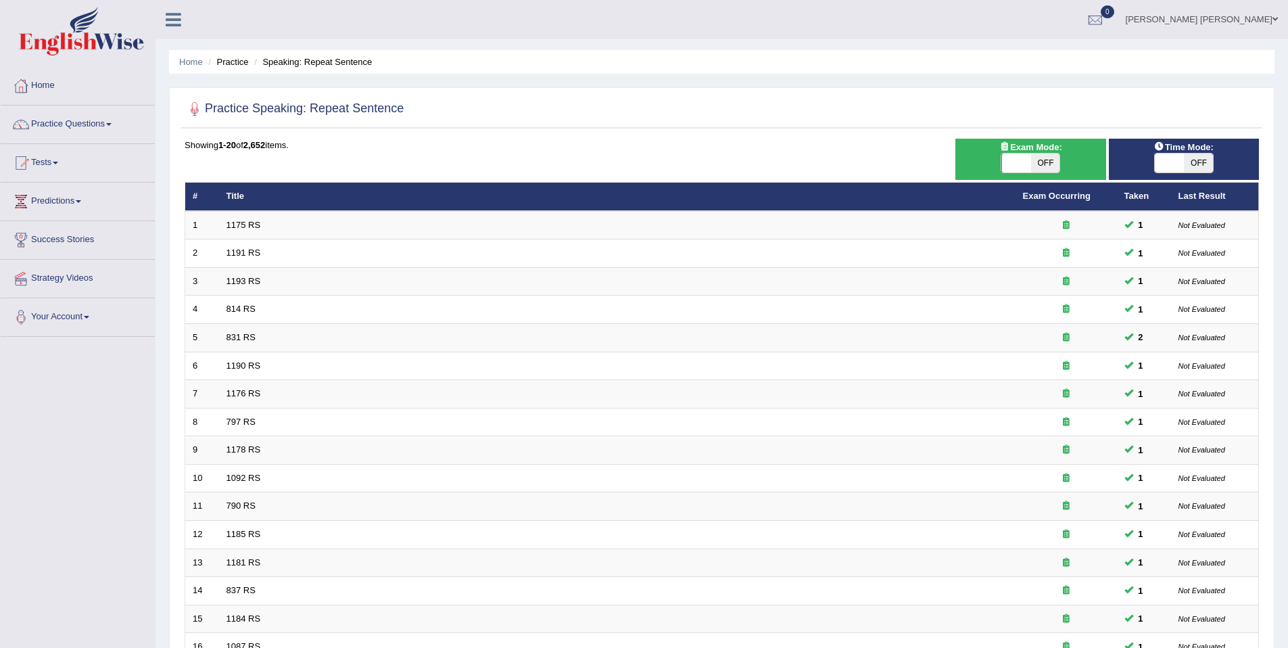
click at [1193, 162] on span "OFF" at bounding box center [1198, 162] width 29 height 19
checkbox input "true"
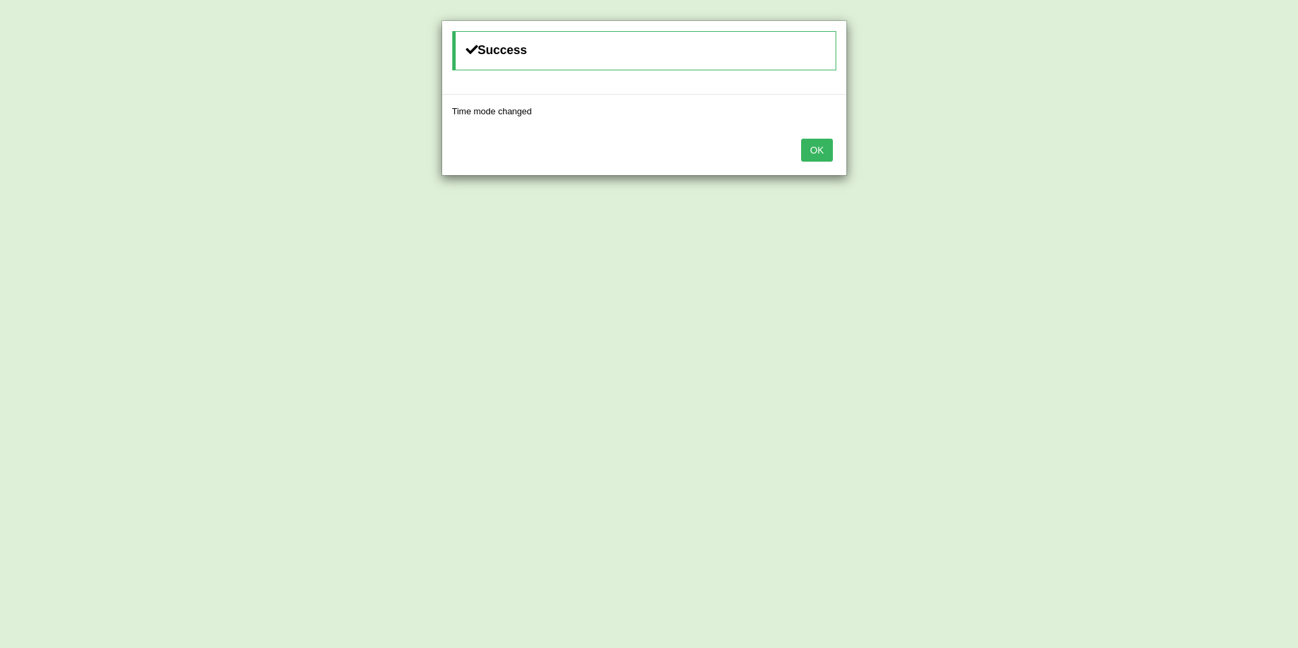
click at [805, 146] on button "OK" at bounding box center [816, 150] width 31 height 23
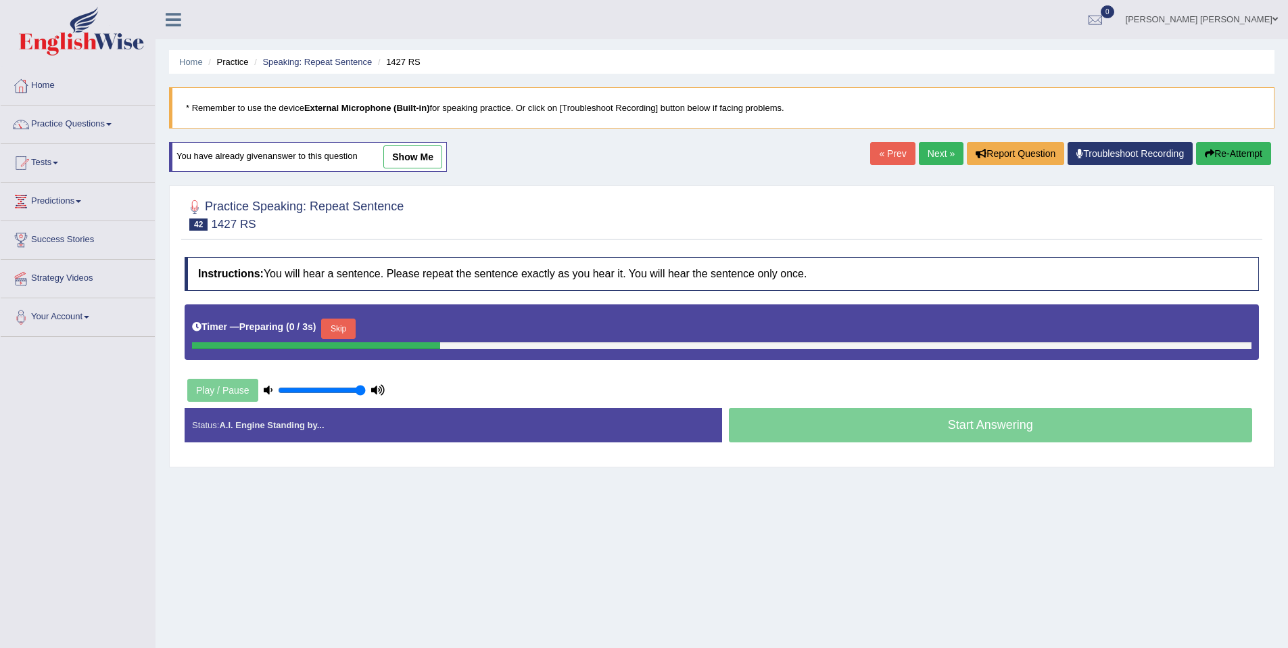
click at [935, 164] on link "Next »" at bounding box center [941, 153] width 45 height 23
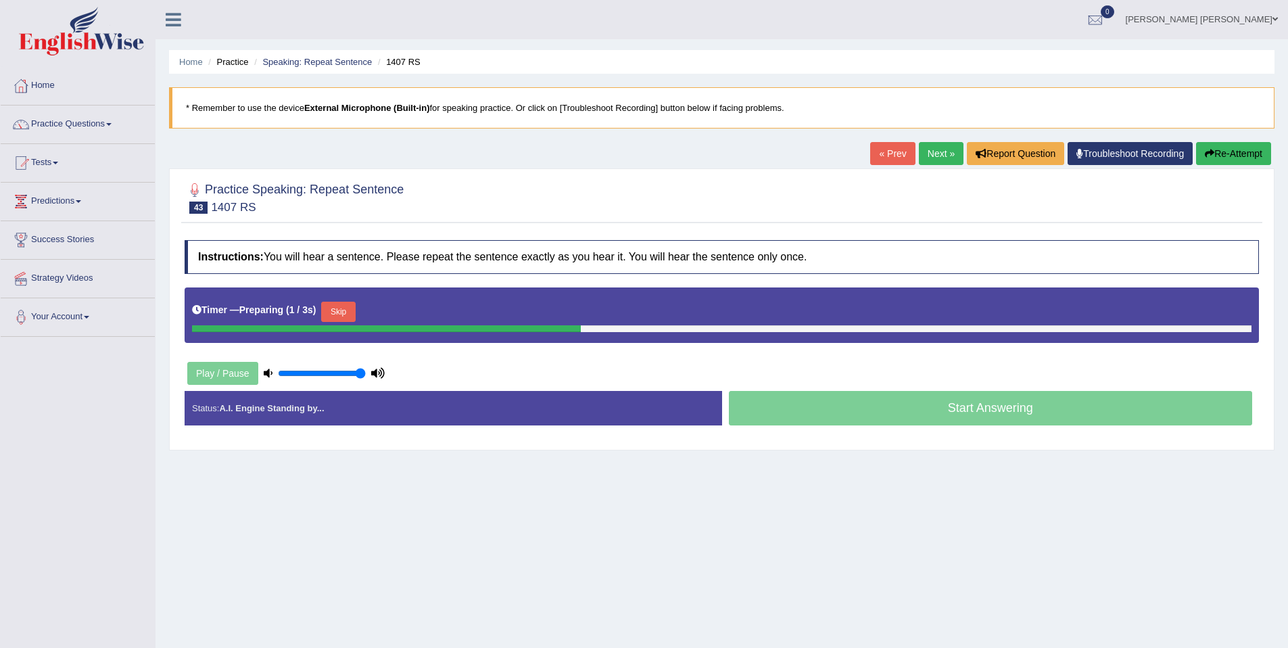
click at [352, 315] on button "Skip" at bounding box center [338, 312] width 34 height 20
click at [412, 314] on button "Skip" at bounding box center [398, 312] width 34 height 20
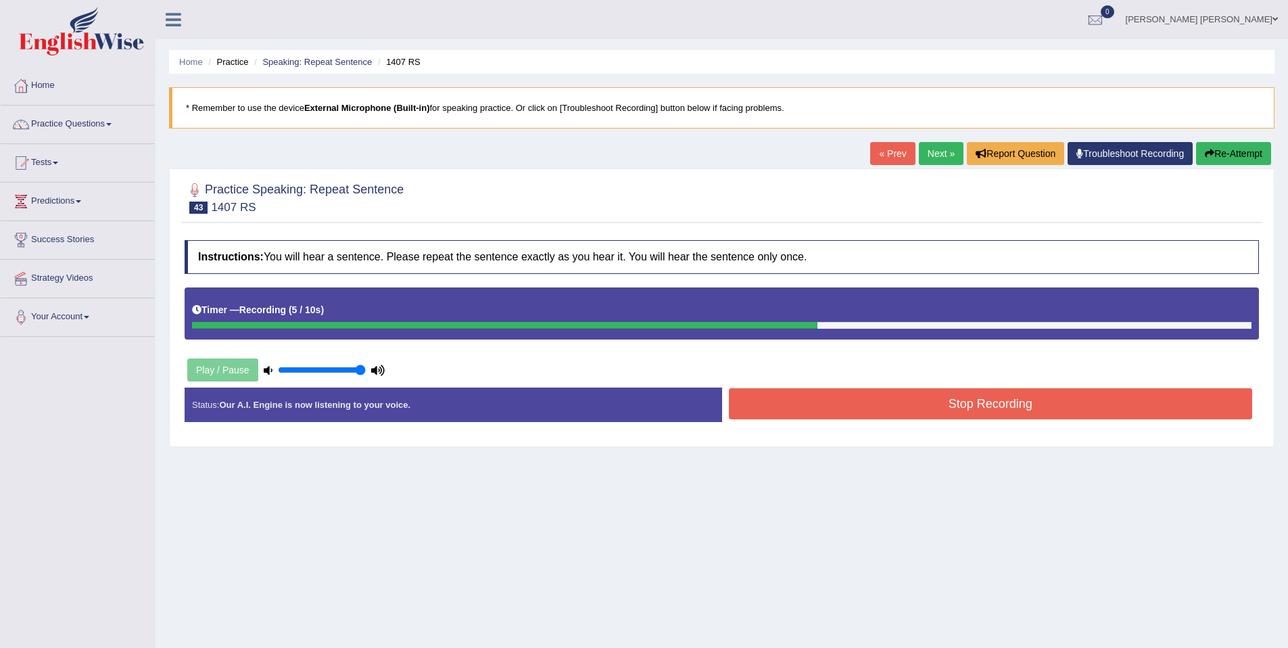
click at [1224, 157] on button "Re-Attempt" at bounding box center [1233, 153] width 75 height 23
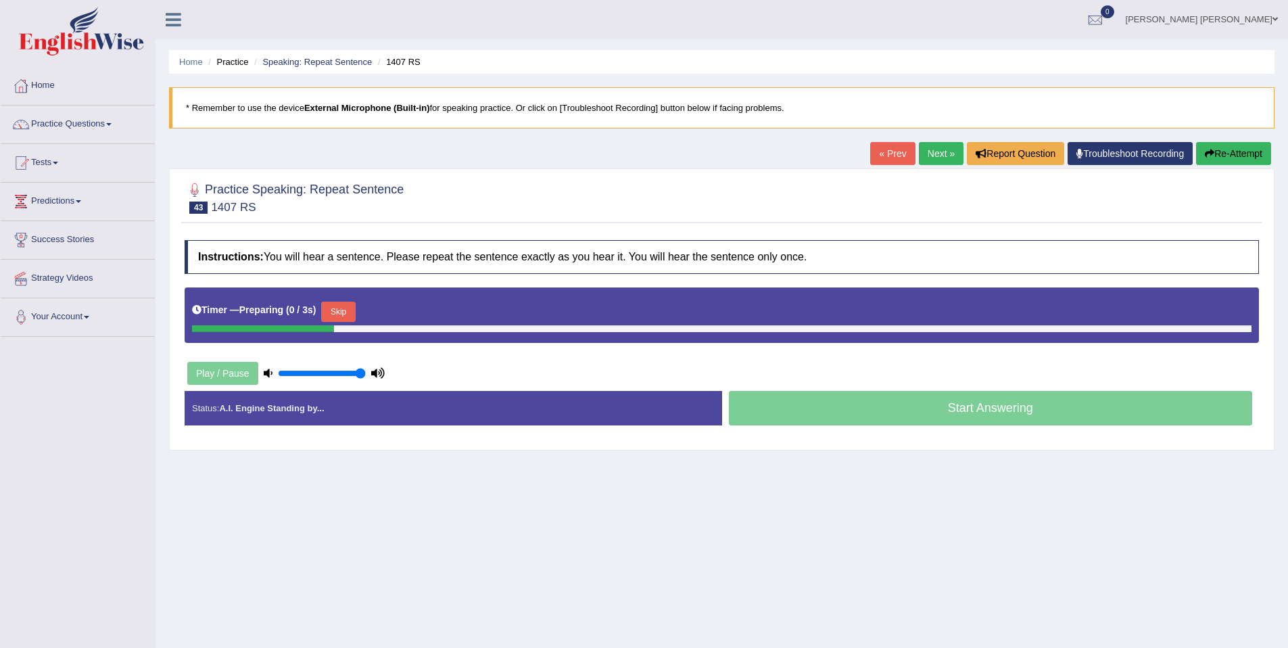
drag, startPoint x: 320, startPoint y: 308, endPoint x: 330, endPoint y: 310, distance: 10.2
click at [316, 308] on b ")" at bounding box center [314, 309] width 3 height 11
click at [355, 308] on button "Skip" at bounding box center [338, 312] width 34 height 20
click at [406, 311] on button "Skip" at bounding box center [398, 312] width 34 height 20
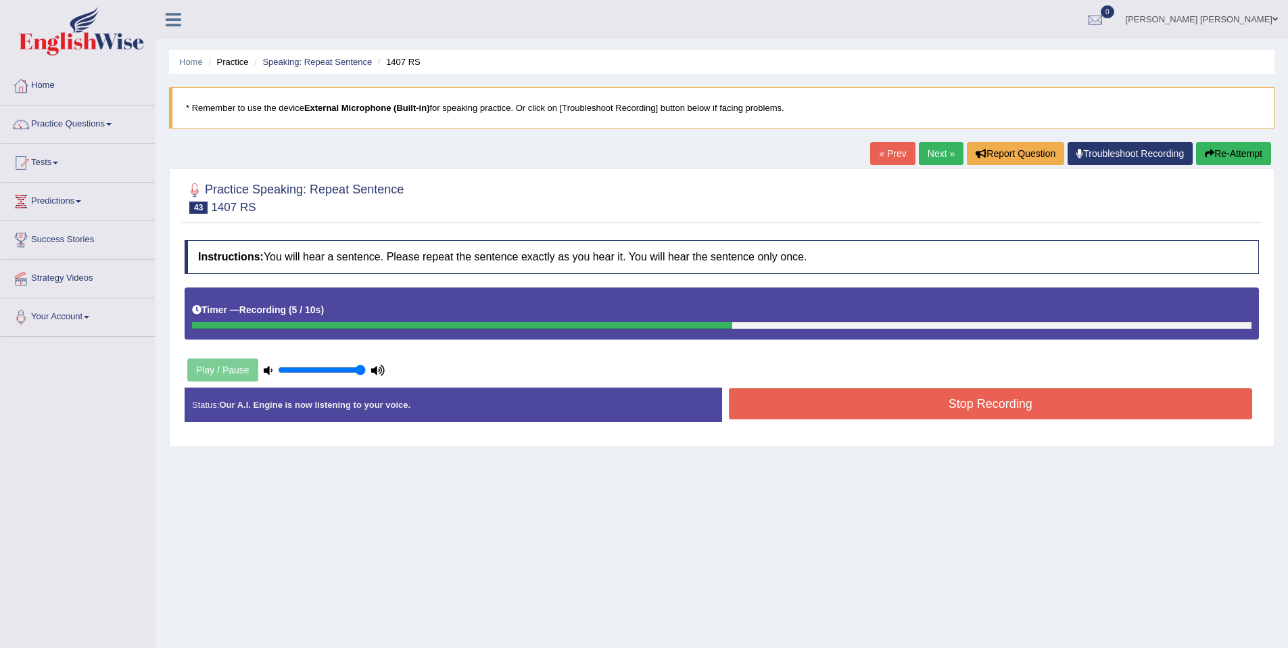
click at [909, 401] on button "Stop Recording" at bounding box center [991, 403] width 524 height 31
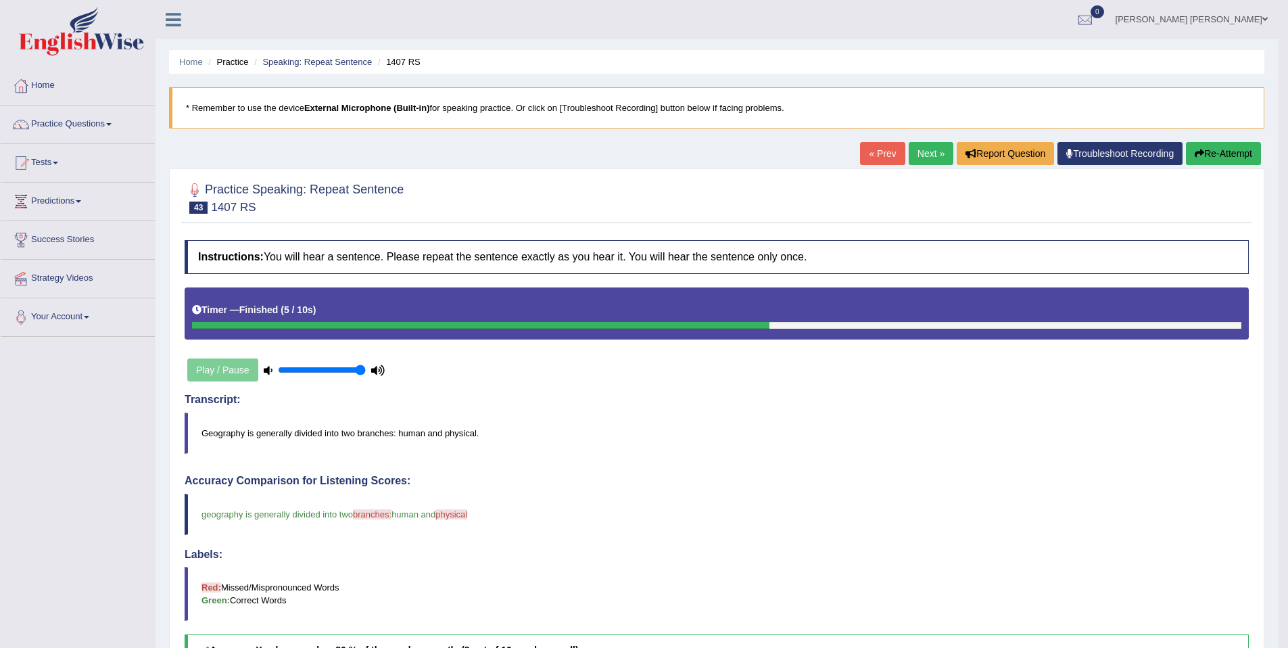
click at [926, 155] on link "Next »" at bounding box center [931, 153] width 45 height 23
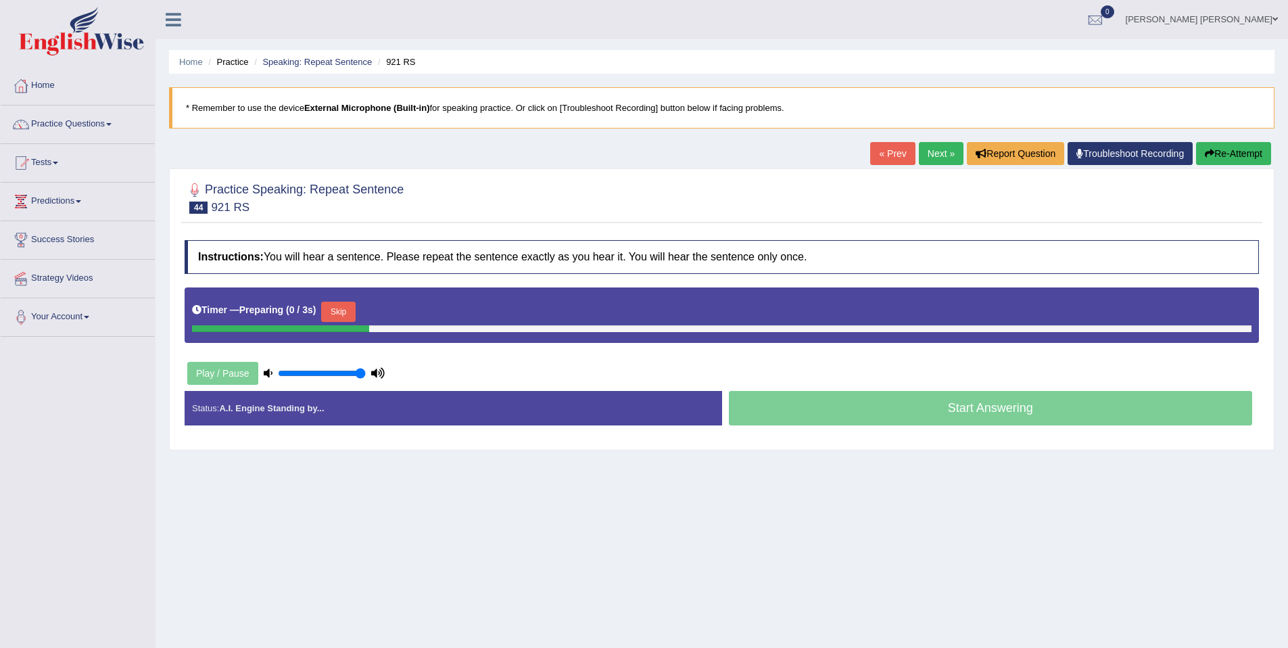
click at [348, 318] on button "Skip" at bounding box center [338, 312] width 34 height 20
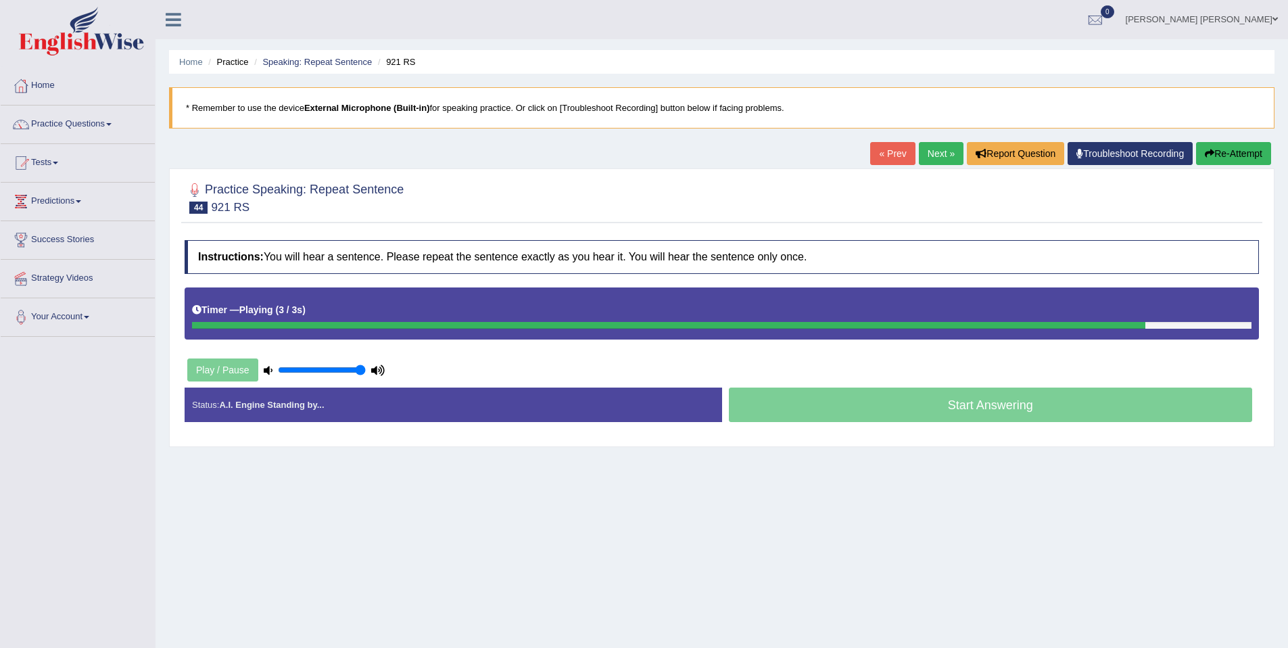
drag, startPoint x: 431, startPoint y: 314, endPoint x: 421, endPoint y: 316, distance: 9.6
click at [429, 314] on div "Timer — Playing ( 3 / 3s ) Skip" at bounding box center [721, 310] width 1059 height 24
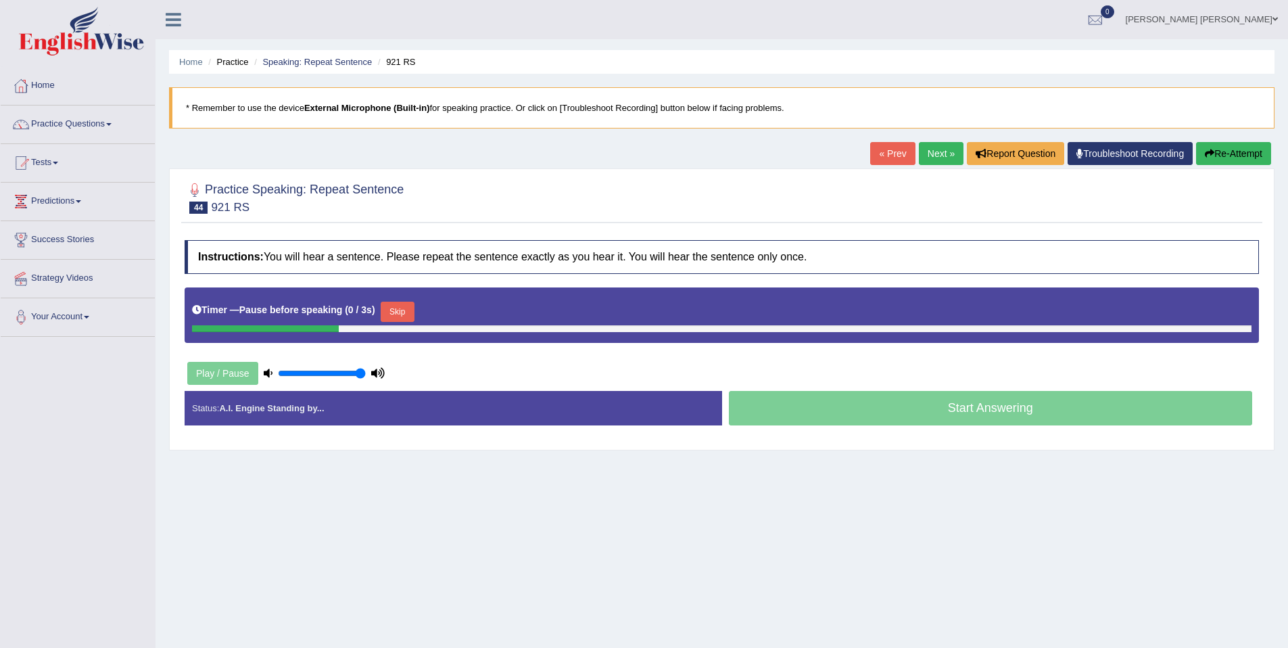
click at [391, 309] on button "Skip" at bounding box center [398, 312] width 34 height 20
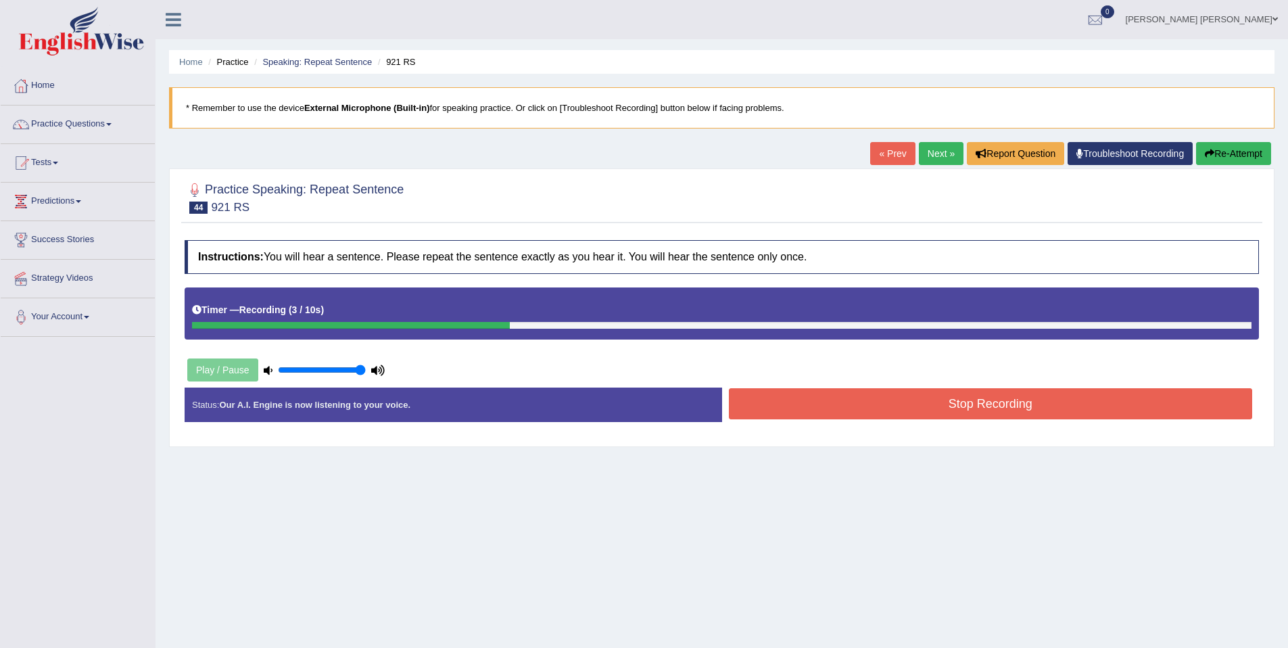
click at [873, 404] on button "Stop Recording" at bounding box center [991, 403] width 524 height 31
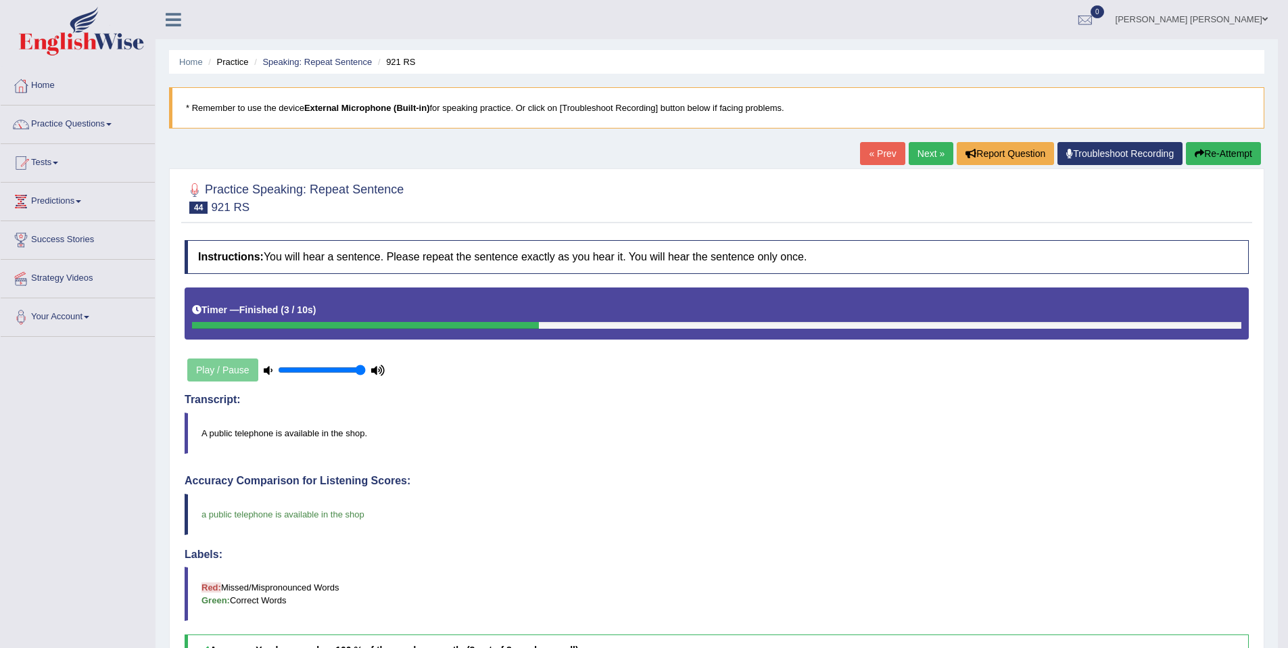
click at [934, 145] on link "Next »" at bounding box center [931, 153] width 45 height 23
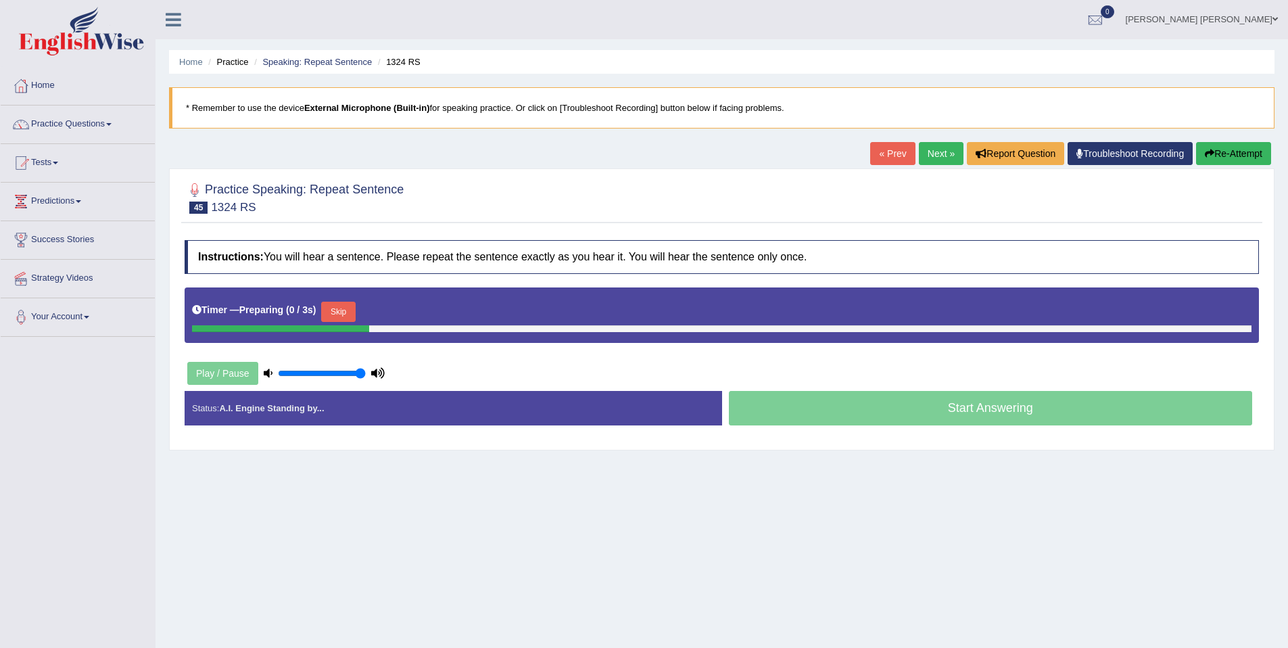
click at [327, 305] on button "Skip" at bounding box center [338, 312] width 34 height 20
click at [398, 309] on button "Skip" at bounding box center [398, 312] width 34 height 20
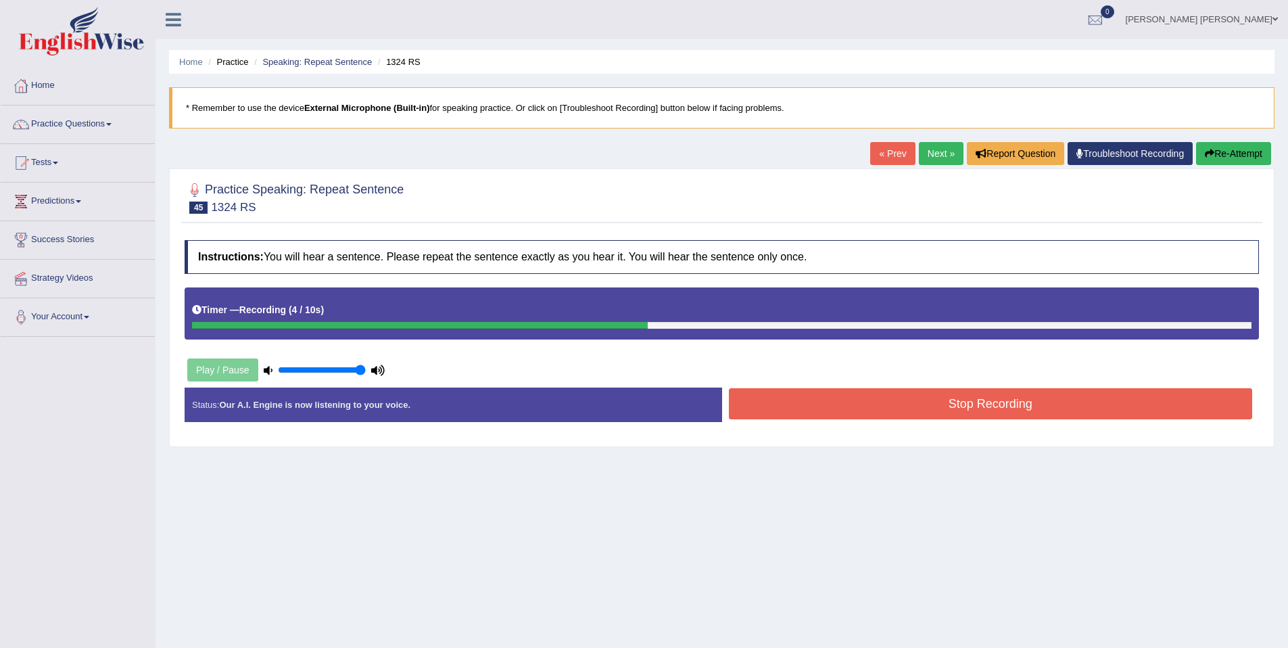
click at [923, 389] on button "Stop Recording" at bounding box center [991, 403] width 524 height 31
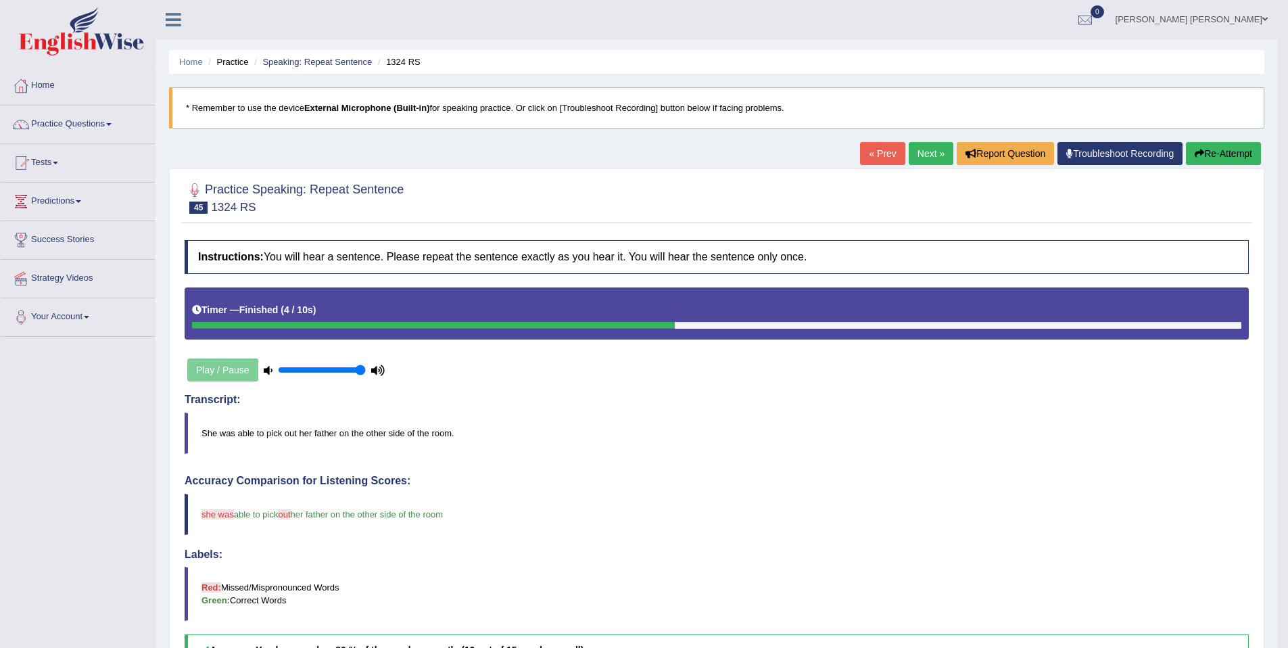
click at [933, 148] on link "Next »" at bounding box center [931, 153] width 45 height 23
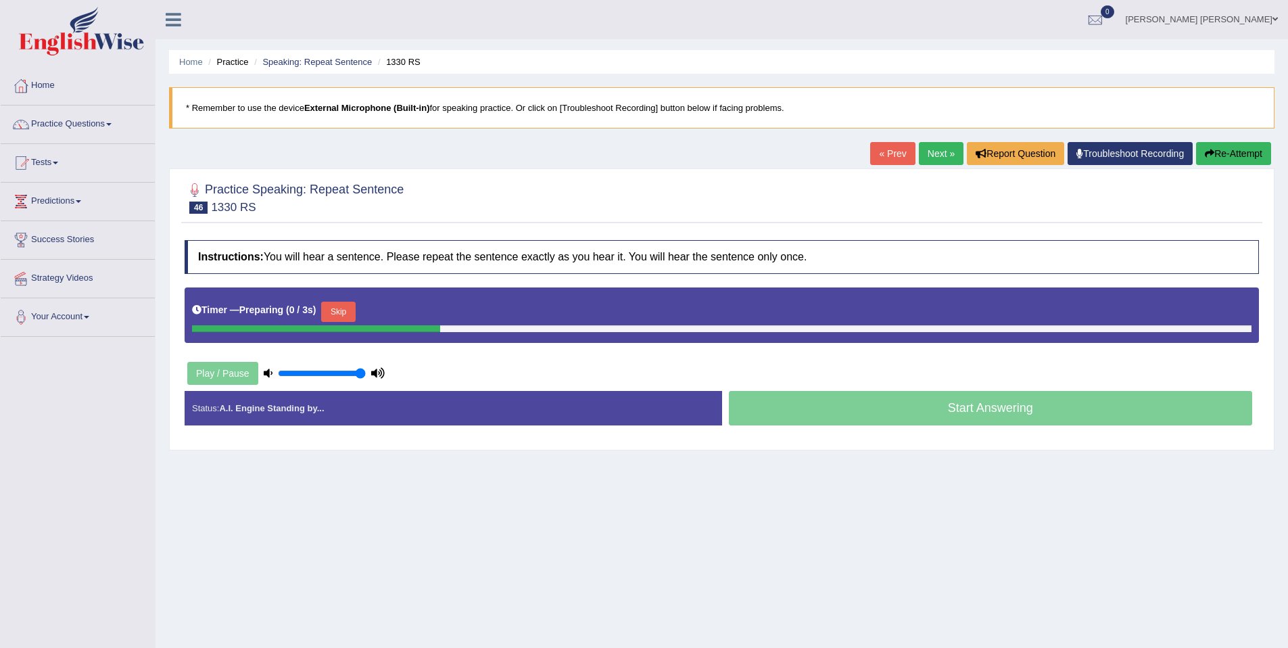
click at [343, 318] on button "Skip" at bounding box center [338, 312] width 34 height 20
click at [407, 315] on button "Skip" at bounding box center [398, 312] width 34 height 20
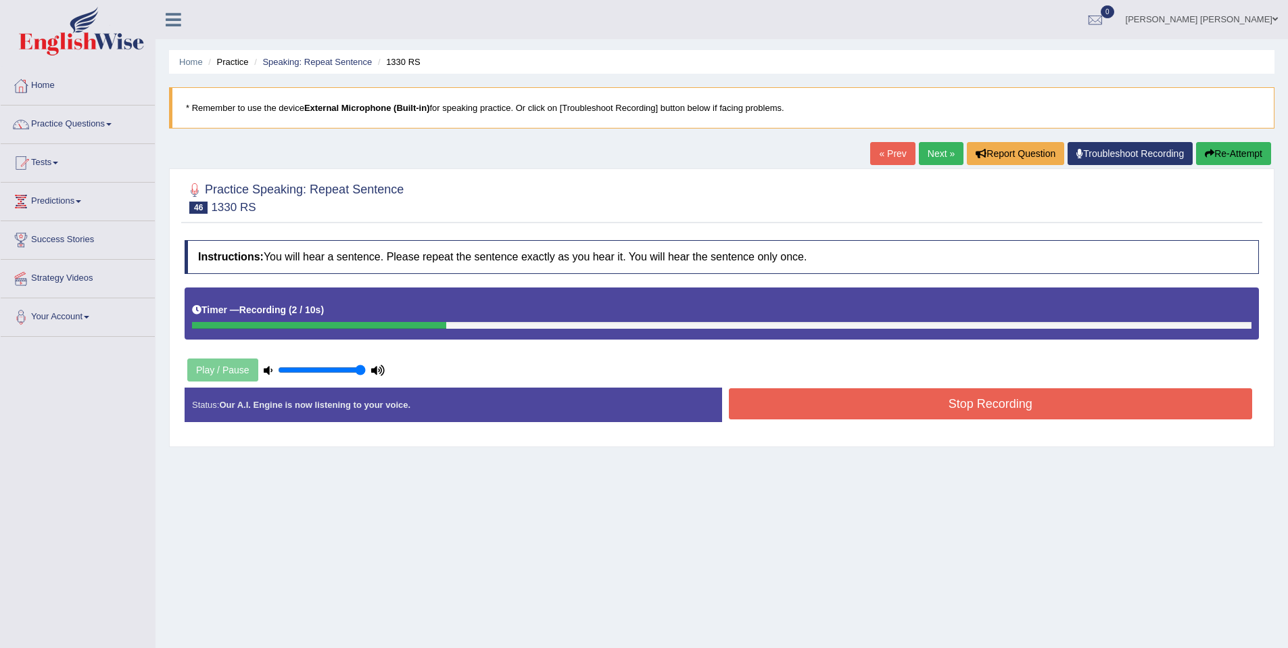
click at [1256, 157] on button "Re-Attempt" at bounding box center [1233, 153] width 75 height 23
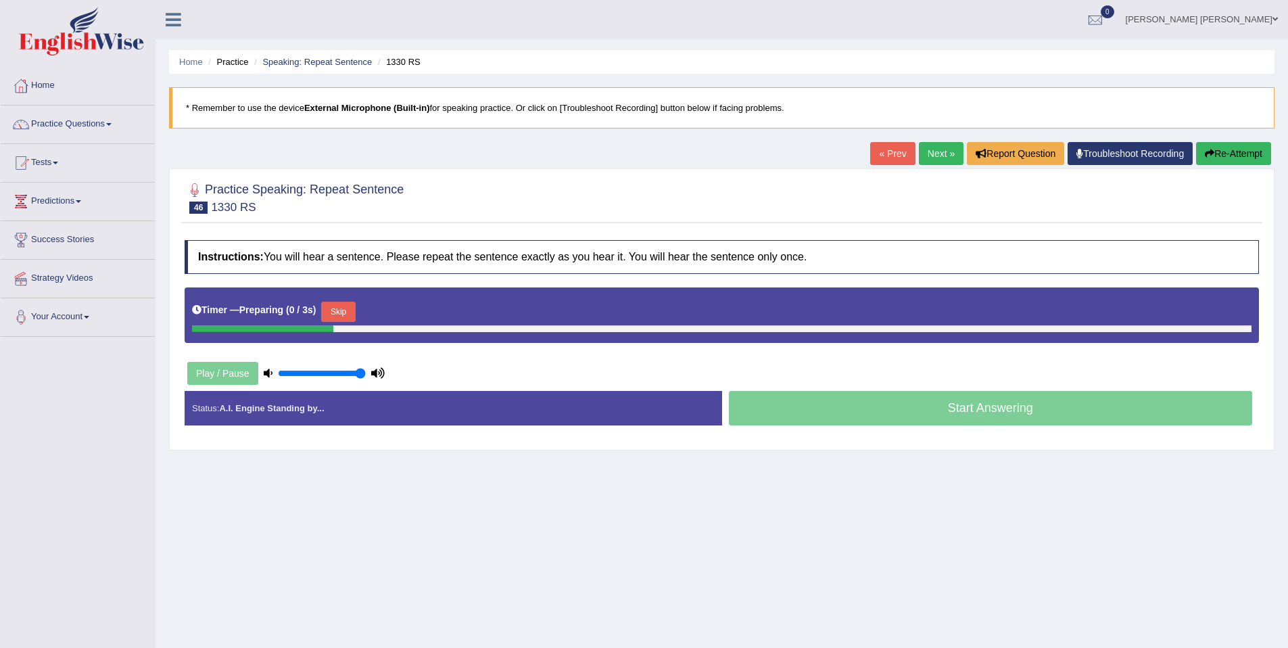
click at [363, 315] on div "Timer — Preparing ( 0 / 3s ) Skip" at bounding box center [721, 311] width 1059 height 27
click at [355, 316] on button "Skip" at bounding box center [338, 312] width 34 height 20
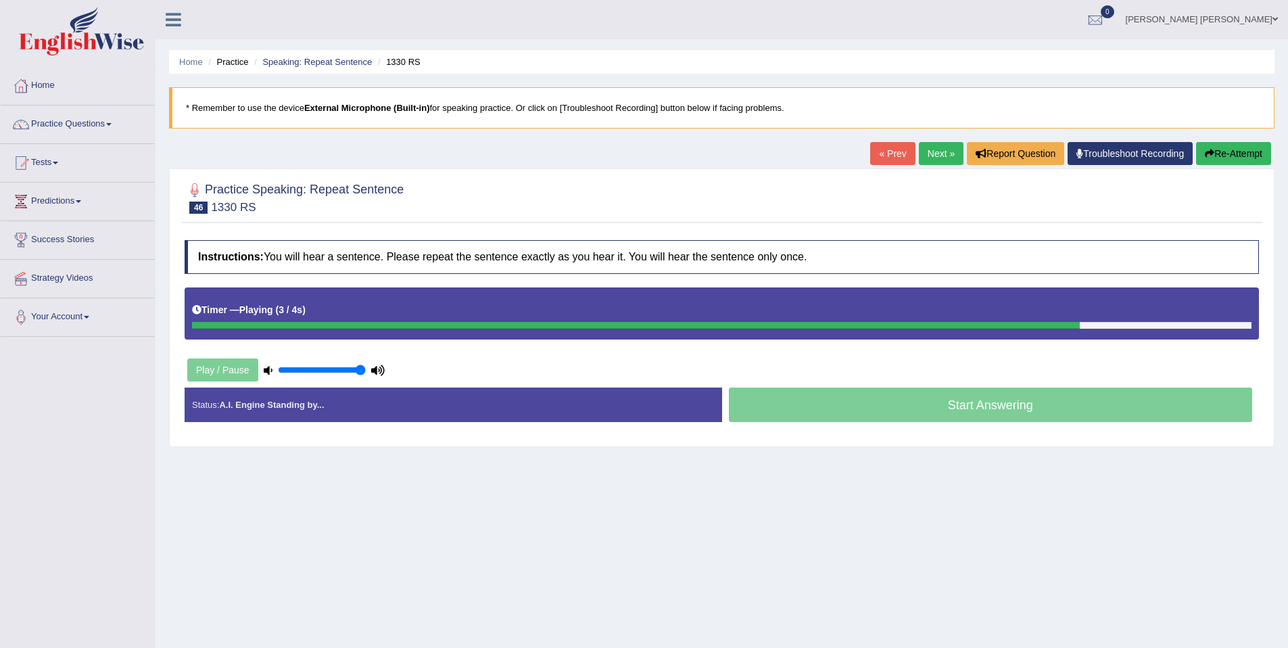
click at [402, 306] on div "Timer — Playing ( 3 / 4s ) Skip" at bounding box center [721, 310] width 1059 height 24
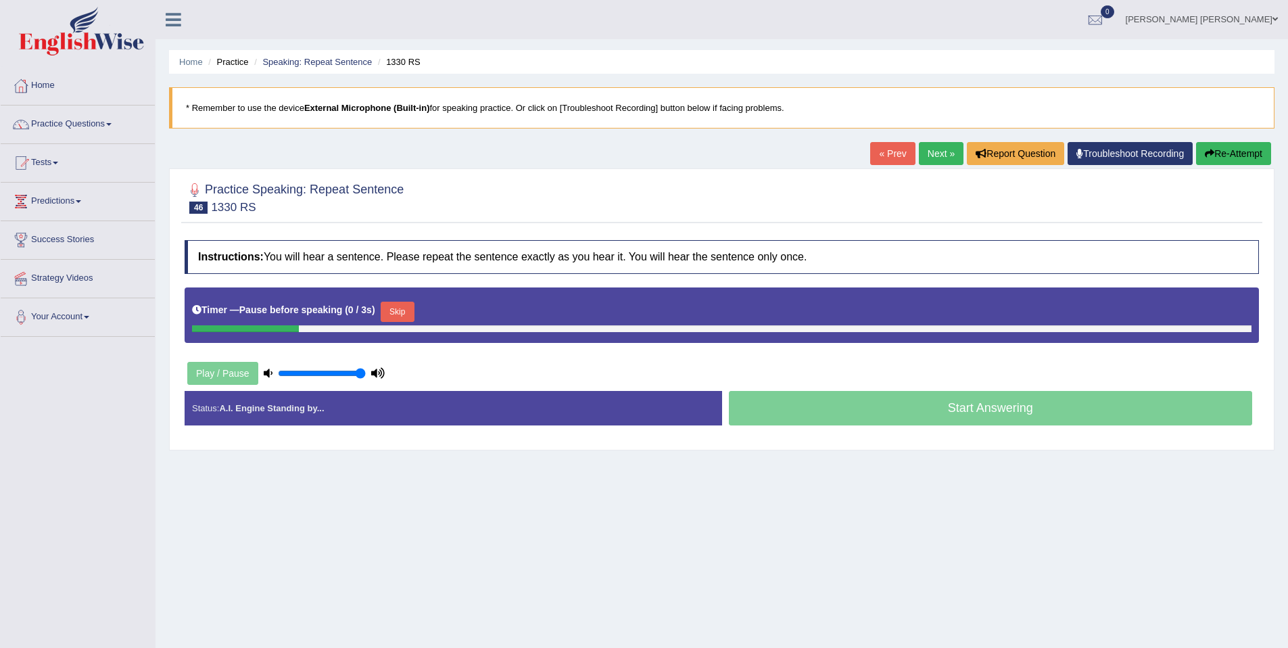
click at [400, 311] on button "Skip" at bounding box center [398, 312] width 34 height 20
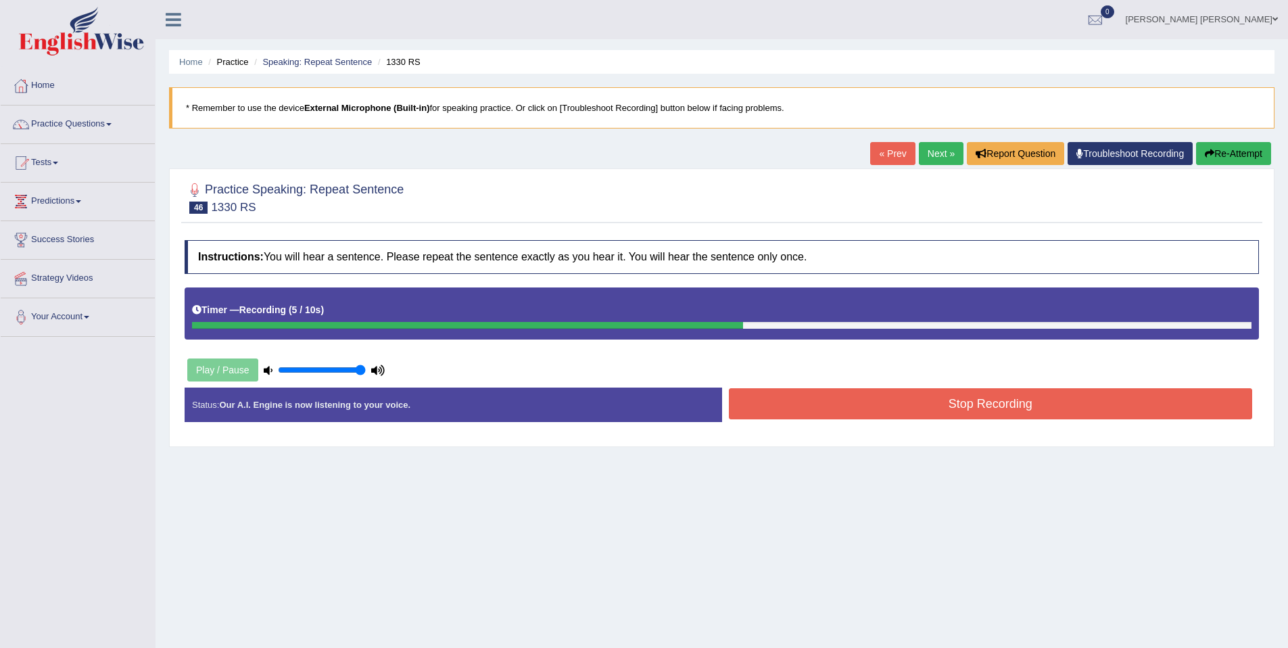
click at [856, 388] on button "Stop Recording" at bounding box center [991, 403] width 524 height 31
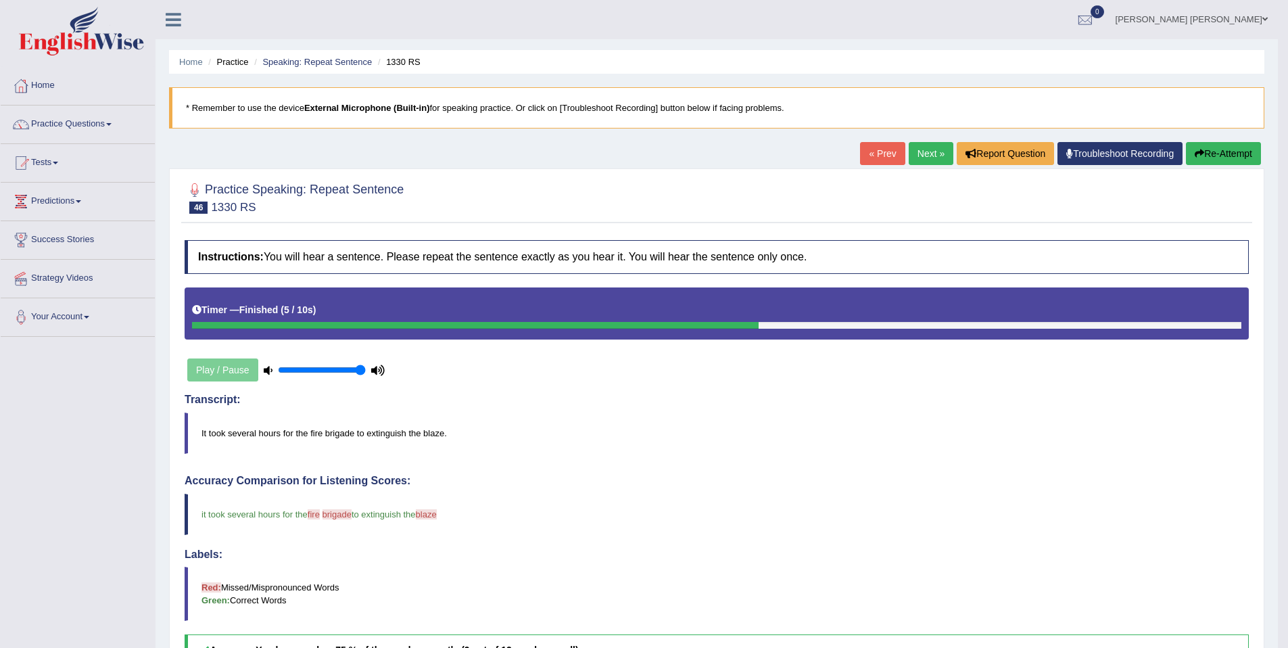
click at [925, 156] on link "Next »" at bounding box center [931, 153] width 45 height 23
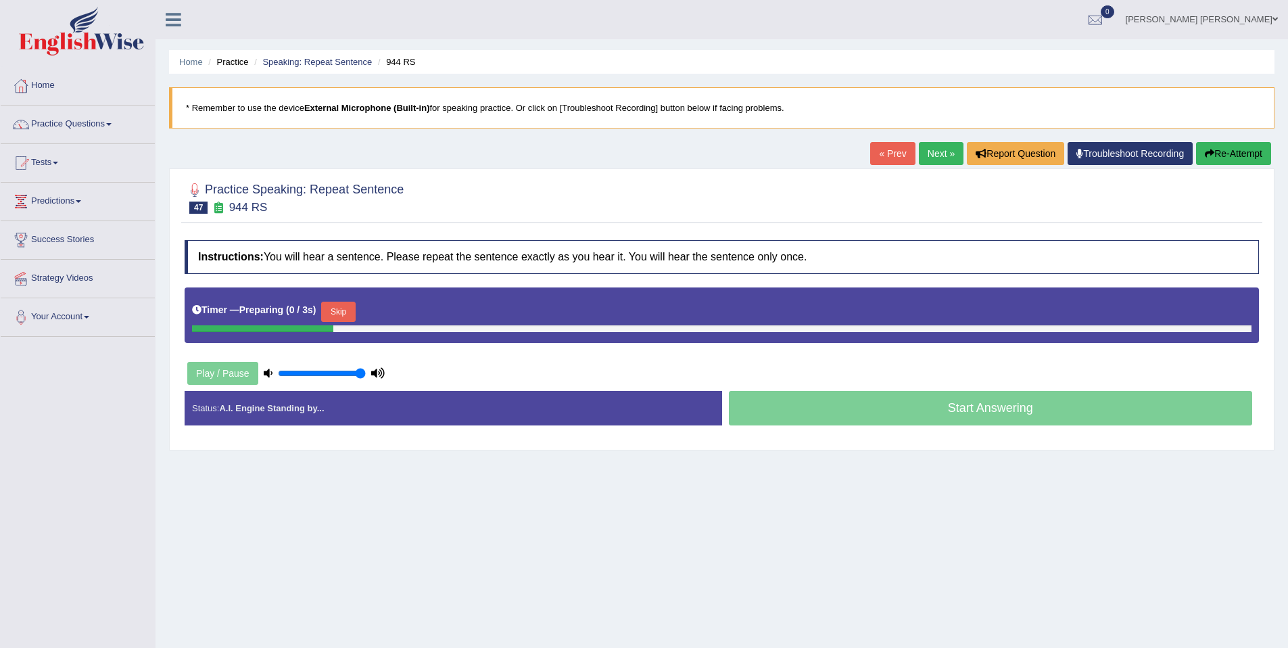
click at [355, 314] on button "Skip" at bounding box center [338, 312] width 34 height 20
click at [421, 312] on div "Timer — Pause before speaking ( 0 / 3s ) Skip" at bounding box center [721, 311] width 1059 height 27
click at [414, 312] on button "Skip" at bounding box center [398, 312] width 34 height 20
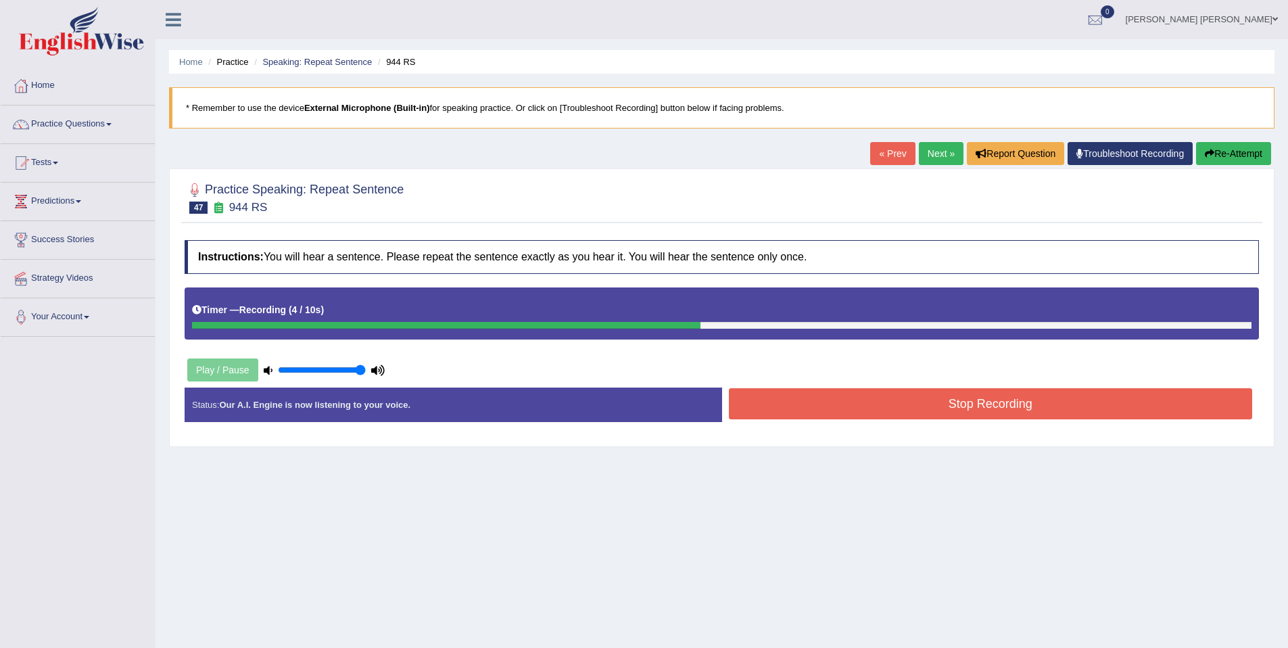
click at [822, 396] on button "Stop Recording" at bounding box center [991, 403] width 524 height 31
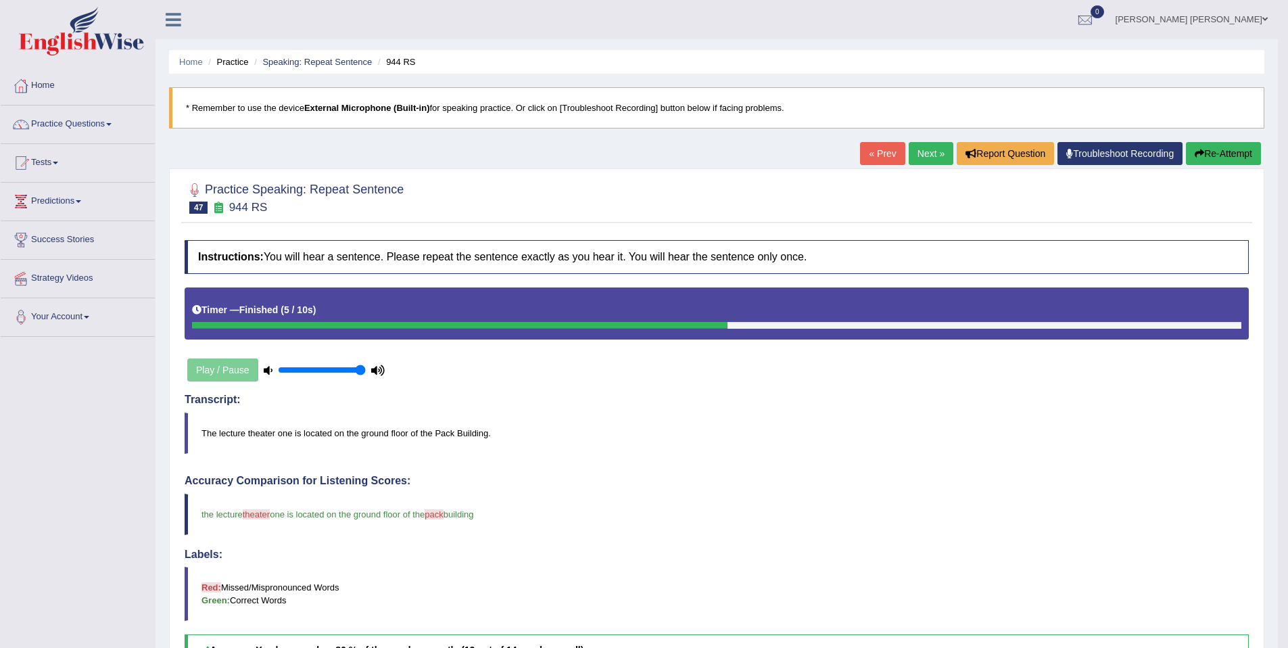
click at [916, 157] on link "Next »" at bounding box center [931, 153] width 45 height 23
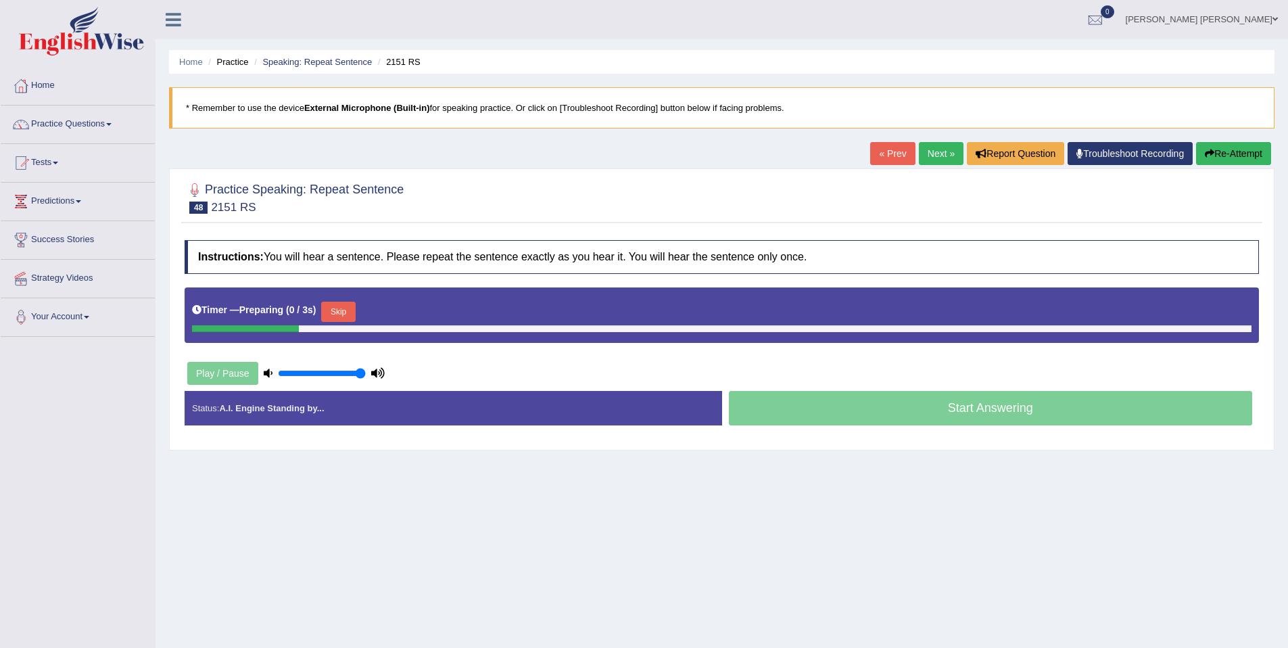
click at [363, 313] on div "Timer — Preparing ( 0 / 3s ) Skip" at bounding box center [721, 311] width 1059 height 27
click at [352, 316] on button "Skip" at bounding box center [338, 312] width 34 height 20
click at [396, 311] on button "Skip" at bounding box center [398, 312] width 34 height 20
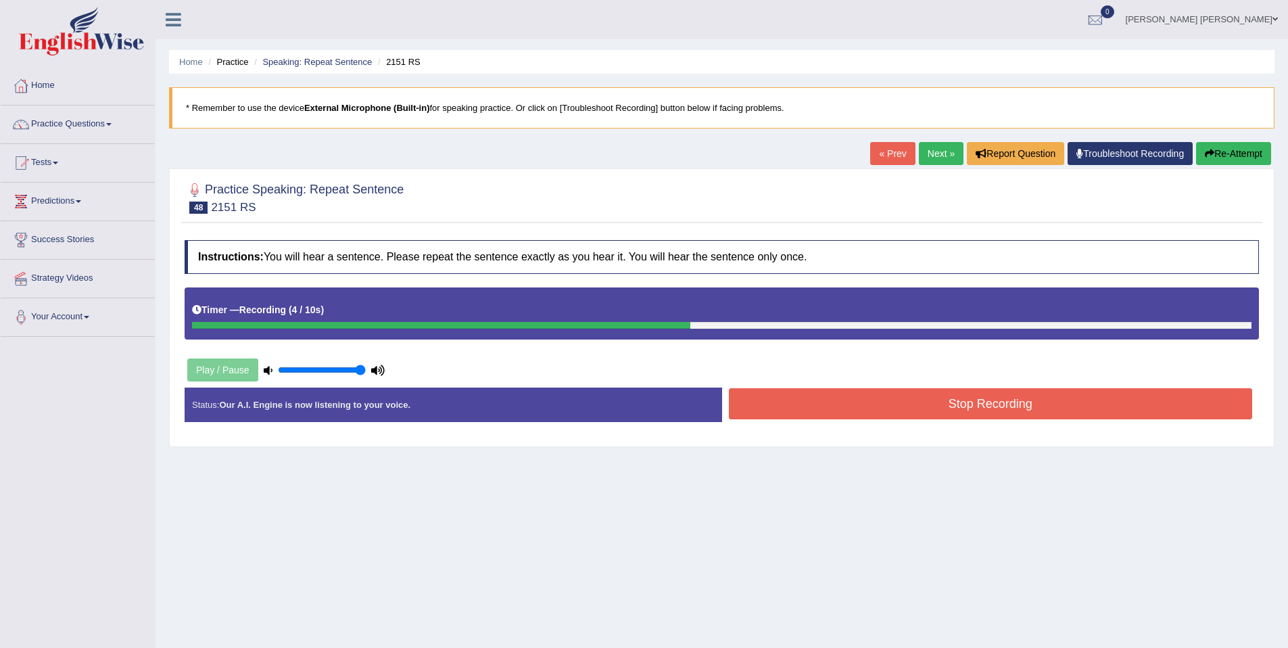
click at [1225, 162] on button "Re-Attempt" at bounding box center [1233, 153] width 75 height 23
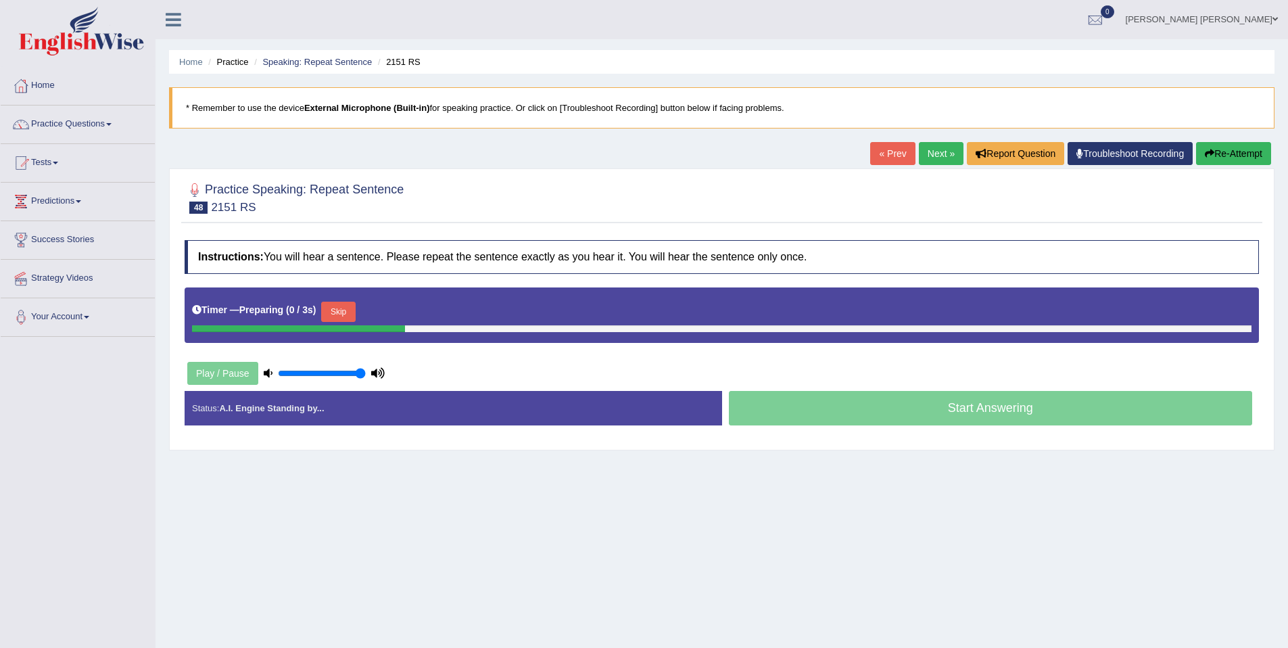
click at [337, 317] on button "Skip" at bounding box center [338, 312] width 34 height 20
click at [407, 300] on div "Timer — Pause before speaking ( 0 / 3s ) Skip" at bounding box center [721, 311] width 1059 height 27
click at [404, 307] on button "Skip" at bounding box center [398, 312] width 34 height 20
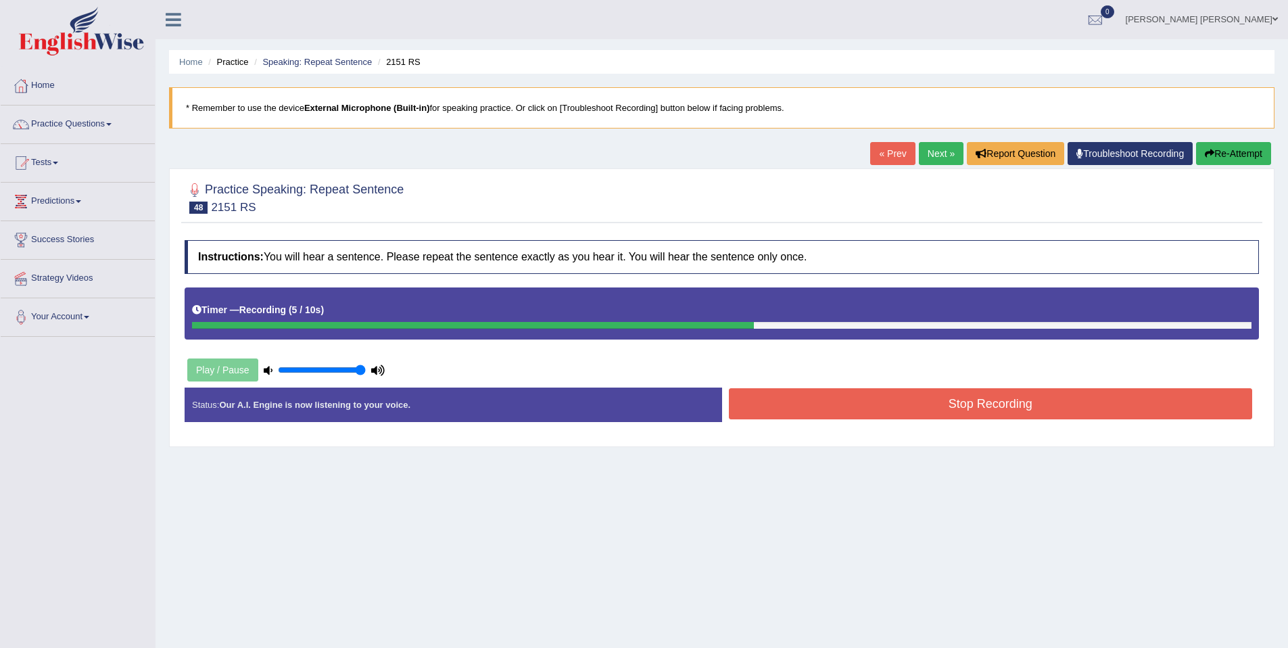
click at [819, 392] on button "Stop Recording" at bounding box center [991, 403] width 524 height 31
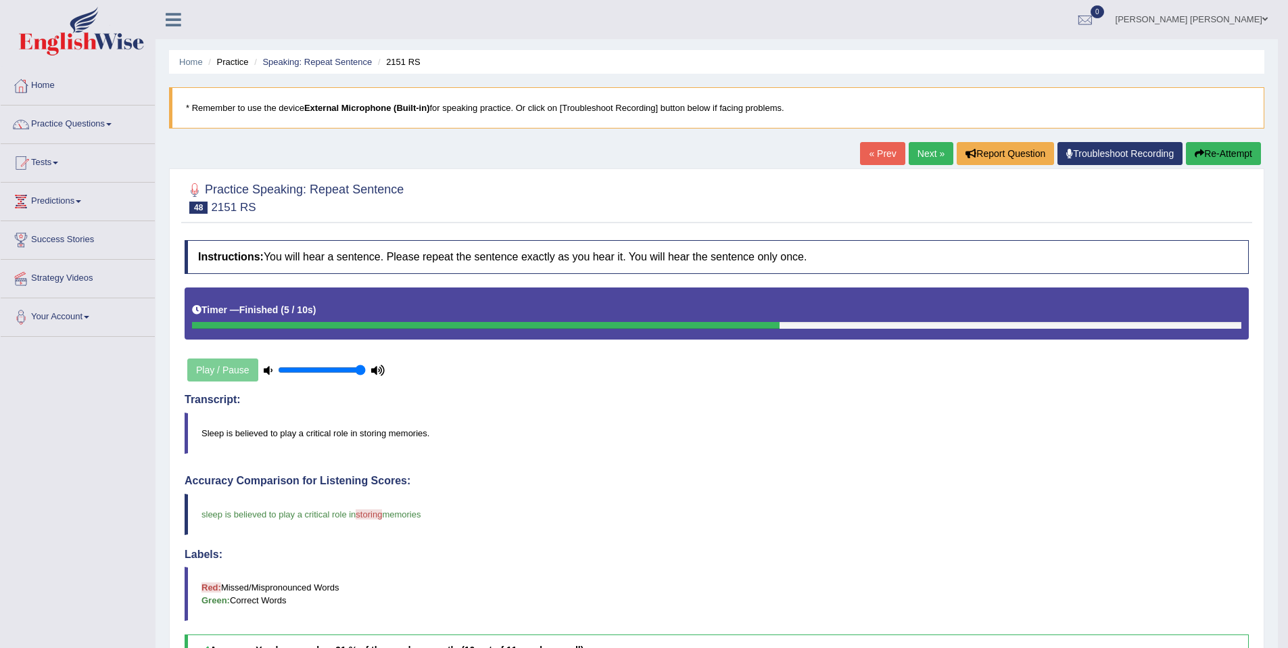
click at [912, 156] on link "Next »" at bounding box center [931, 153] width 45 height 23
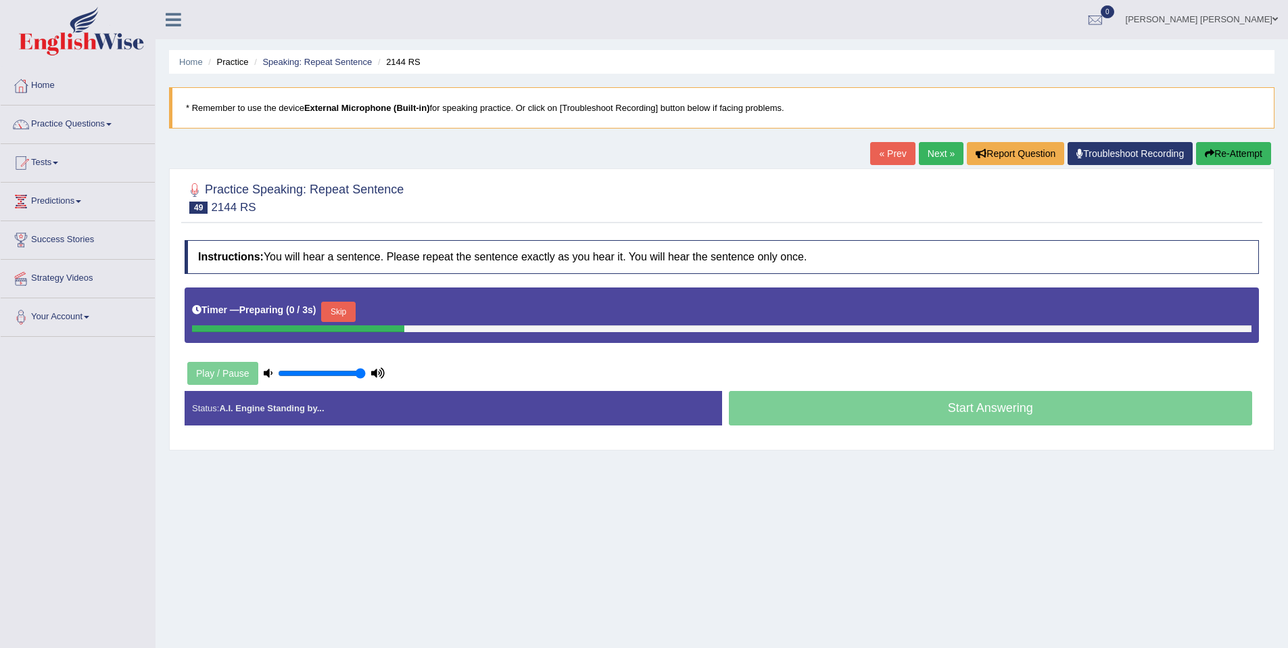
click at [345, 307] on button "Skip" at bounding box center [338, 312] width 34 height 20
click at [405, 311] on button "Skip" at bounding box center [398, 312] width 34 height 20
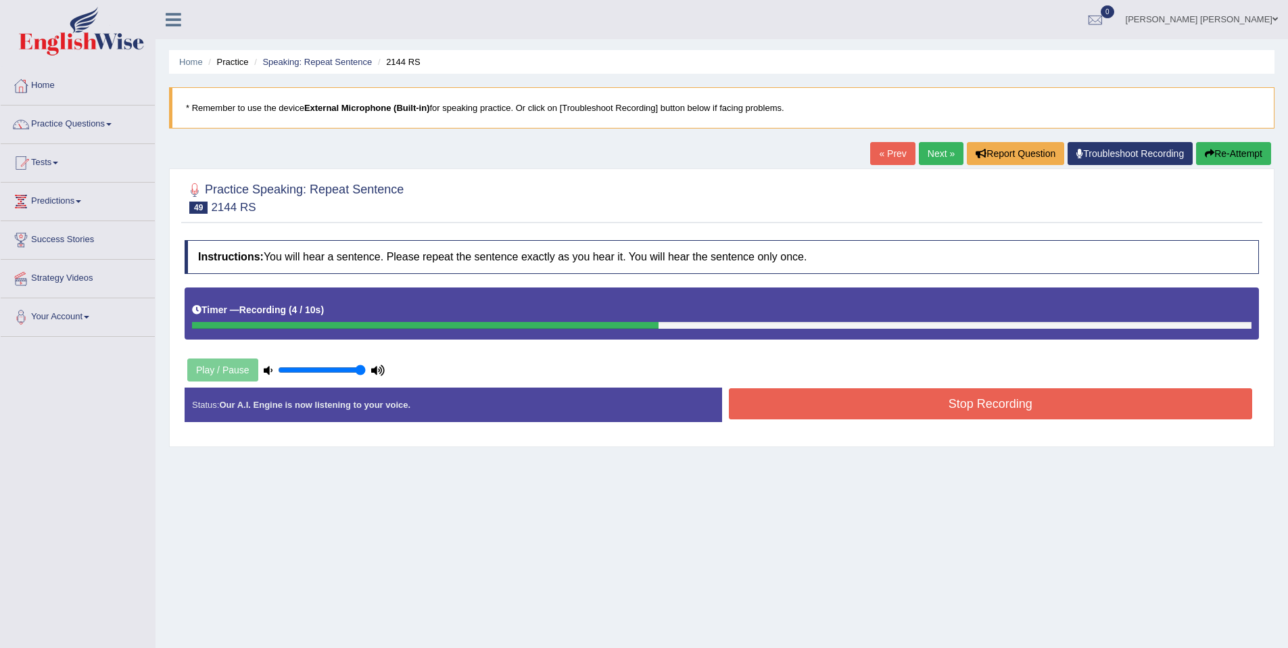
click at [906, 402] on button "Stop Recording" at bounding box center [991, 403] width 524 height 31
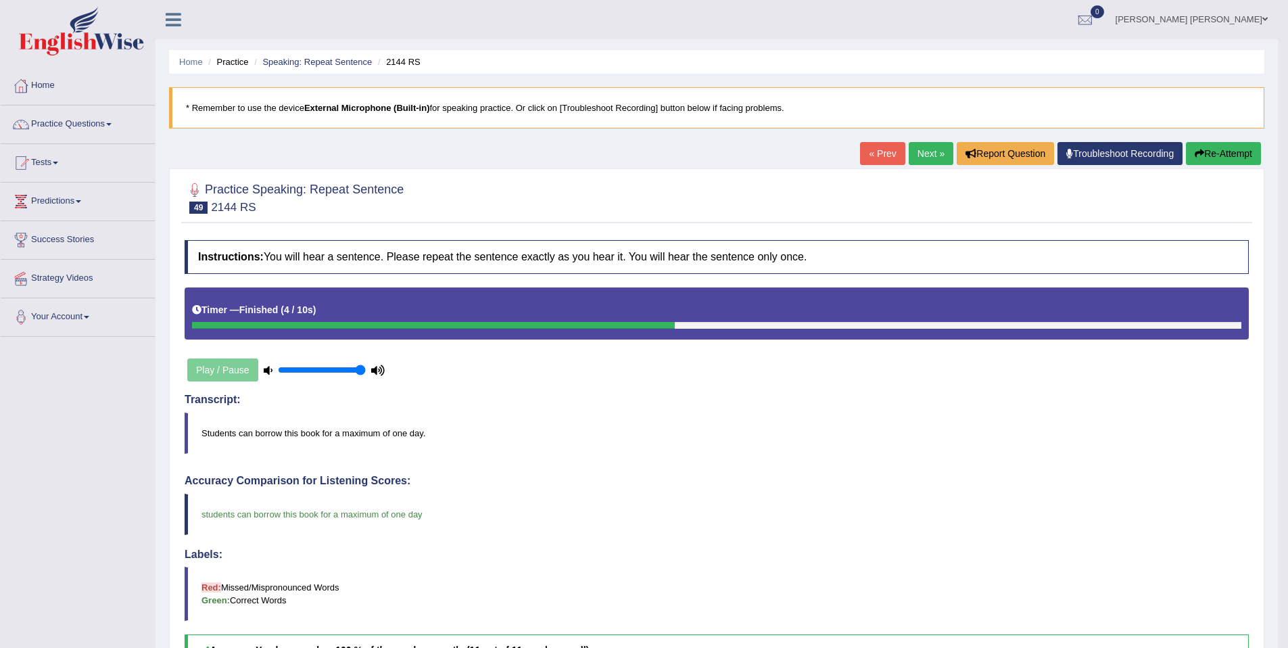
click at [926, 152] on link "Next »" at bounding box center [931, 153] width 45 height 23
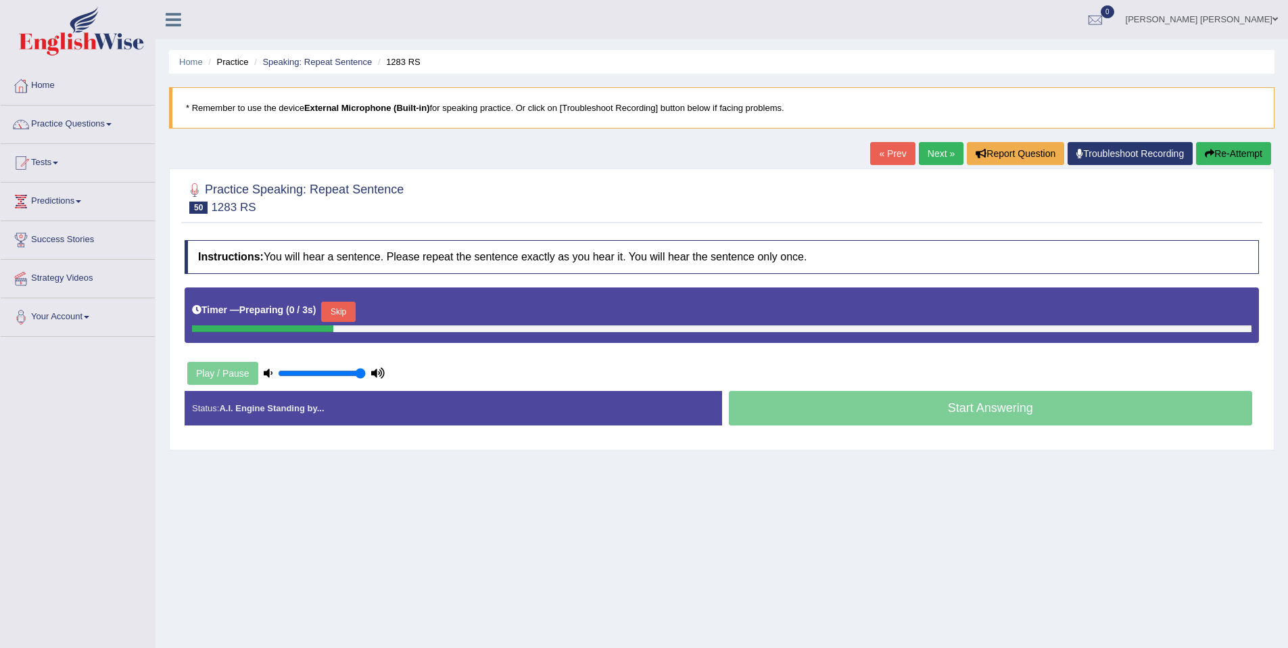
click at [343, 310] on button "Skip" at bounding box center [338, 312] width 34 height 20
click at [413, 314] on button "Skip" at bounding box center [398, 312] width 34 height 20
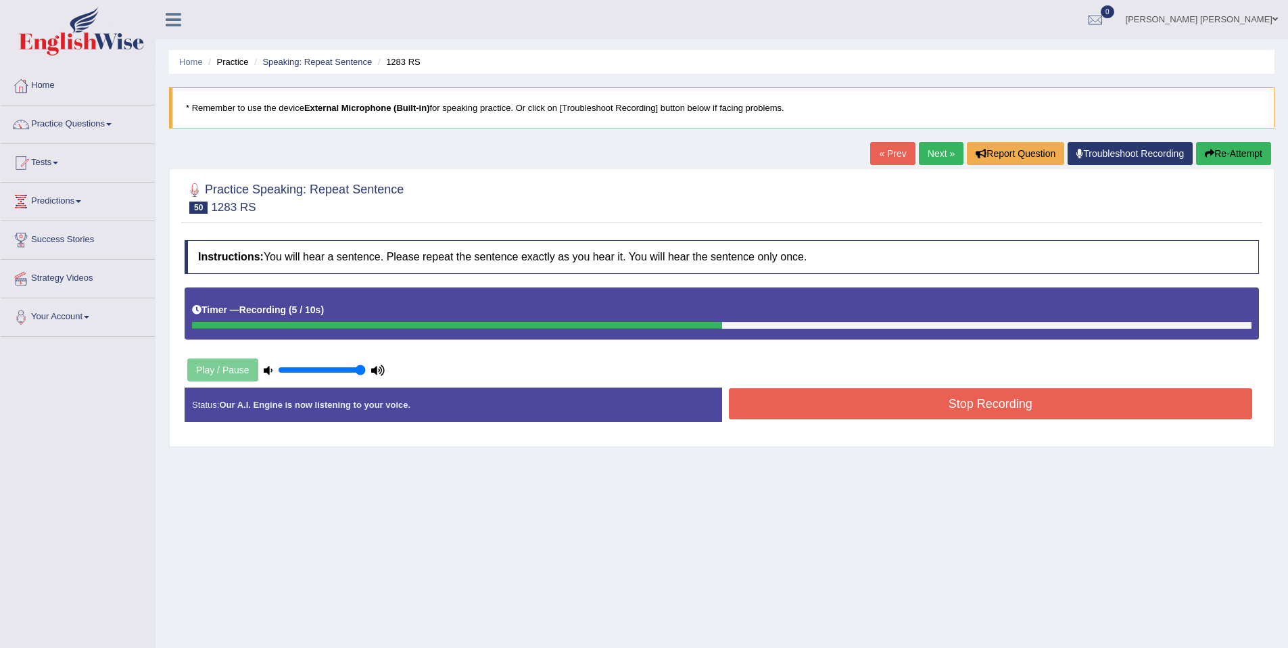
click at [872, 414] on button "Stop Recording" at bounding box center [991, 403] width 524 height 31
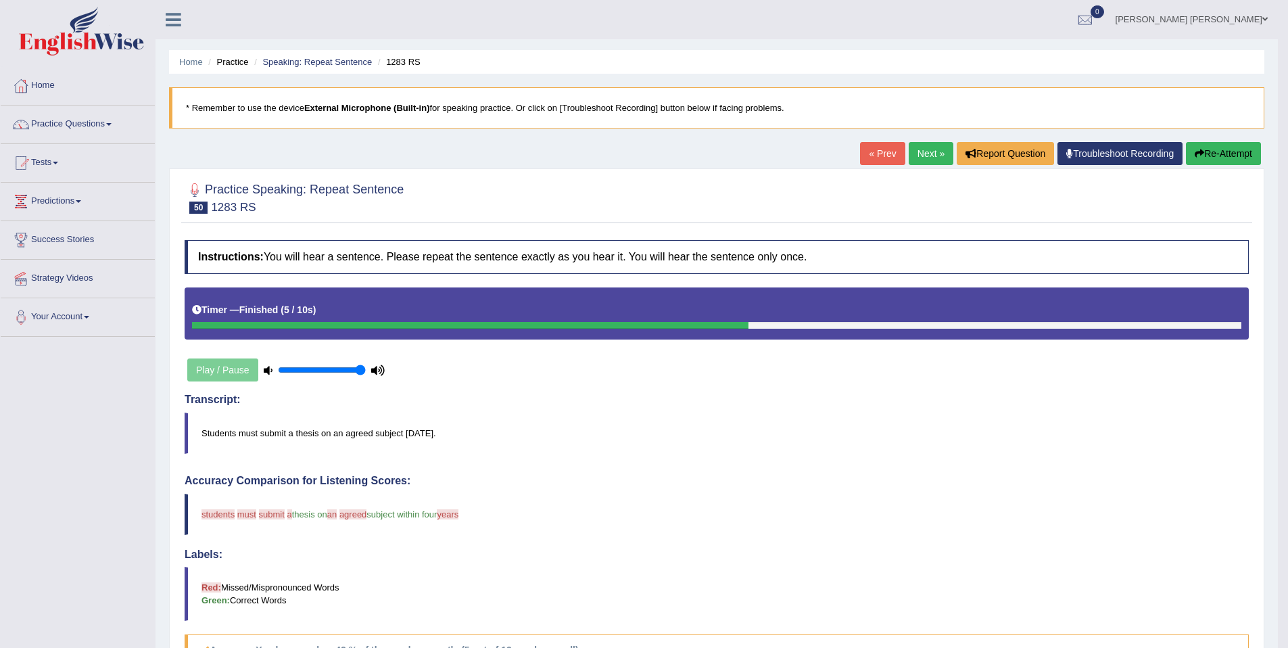
click at [85, 39] on img at bounding box center [81, 31] width 125 height 49
